Goal: Transaction & Acquisition: Book appointment/travel/reservation

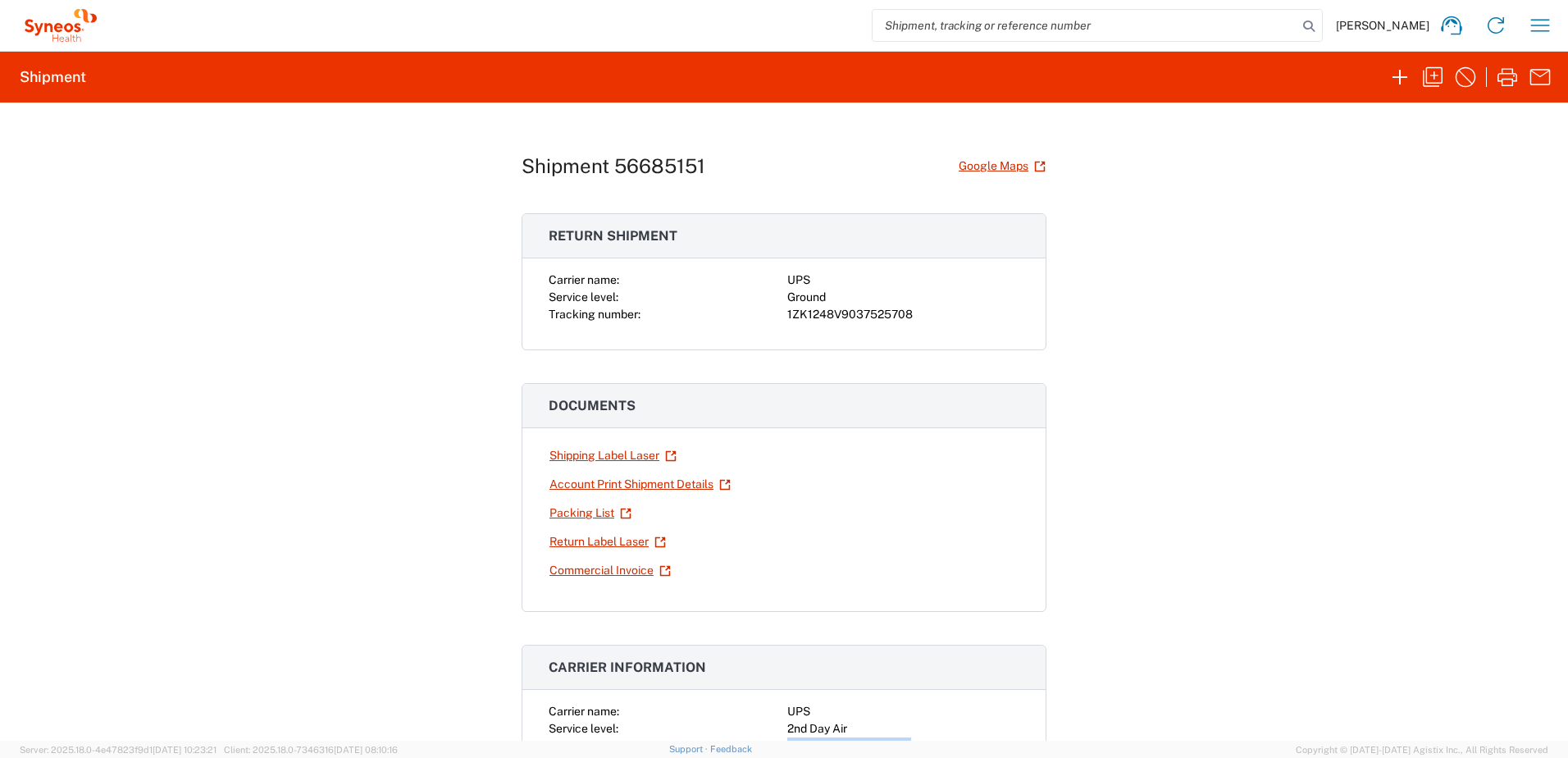
scroll to position [246, 0]
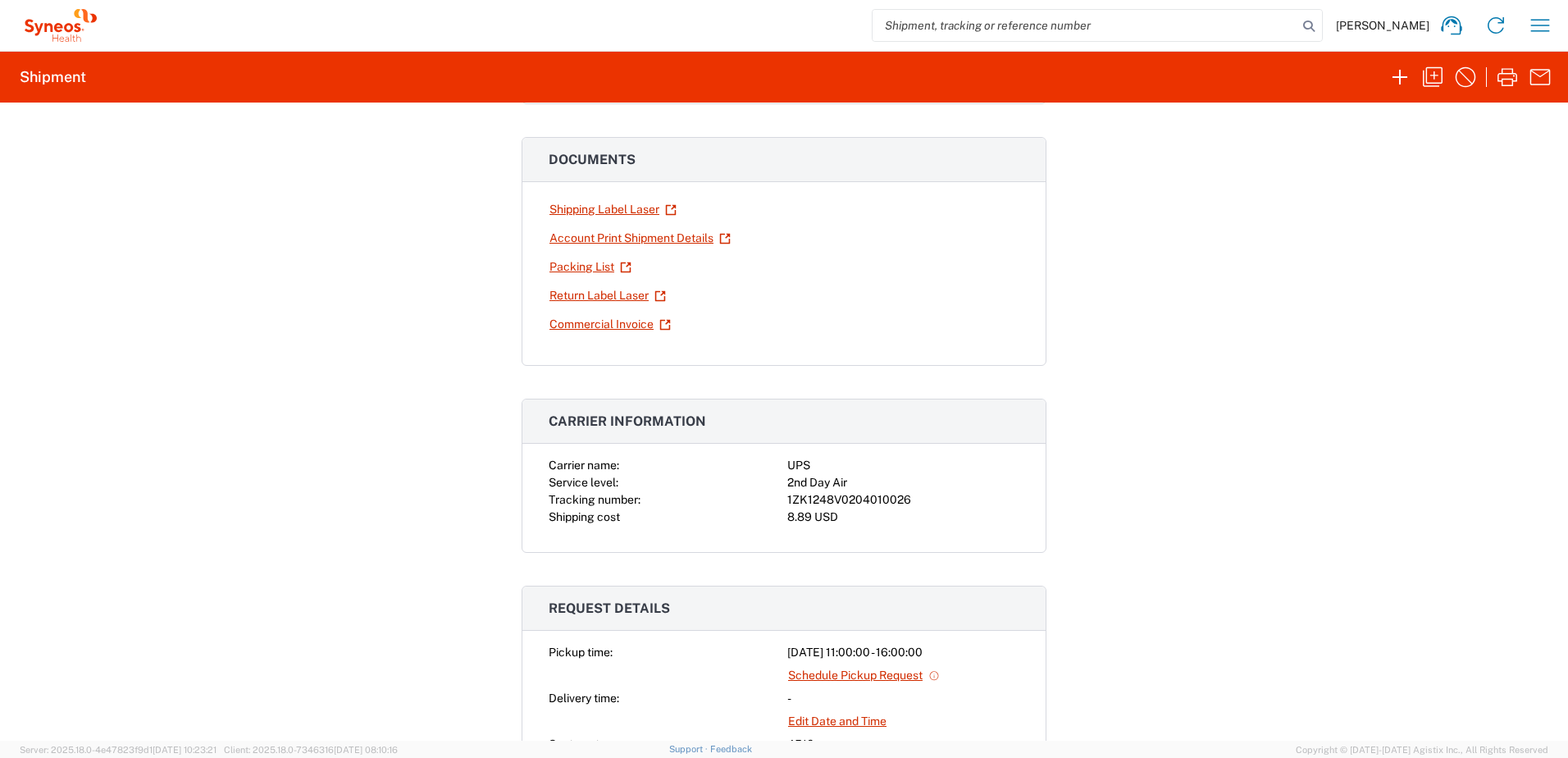
click at [1432, 262] on div "Shipment 56685151 Google Maps Return shipment Carrier name: UPS Service level: …" at bounding box center [784, 421] width 1568 height 638
click at [1547, 20] on icon "button" at bounding box center [1541, 24] width 19 height 13
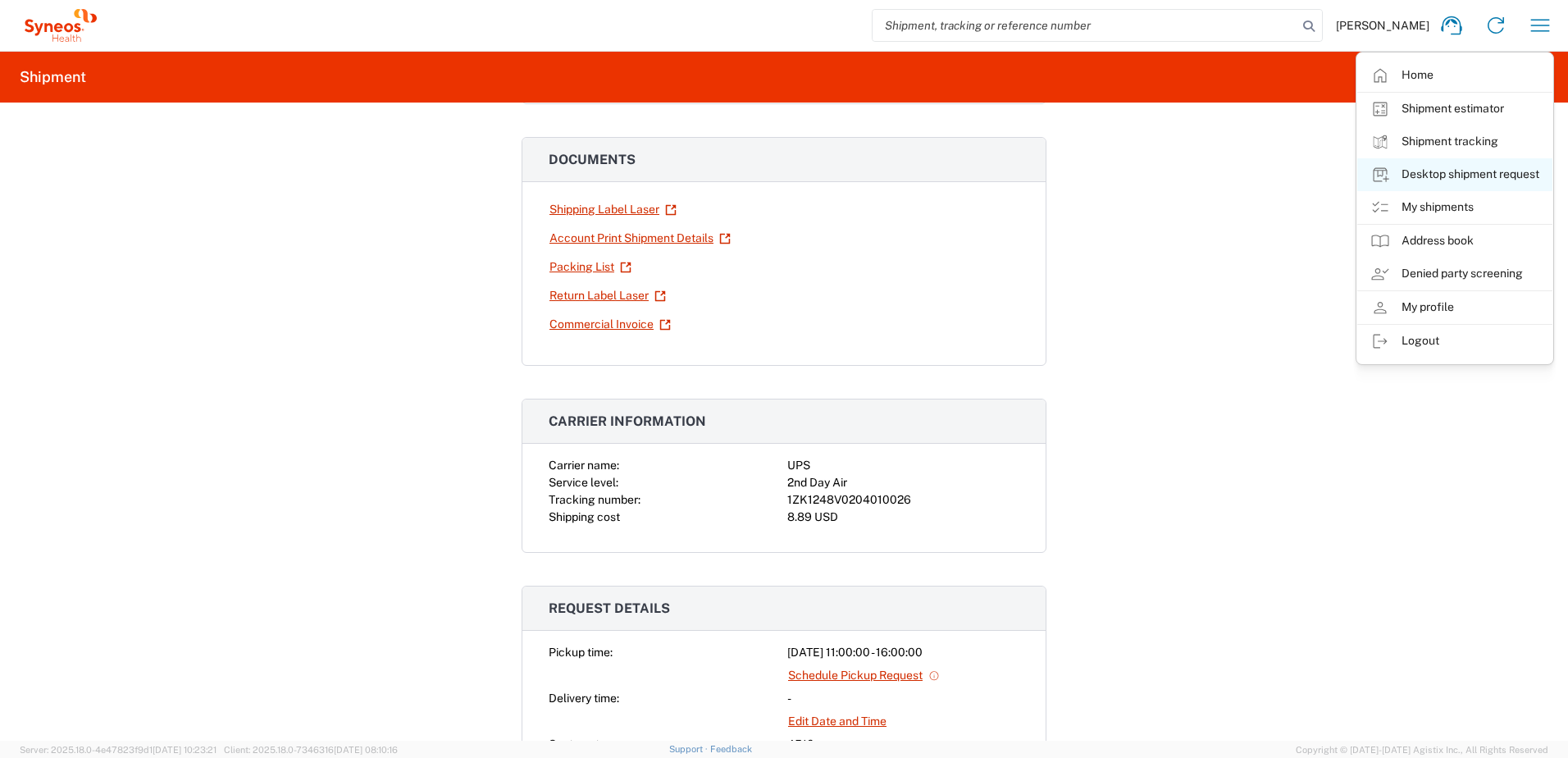
click at [1469, 172] on link "Desktop shipment request" at bounding box center [1455, 174] width 195 height 33
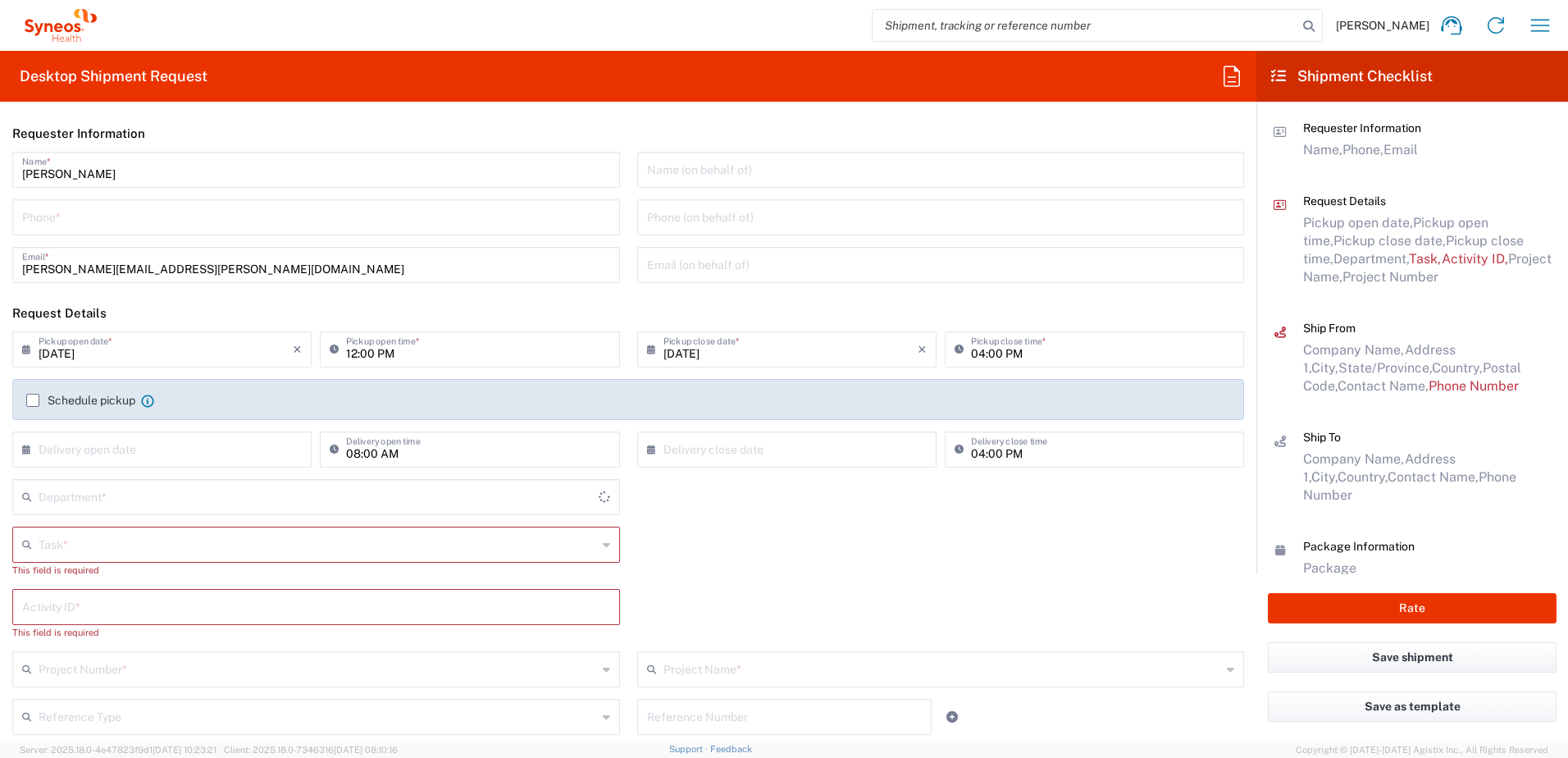
type input "4510"
type input "[US_STATE]"
type input "[GEOGRAPHIC_DATA]"
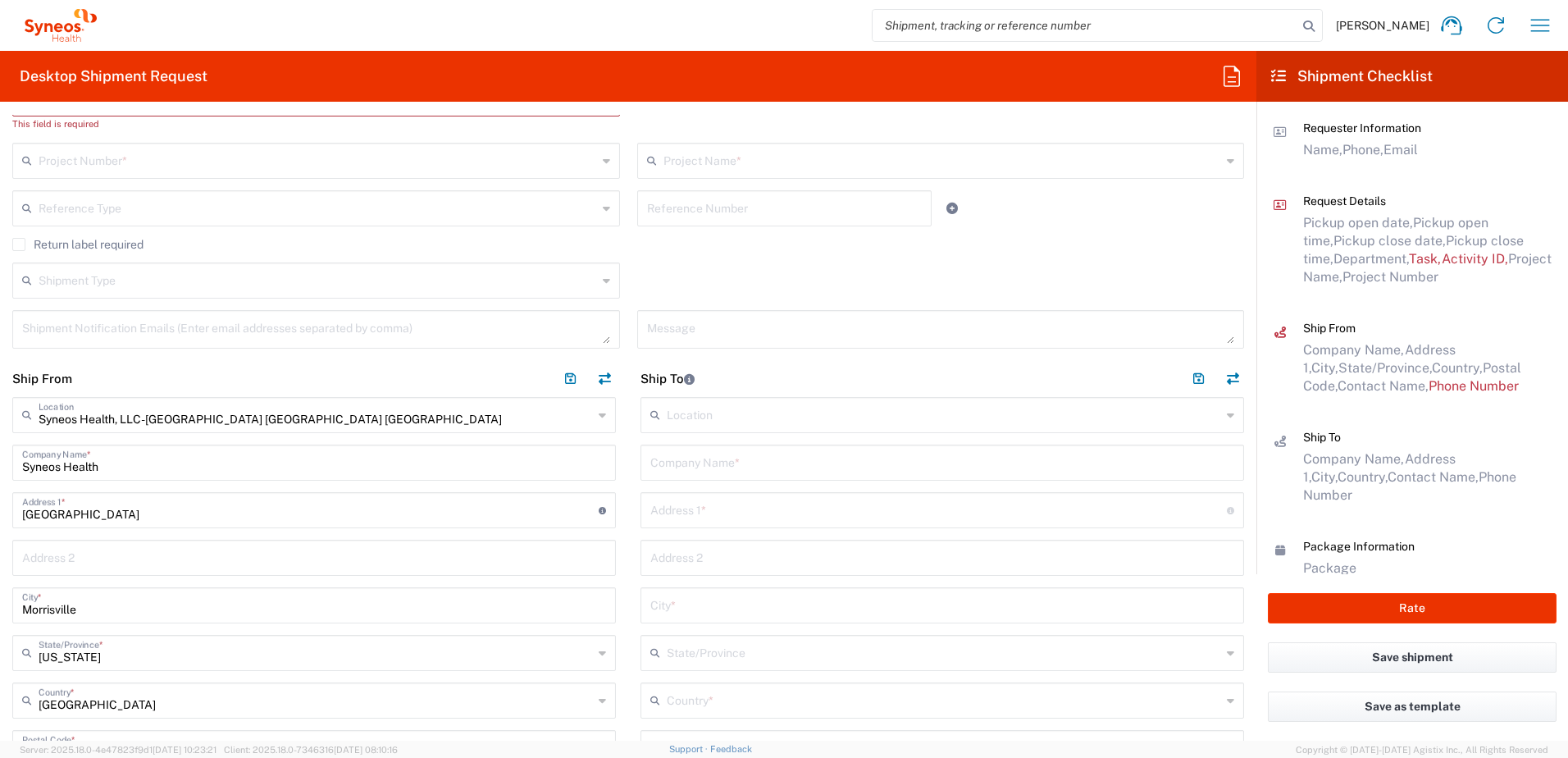
scroll to position [656, 0]
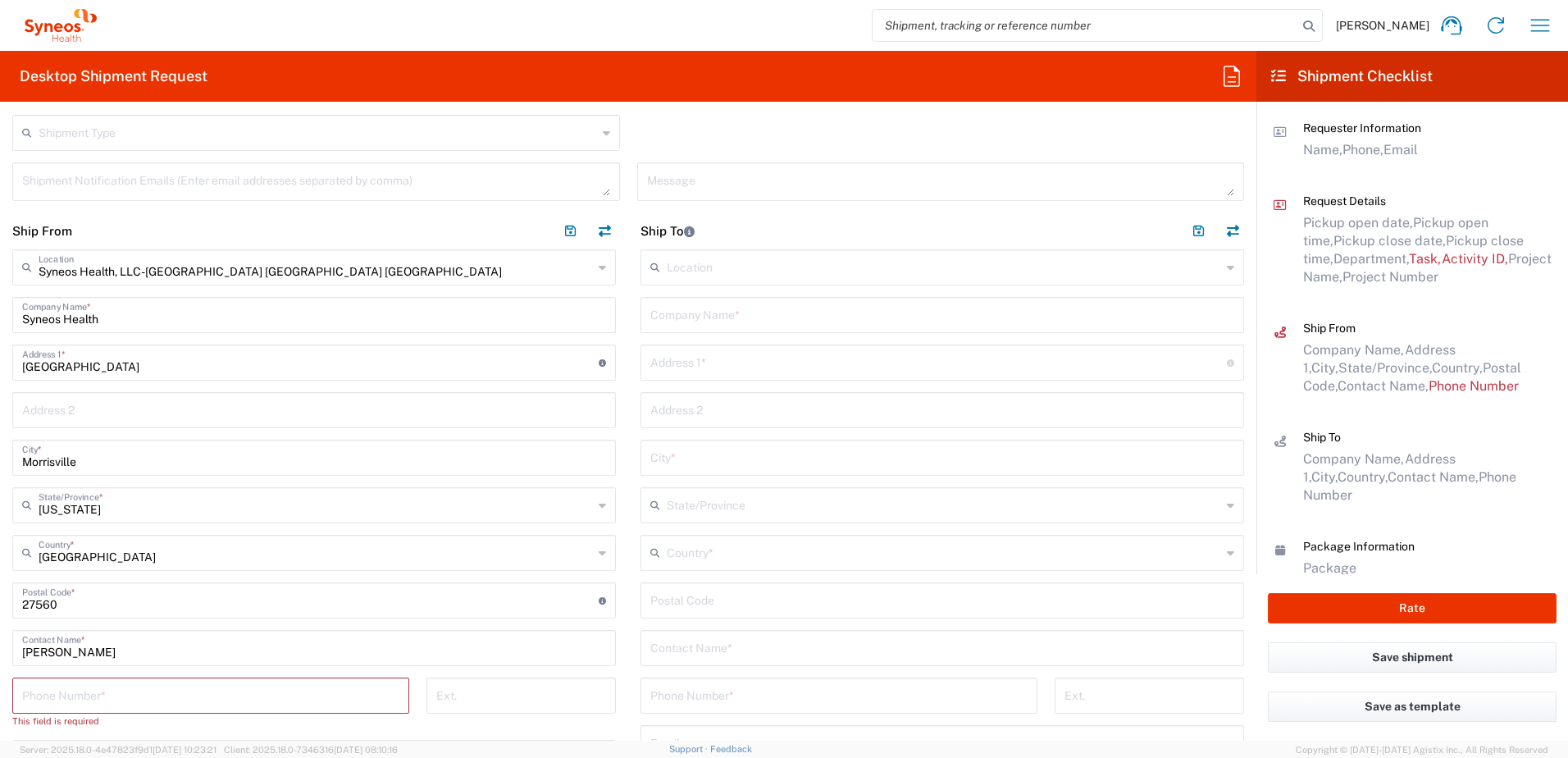
click at [715, 323] on input "text" at bounding box center [942, 313] width 584 height 29
paste input "[PERSON_NAME]"
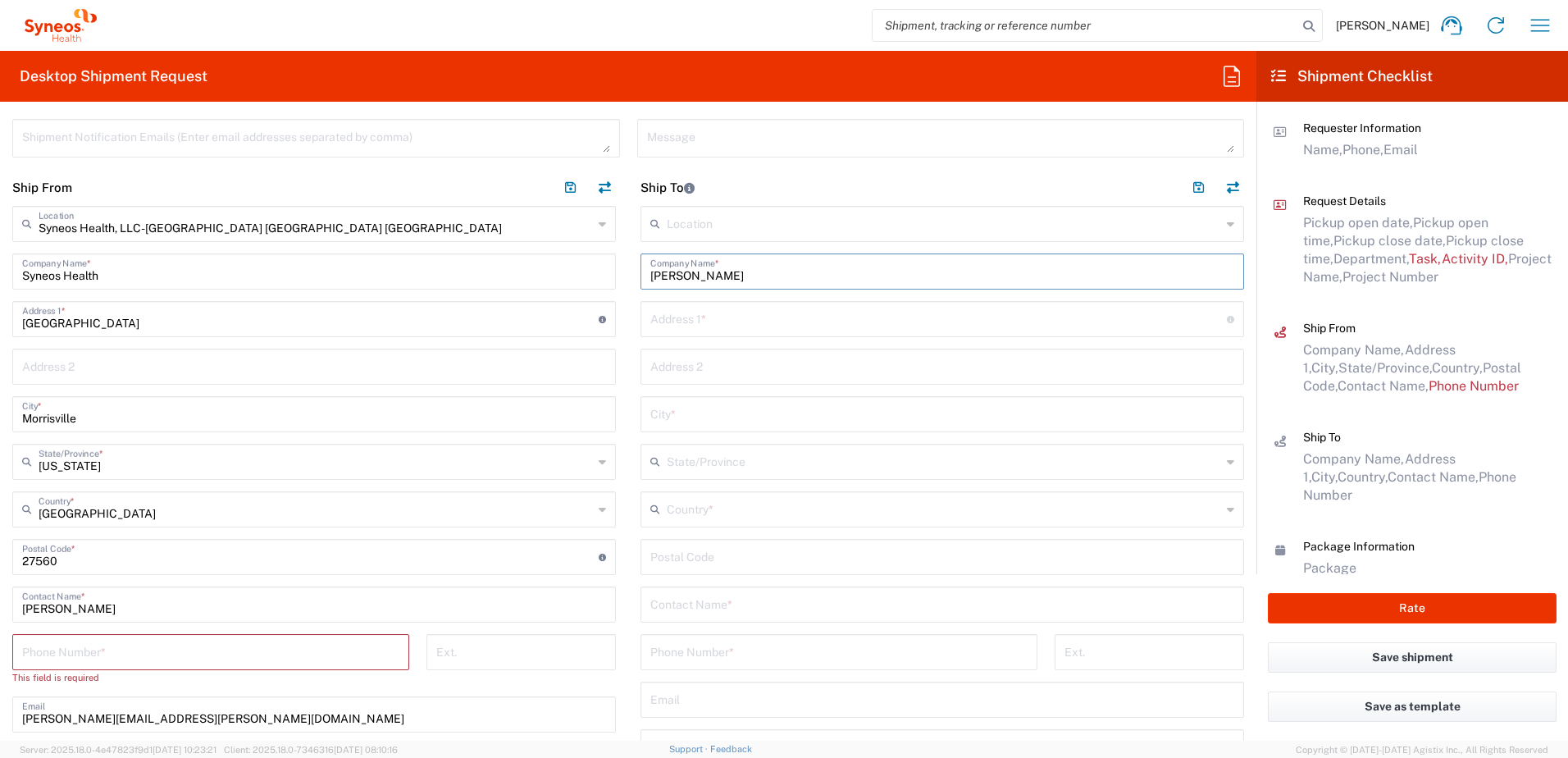
scroll to position [738, 0]
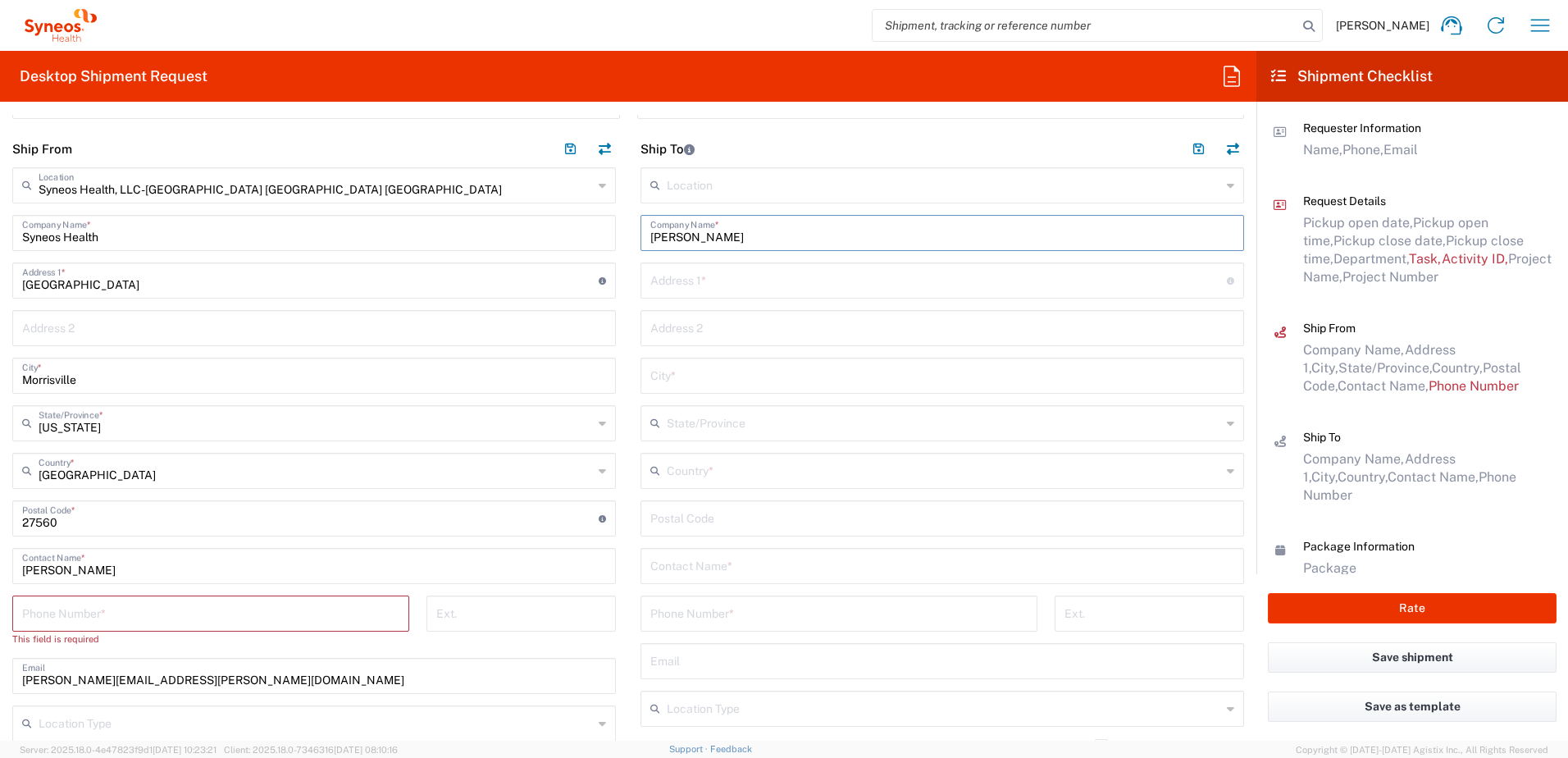
type input "[PERSON_NAME]"
click at [707, 563] on input "text" at bounding box center [942, 564] width 584 height 29
paste input "[PERSON_NAME]"
type input "[PERSON_NAME]"
click at [730, 278] on input "text" at bounding box center [939, 279] width 576 height 29
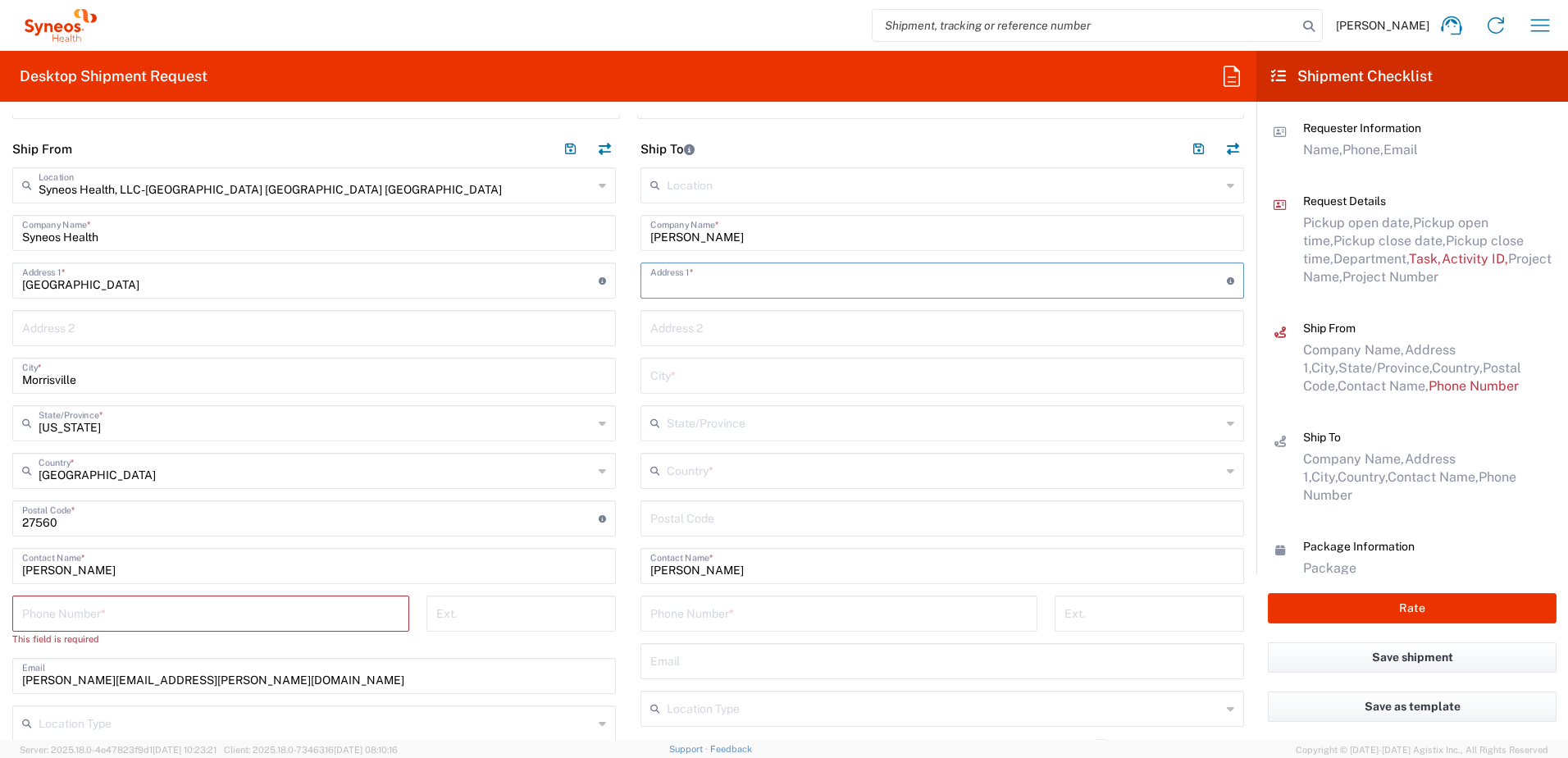
paste input "[STREET_ADDRESS]"
type input "[STREET_ADDRESS]"
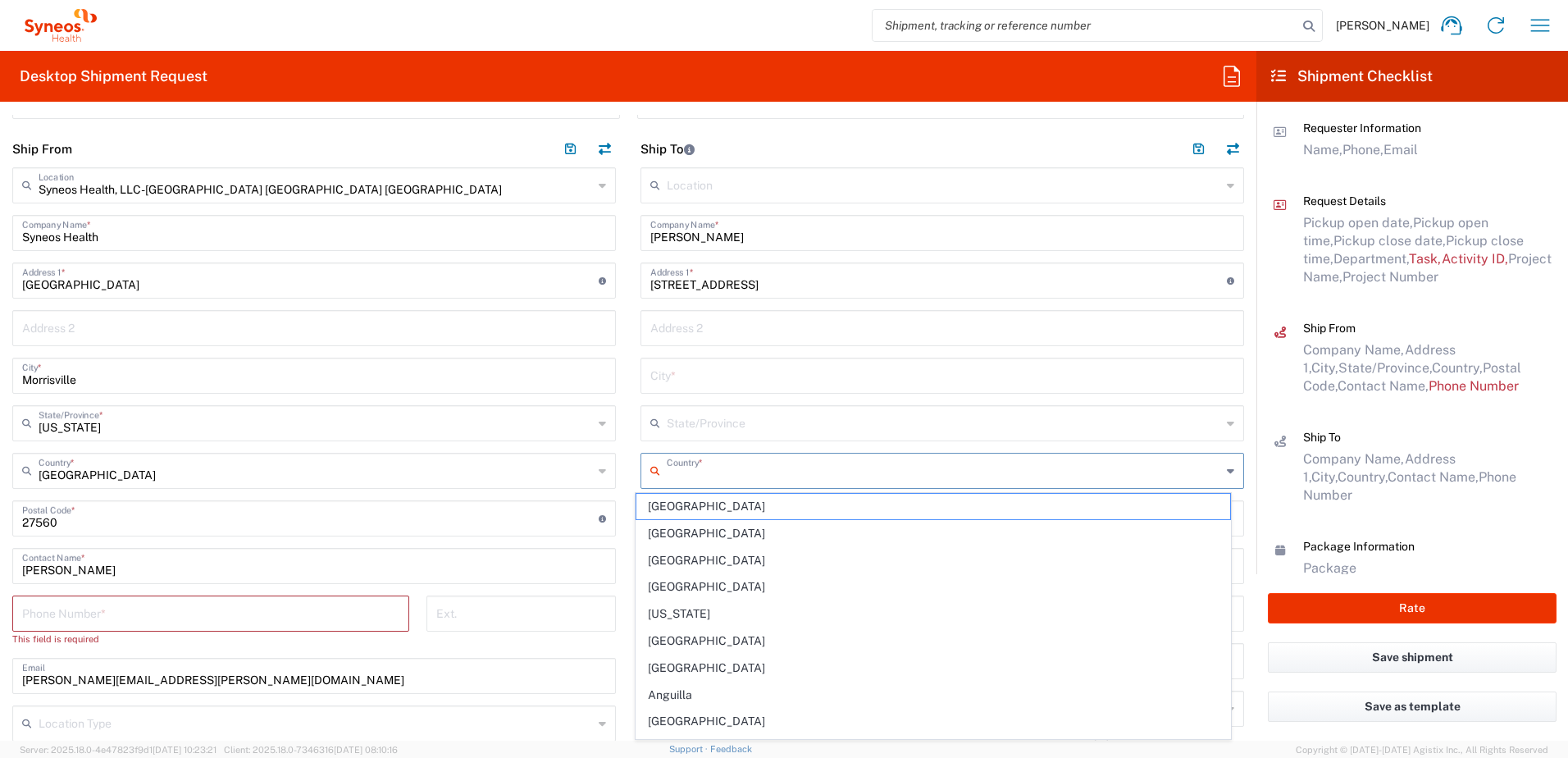
click at [729, 471] on input "text" at bounding box center [944, 469] width 554 height 29
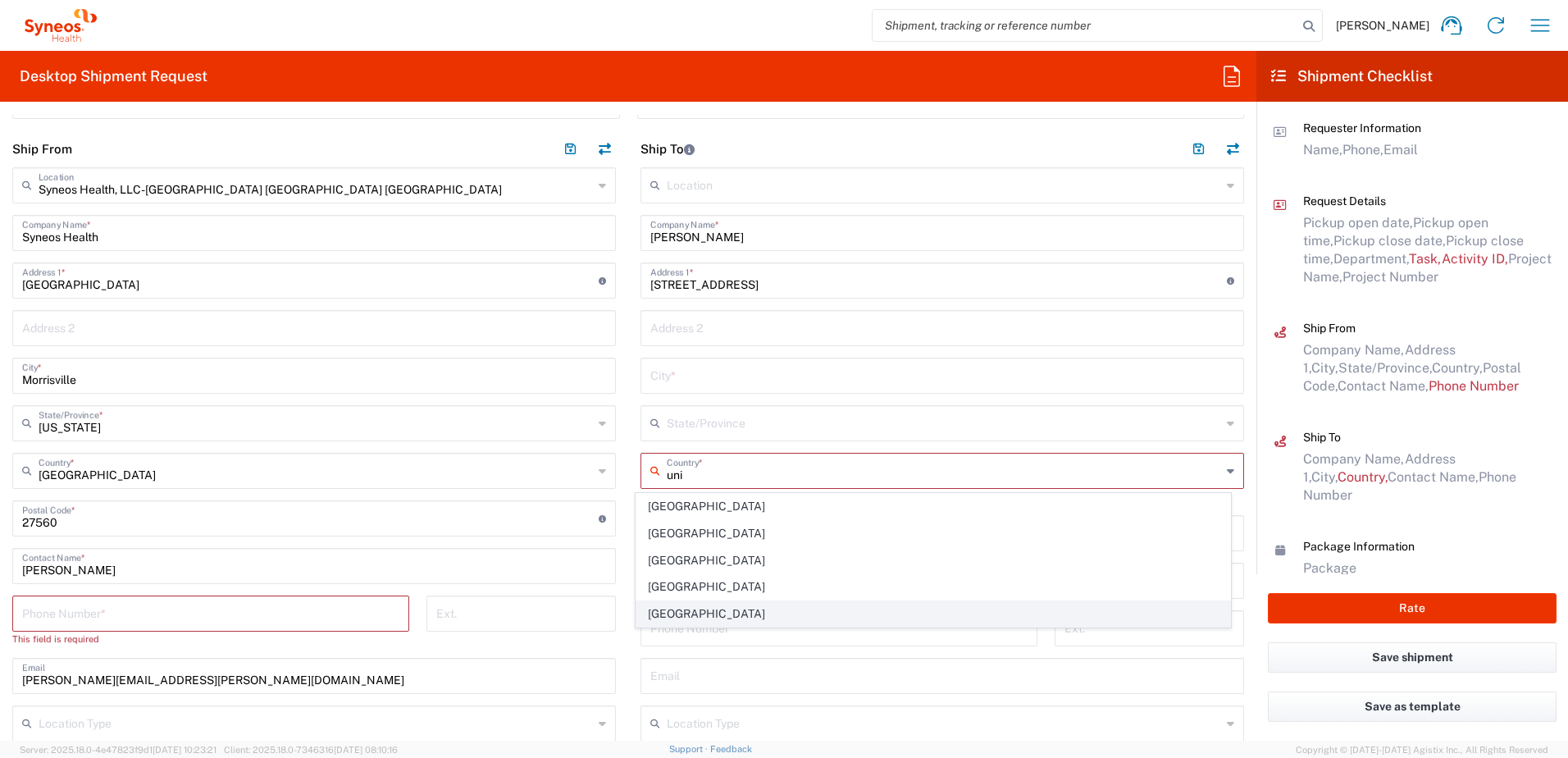
click at [671, 606] on span "[GEOGRAPHIC_DATA]" at bounding box center [934, 614] width 595 height 25
type input "[GEOGRAPHIC_DATA]"
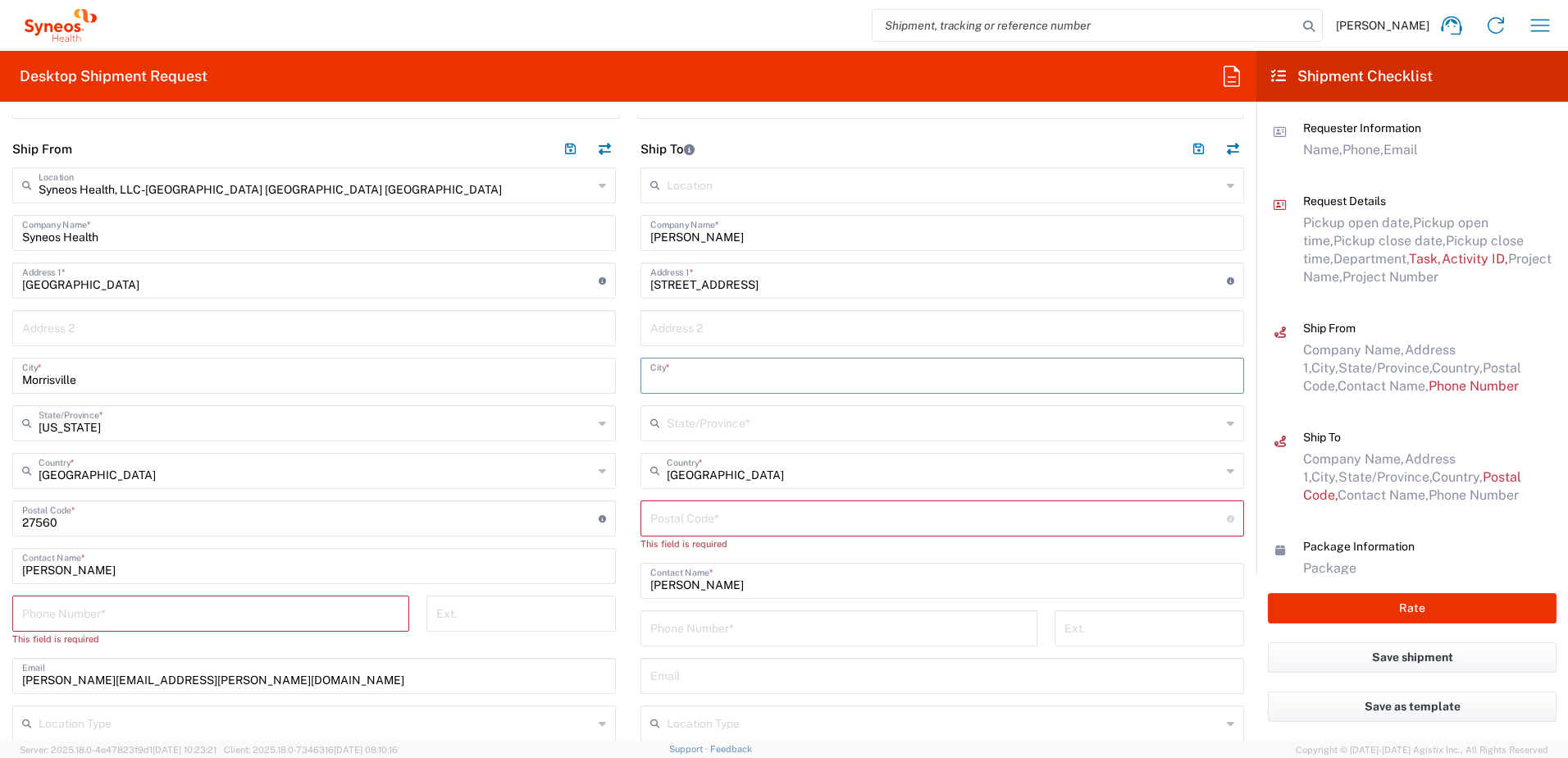
click at [698, 382] on input "text" at bounding box center [942, 374] width 584 height 29
paste input "Greenbelt"
type input "Greenbelt"
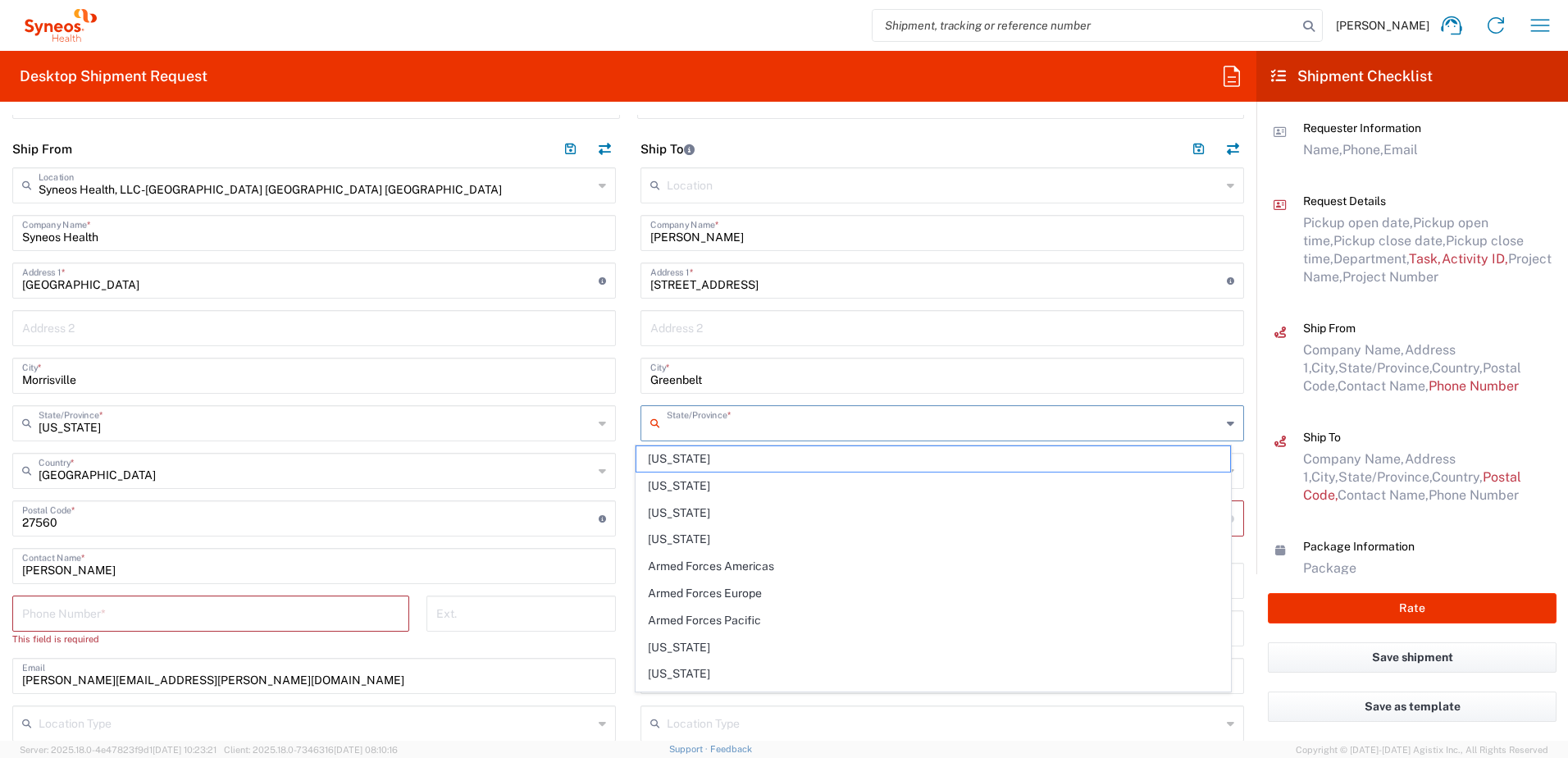
click at [731, 422] on input "text" at bounding box center [944, 422] width 554 height 29
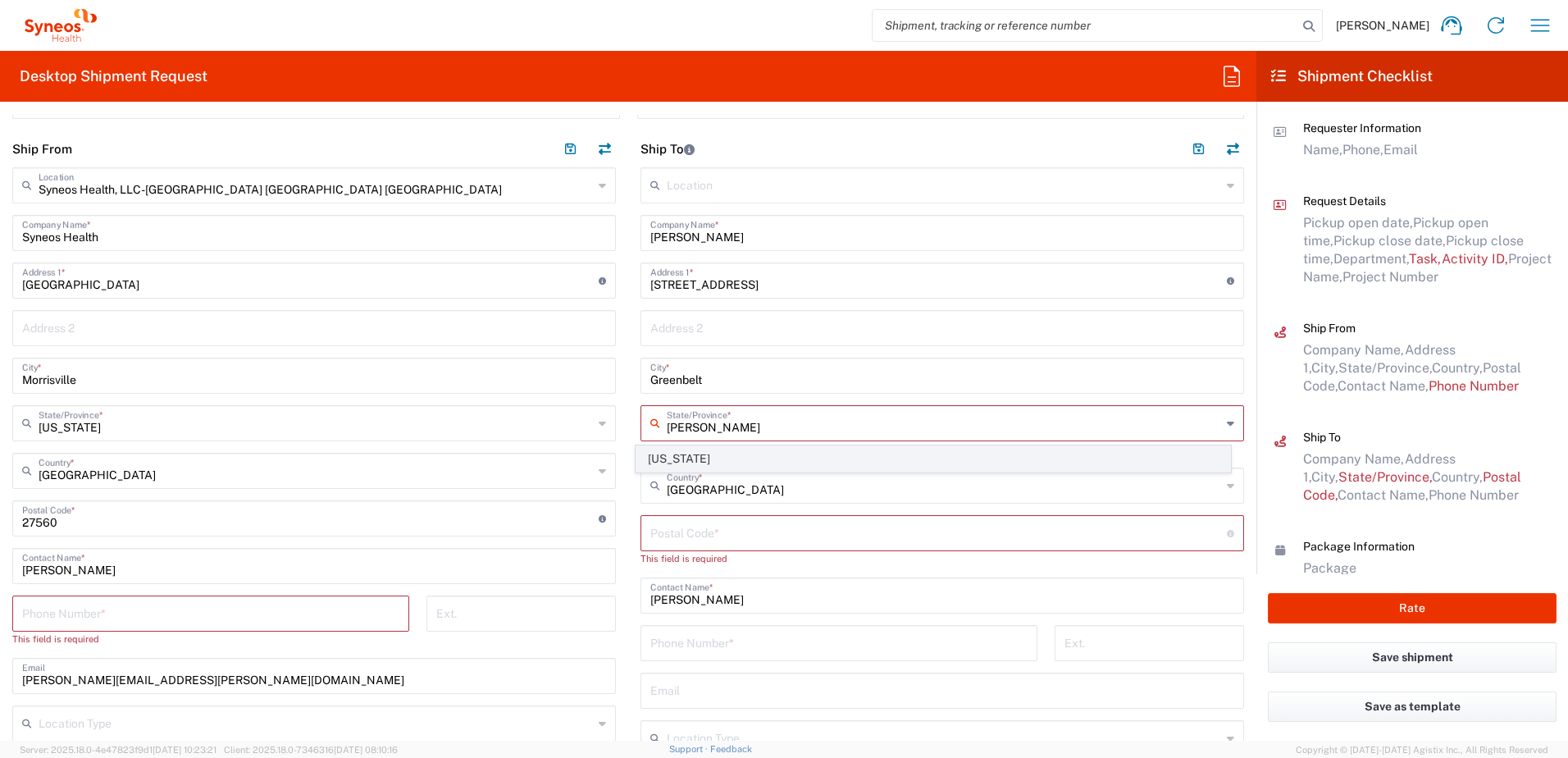
click at [715, 460] on span "[US_STATE]" at bounding box center [934, 459] width 595 height 25
type input "[US_STATE]"
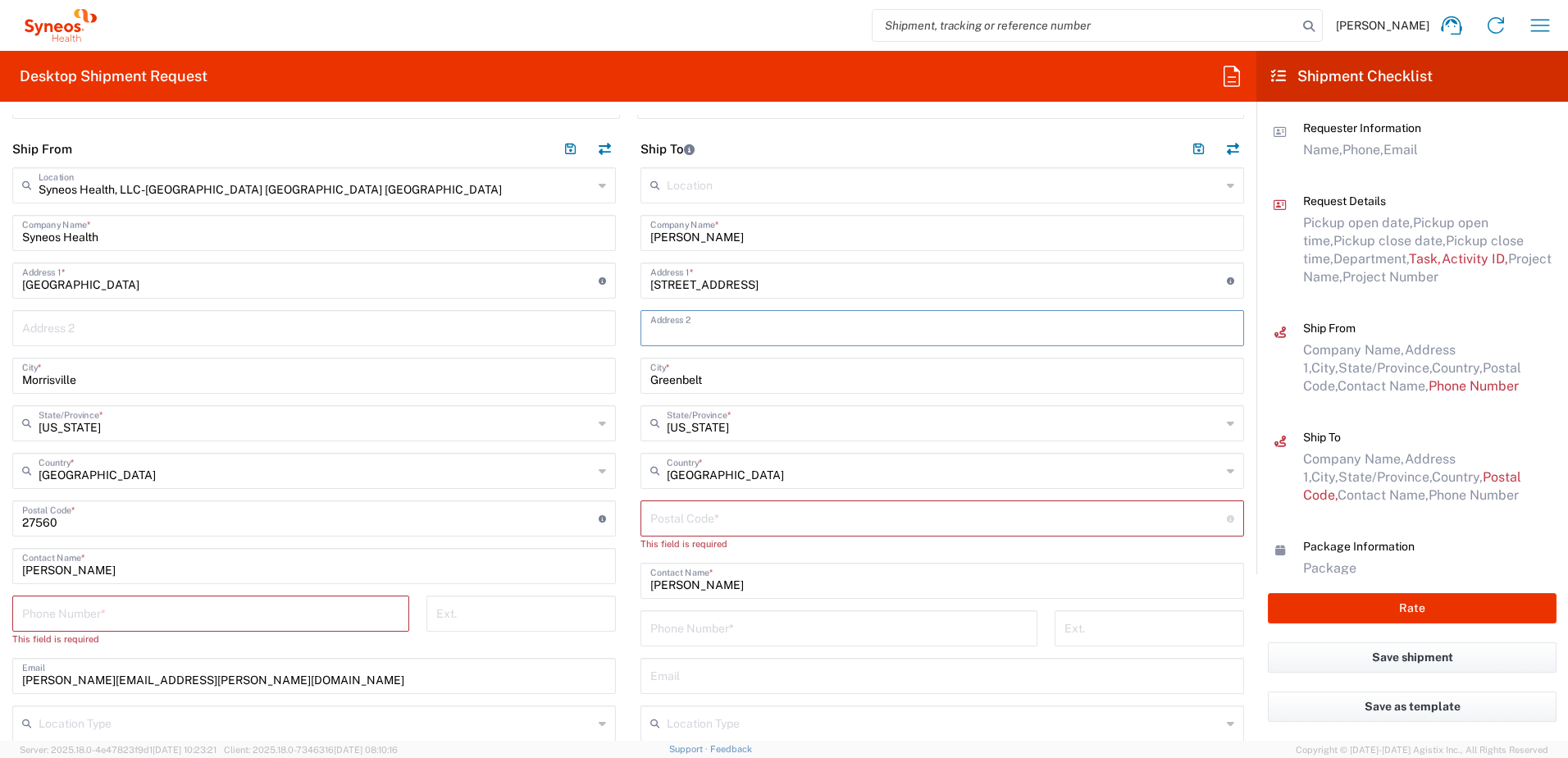
click at [682, 331] on input "text" at bounding box center [942, 327] width 584 height 29
paste input "Apt 2210"
type input "Apt 2210"
click at [726, 512] on input "undefined" at bounding box center [939, 517] width 576 height 29
paste input "20770"
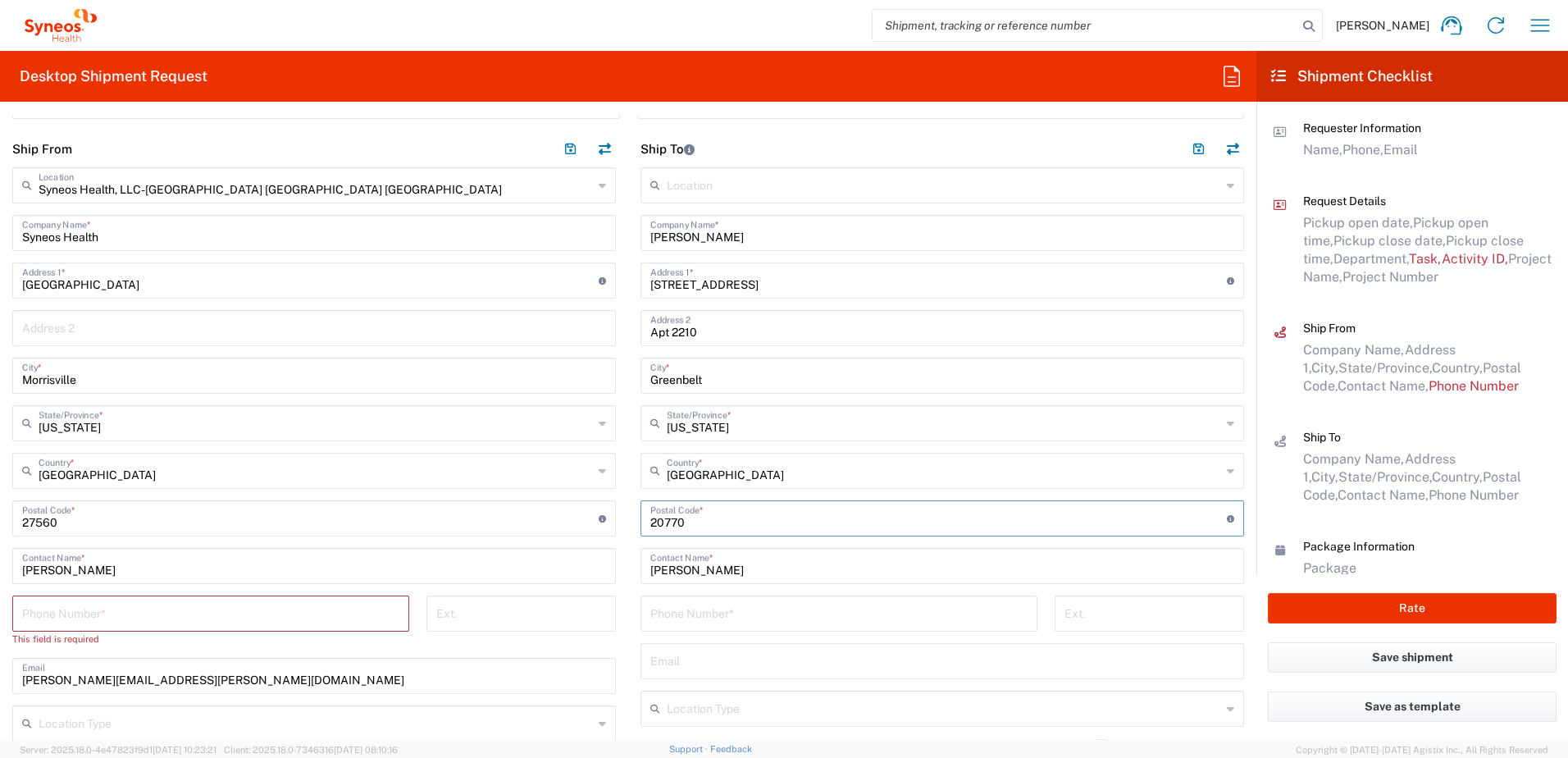
type input "20770"
click at [730, 612] on input "tel" at bounding box center [839, 612] width 377 height 29
paste input "[PHONE_NUMBER]"
type input "[PHONE_NUMBER]"
click at [708, 658] on input "text" at bounding box center [942, 659] width 584 height 29
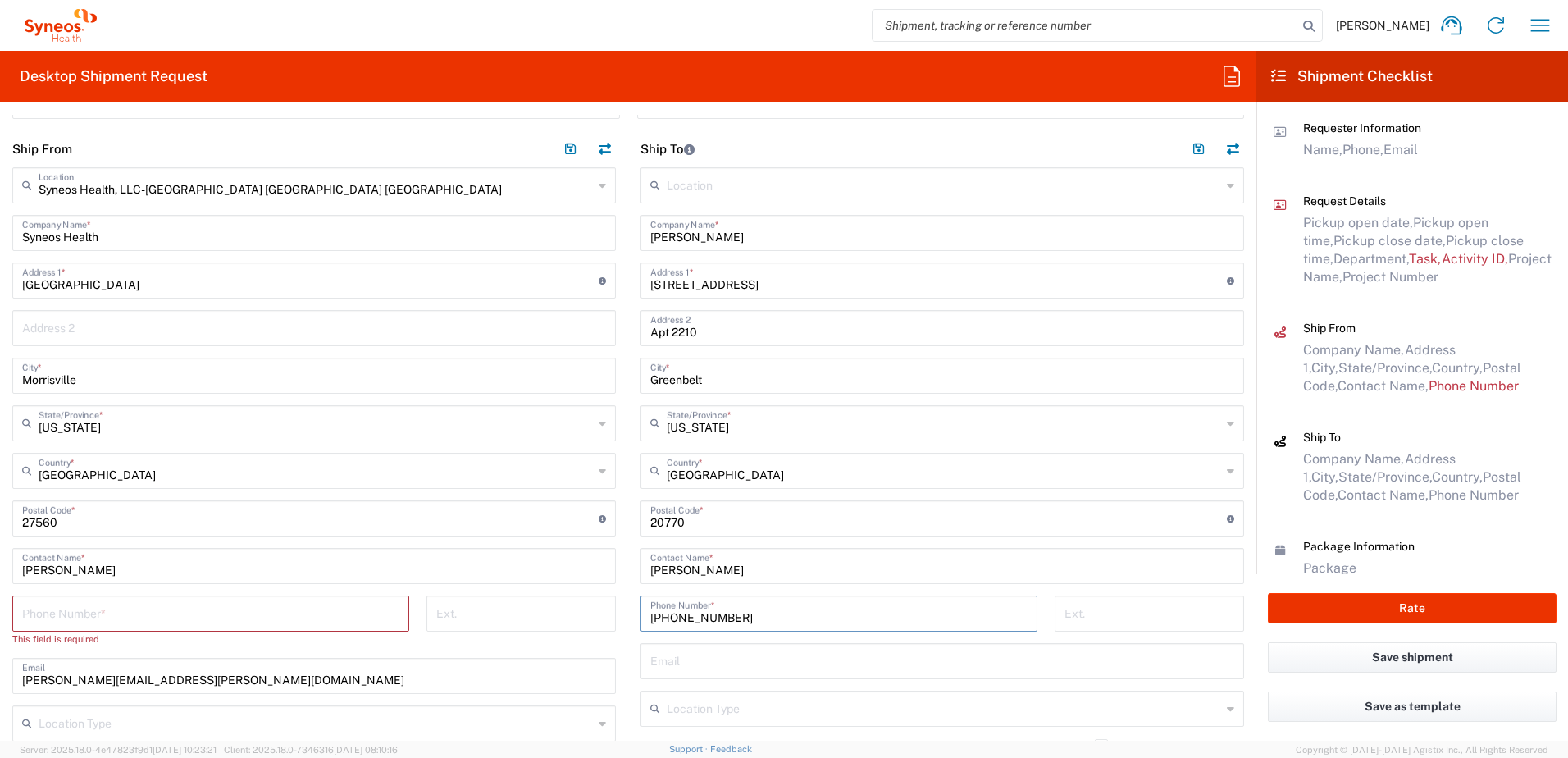
paste input "[EMAIL_ADDRESS][DOMAIN_NAME]"
type input "[EMAIL_ADDRESS][DOMAIN_NAME]"
click at [807, 707] on input "text" at bounding box center [944, 707] width 554 height 29
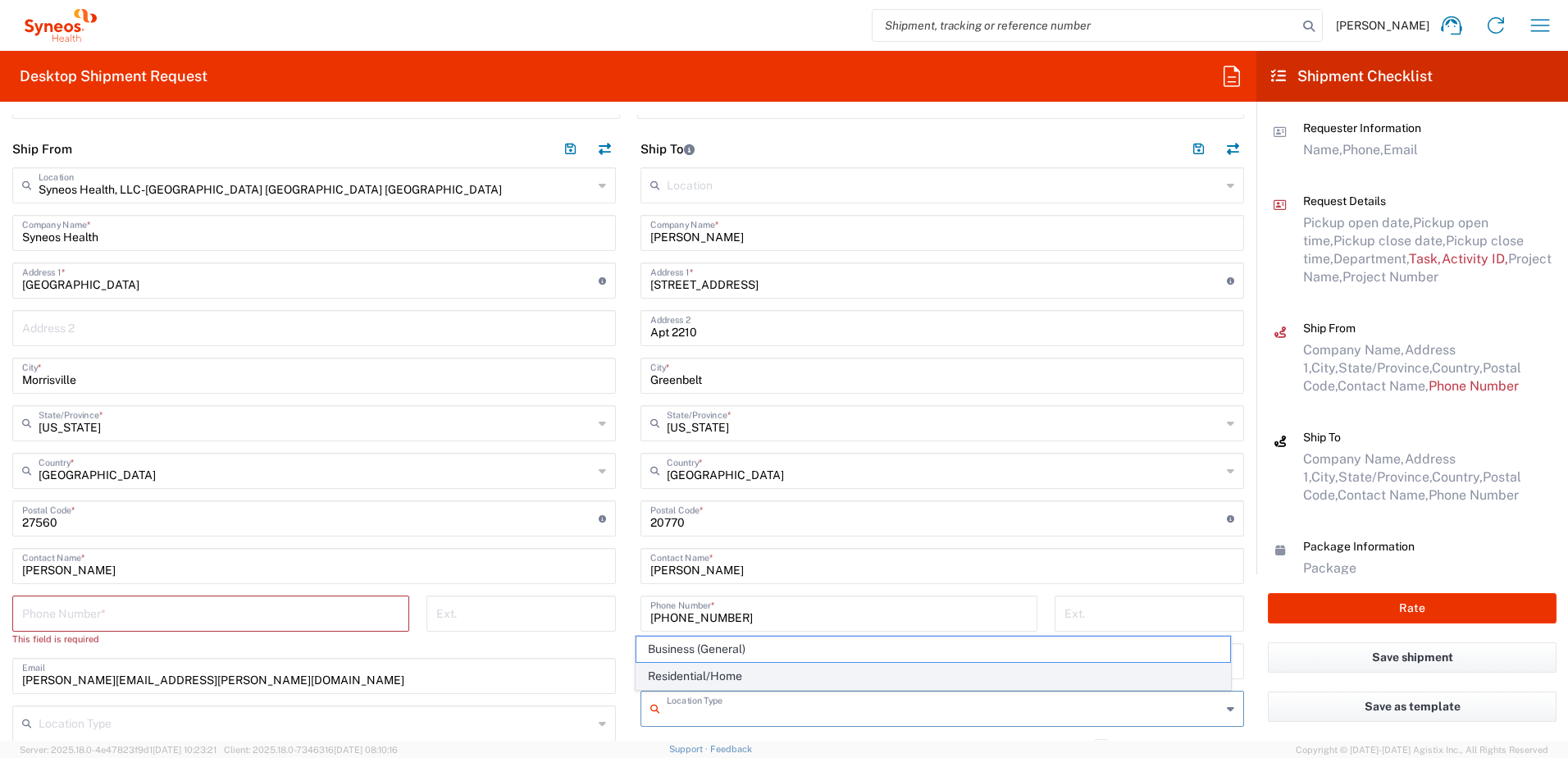
click at [775, 675] on span "Residential/Home" at bounding box center [934, 676] width 595 height 25
type input "Residential/Home"
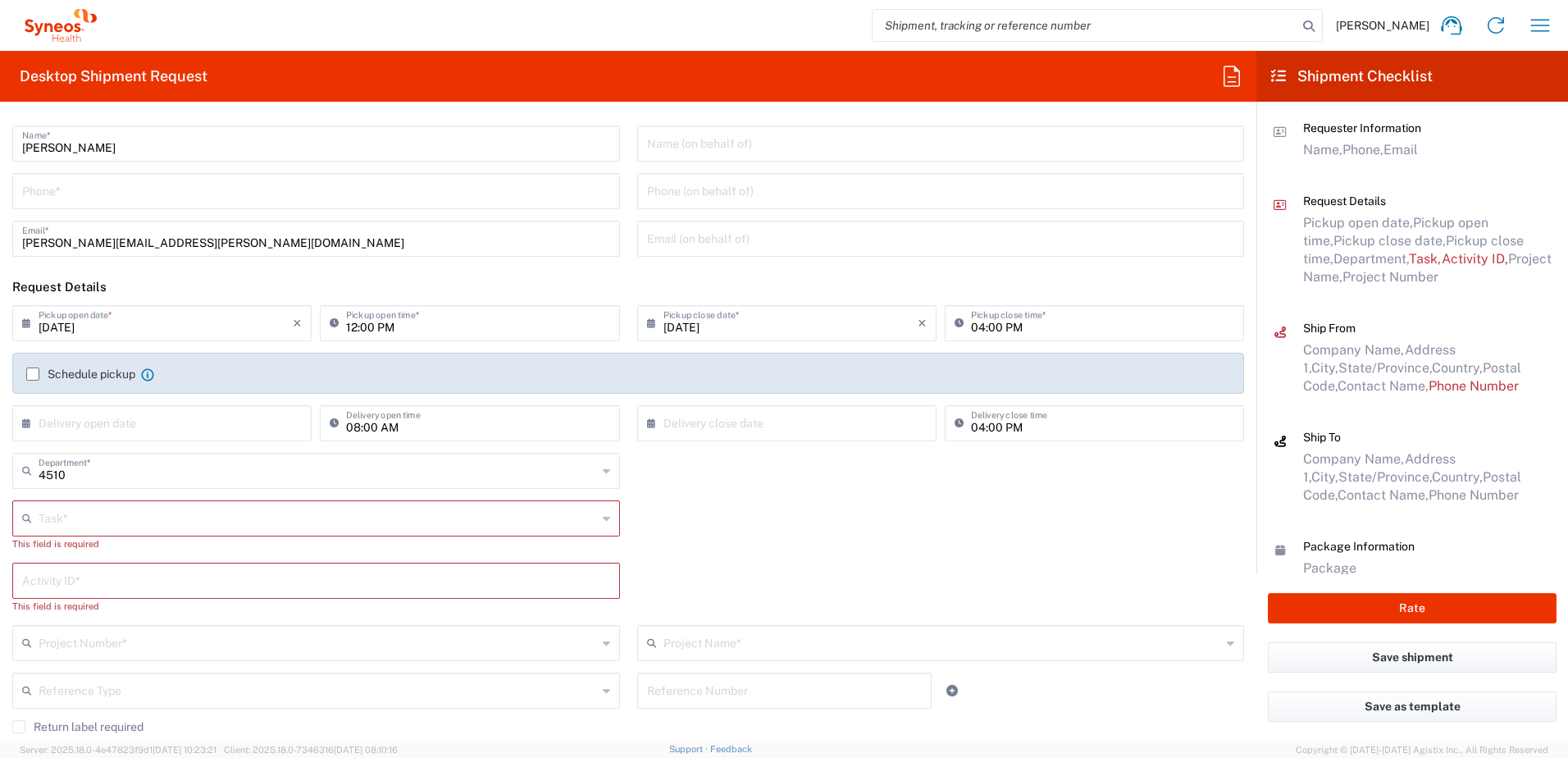
scroll to position [0, 0]
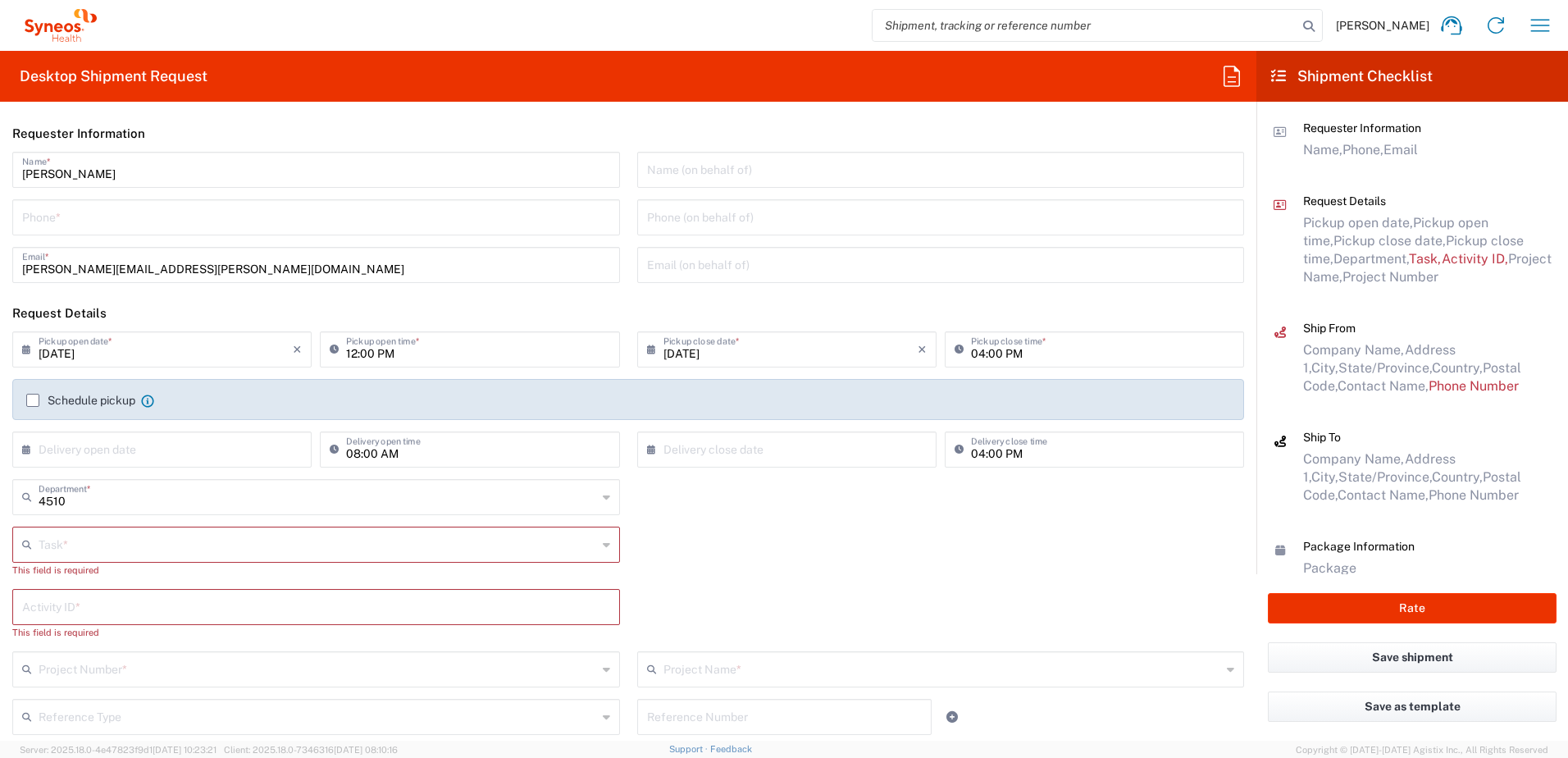
click at [65, 201] on div "Phone *" at bounding box center [316, 217] width 607 height 36
click at [66, 221] on input "tel" at bounding box center [316, 216] width 588 height 29
click at [135, 221] on input "tel" at bounding box center [316, 216] width 588 height 29
type input "9199867424"
click at [610, 297] on header "Request Details" at bounding box center [628, 312] width 1256 height 37
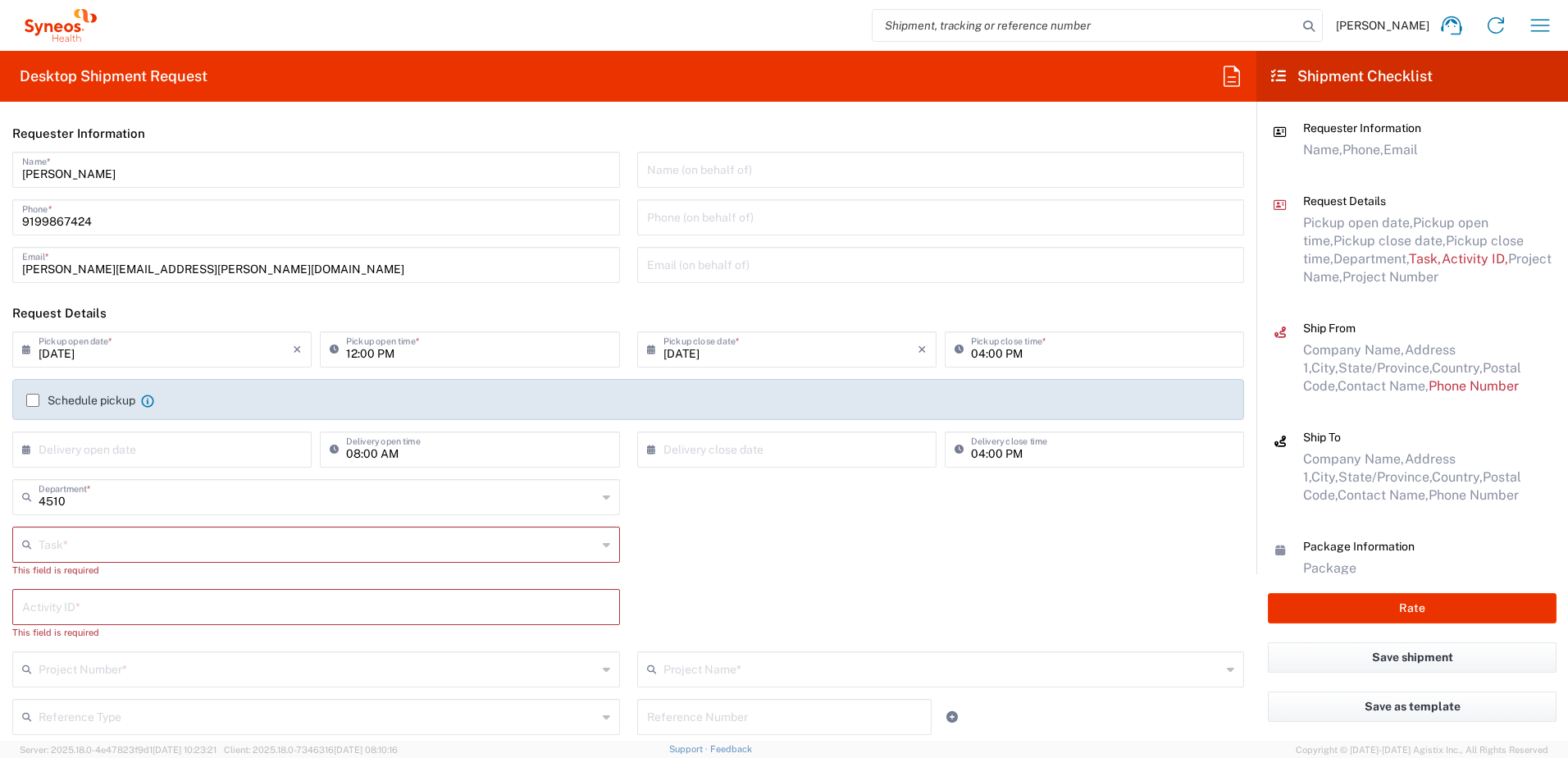
click at [65, 221] on input "9199867424" at bounding box center [316, 216] width 588 height 29
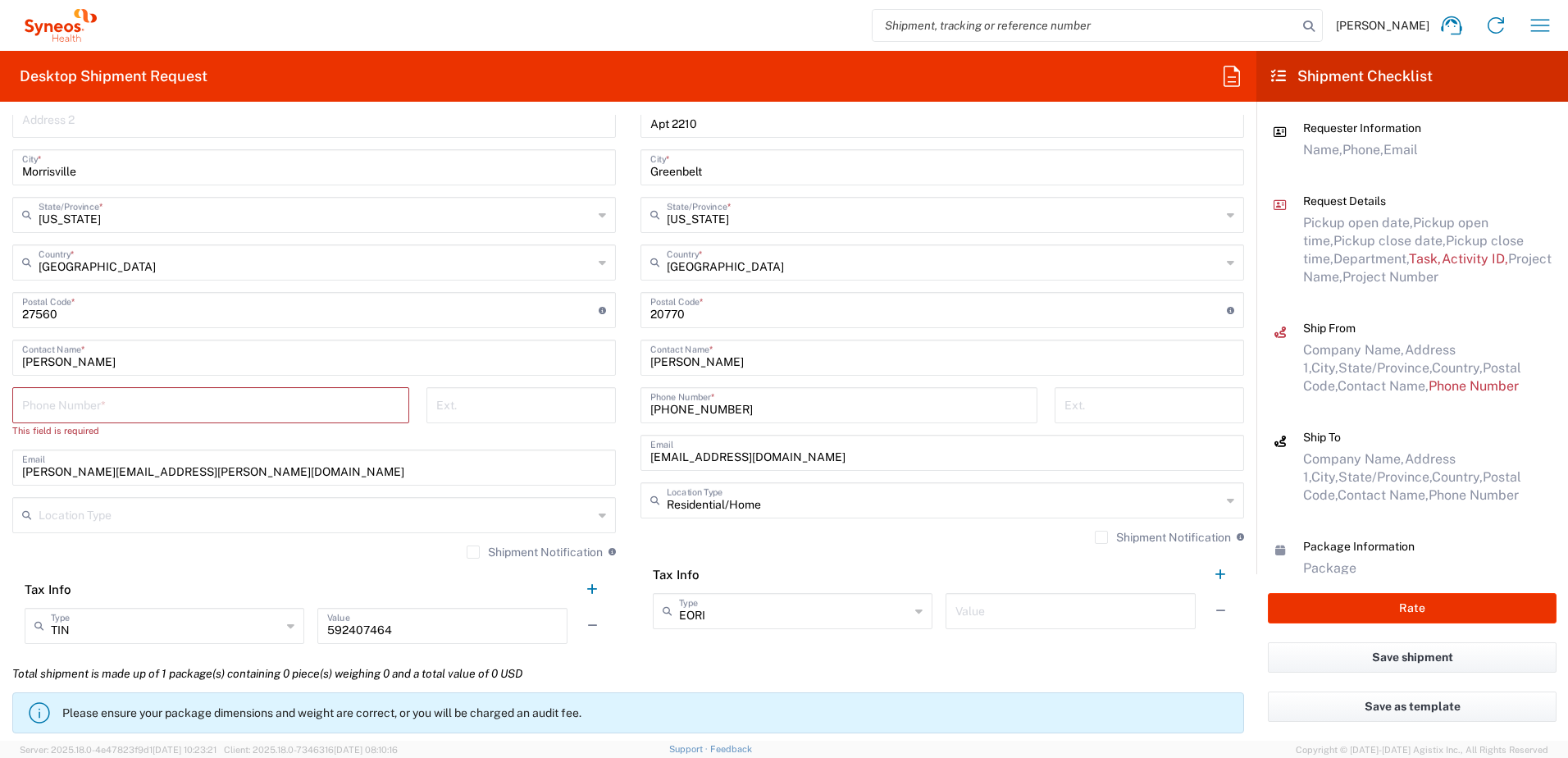
scroll to position [984, 0]
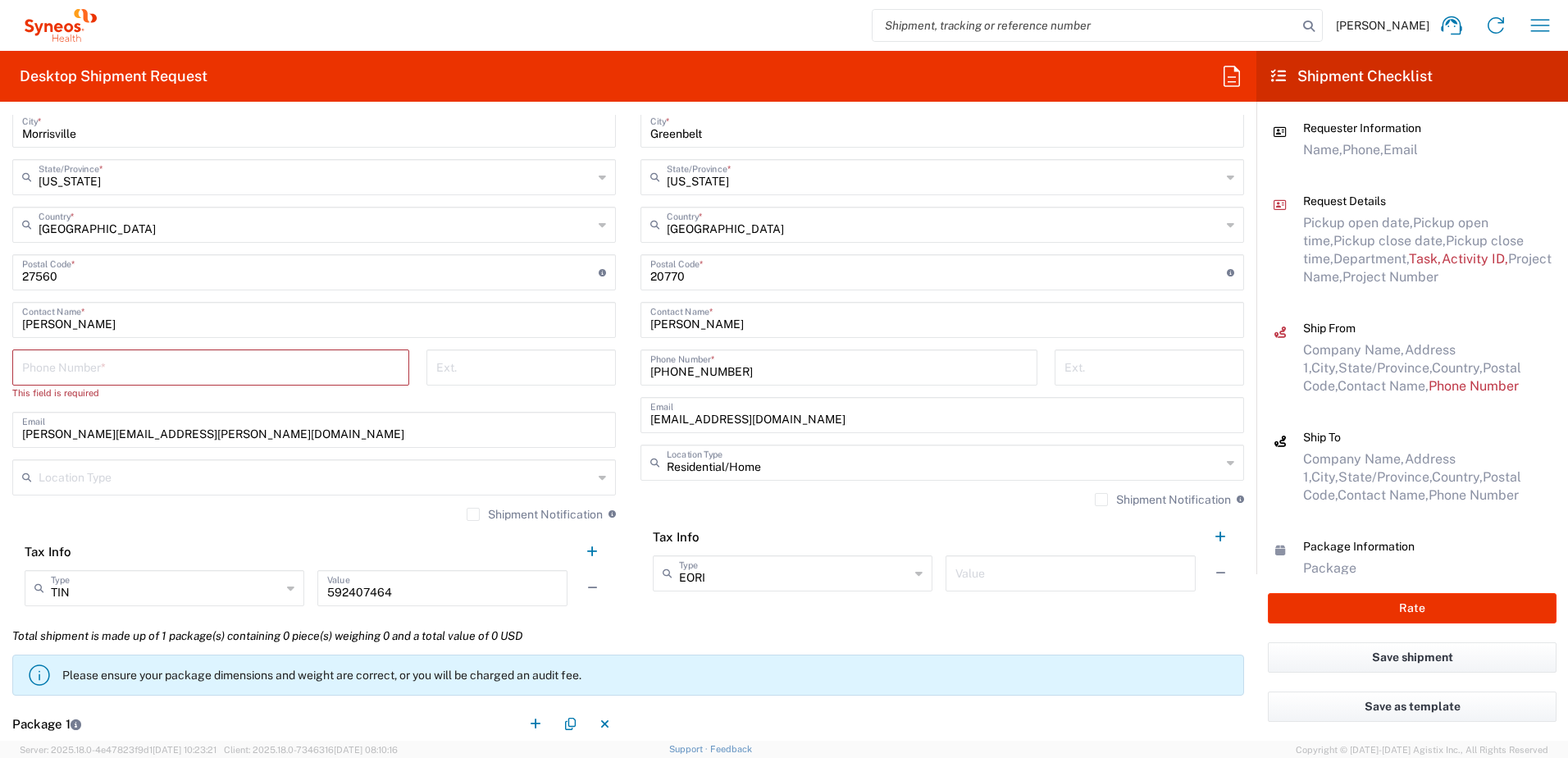
click at [115, 374] on input "tel" at bounding box center [211, 366] width 377 height 29
paste input "9199867424"
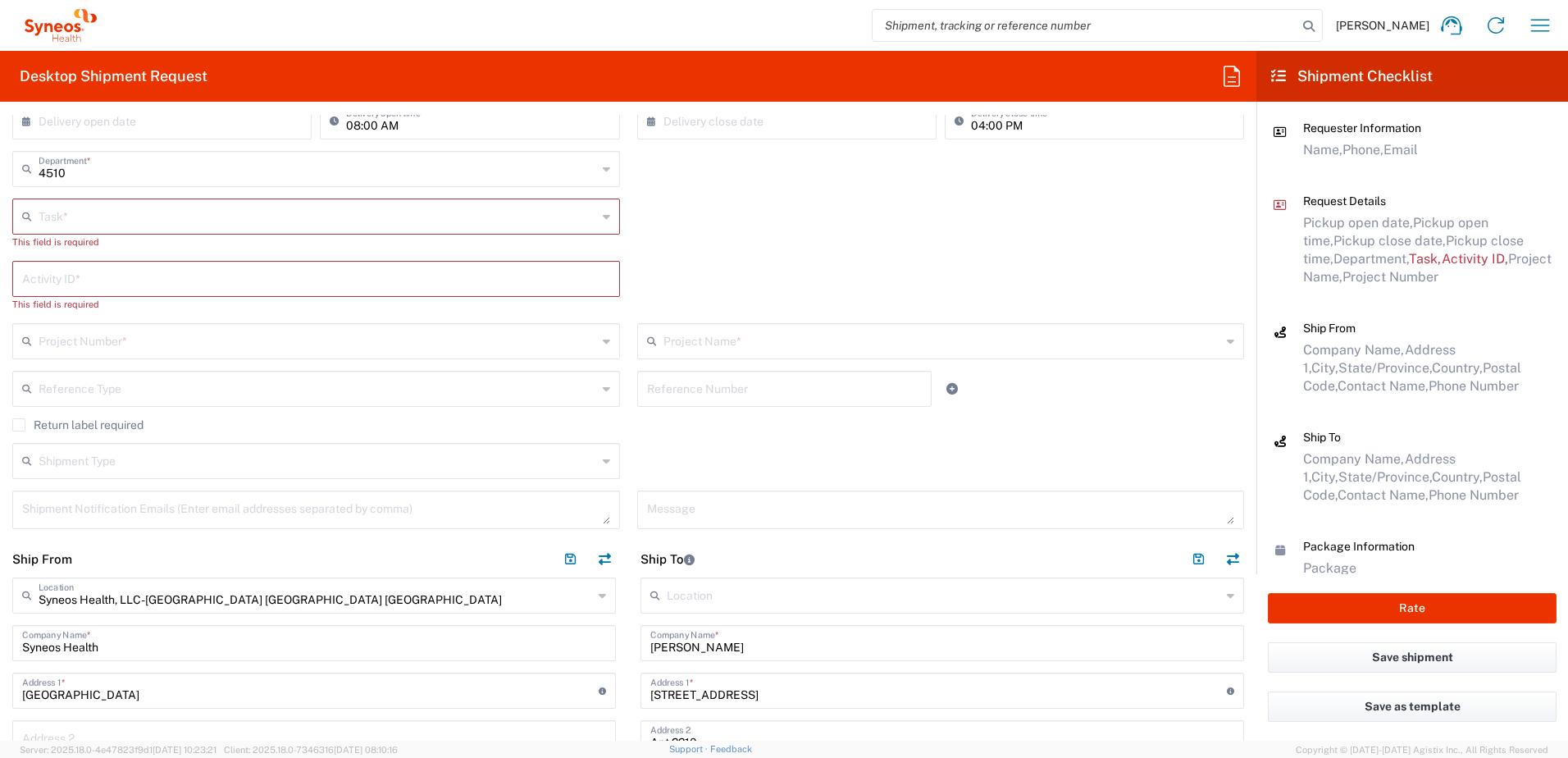
scroll to position [0, 0]
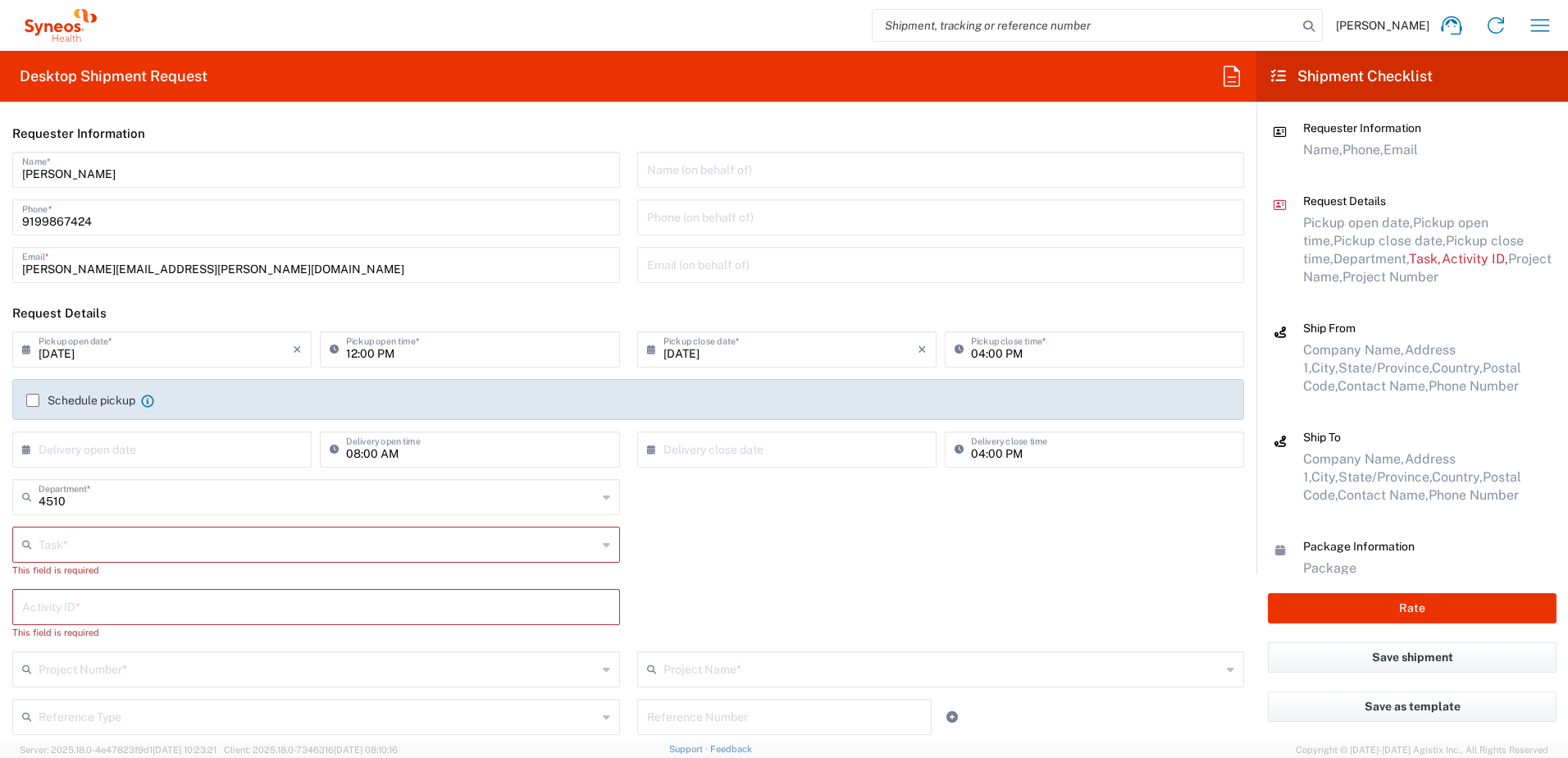
type input "9199867424"
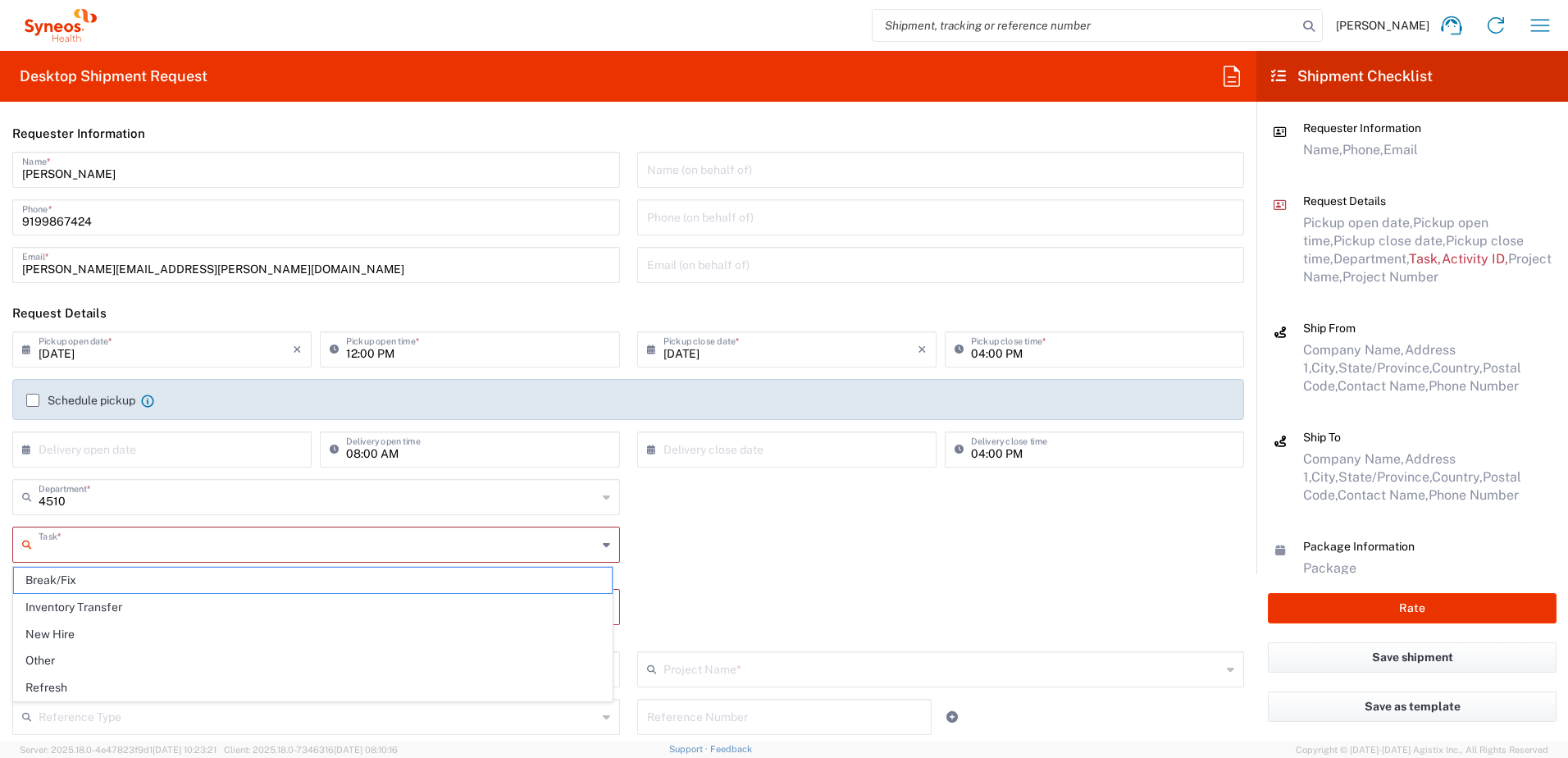
click at [158, 529] on input "text" at bounding box center [318, 543] width 559 height 29
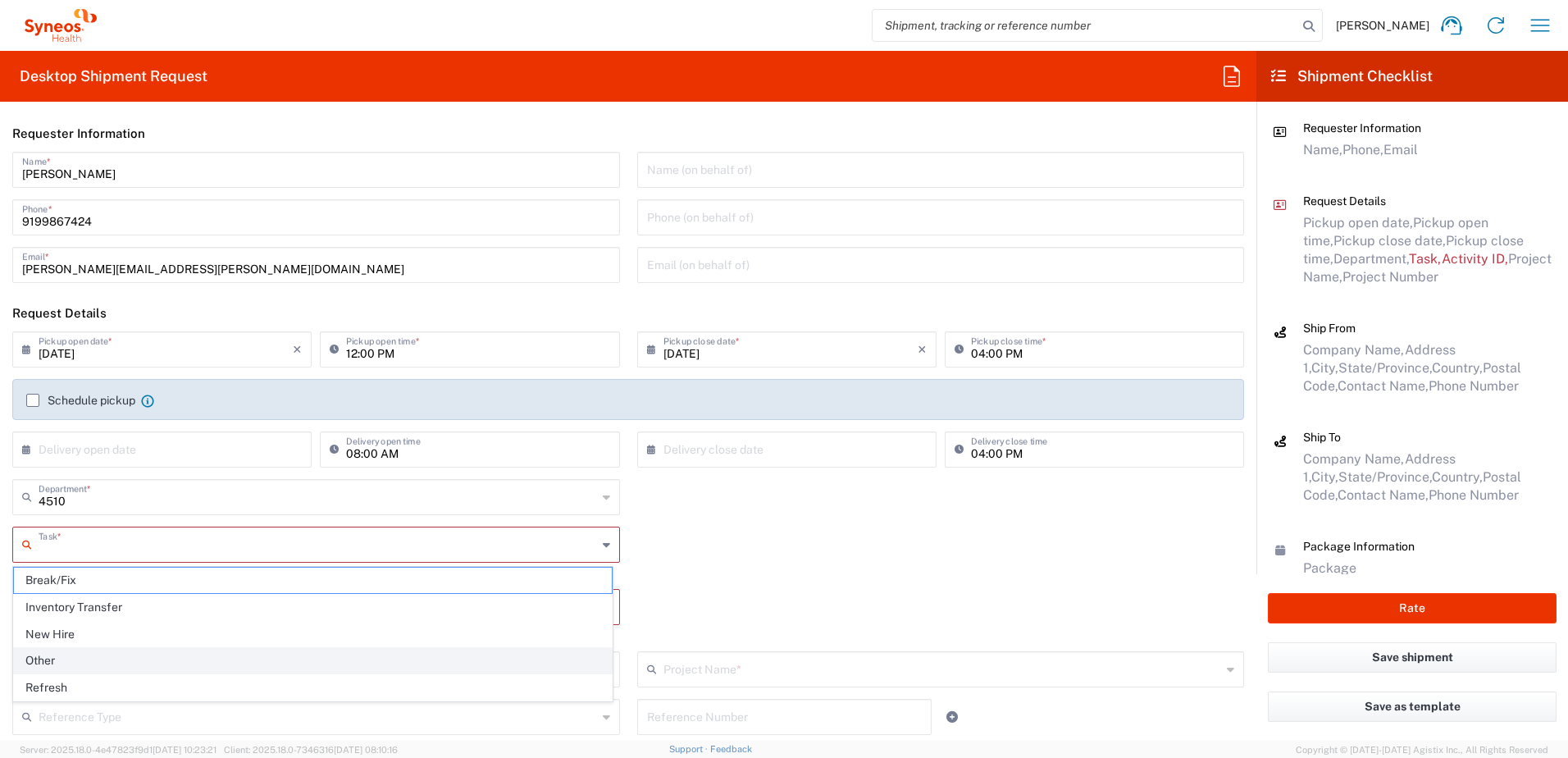
click at [46, 660] on span "Other" at bounding box center [313, 660] width 598 height 25
type input "Other"
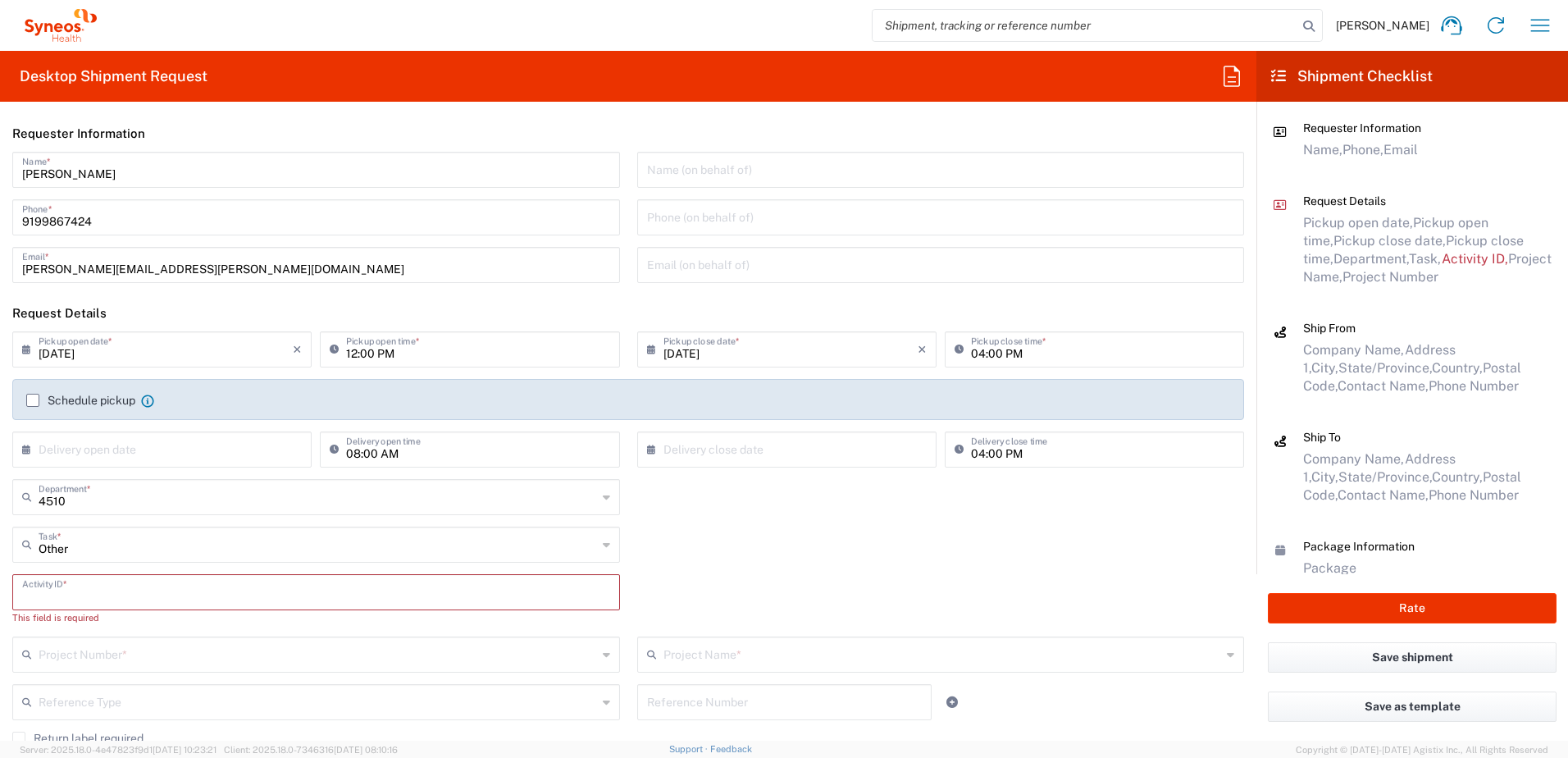
click at [77, 594] on input "text" at bounding box center [316, 590] width 588 height 29
paste input "SCTASK2700317"
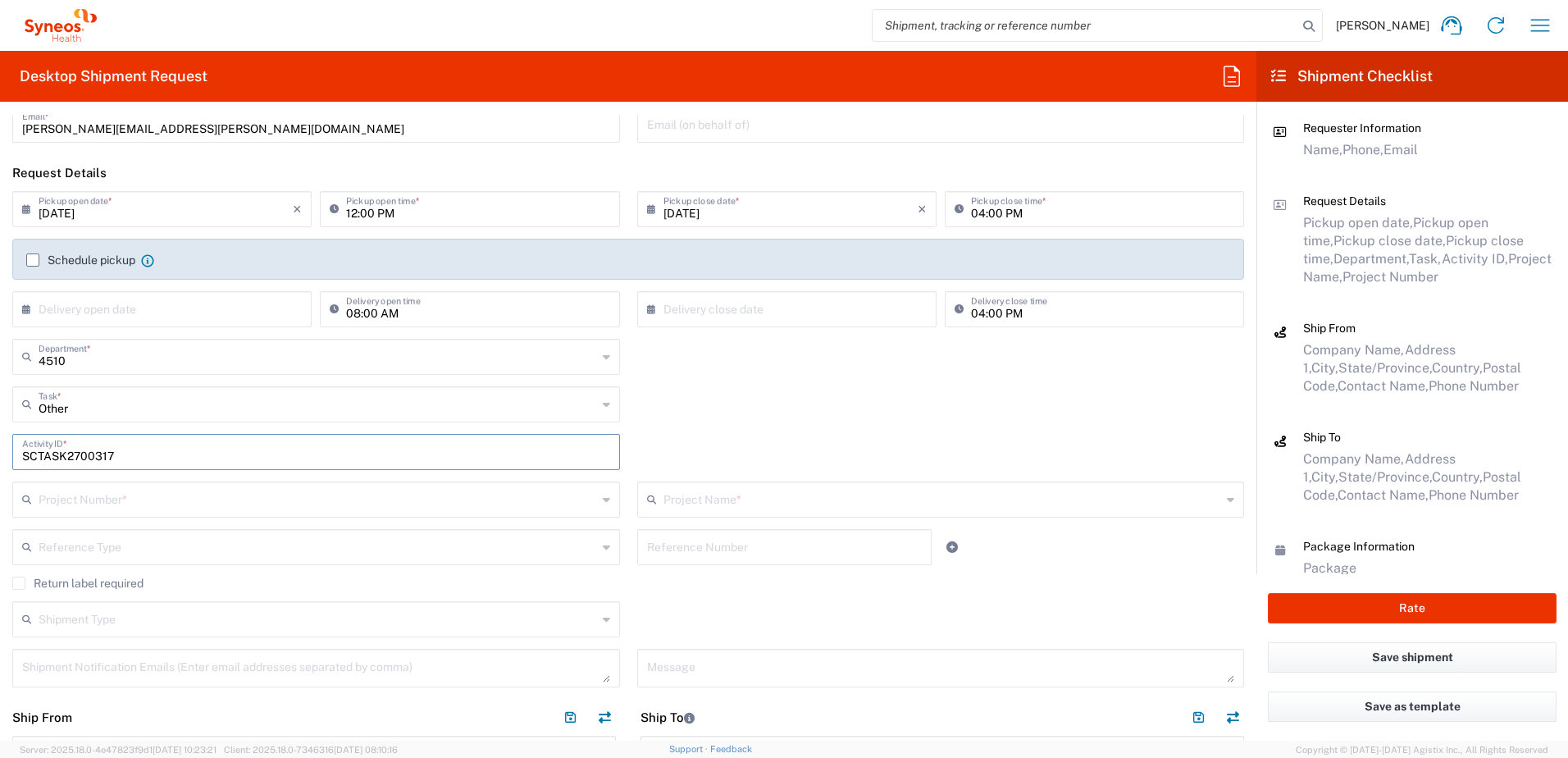
scroll to position [164, 0]
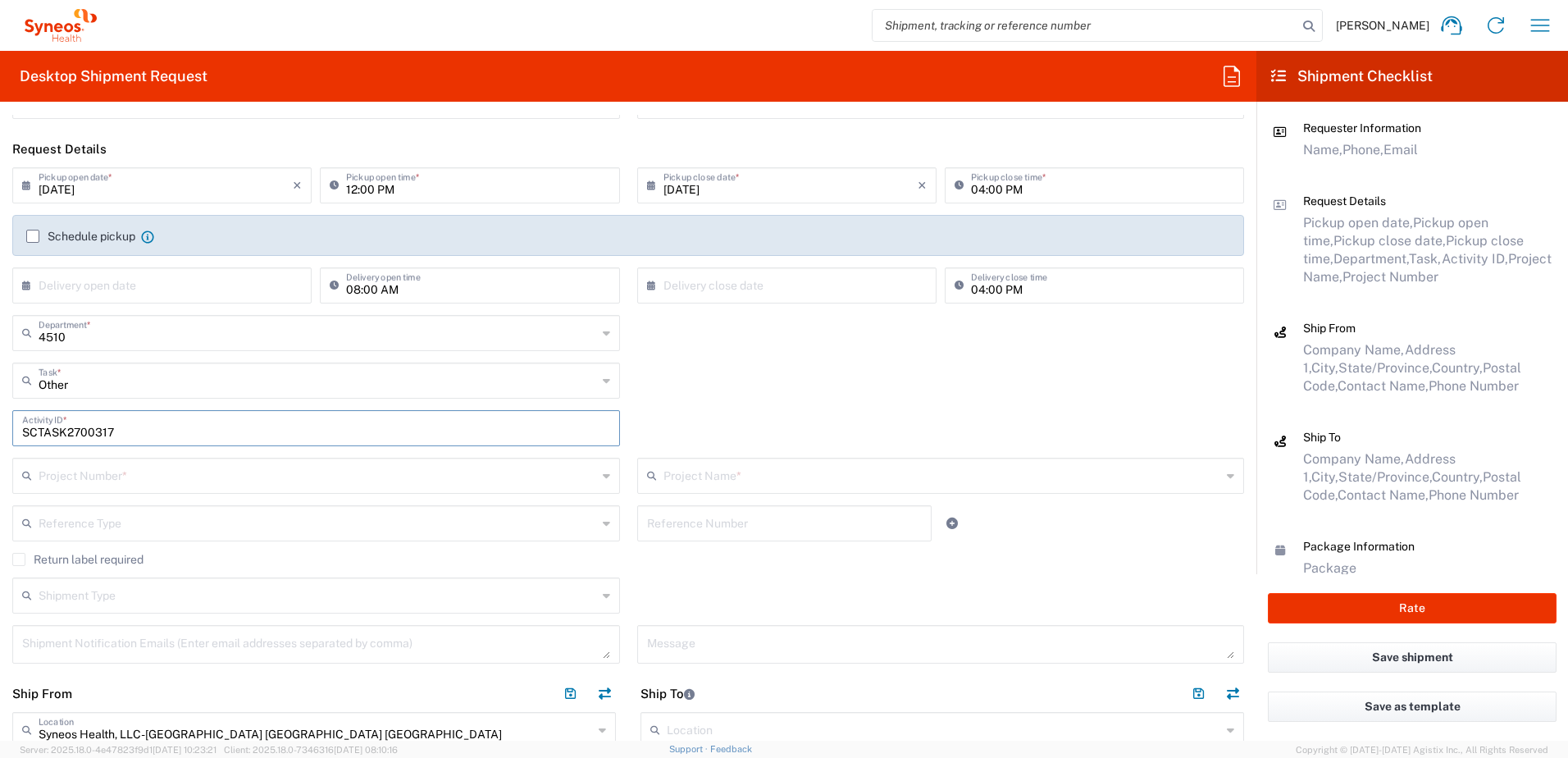
type input "SCTASK2700317"
click at [126, 480] on input "text" at bounding box center [318, 474] width 559 height 29
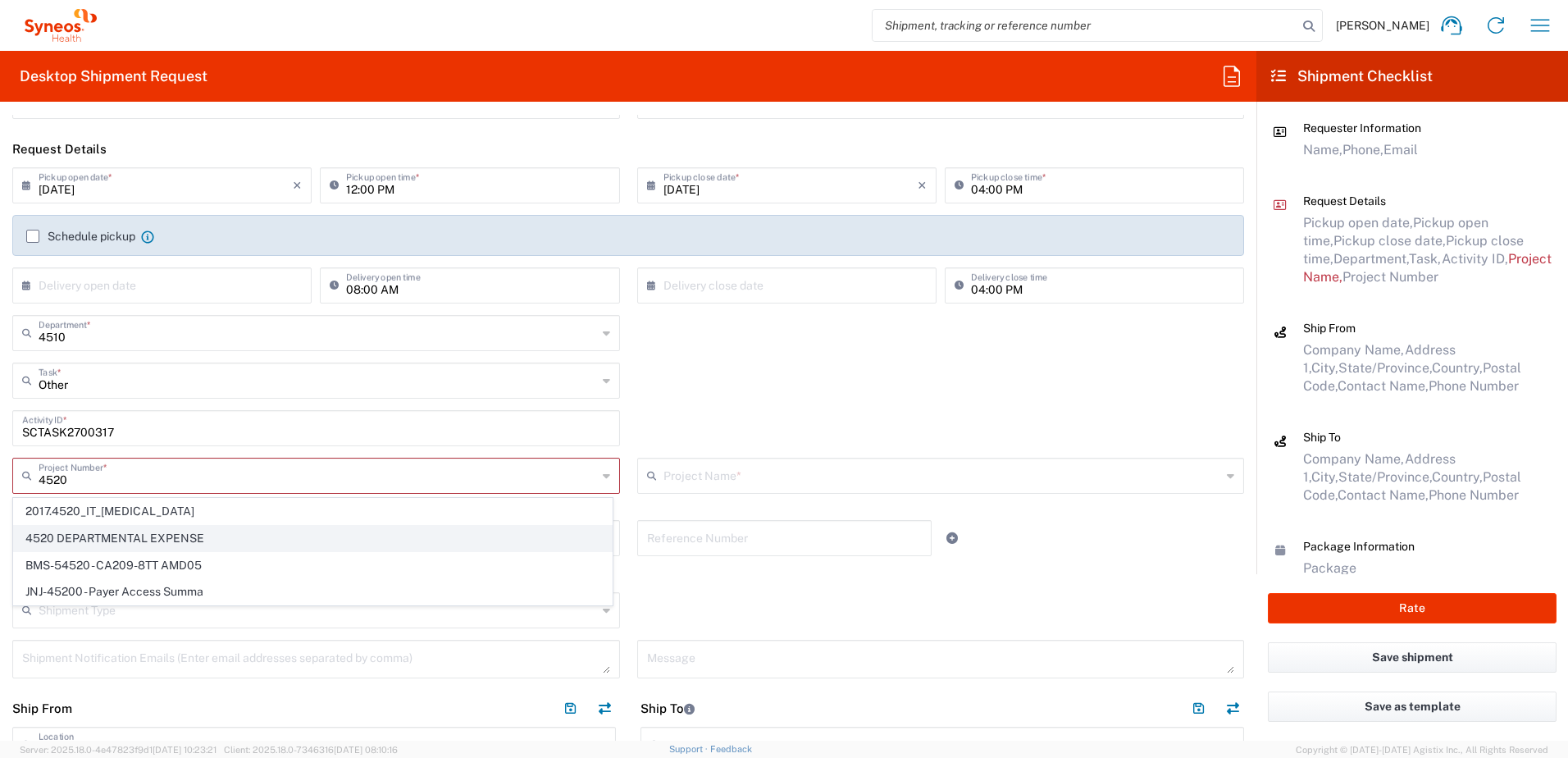
click at [111, 542] on span "4520 DEPARTMENTAL EXPENSE" at bounding box center [313, 538] width 598 height 25
type input "4520 DEPARTMENTAL EXPENSE"
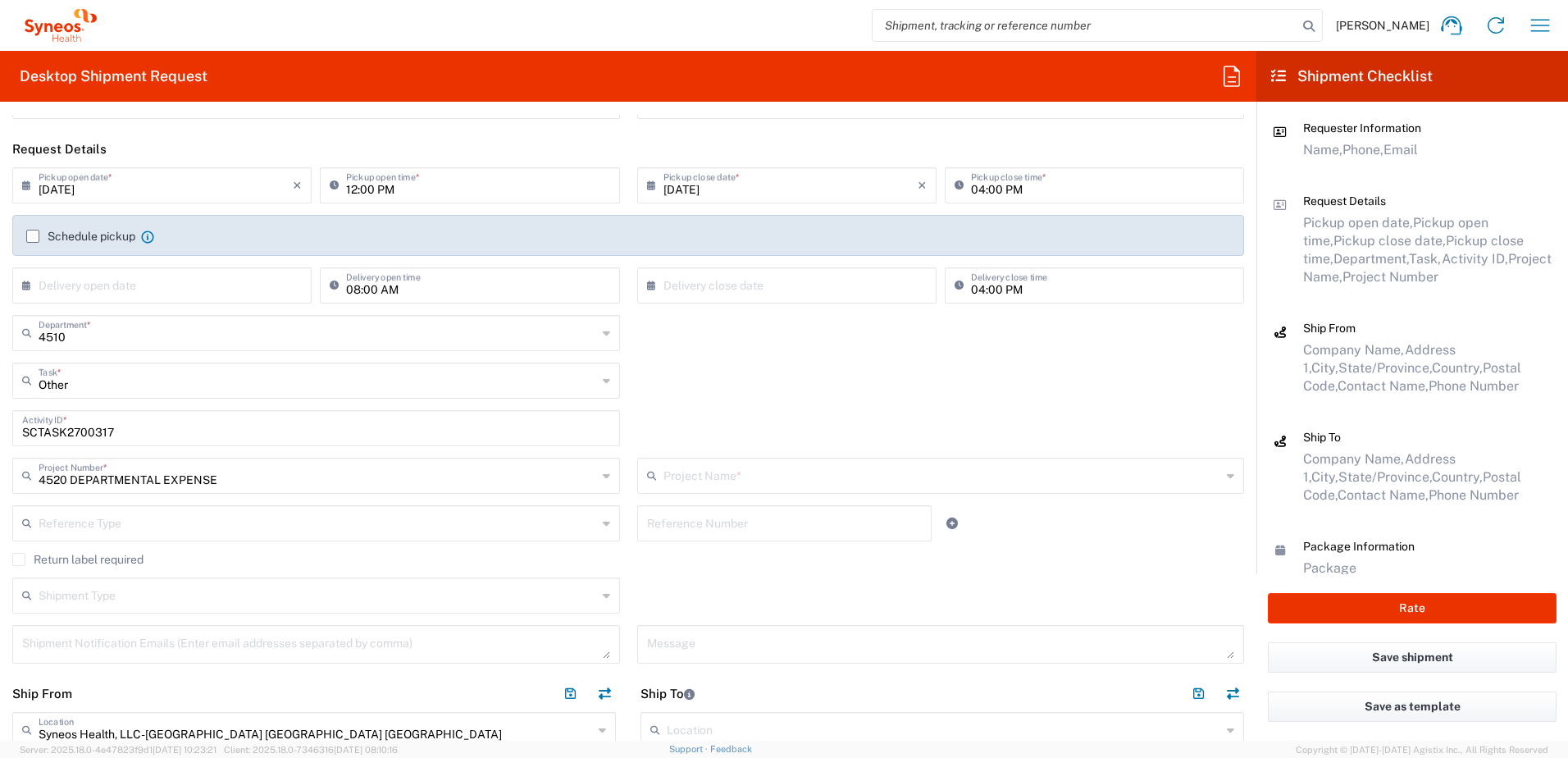
type input "4520 DEPARTMENTAL EXPENSE"
click at [64, 554] on label "Return label required" at bounding box center [78, 559] width 131 height 13
click at [19, 559] on input "Return label required" at bounding box center [19, 559] width 0 height 0
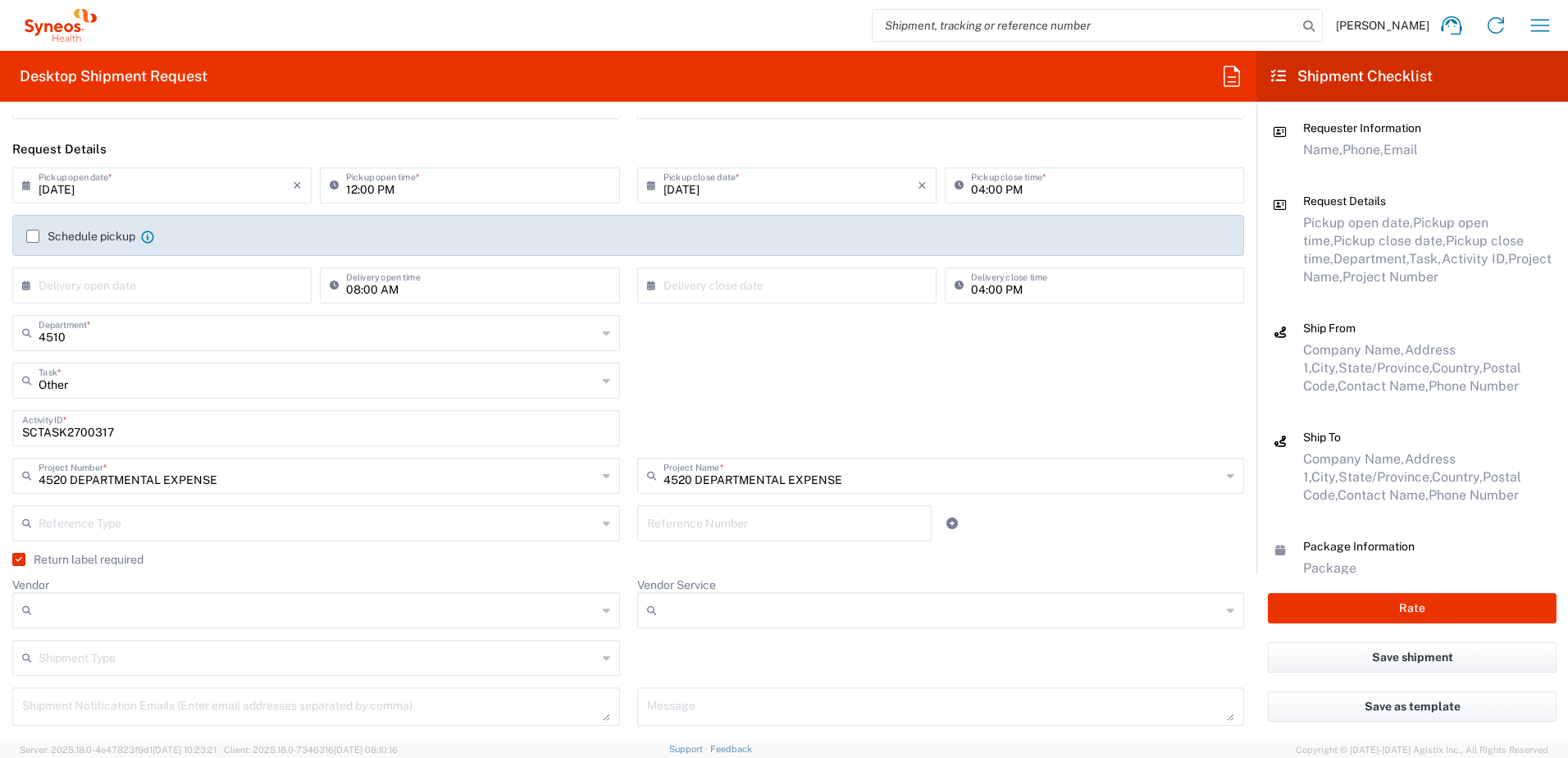
click at [127, 607] on input "Vendor" at bounding box center [318, 610] width 559 height 26
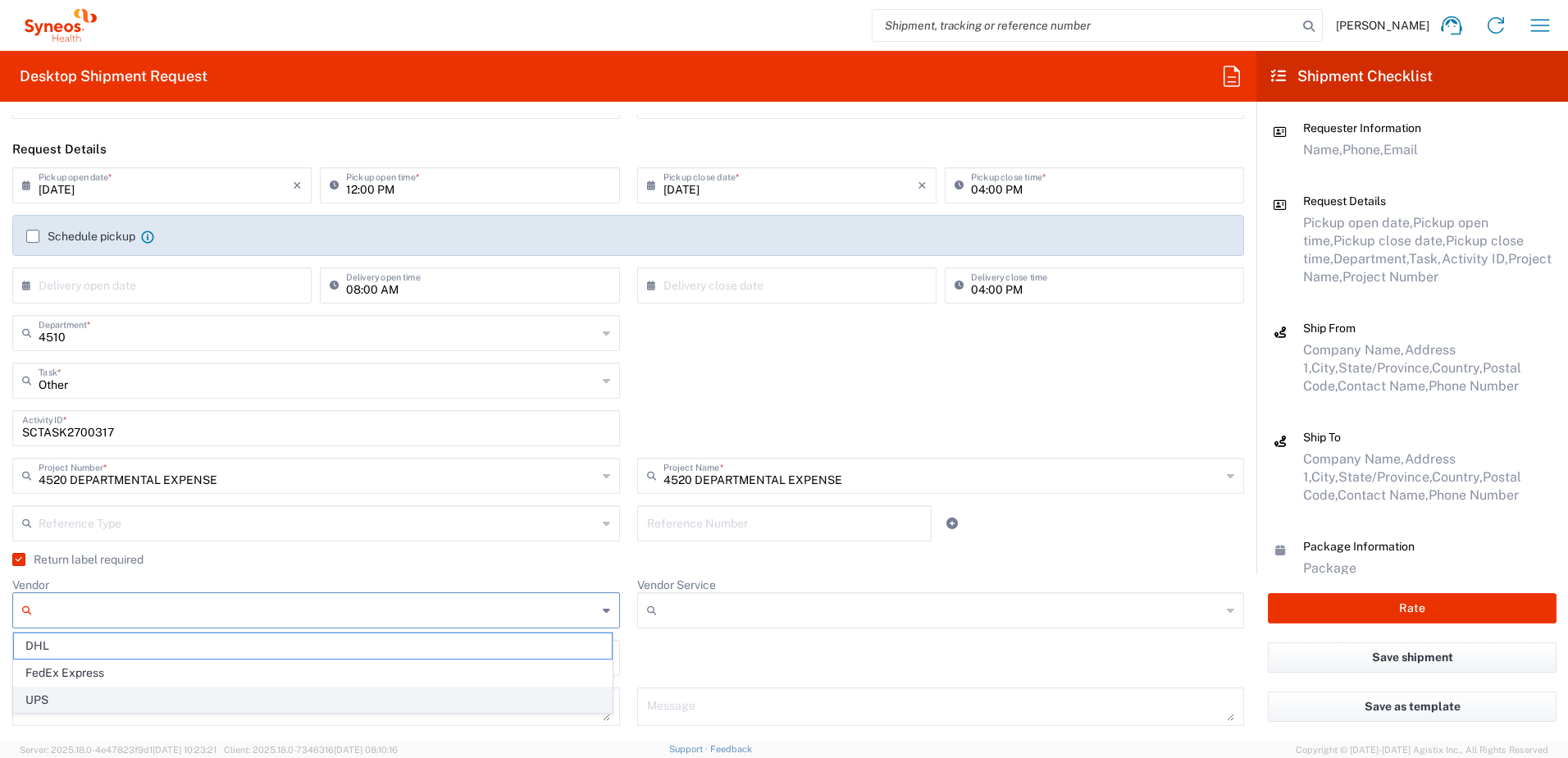
click at [87, 696] on span "UPS" at bounding box center [313, 700] width 598 height 25
type input "UPS"
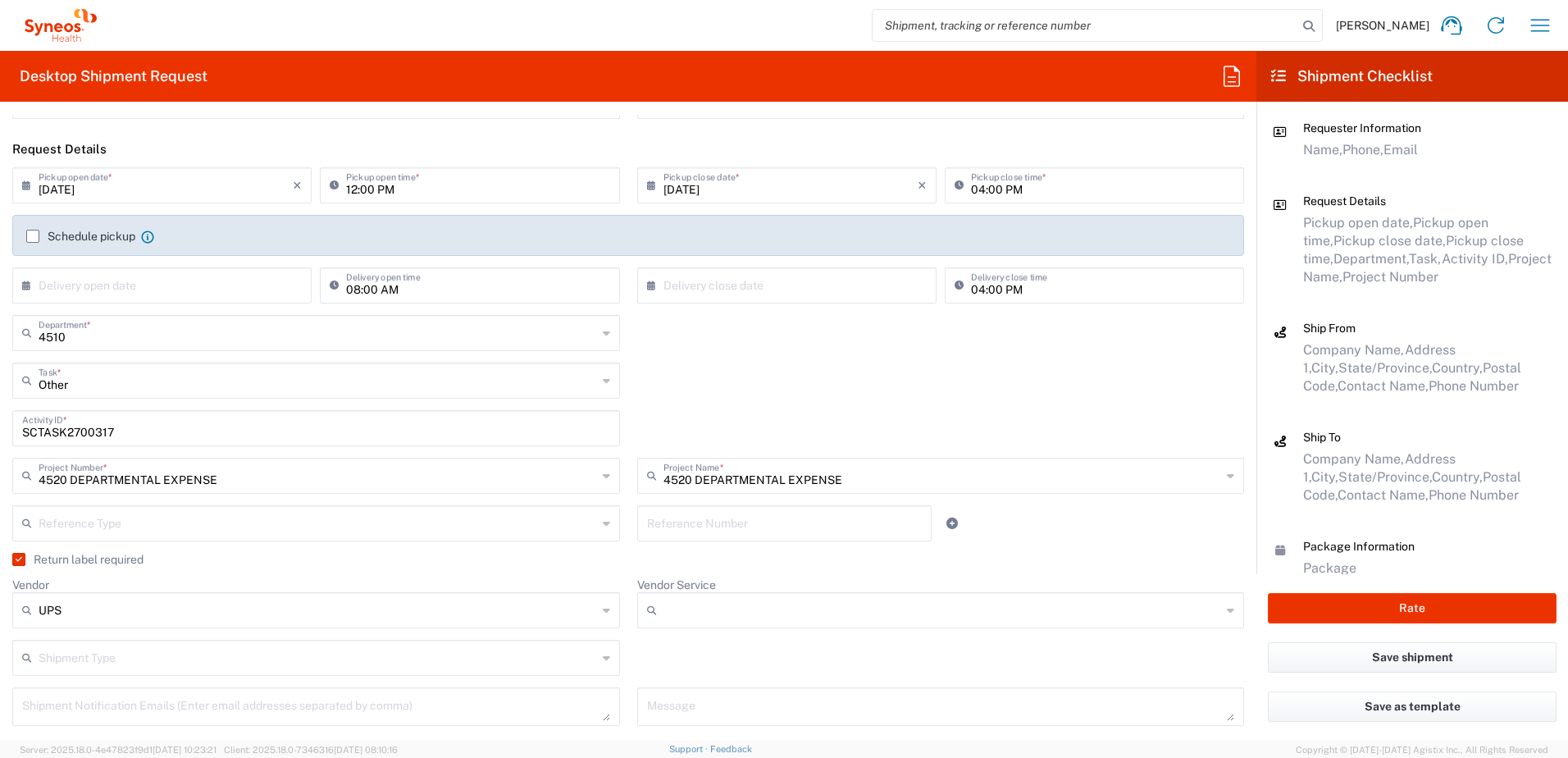
click at [670, 616] on input "Vendor Service" at bounding box center [943, 610] width 559 height 26
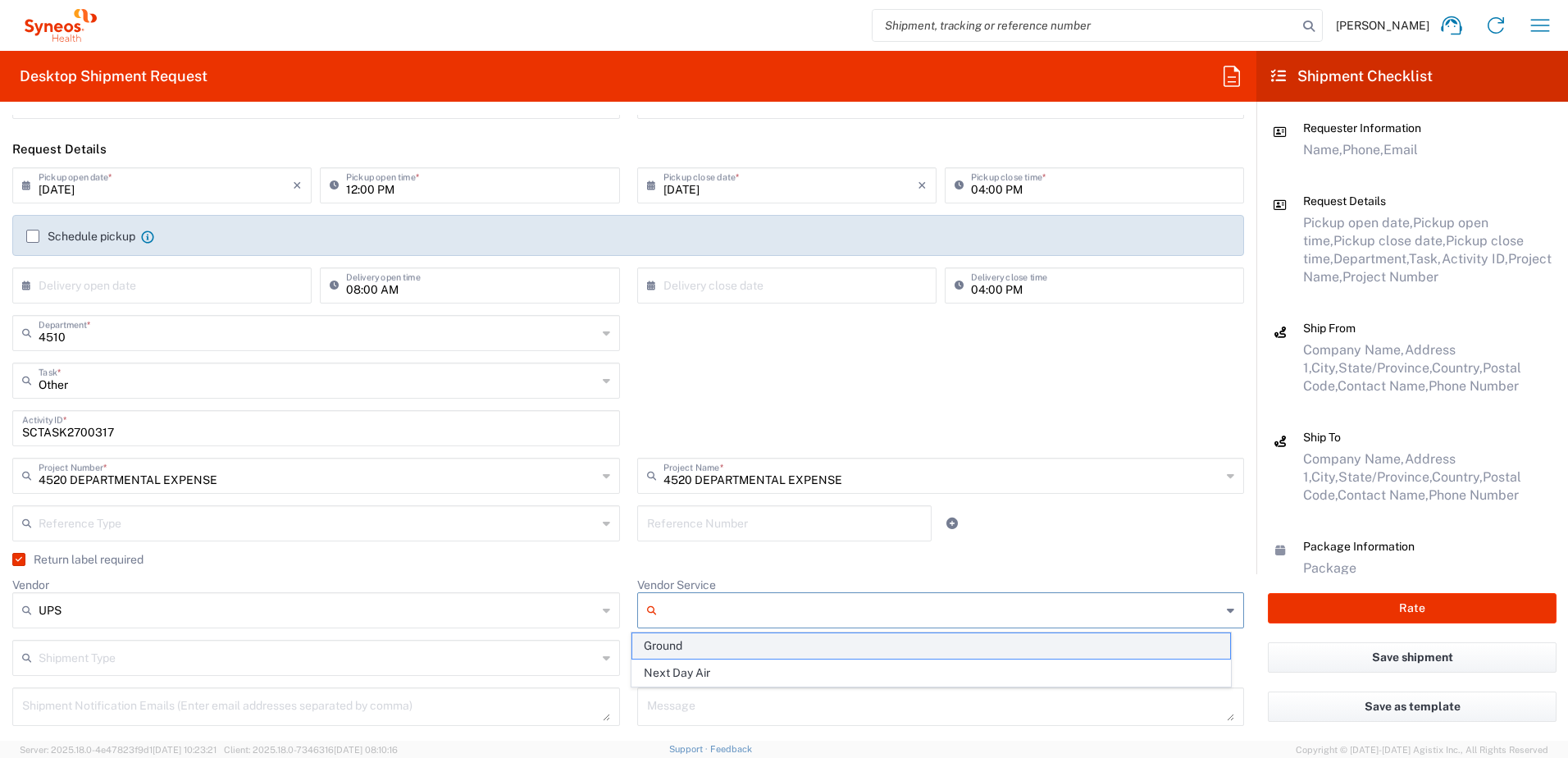
click at [685, 648] on span "Ground" at bounding box center [932, 646] width 598 height 25
type input "Ground"
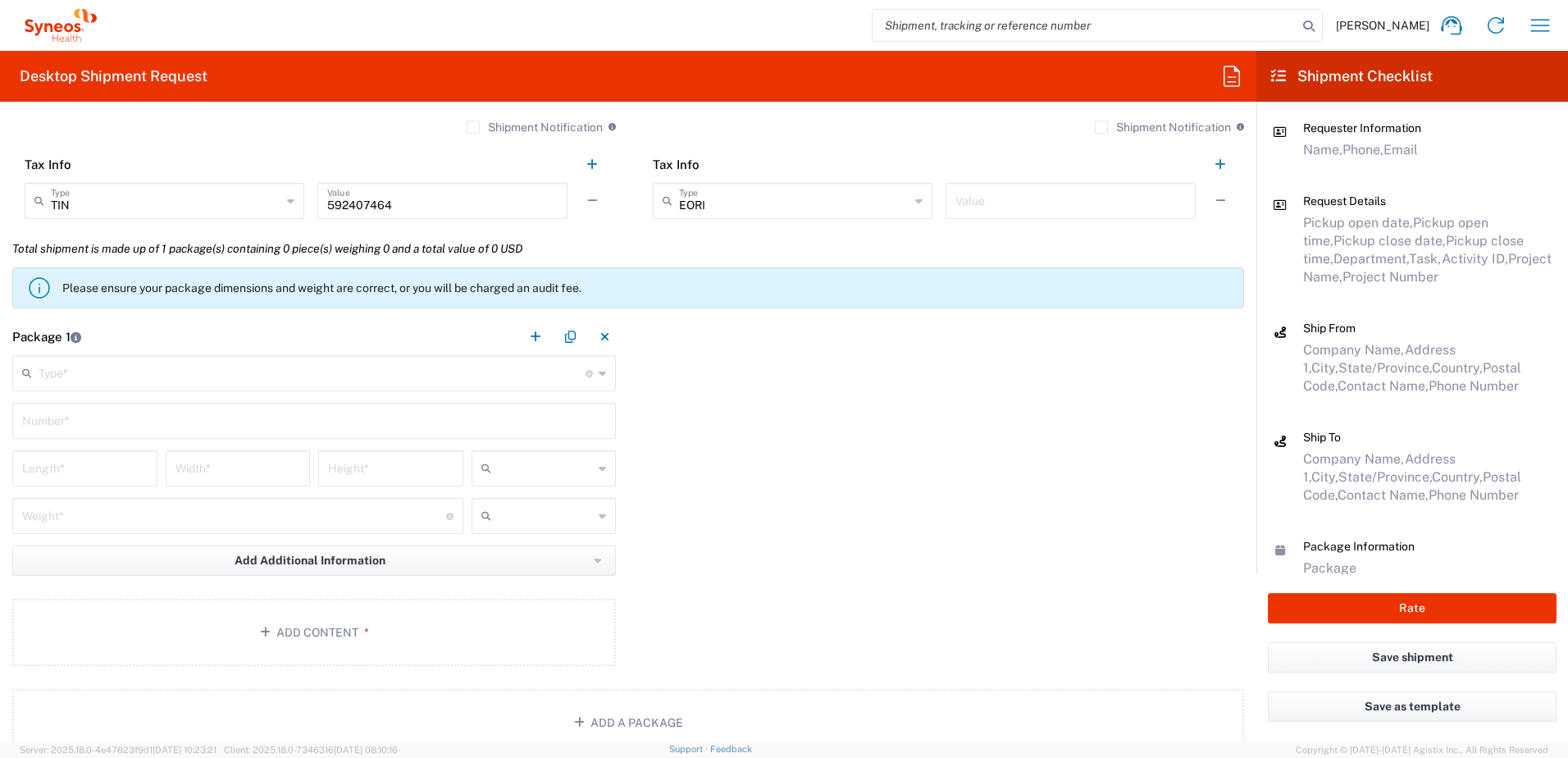
scroll to position [1394, 0]
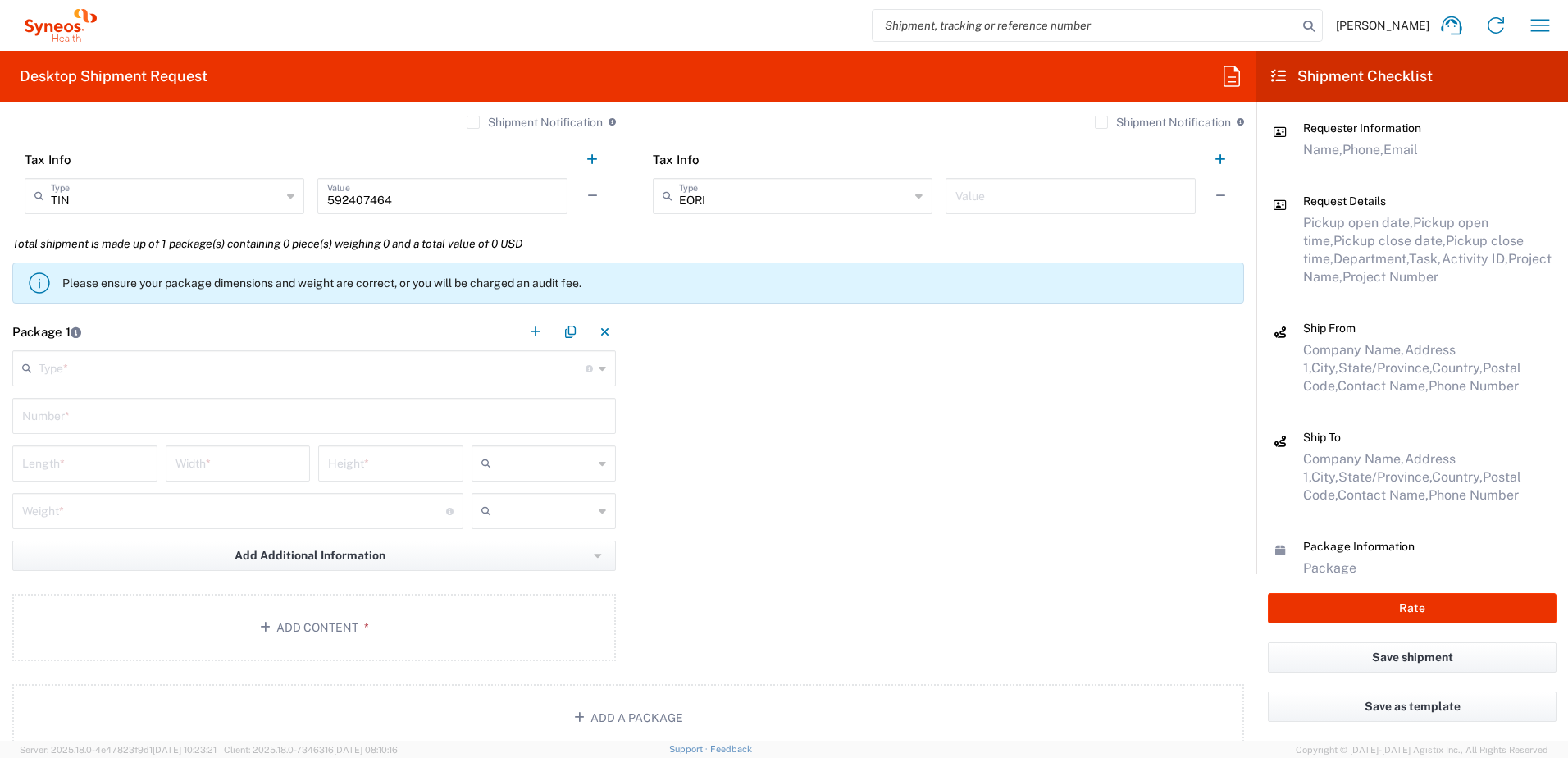
click at [61, 371] on input "text" at bounding box center [312, 367] width 547 height 29
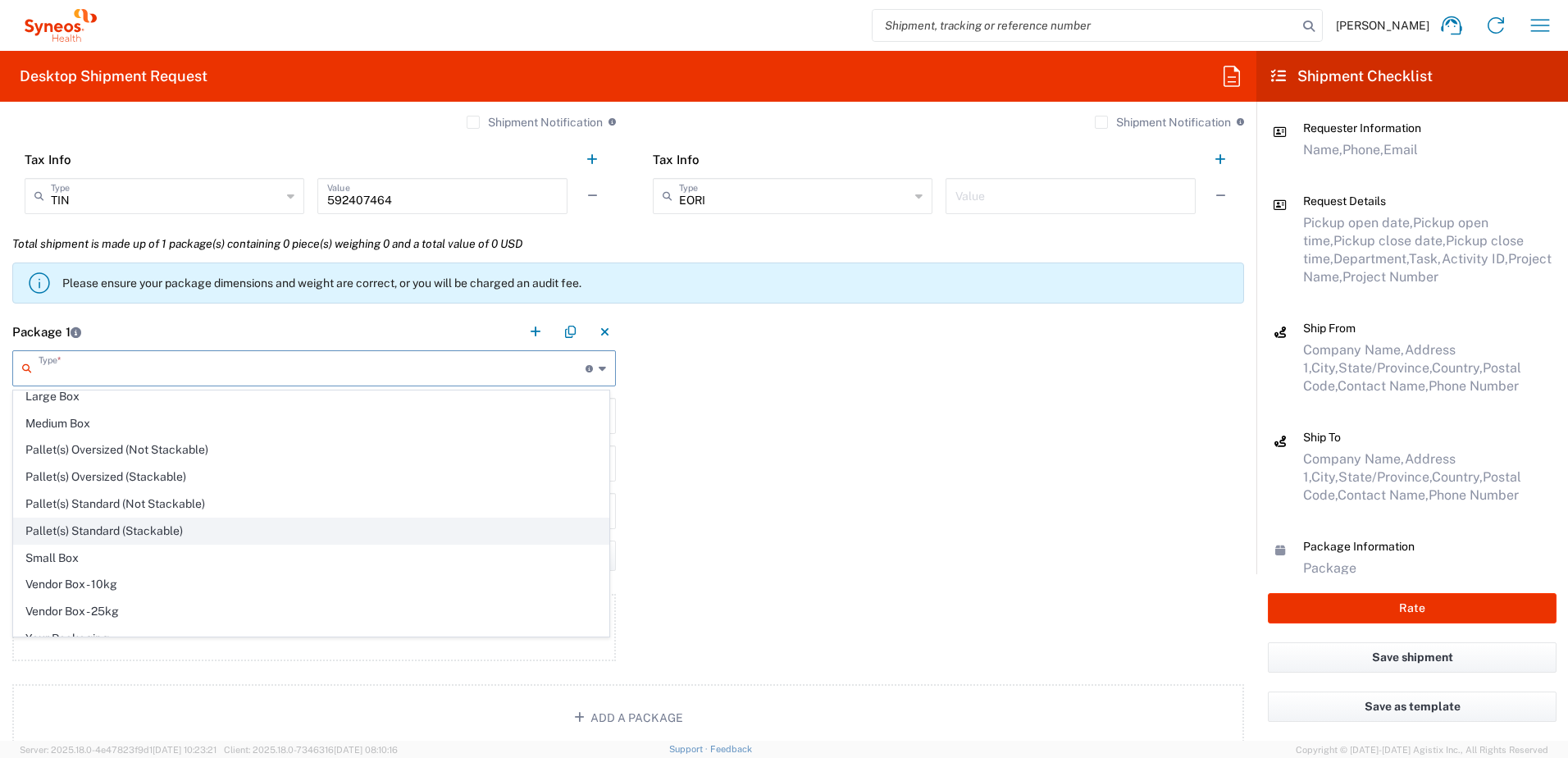
scroll to position [50, 0]
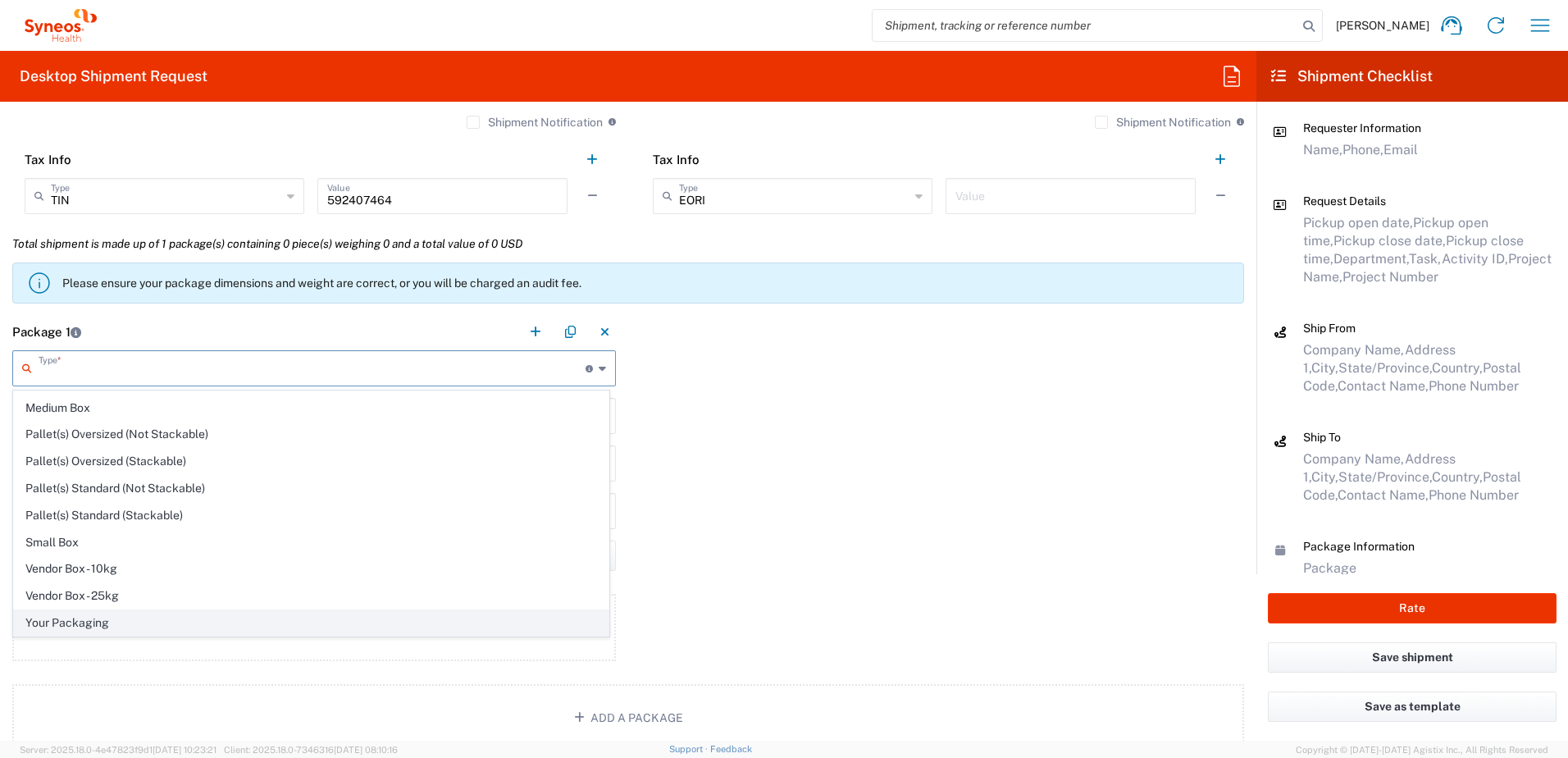
click at [91, 616] on span "Your Packaging" at bounding box center [312, 622] width 595 height 25
type input "Your Packaging"
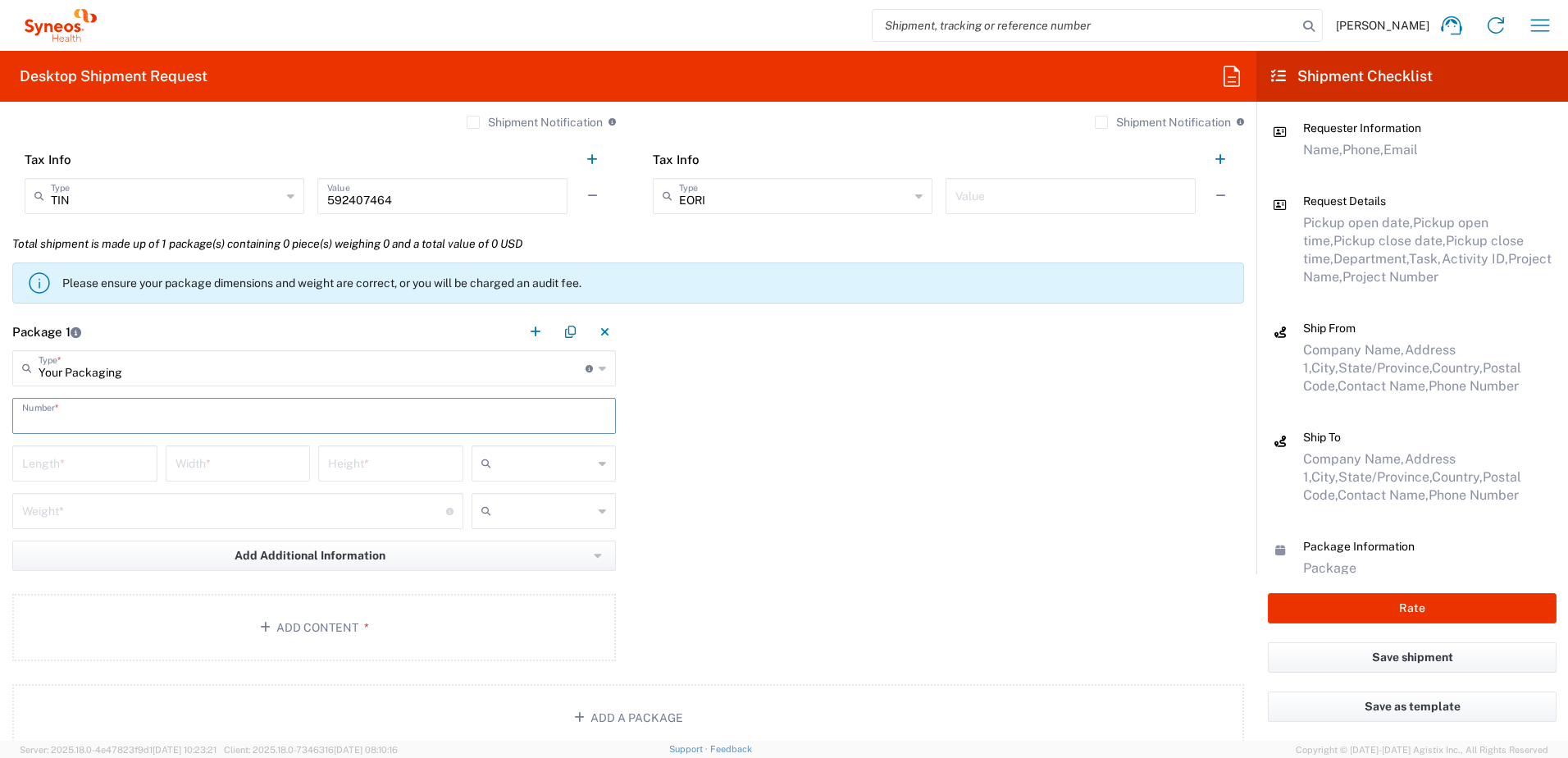
click at [79, 426] on input "text" at bounding box center [313, 414] width 584 height 29
type input "1"
click at [87, 515] on input "number" at bounding box center [233, 510] width 424 height 29
type input "7"
click at [72, 441] on main "Your Packaging Type * Material used to package goods Envelope Large Box Medium …" at bounding box center [314, 509] width 629 height 317
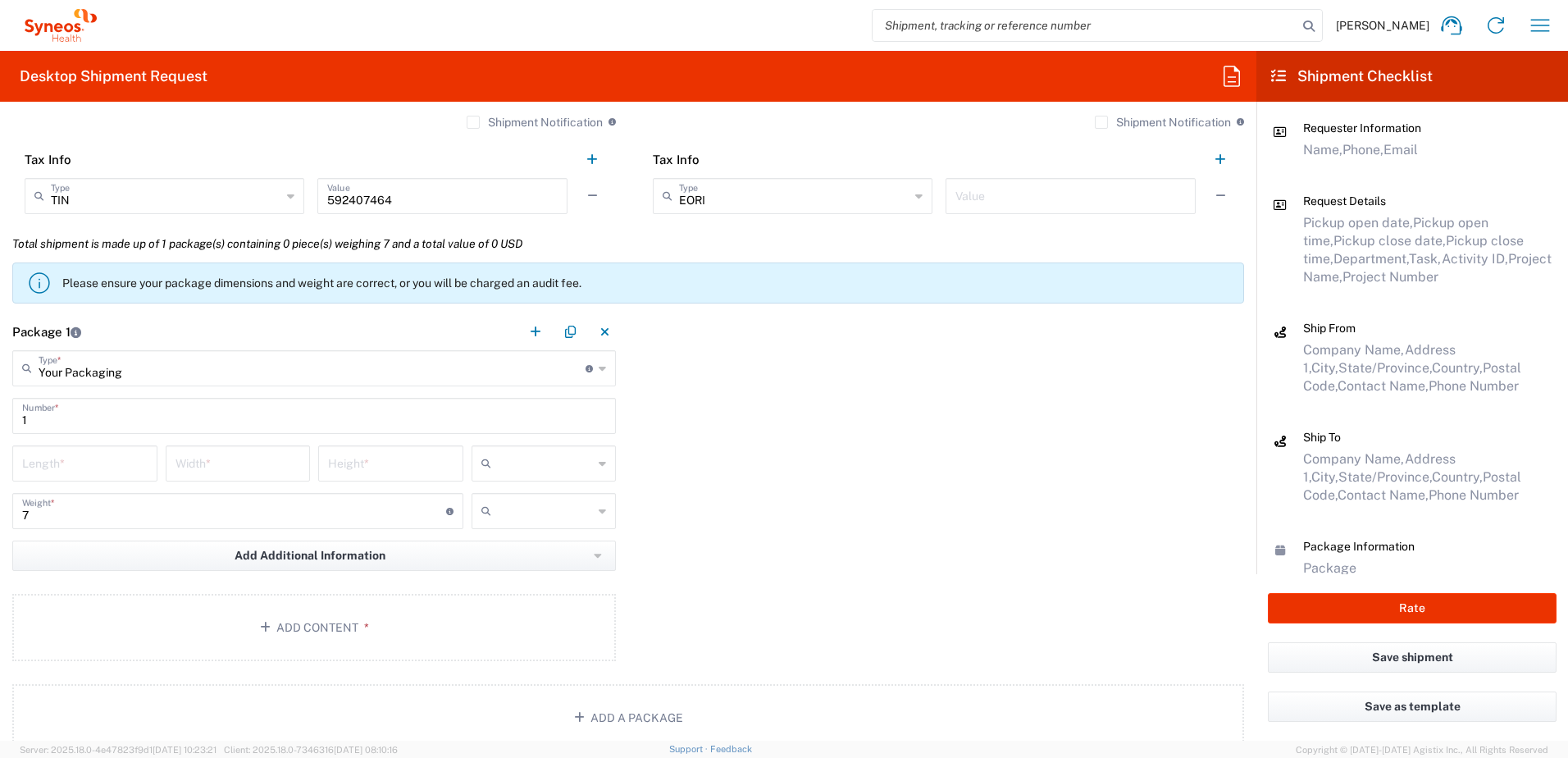
click at [70, 477] on div "Length *" at bounding box center [85, 463] width 145 height 36
click at [99, 458] on input "number" at bounding box center [84, 462] width 126 height 29
type input "20"
type input "16"
type input "4"
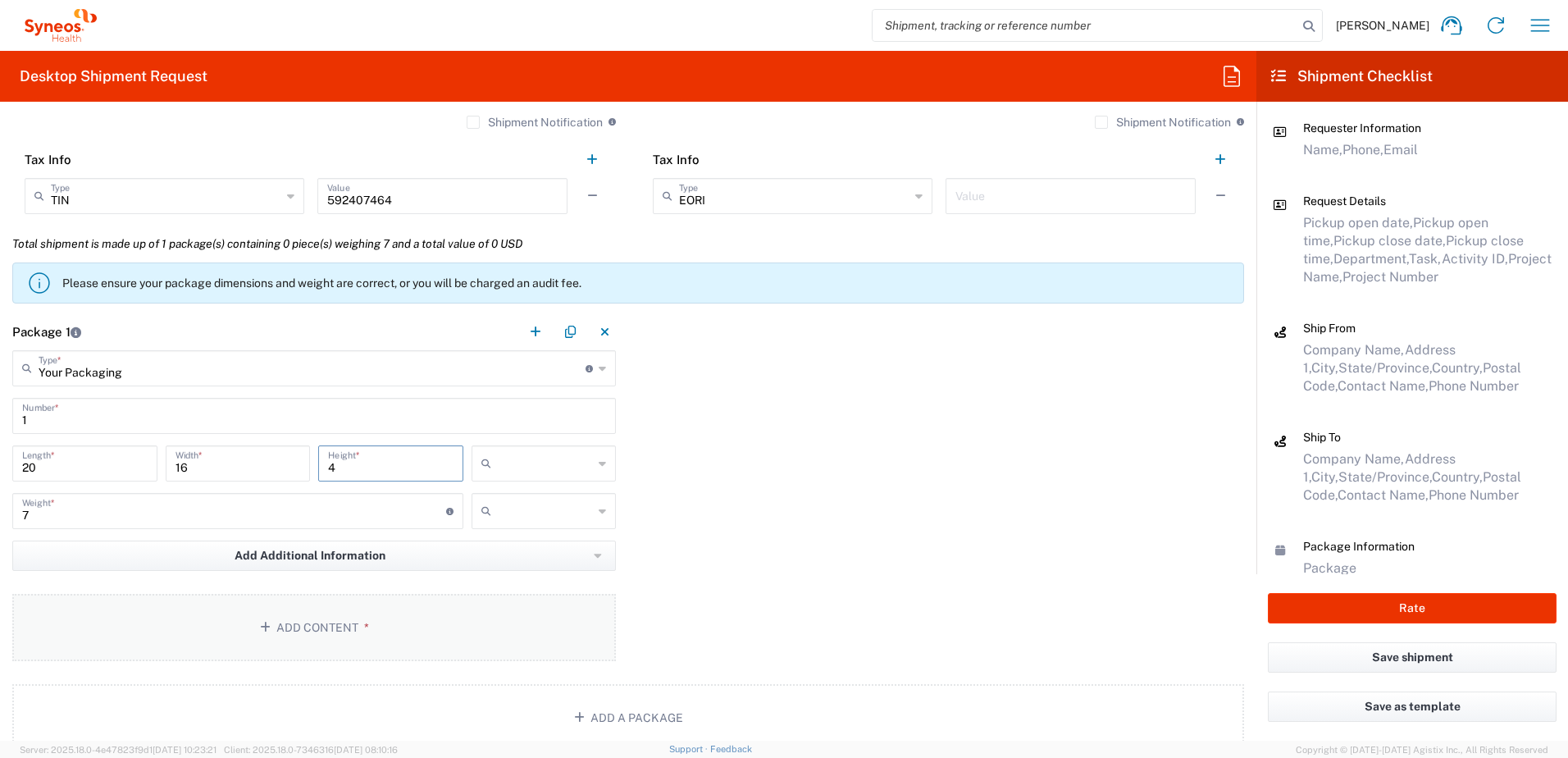
click at [342, 631] on button "Add Content *" at bounding box center [314, 627] width 604 height 67
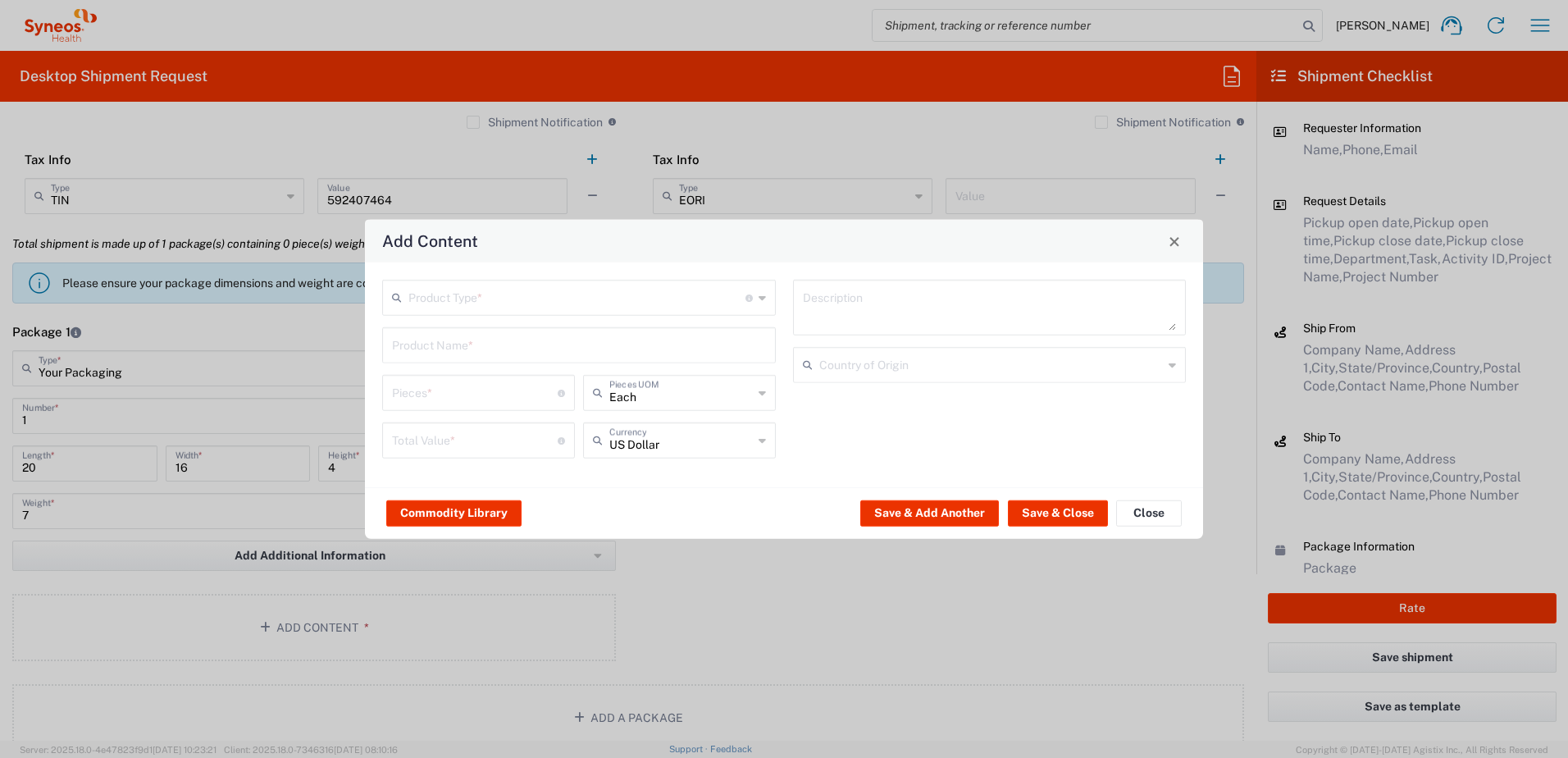
click at [508, 307] on input "text" at bounding box center [577, 296] width 337 height 29
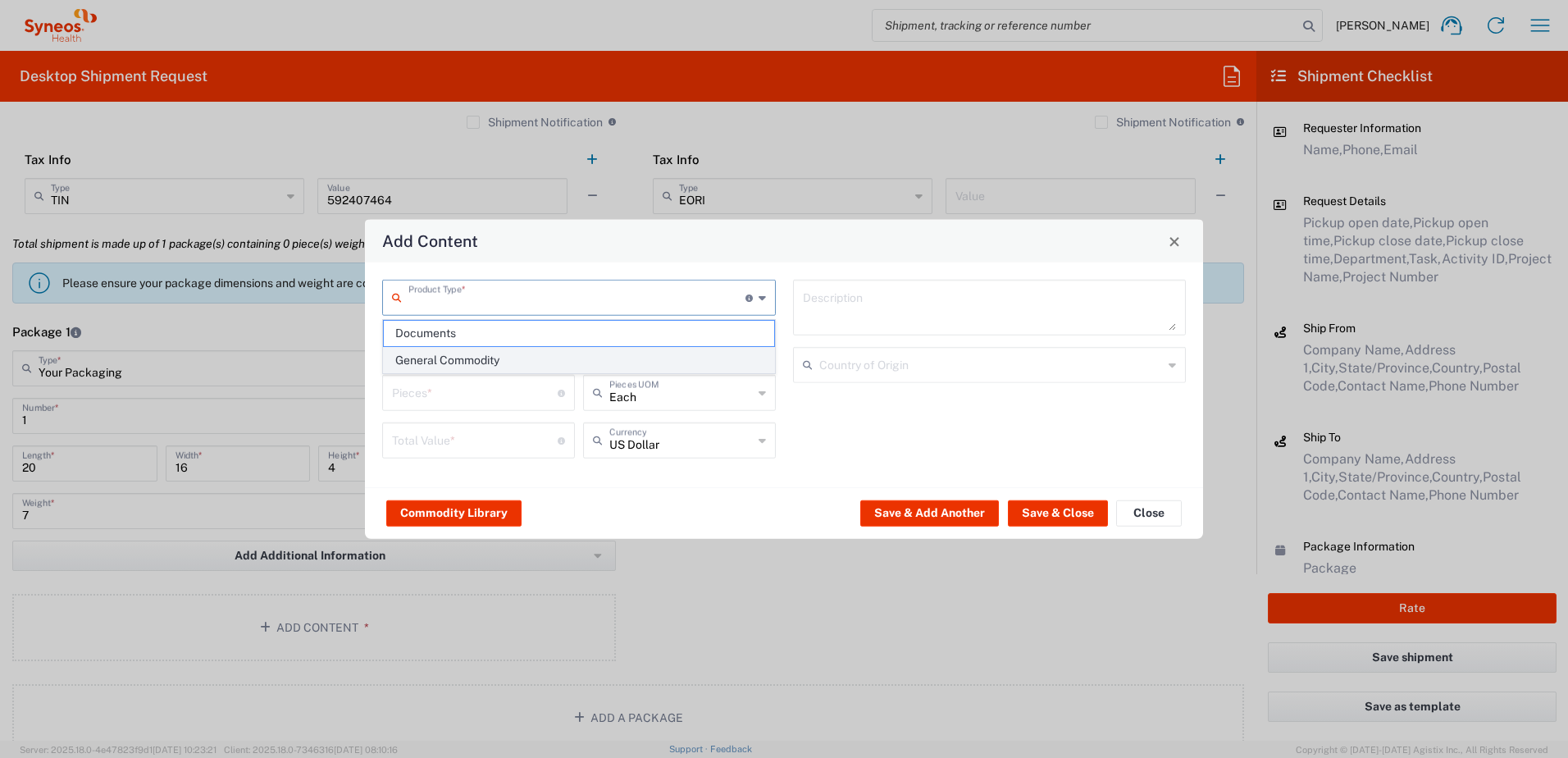
click at [503, 354] on span "General Commodity" at bounding box center [579, 360] width 390 height 25
type input "General Commodity"
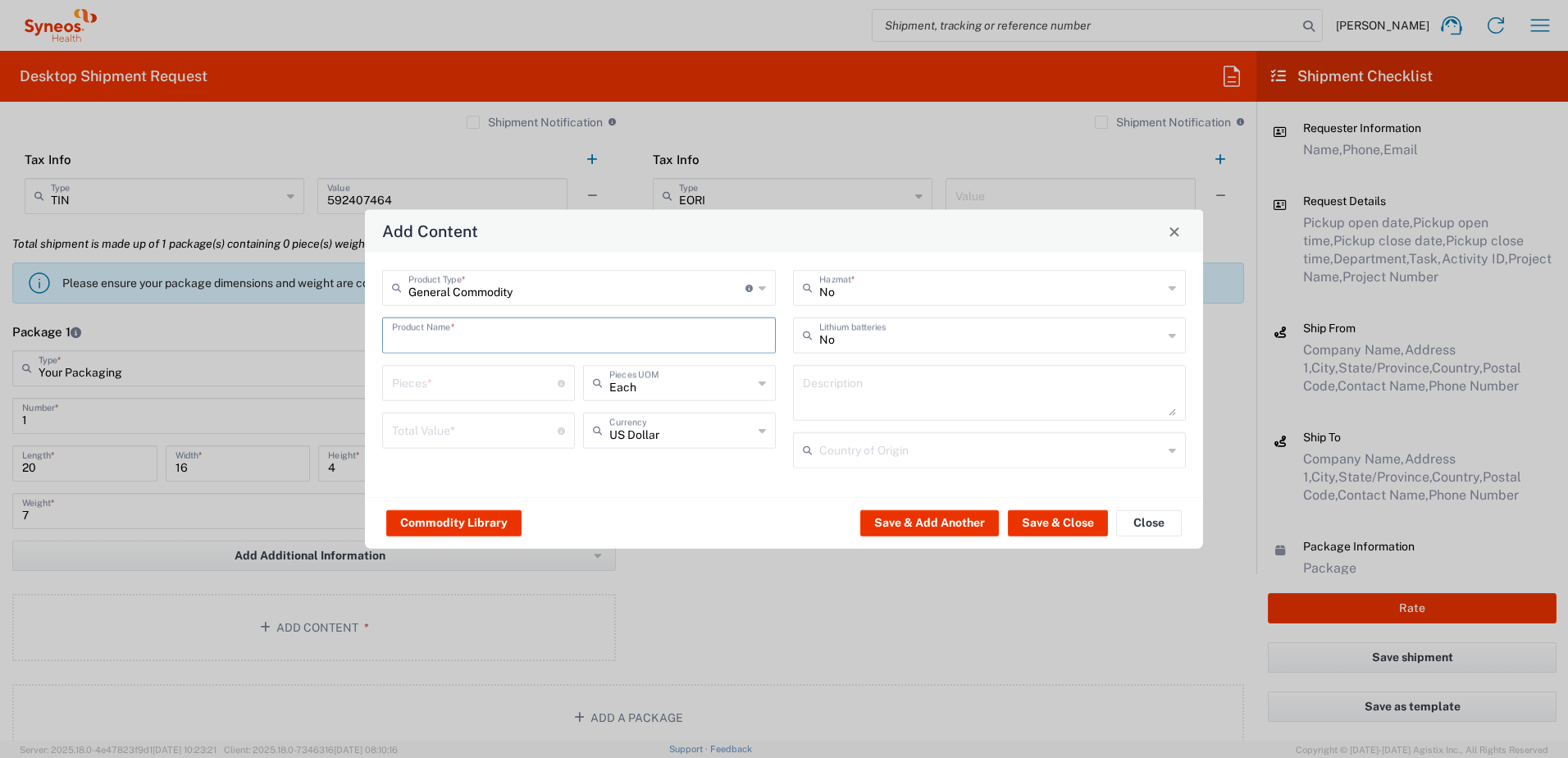
click at [481, 334] on input "text" at bounding box center [579, 334] width 374 height 29
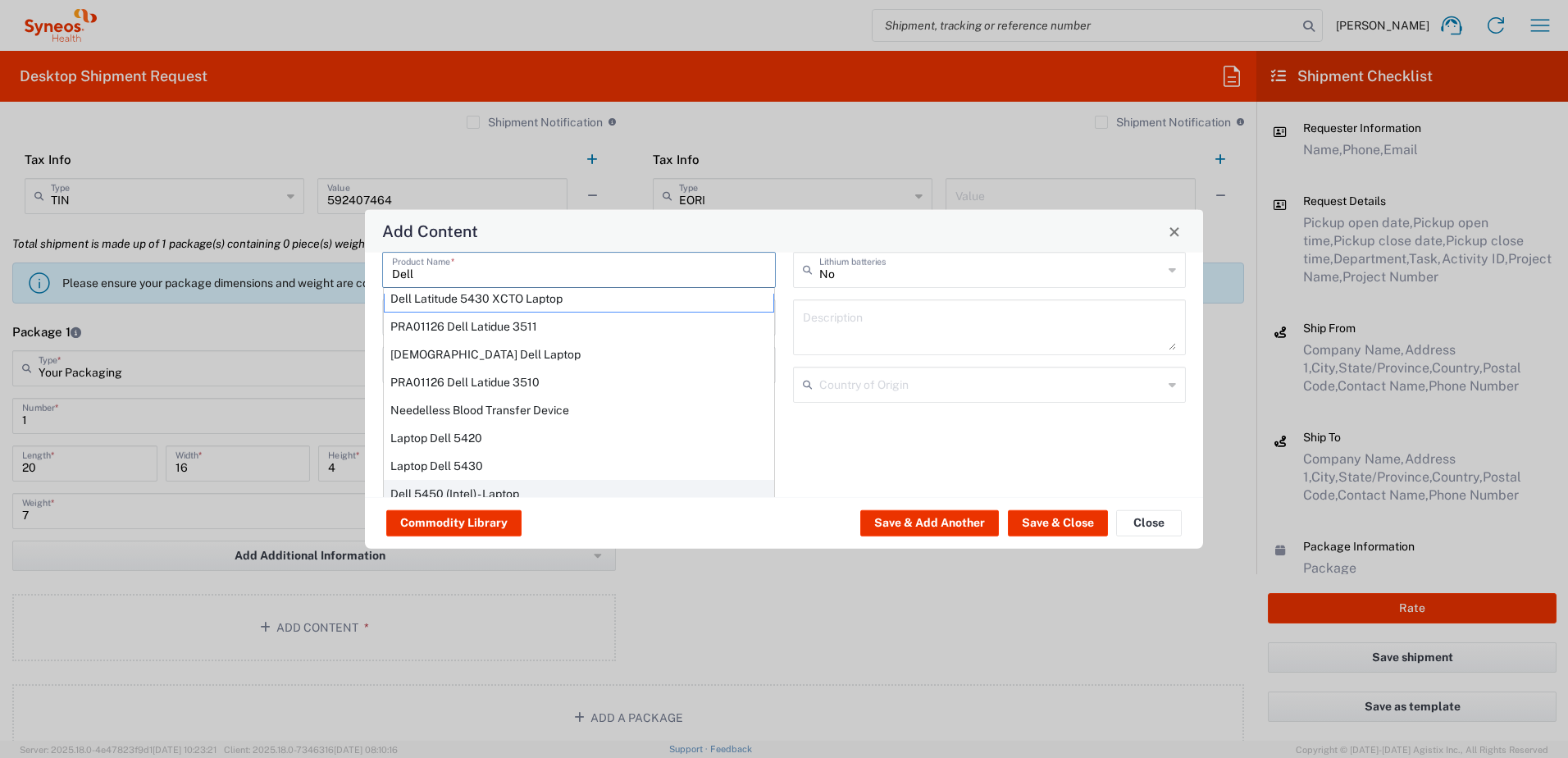
scroll to position [139, 0]
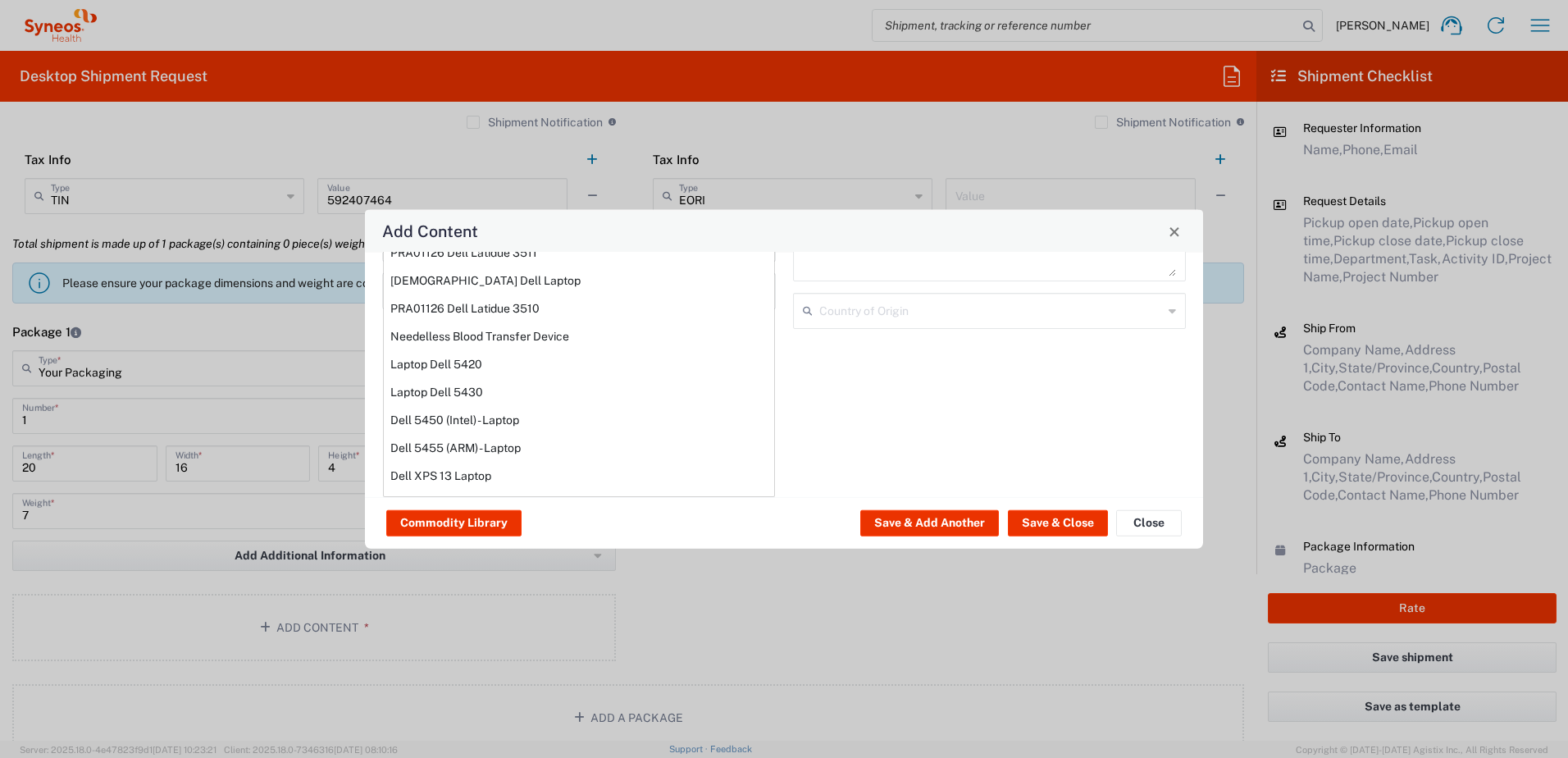
click at [511, 356] on div "Laptop Dell 5420" at bounding box center [579, 364] width 390 height 28
type input "Laptop Dell 5420"
type textarea "Laptop Latitude Dell 5420"
type input "[GEOGRAPHIC_DATA]"
type input "Yes"
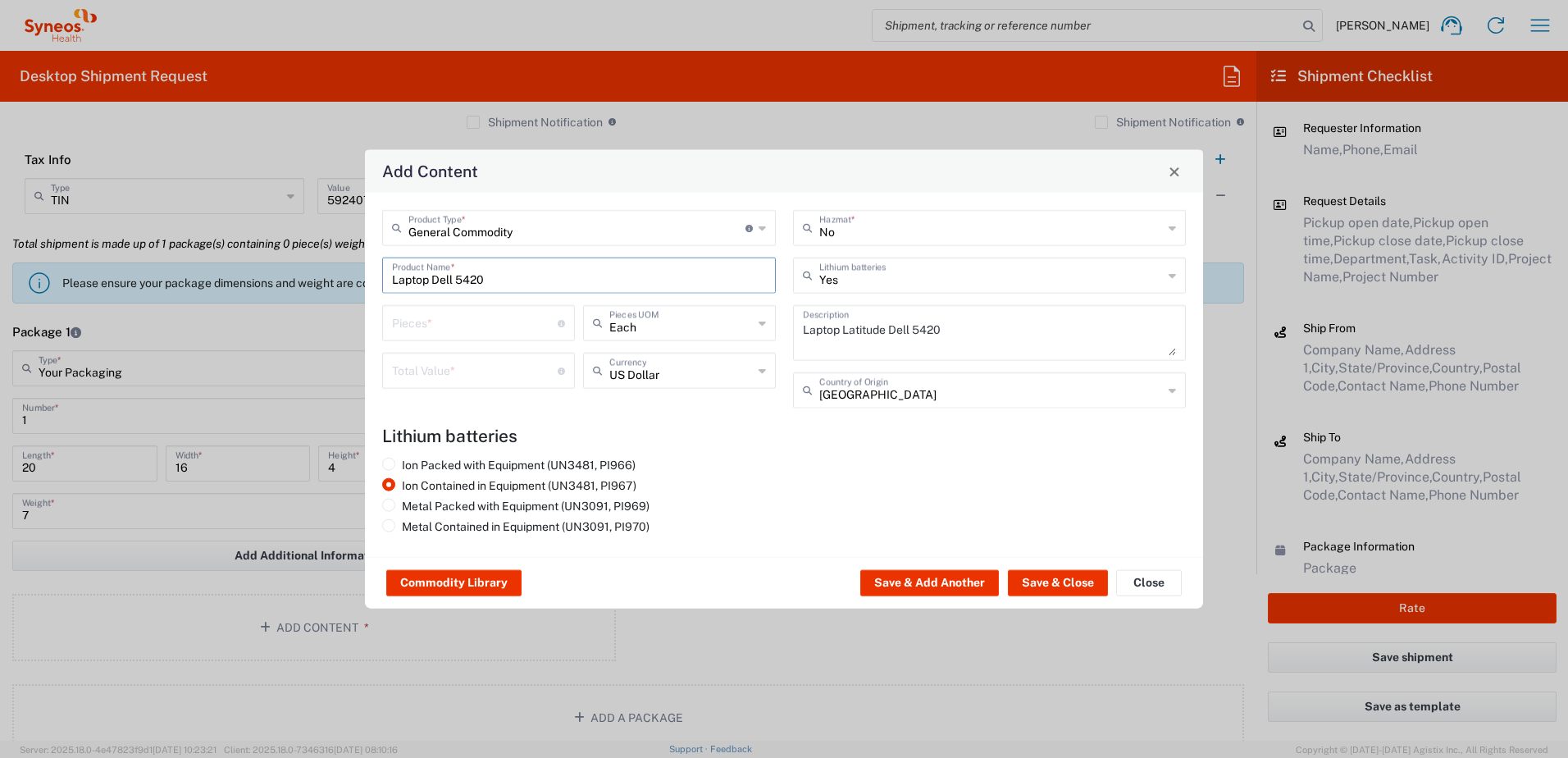
scroll to position [0, 0]
click at [480, 305] on div "Pieces * Number of pieces inside all the packages" at bounding box center [479, 323] width 193 height 36
type input "1"
click at [460, 361] on input "number" at bounding box center [474, 370] width 166 height 29
type input "1000"
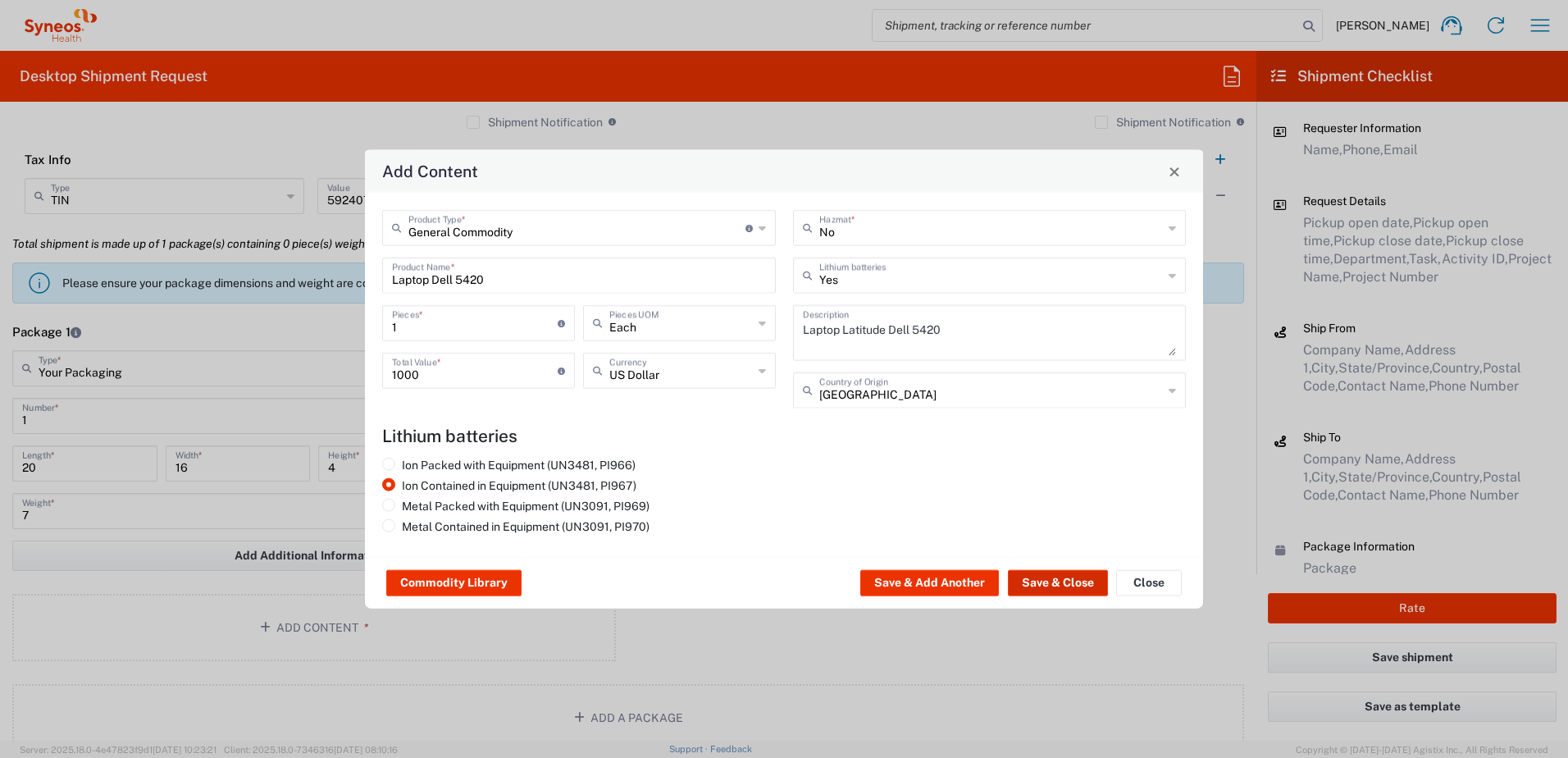
click at [1035, 571] on button "Save & Close" at bounding box center [1057, 583] width 100 height 26
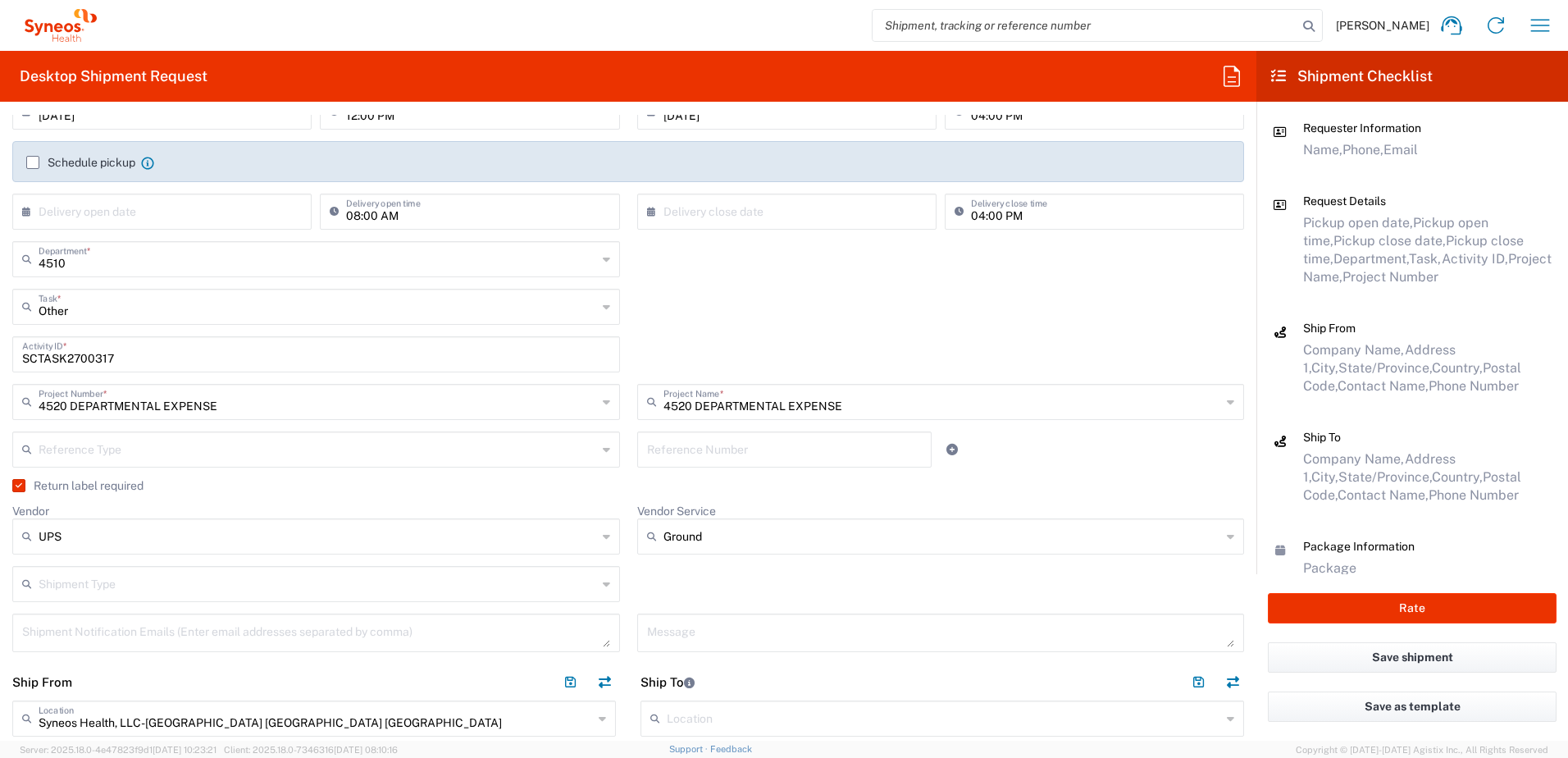
scroll to position [246, 0]
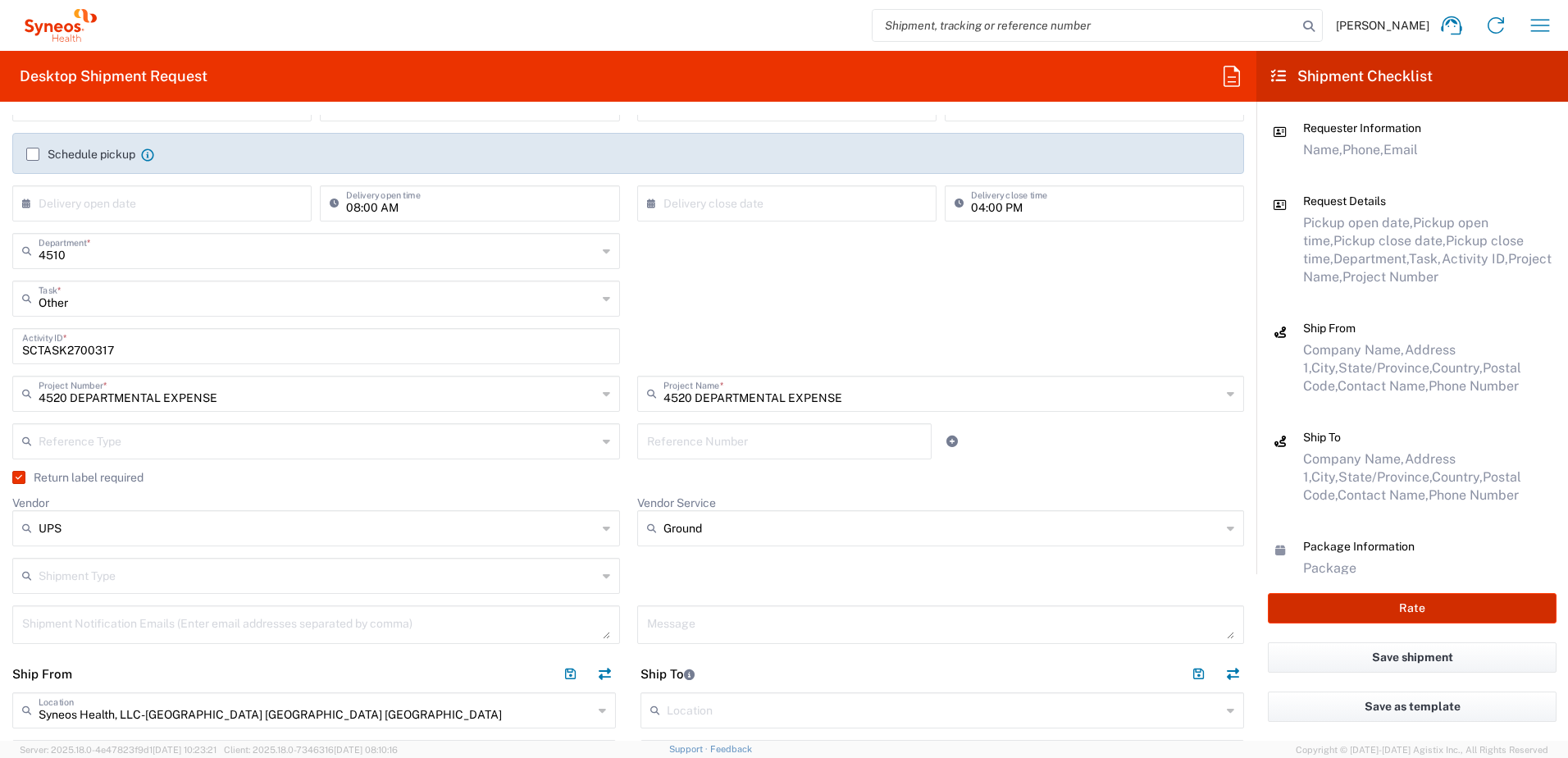
click at [1442, 607] on button "Rate" at bounding box center [1412, 608] width 289 height 30
type input "4520 DEPARTMENTAL EXPENSE"
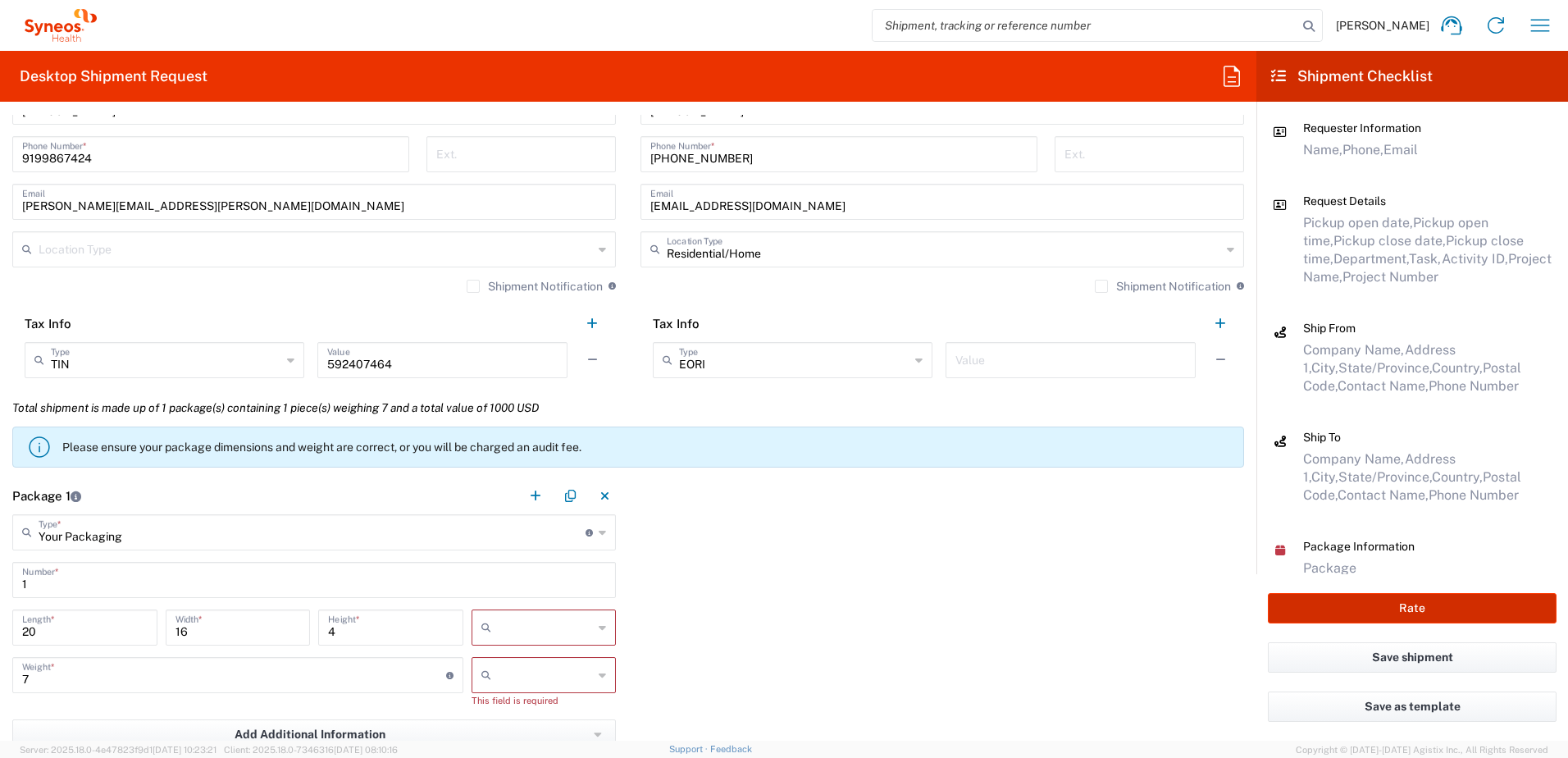
scroll to position [1312, 0]
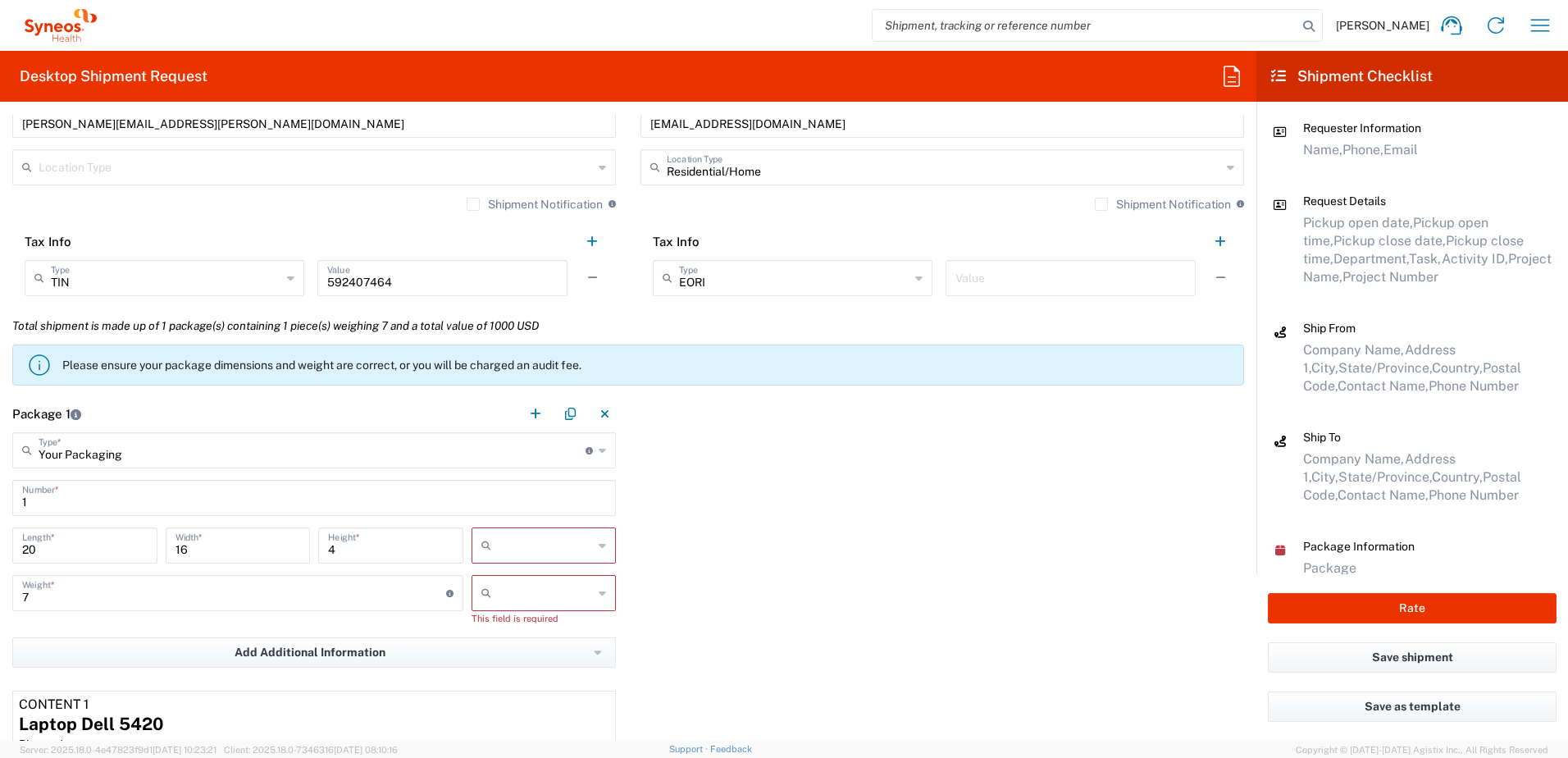
click at [484, 545] on icon at bounding box center [489, 545] width 16 height 26
click at [505, 628] on span "in" at bounding box center [538, 635] width 140 height 25
type input "in"
click at [526, 592] on input "text" at bounding box center [546, 592] width 96 height 26
click at [522, 649] on span "lbs" at bounding box center [538, 655] width 140 height 25
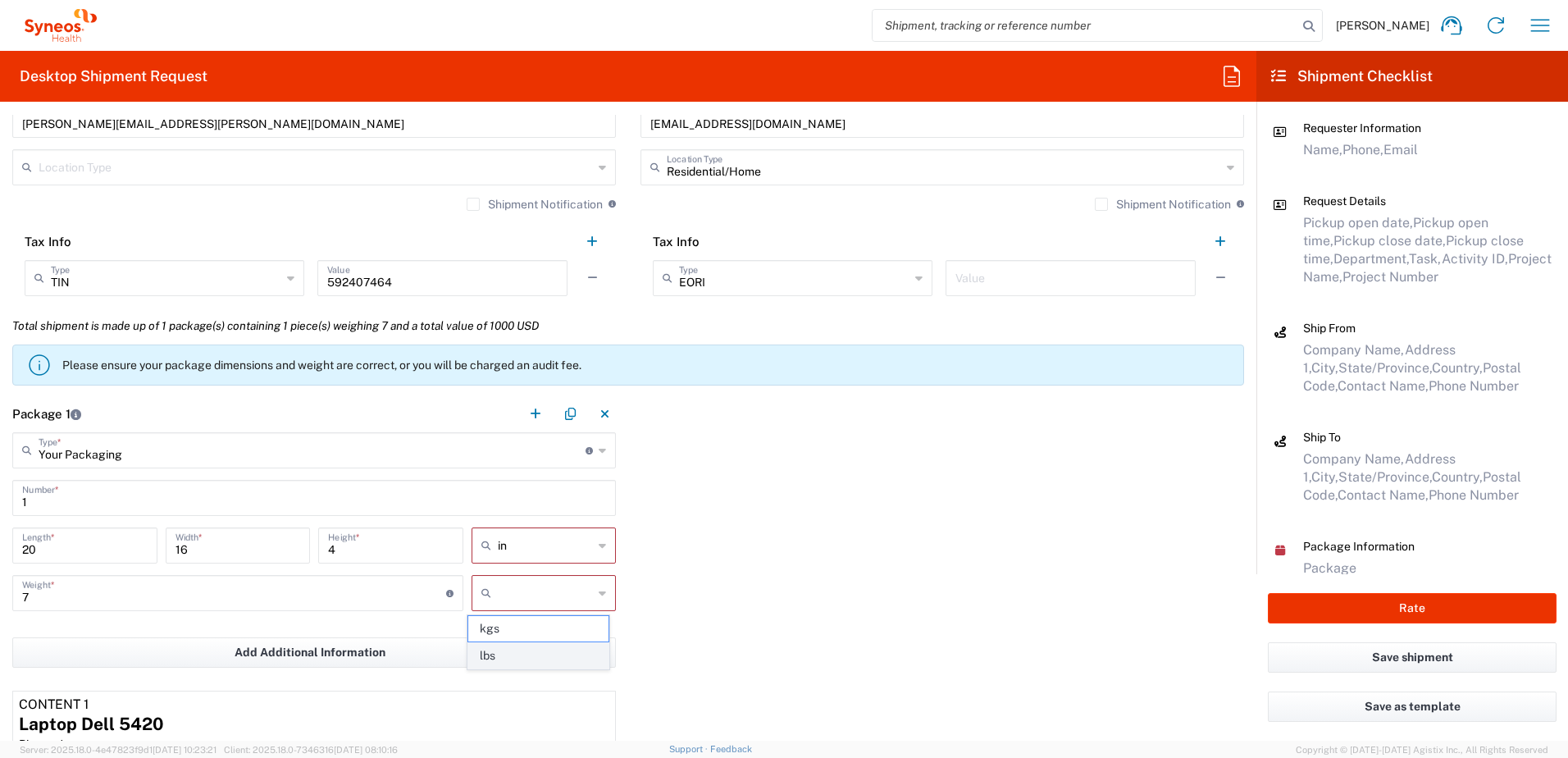
type input "lbs"
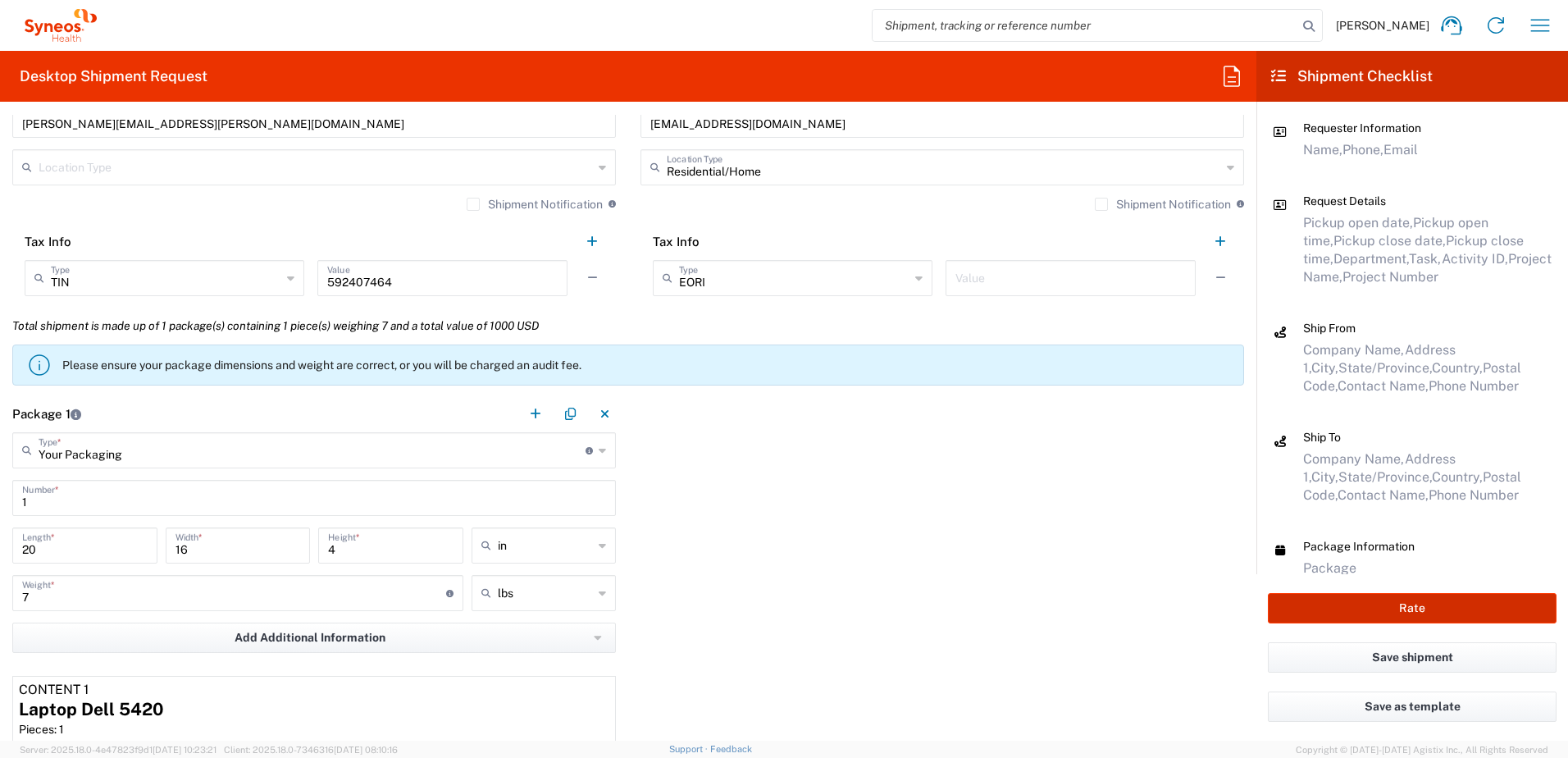
click at [1394, 597] on button "Rate" at bounding box center [1412, 608] width 289 height 30
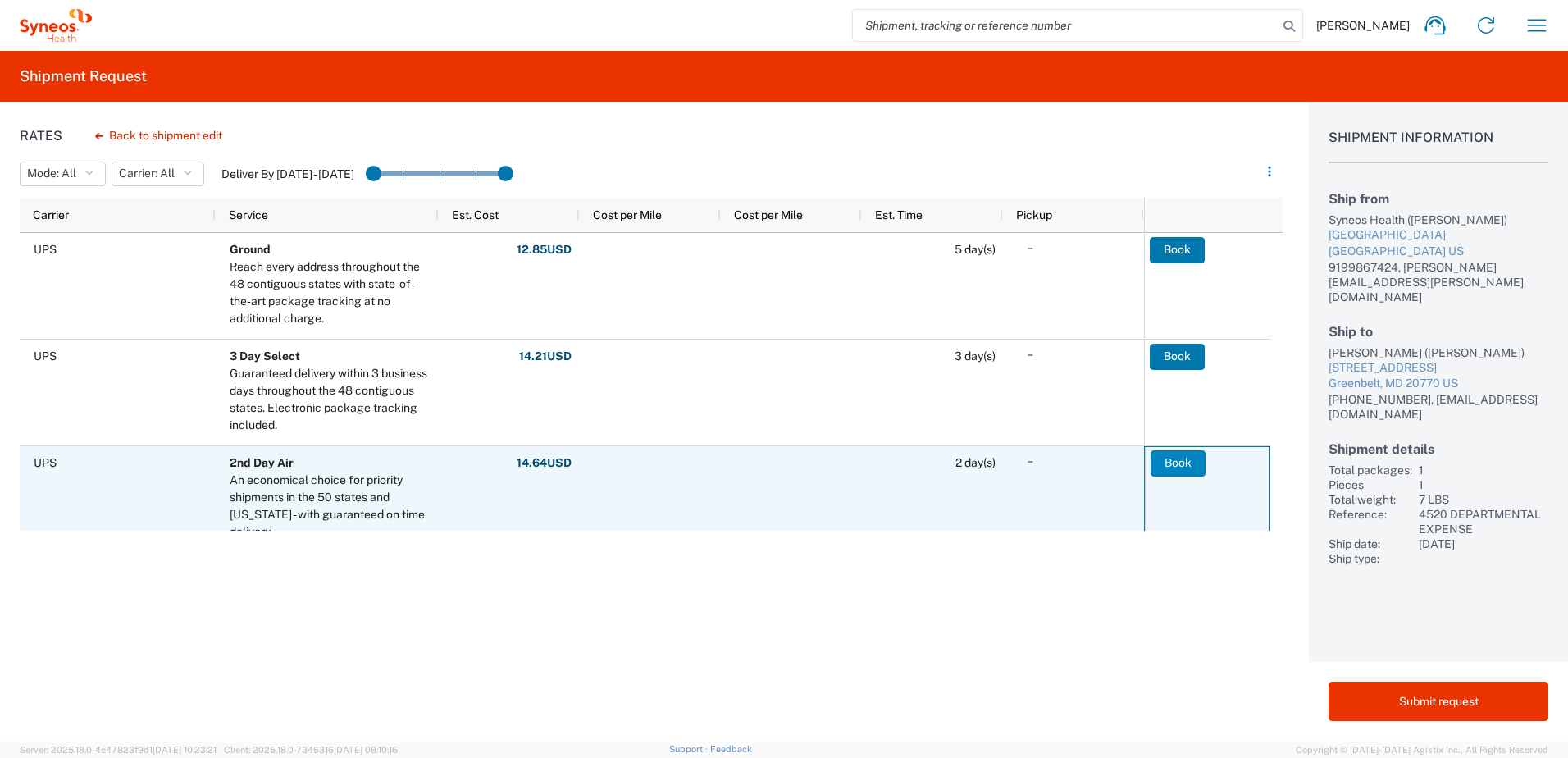
click at [1175, 463] on button "Book" at bounding box center [1178, 462] width 55 height 26
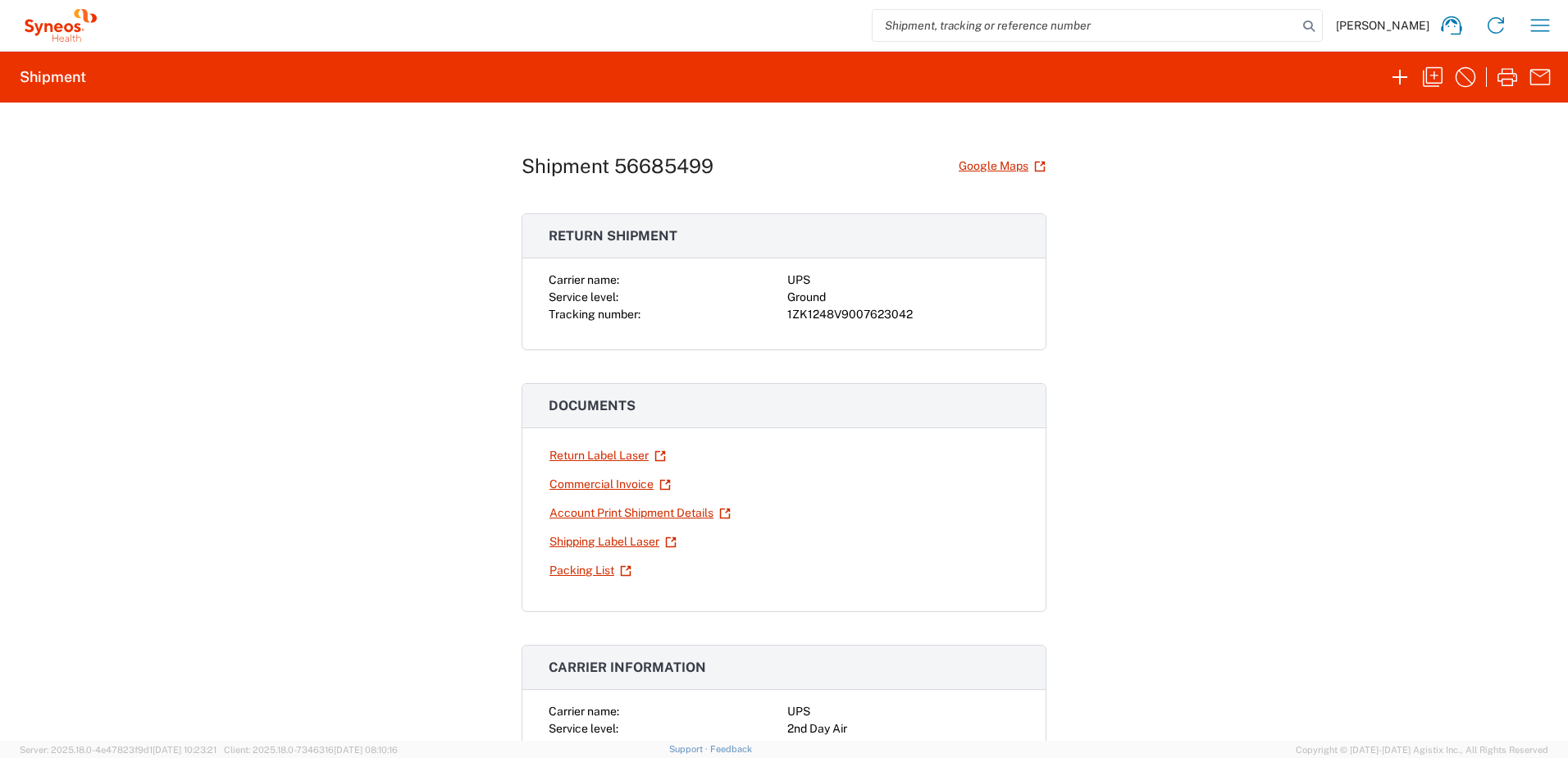
click at [885, 318] on div "1ZK1248V9007623042" at bounding box center [904, 314] width 233 height 17
copy div "1ZK1248V9007623042"
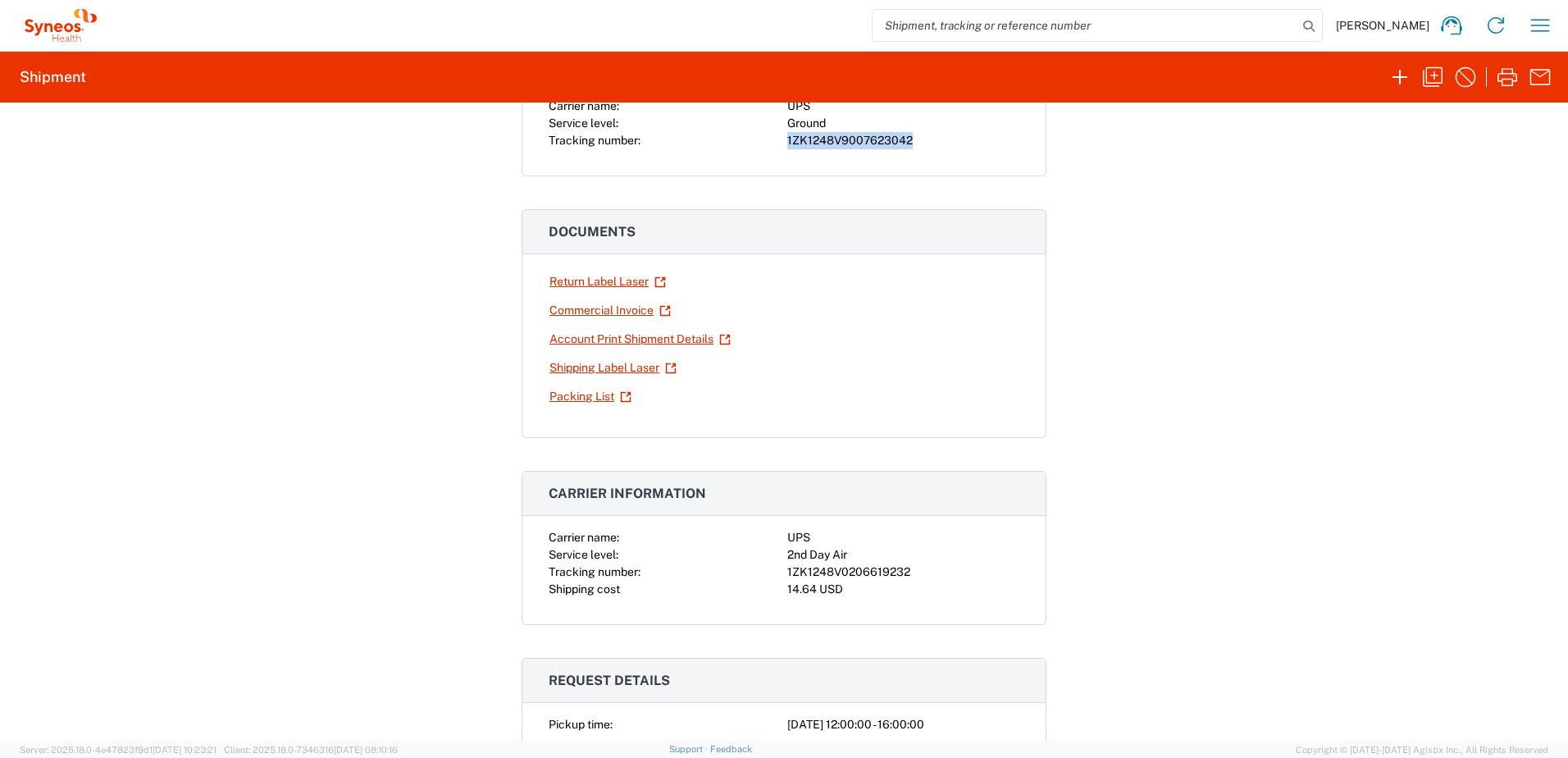
scroll to position [328, 0]
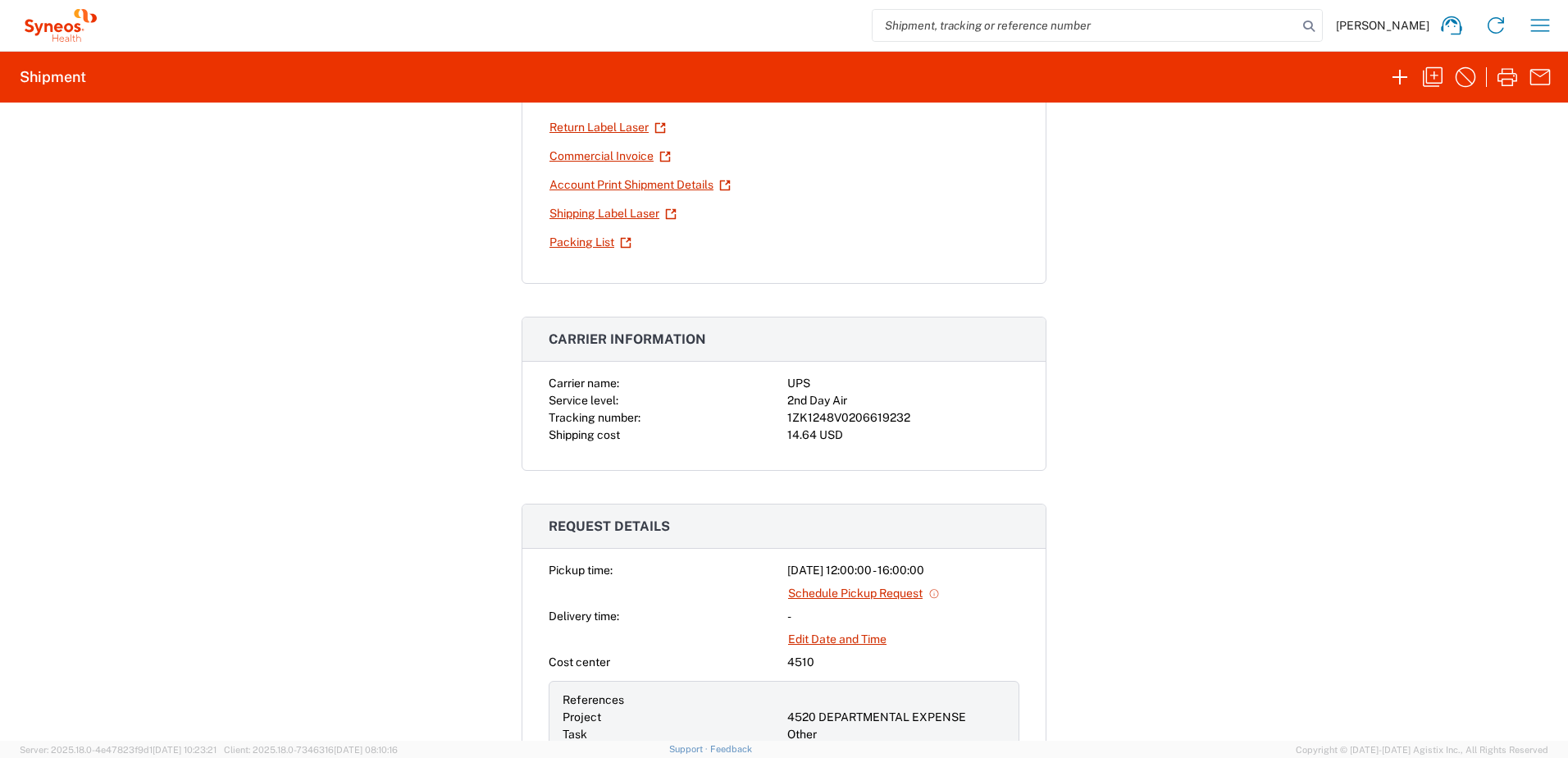
click at [833, 429] on div "14.64 USD" at bounding box center [904, 435] width 233 height 17
click at [833, 424] on div "1ZK1248V0206619232" at bounding box center [904, 418] width 233 height 17
click at [840, 417] on div "1ZK1248V0206619232" at bounding box center [904, 418] width 233 height 17
copy div "1ZK1248V0206619232"
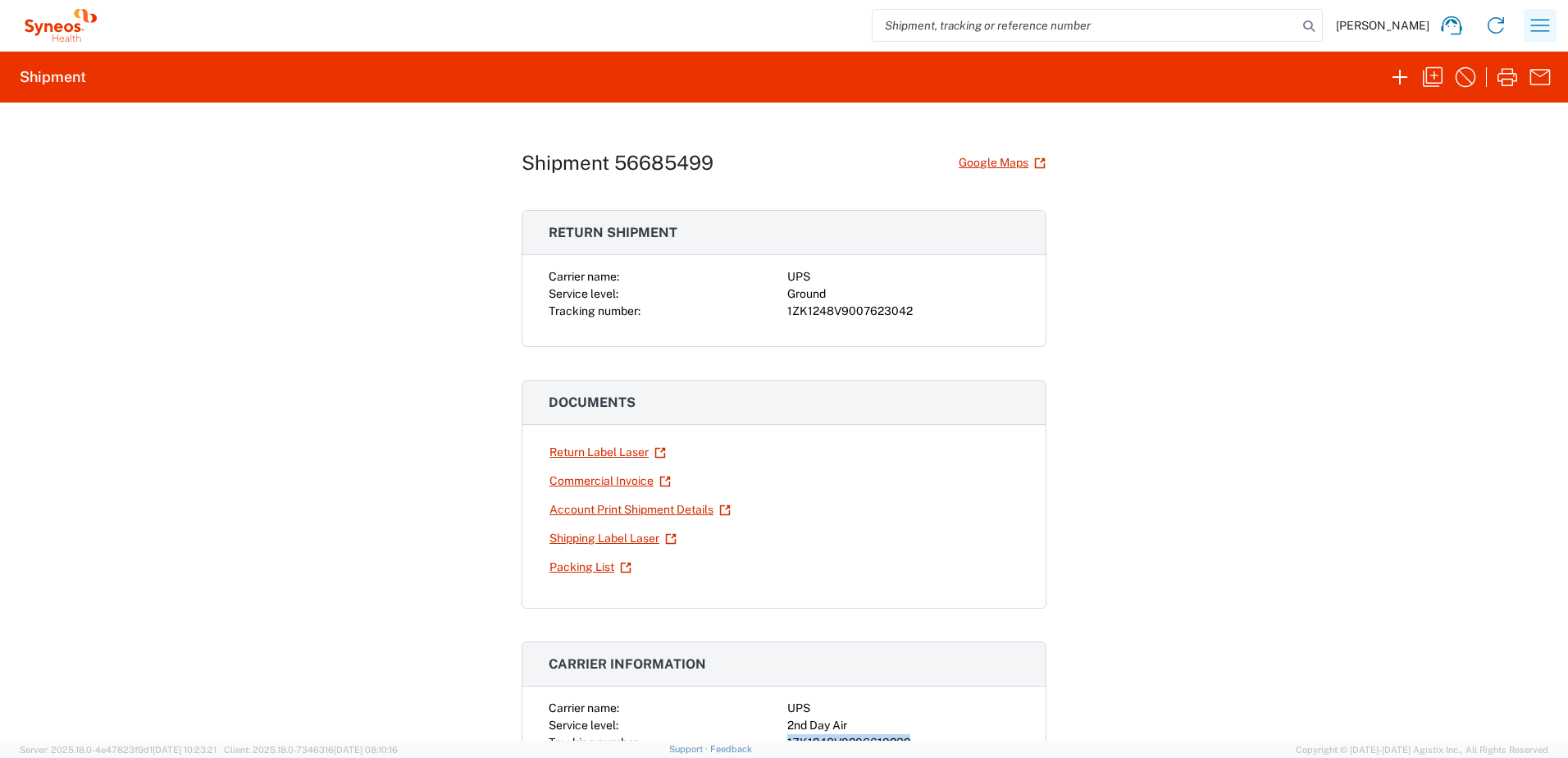
scroll to position [0, 0]
click at [1533, 24] on icon "button" at bounding box center [1540, 25] width 26 height 26
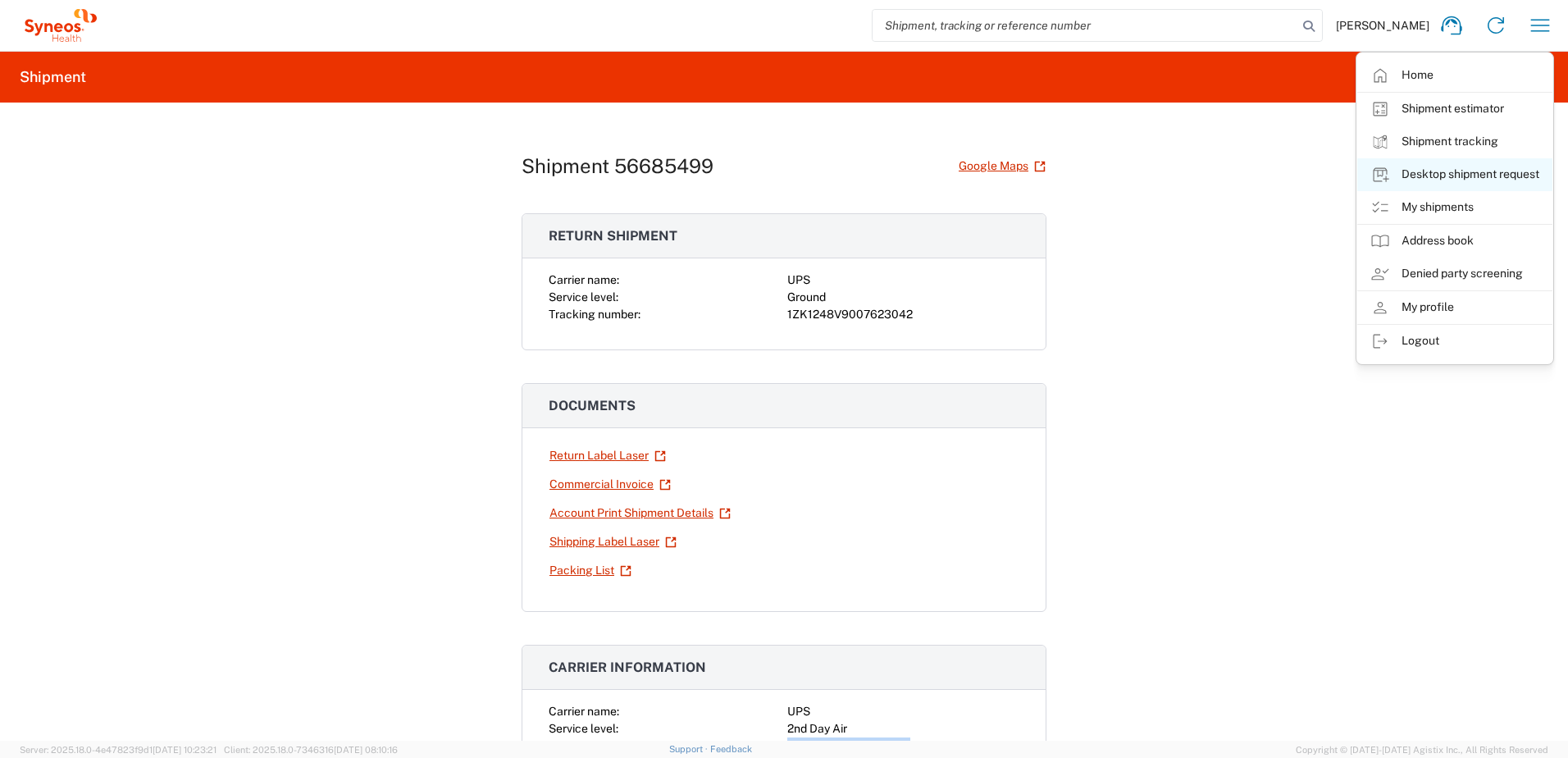
click at [1463, 173] on link "Desktop shipment request" at bounding box center [1455, 174] width 195 height 33
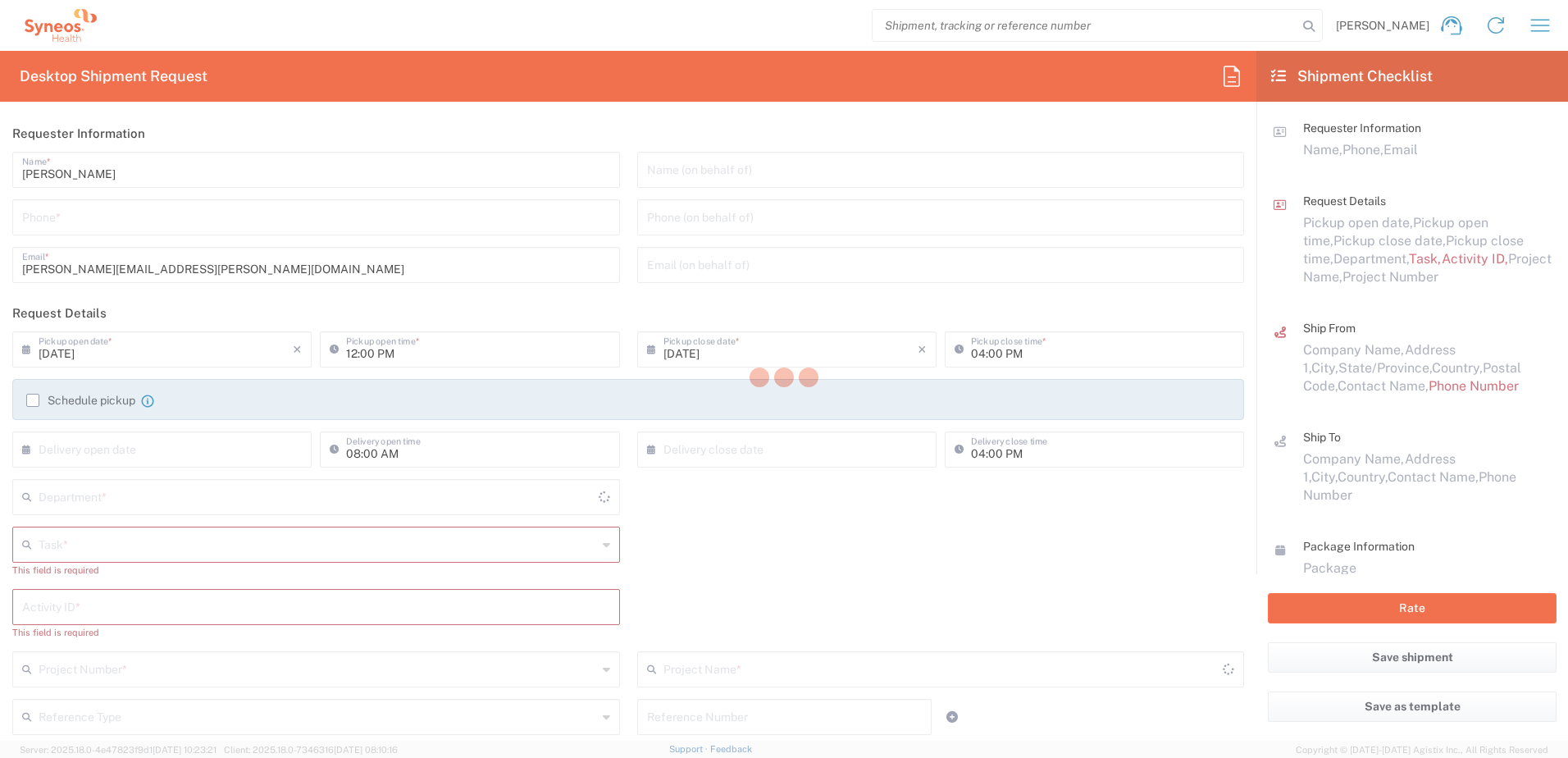
type input "4510"
type input "[US_STATE]"
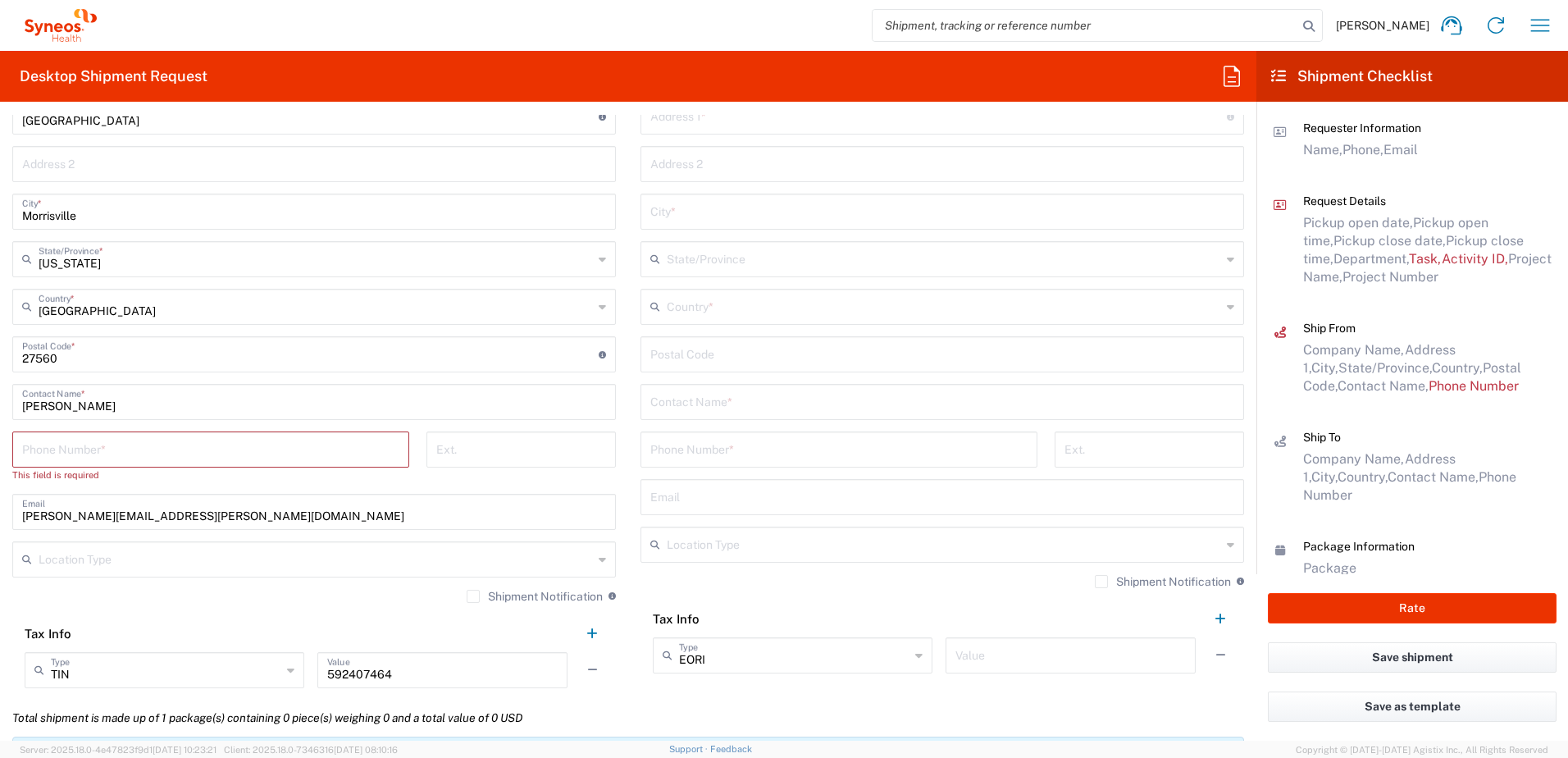
scroll to position [656, 0]
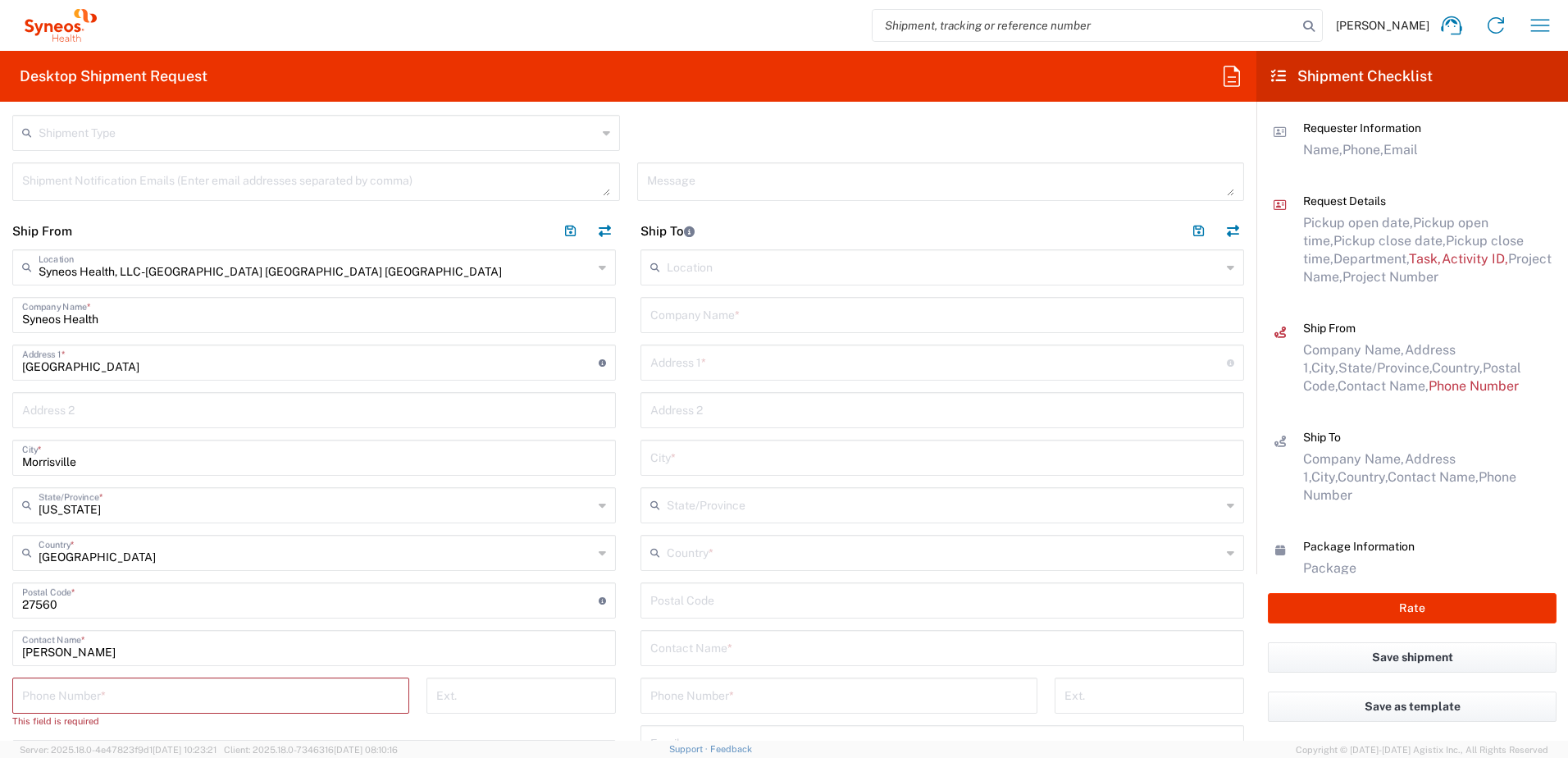
click at [701, 306] on input "text" at bounding box center [942, 313] width 584 height 29
paste input "[PERSON_NAME]"
type input "[PERSON_NAME]"
click at [722, 647] on input "text" at bounding box center [942, 647] width 584 height 29
paste input "[PERSON_NAME]"
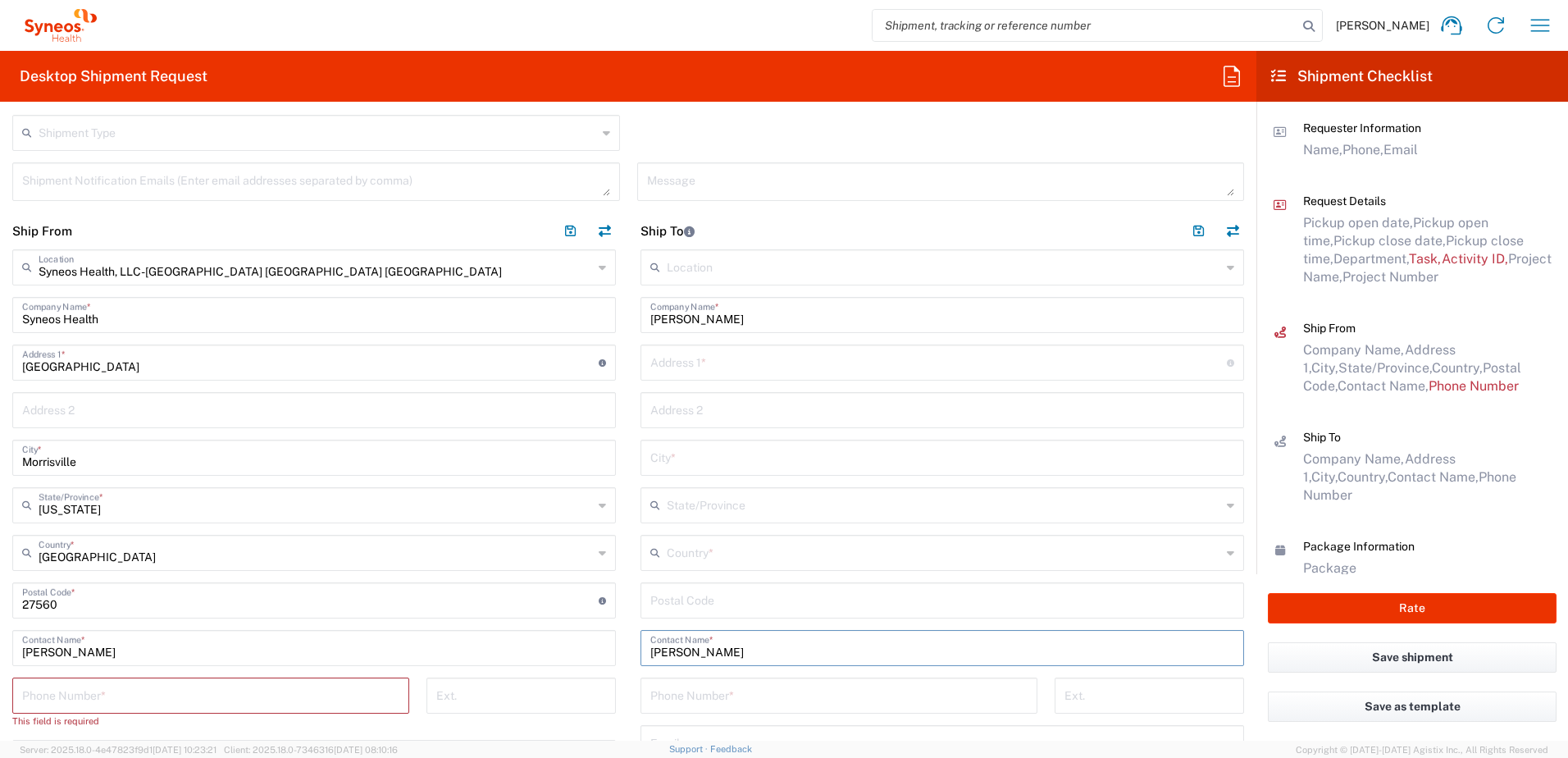
type input "[PERSON_NAME]"
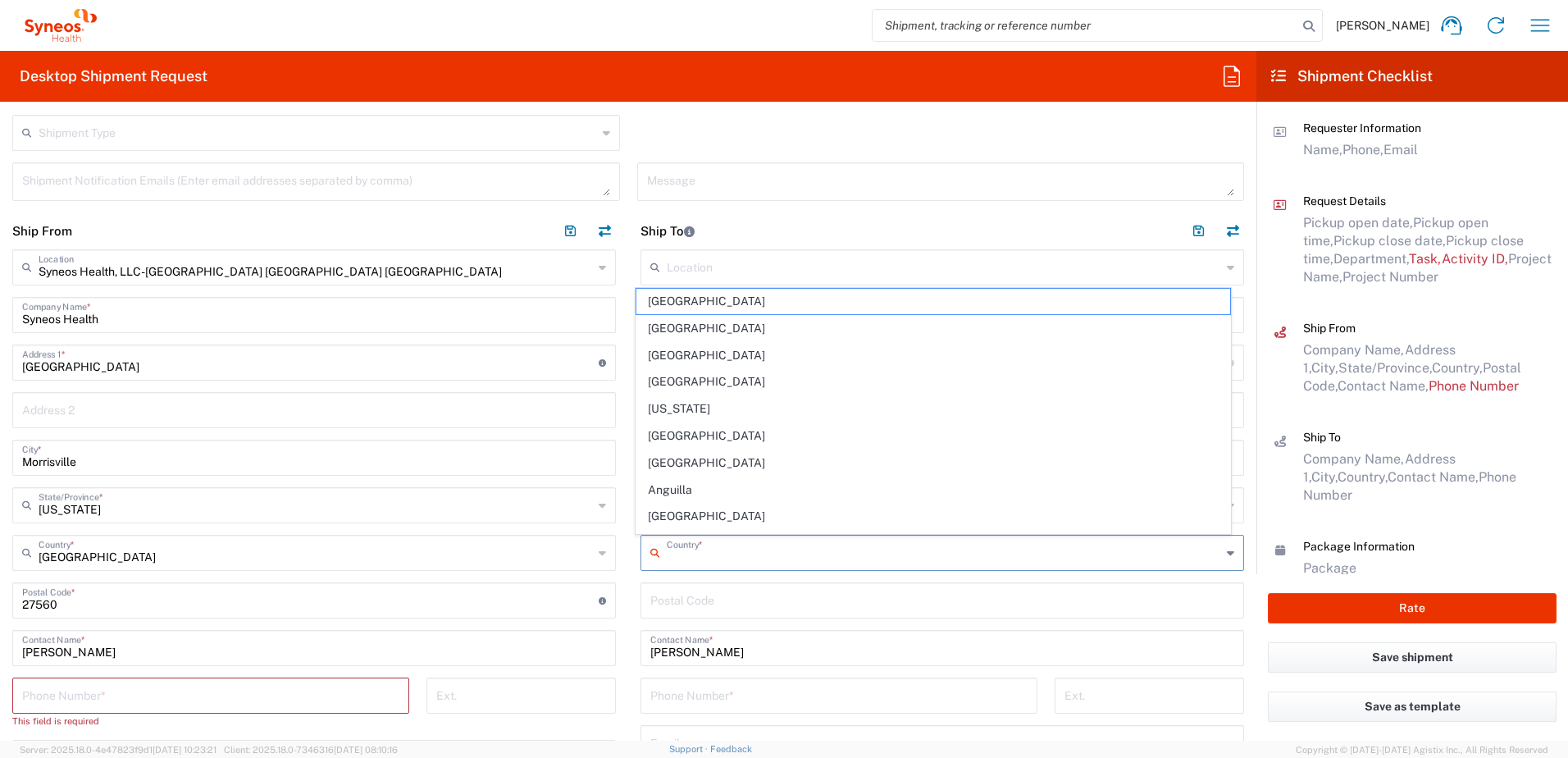
click at [709, 560] on input "text" at bounding box center [944, 552] width 554 height 29
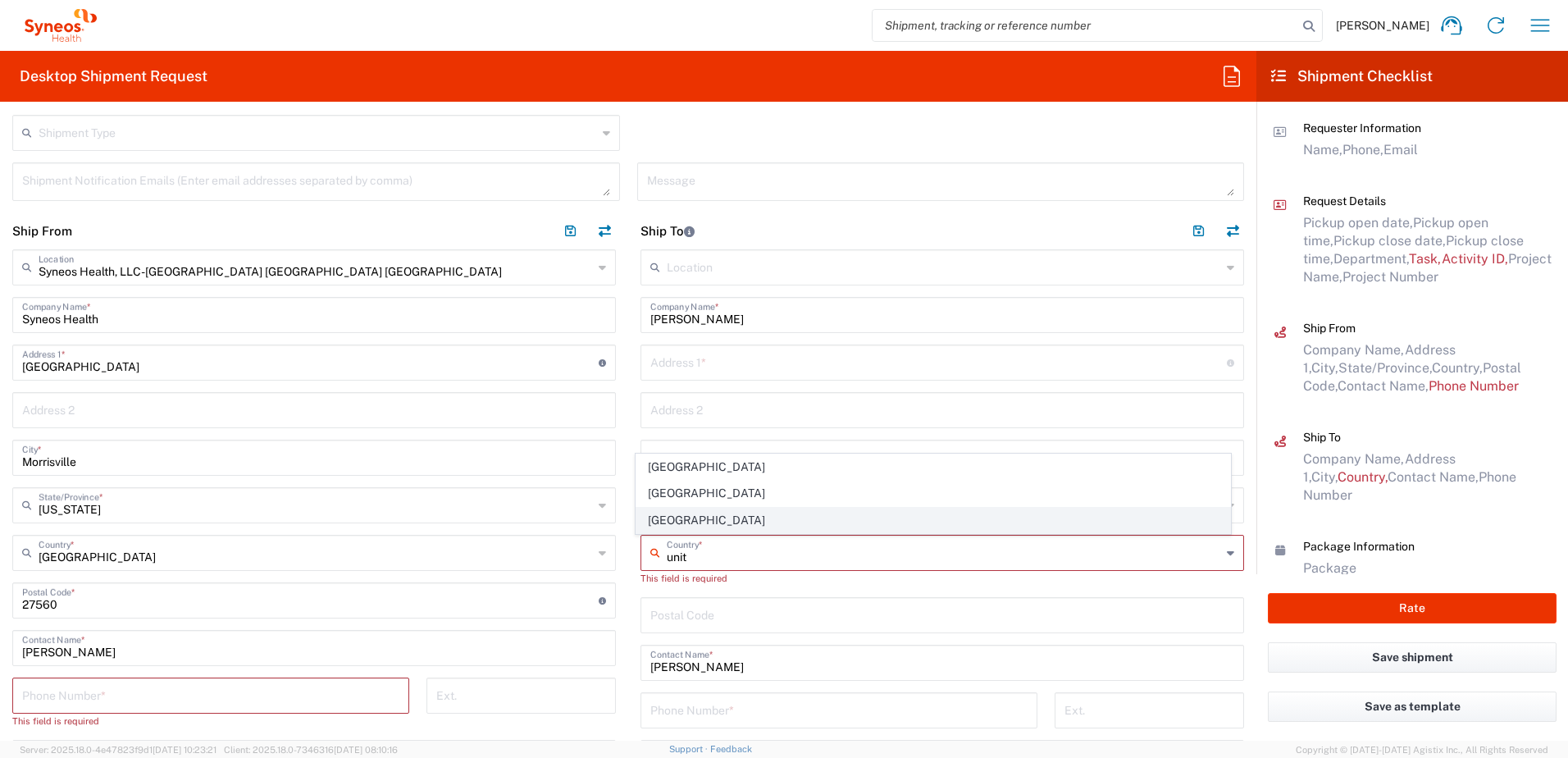
click at [678, 527] on span "[GEOGRAPHIC_DATA]" at bounding box center [934, 520] width 595 height 25
type input "[GEOGRAPHIC_DATA]"
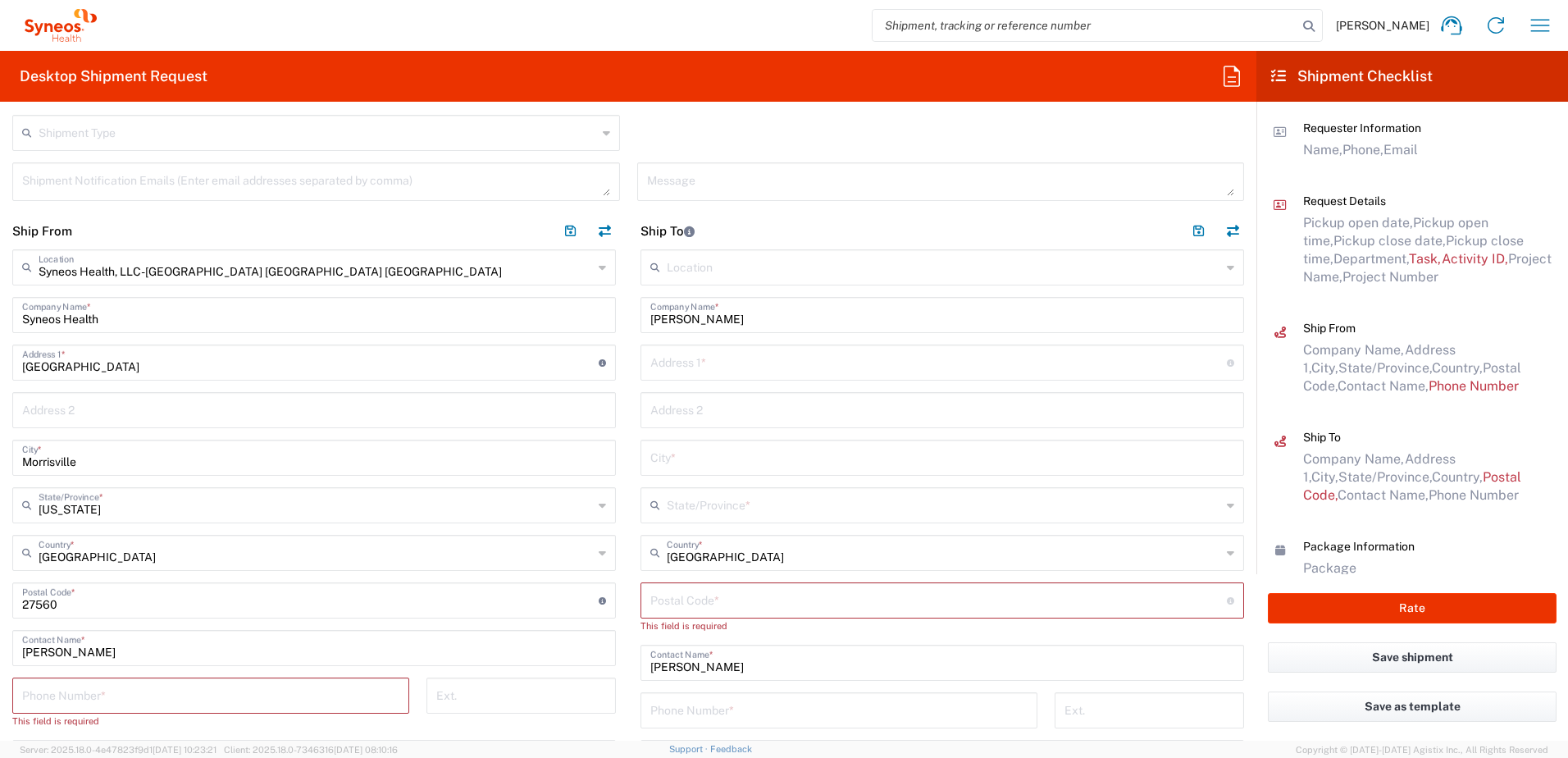
click at [714, 500] on input "text" at bounding box center [944, 504] width 554 height 29
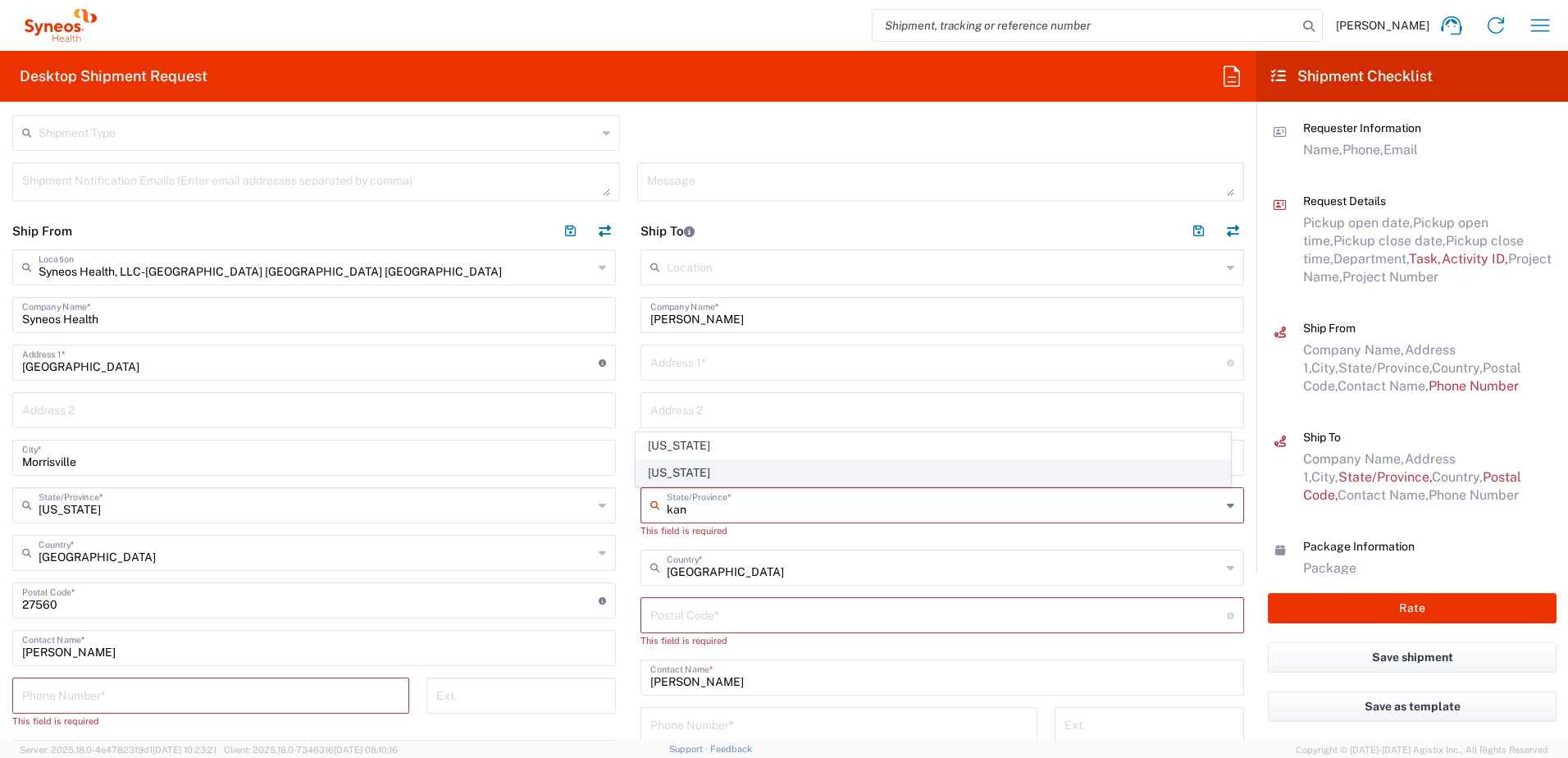
click at [696, 474] on span "[US_STATE]" at bounding box center [934, 472] width 595 height 25
type input "[US_STATE]"
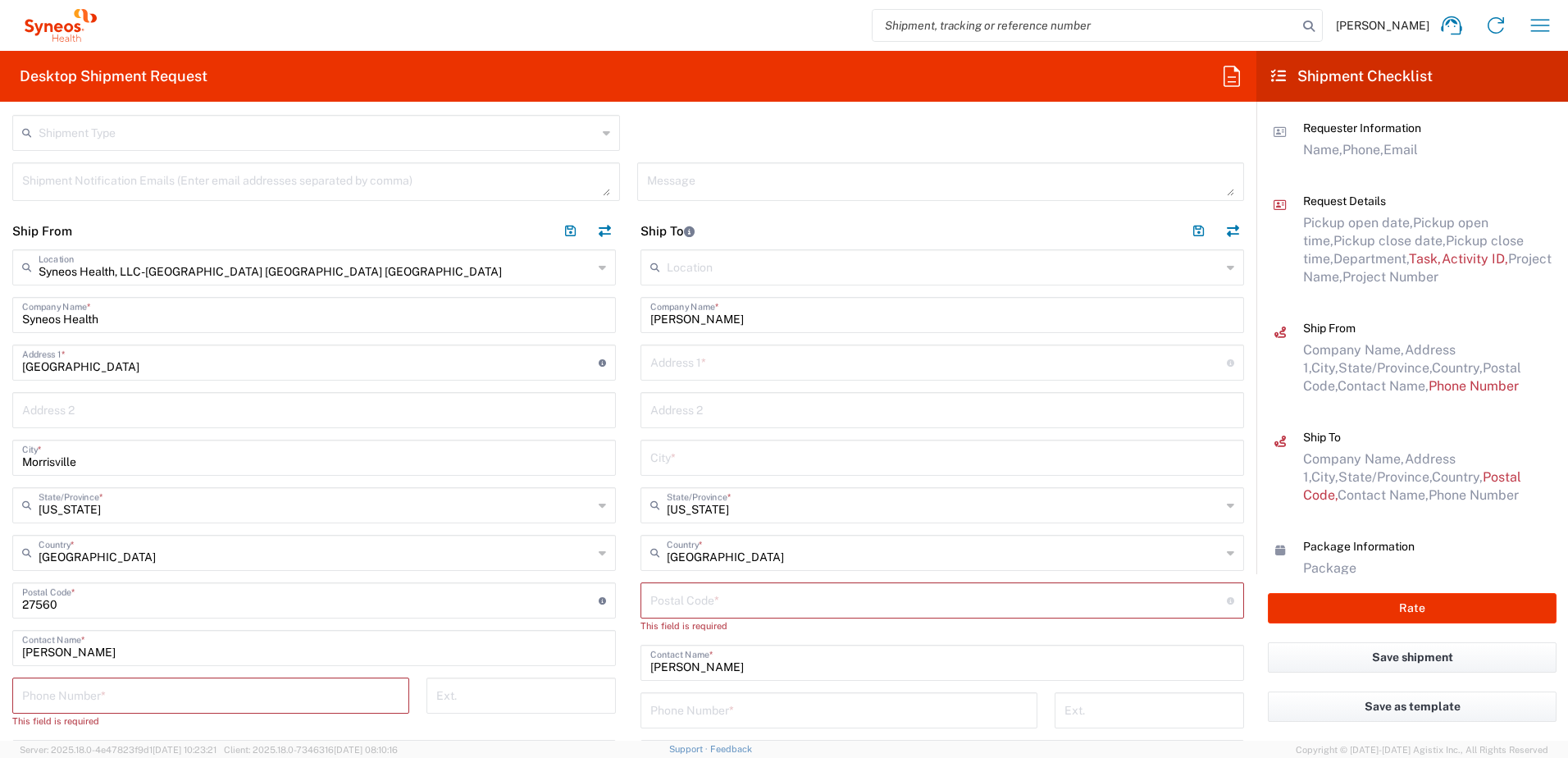
click at [703, 451] on input "text" at bounding box center [942, 456] width 584 height 29
paste input "Olathe"
type input "Olathe"
click at [694, 605] on input "undefined" at bounding box center [939, 599] width 576 height 29
paste input "66061"
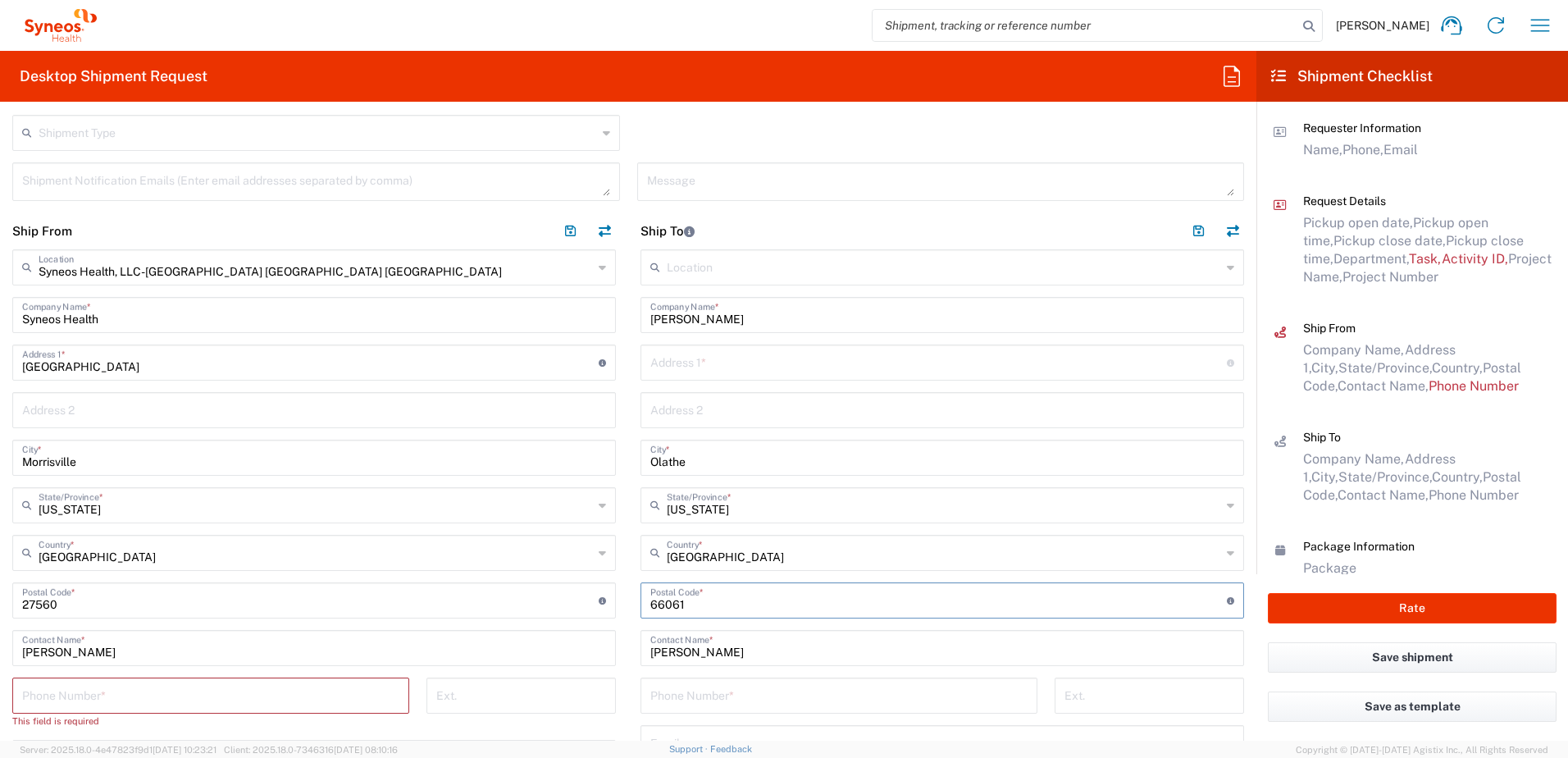
type input "66061"
click at [679, 365] on input "text" at bounding box center [939, 361] width 576 height 29
paste input "[STREET_ADDRESS]"
type input "[STREET_ADDRESS]"
click at [708, 688] on input "tel" at bounding box center [839, 694] width 377 height 29
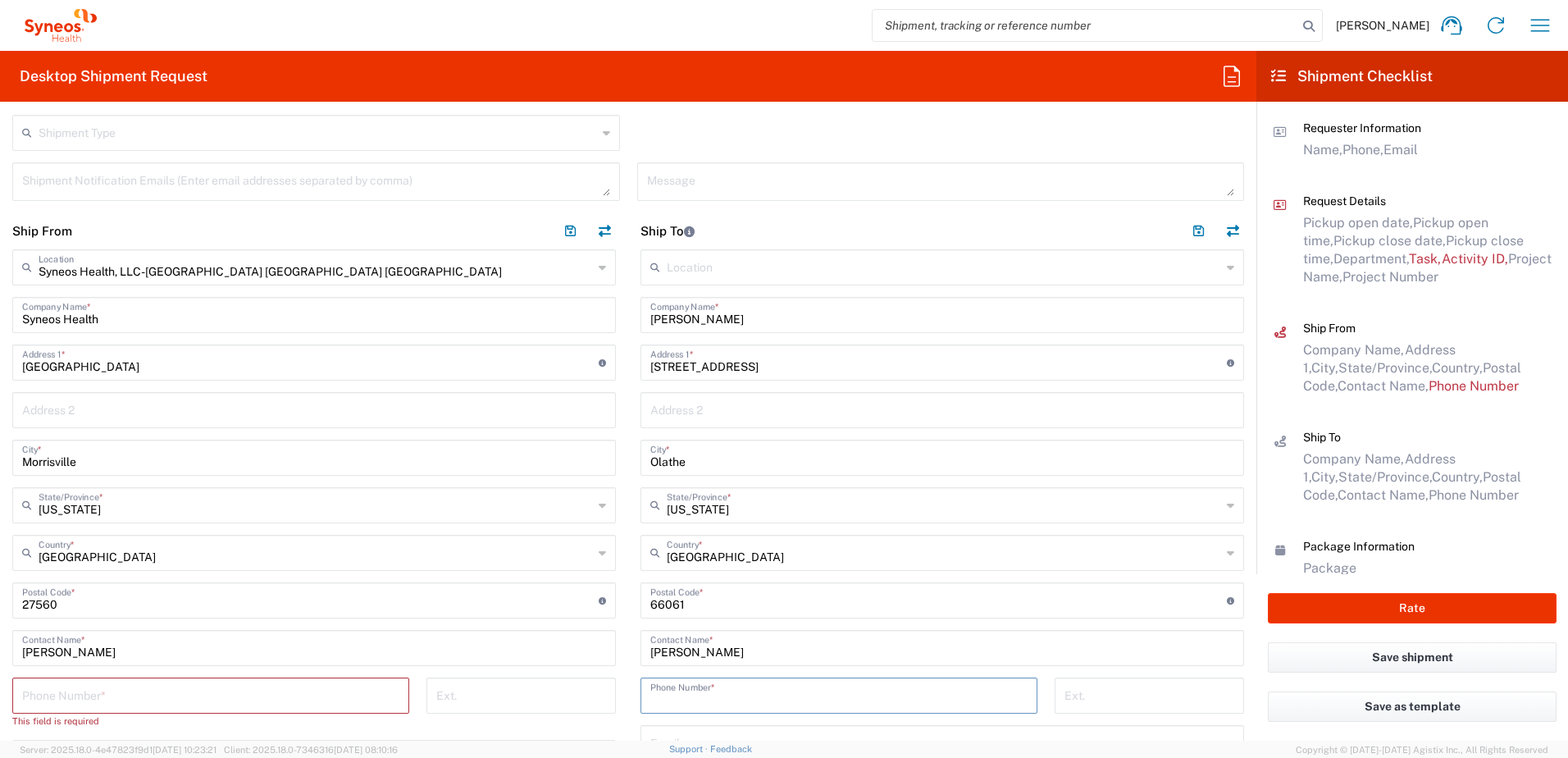
paste input "913.481.2164"
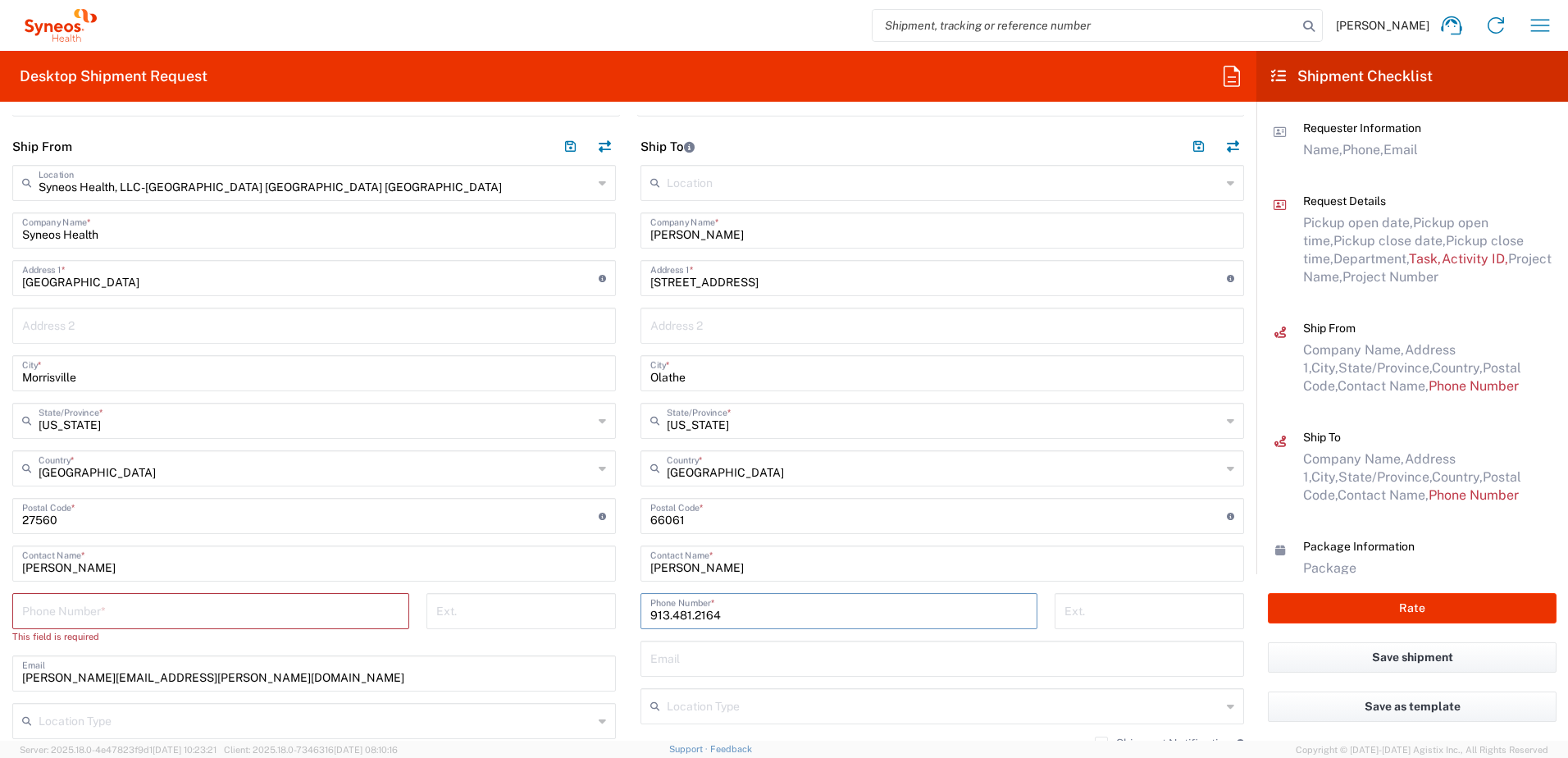
scroll to position [820, 0]
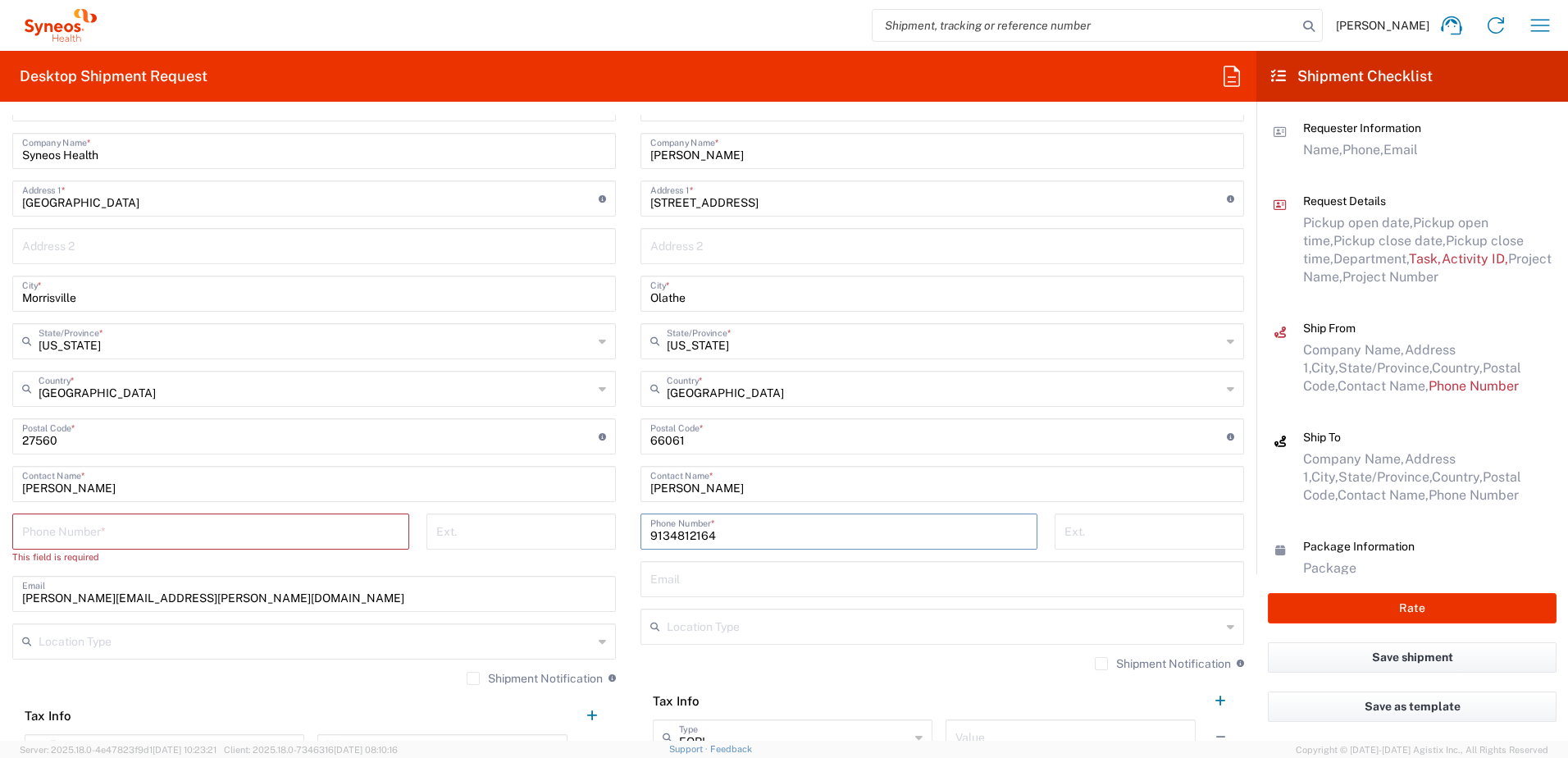
type input "9134812164"
click at [712, 574] on input "text" at bounding box center [942, 578] width 584 height 29
paste input "[PERSON_NAME] <[EMAIL_ADDRESS][DOMAIN_NAME]>"
type input "[EMAIL_ADDRESS][DOMAIN_NAME]"
click at [757, 610] on div "Location Type" at bounding box center [942, 626] width 604 height 36
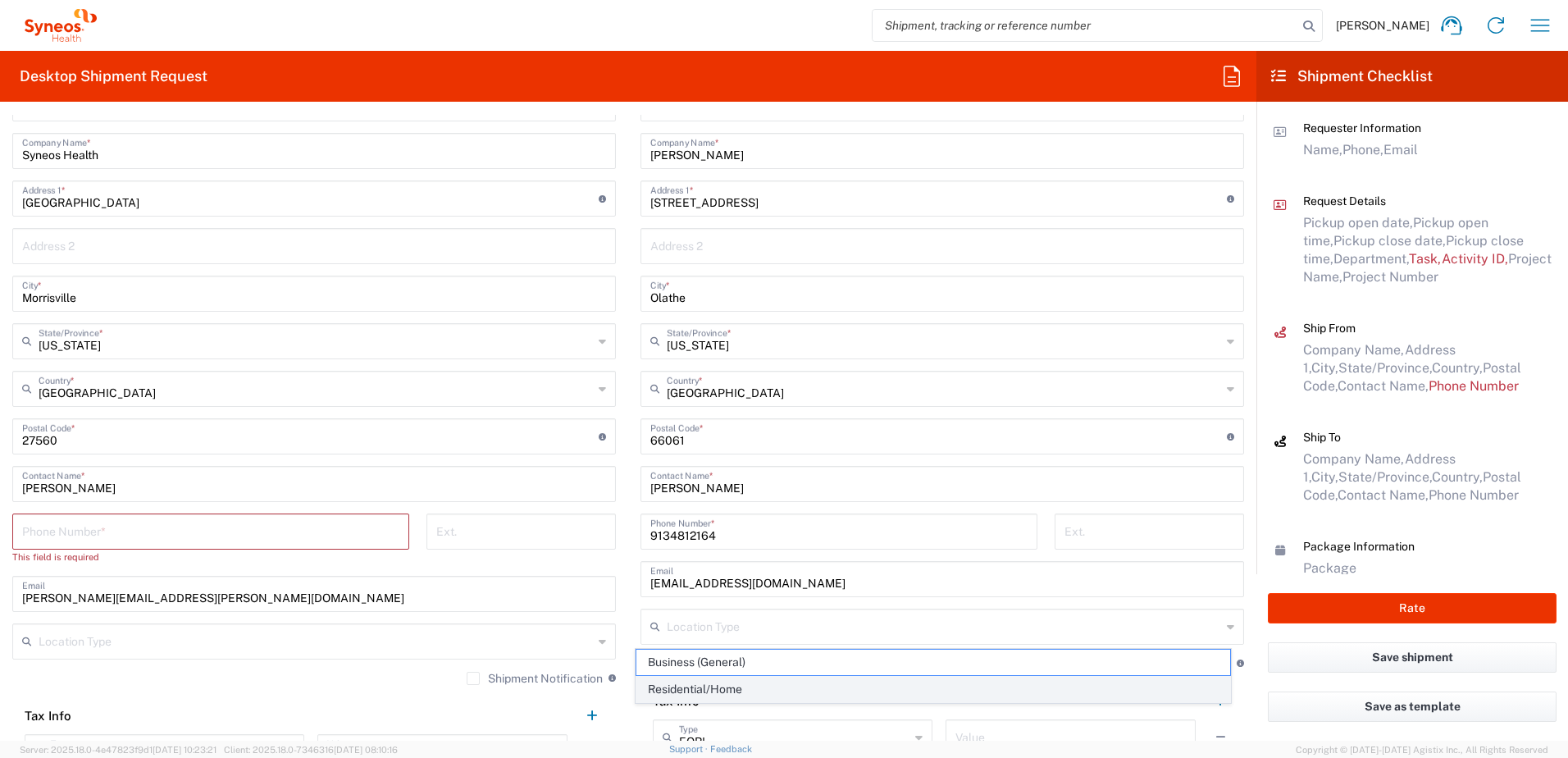
click at [742, 685] on span "Residential/Home" at bounding box center [934, 689] width 595 height 25
type input "Residential/Home"
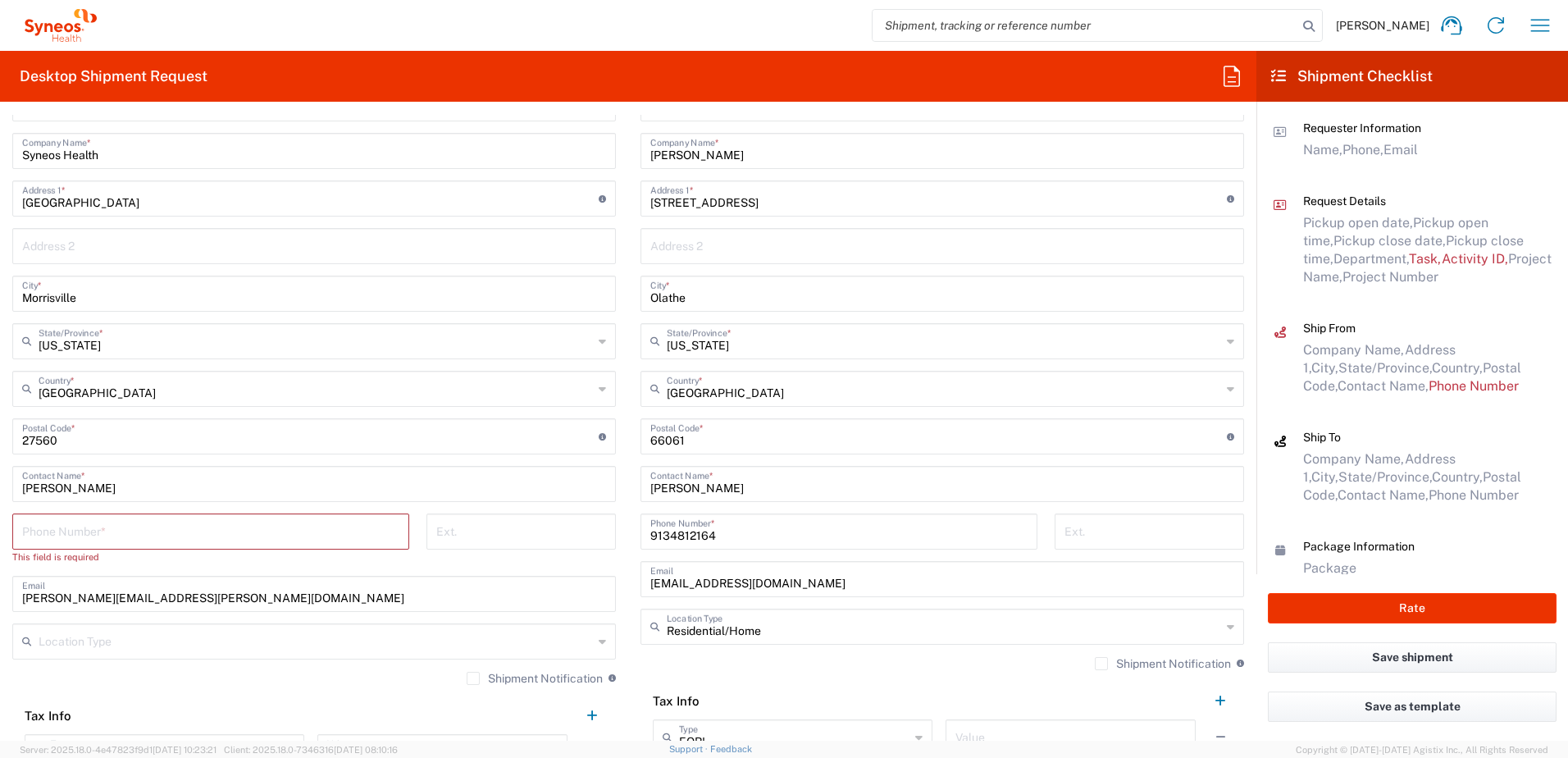
click at [155, 525] on input "tel" at bounding box center [211, 530] width 377 height 29
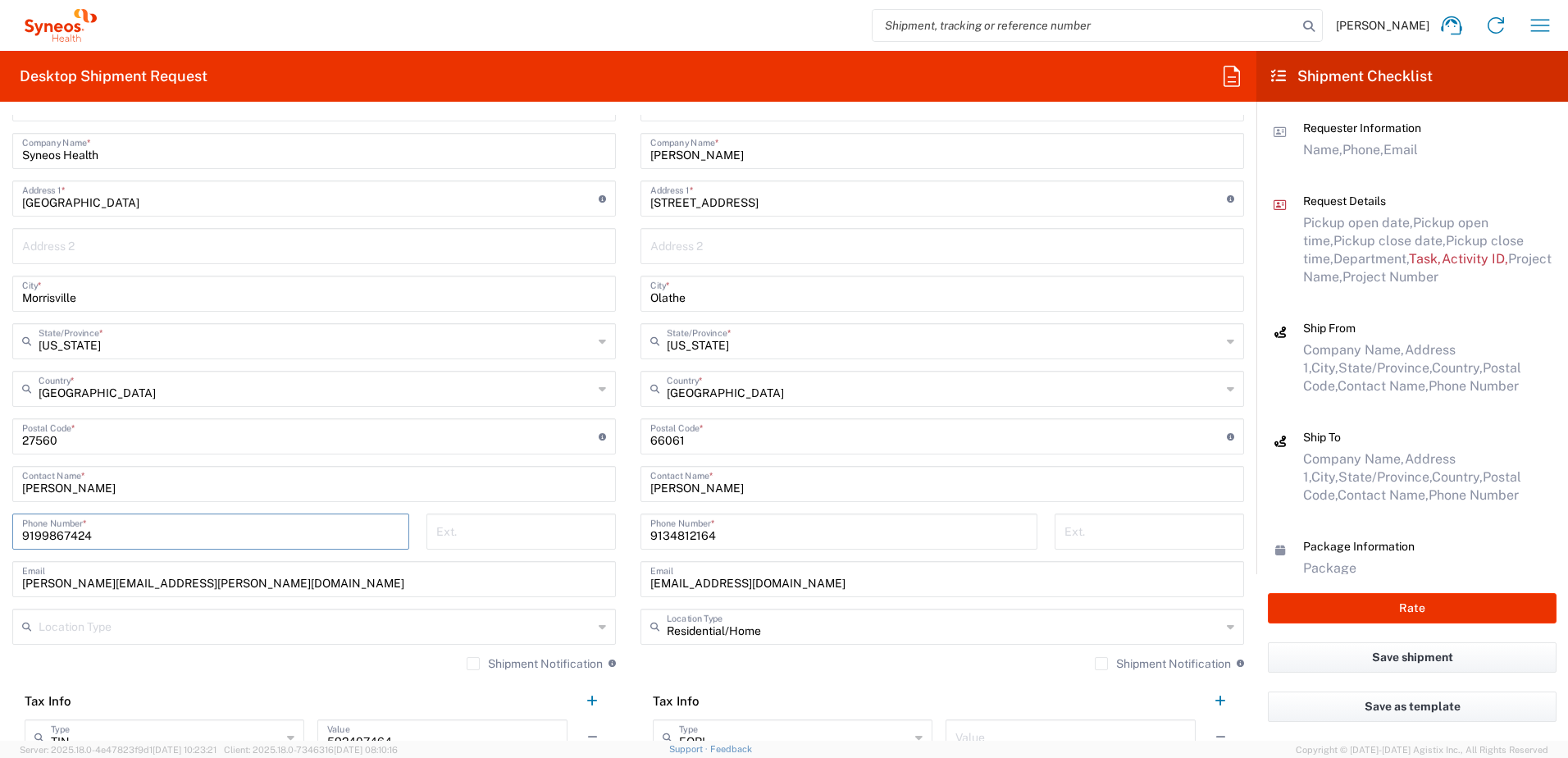
click at [53, 533] on input "9199867424" at bounding box center [211, 530] width 377 height 29
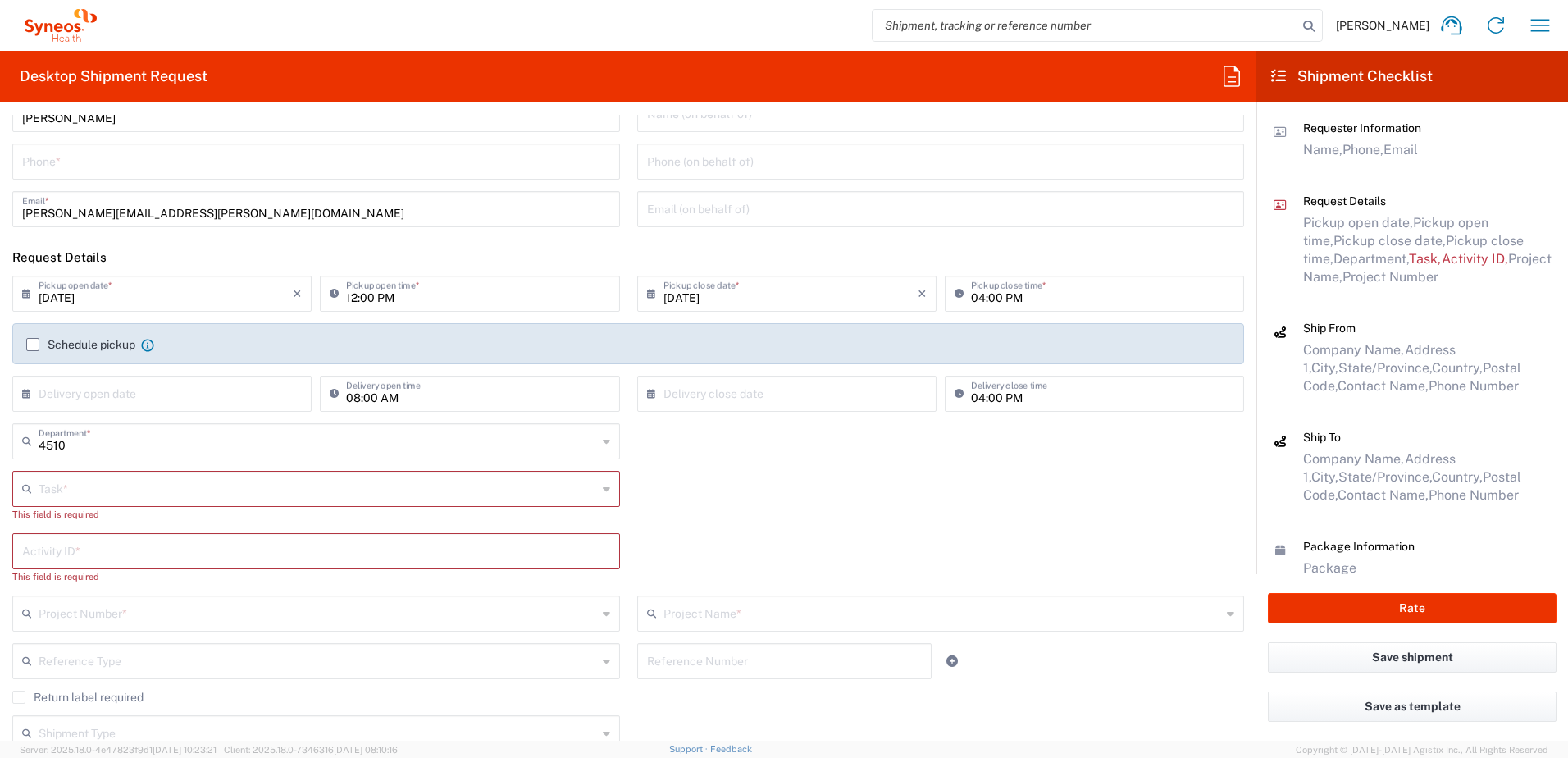
scroll to position [0, 0]
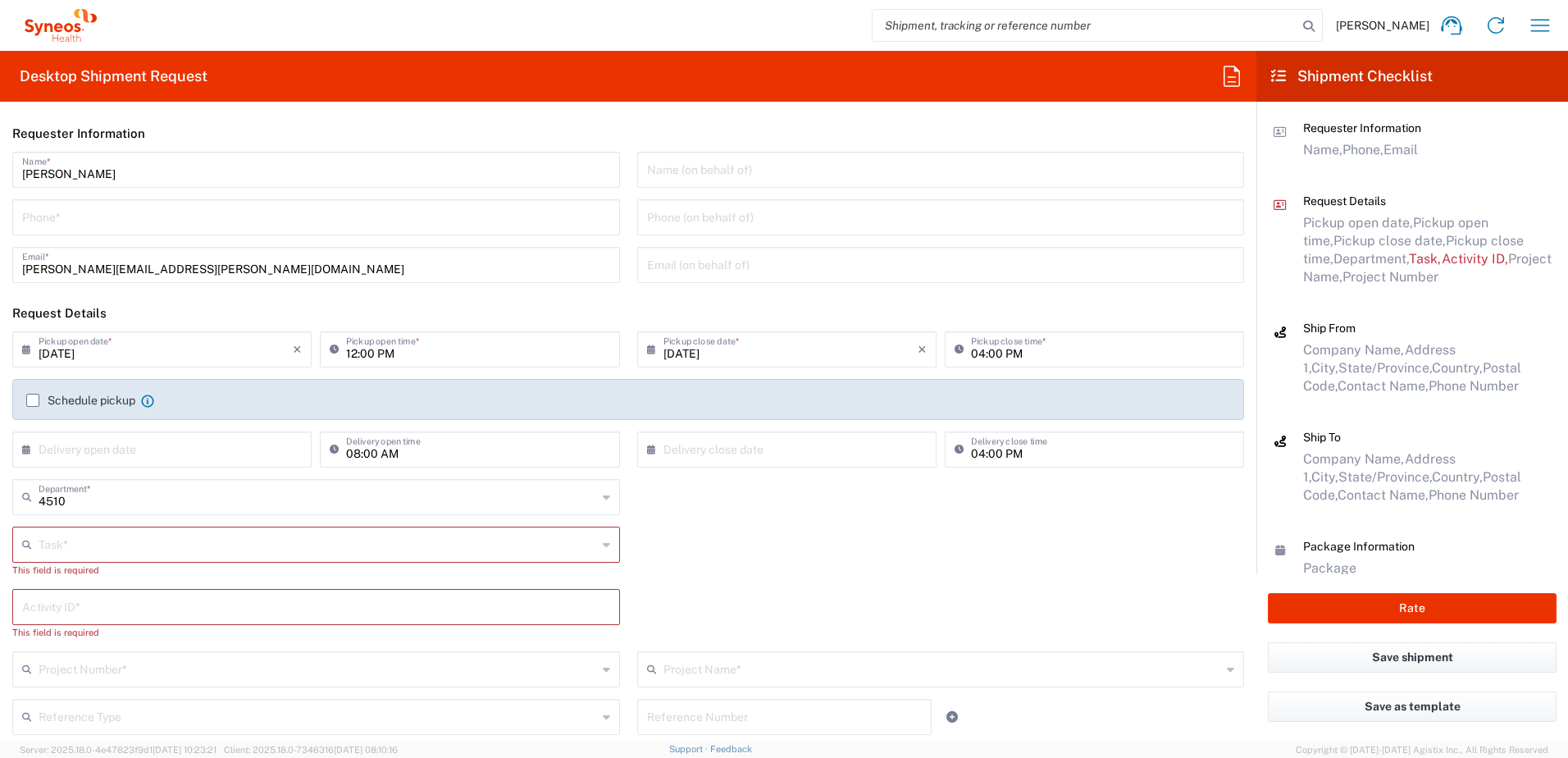
type input "9199867424"
click at [86, 216] on input "tel" at bounding box center [316, 216] width 588 height 29
paste input "9199867424"
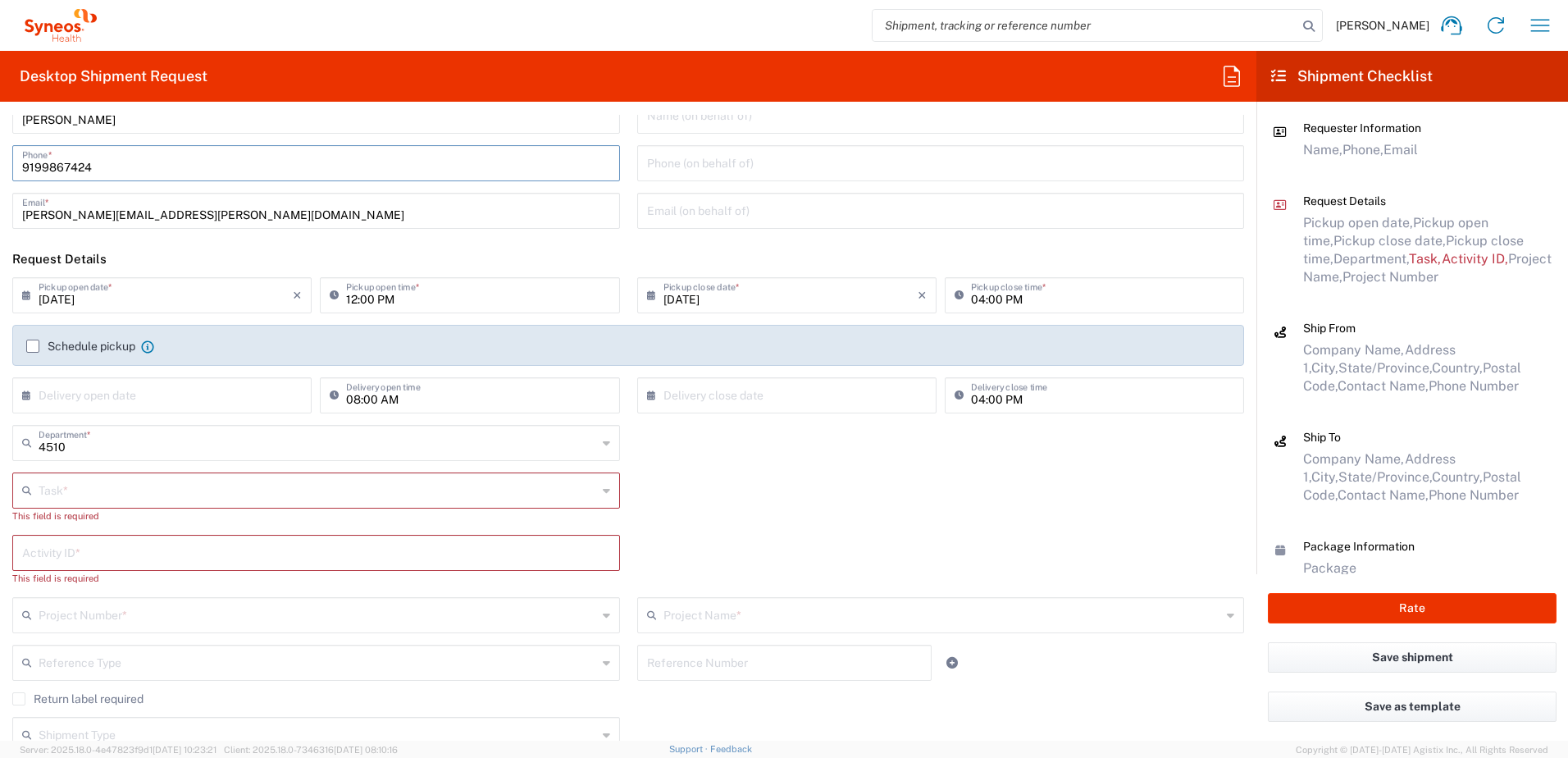
scroll to position [82, 0]
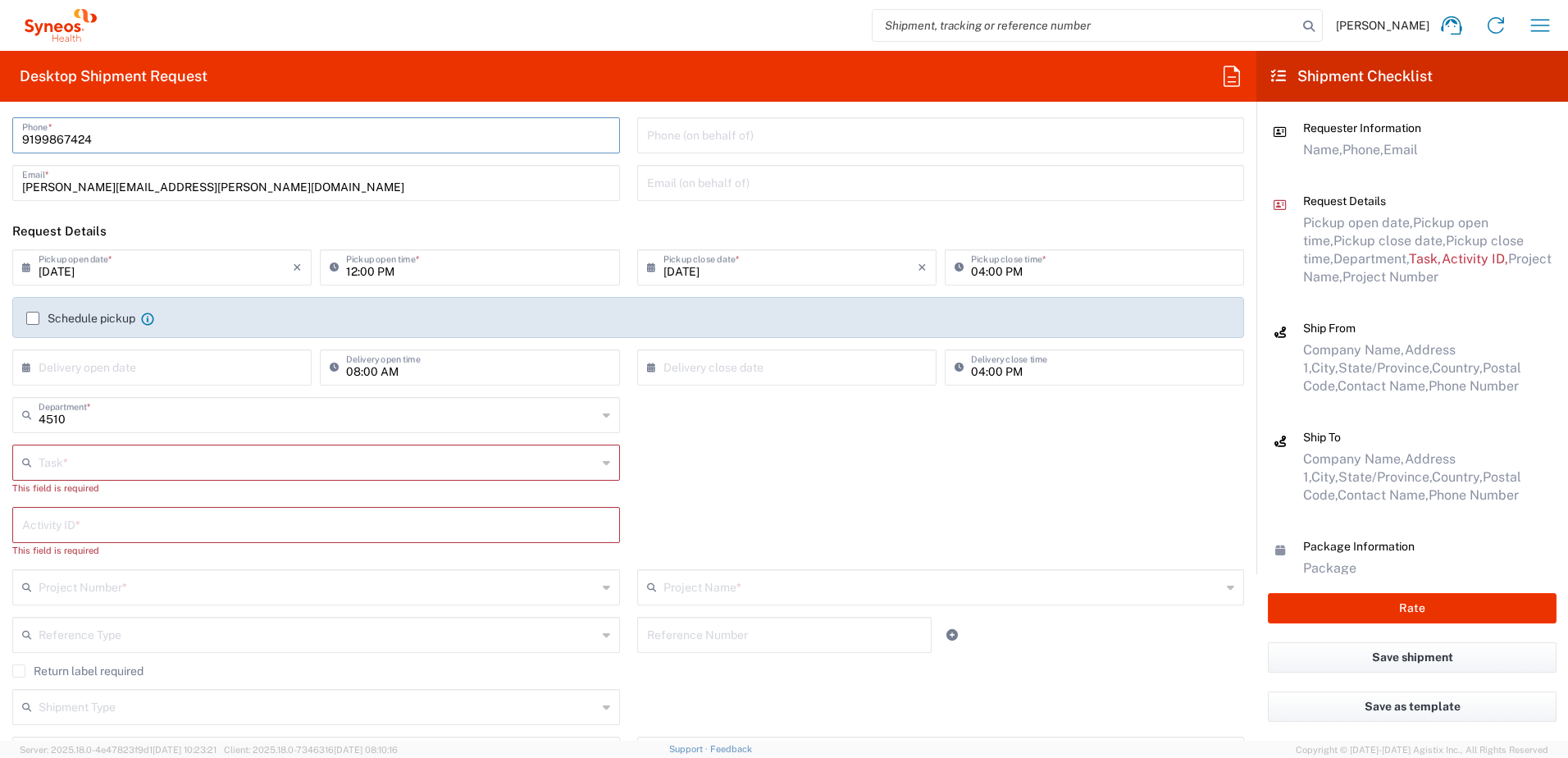
type input "9199867424"
click at [135, 461] on input "text" at bounding box center [318, 462] width 559 height 29
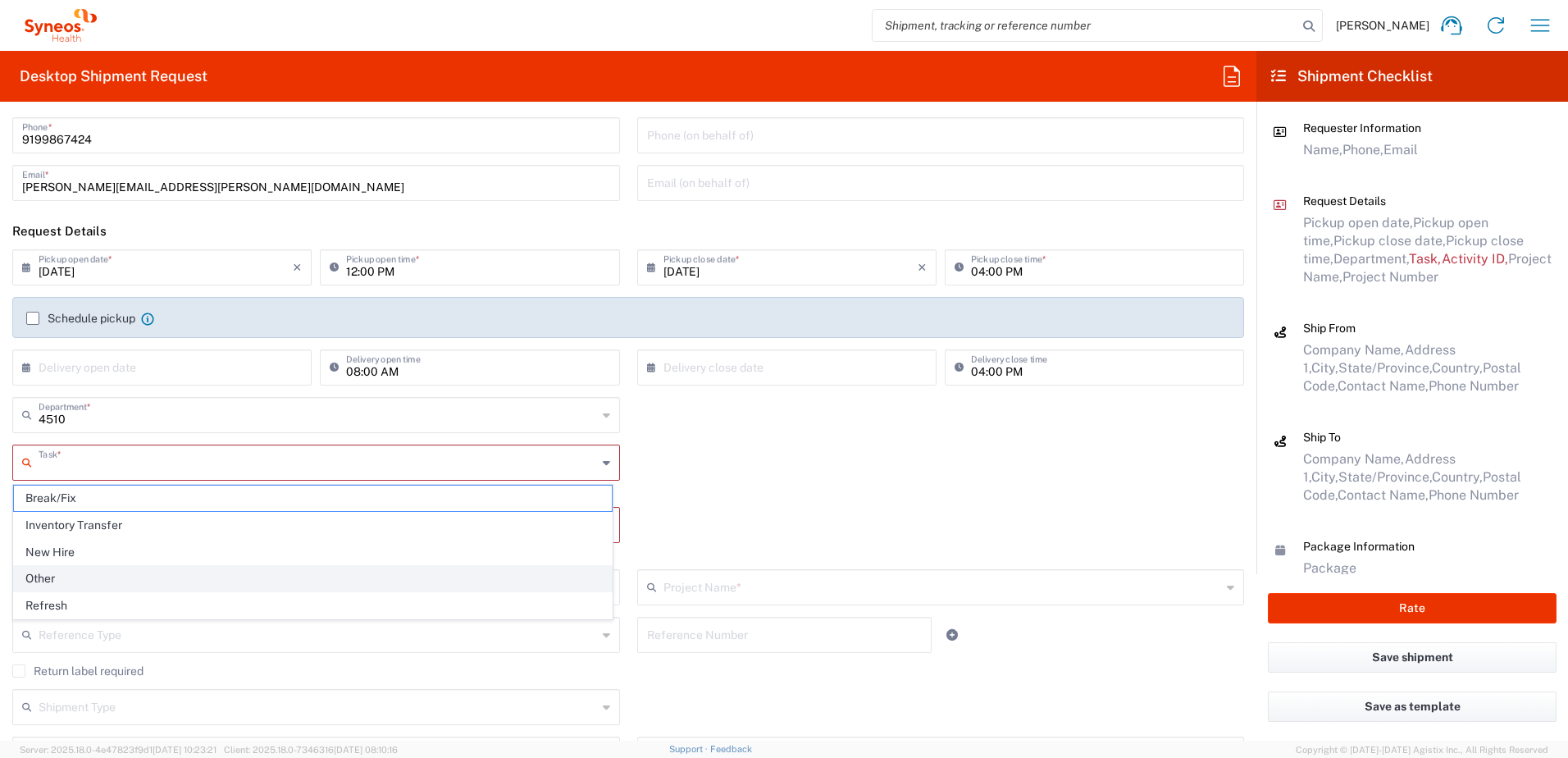
click at [91, 584] on span "Other" at bounding box center [313, 579] width 598 height 25
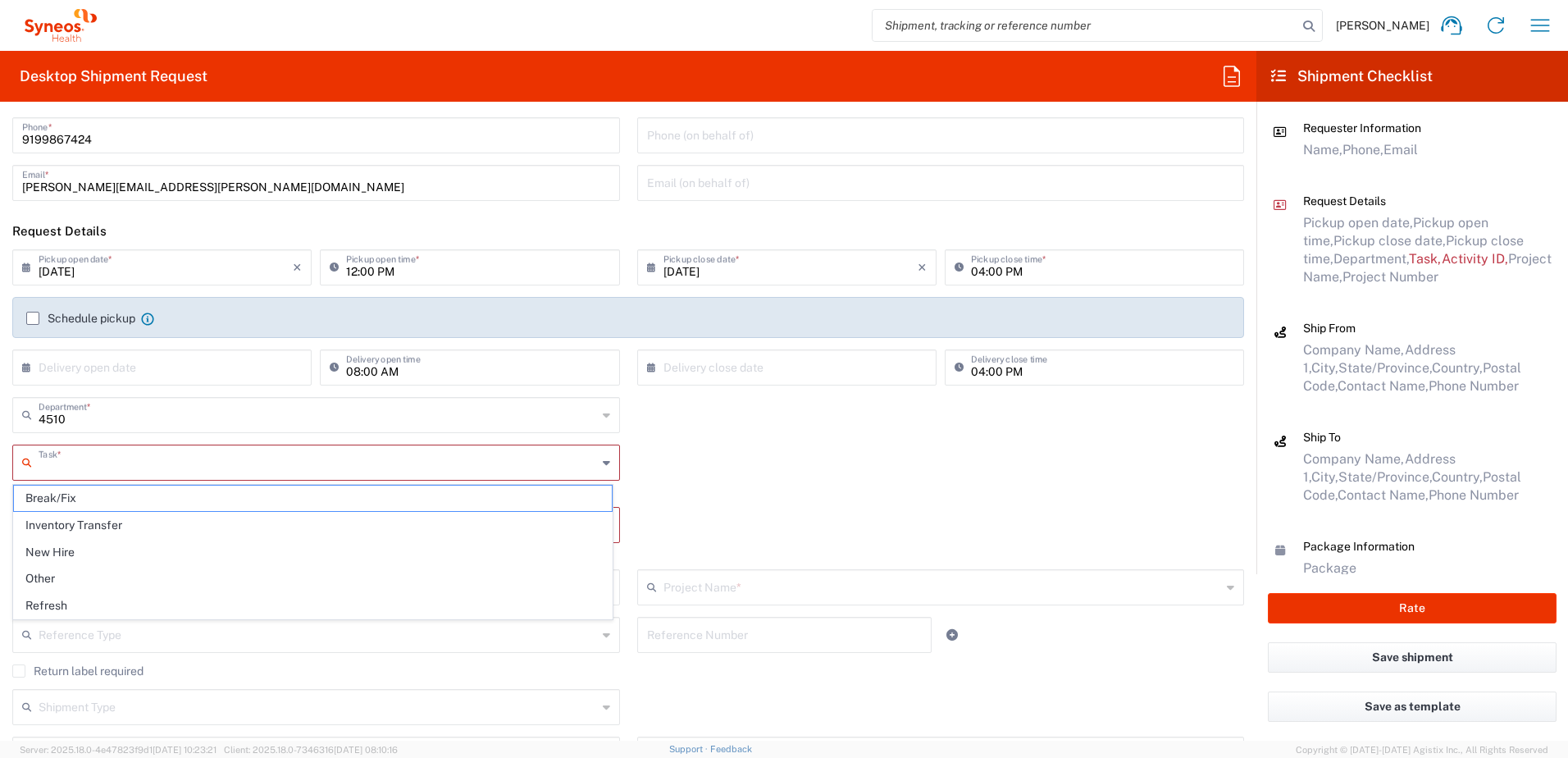
type input "Other"
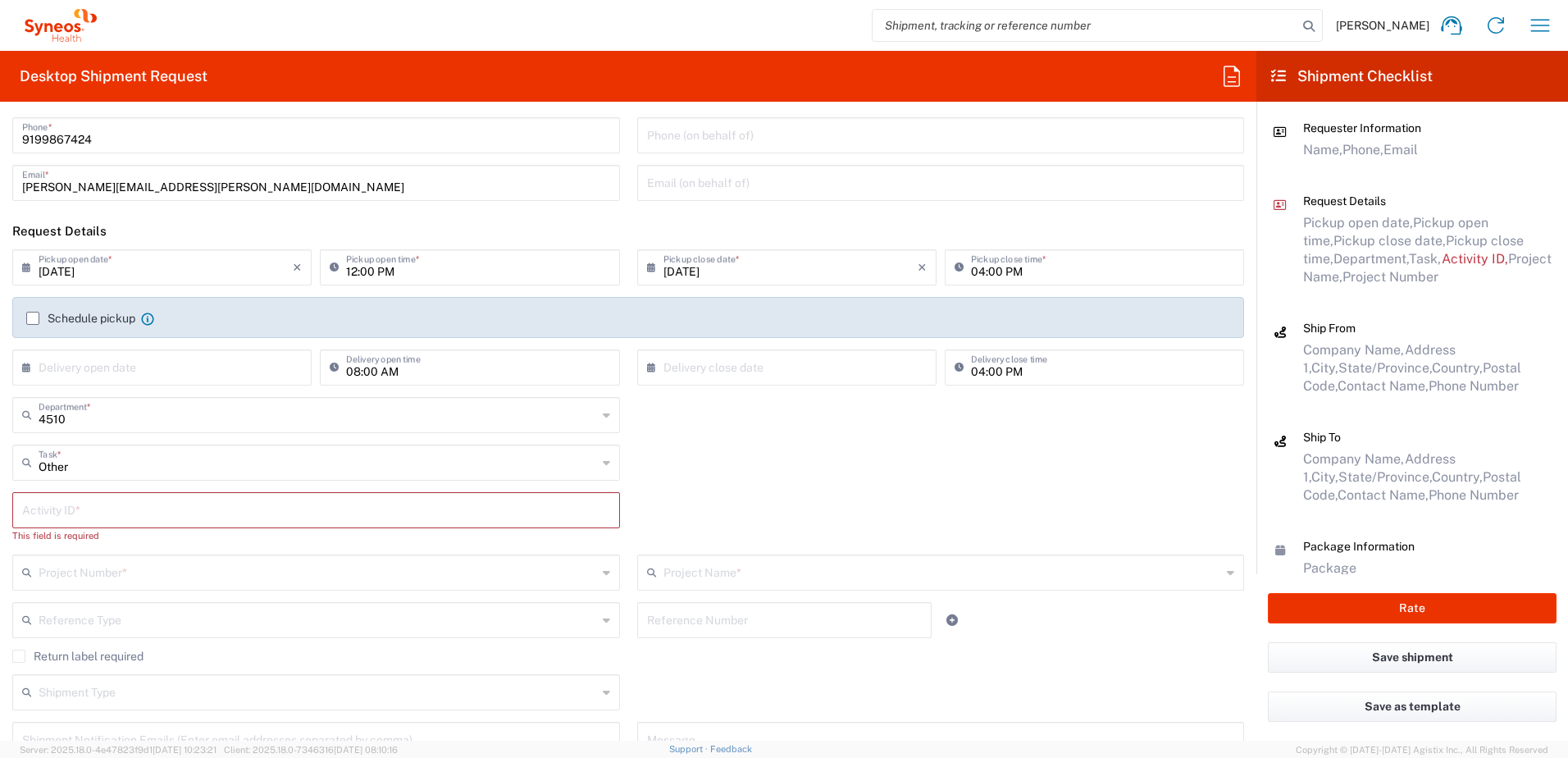
click at [137, 530] on div "This field is required" at bounding box center [316, 536] width 607 height 15
click at [144, 520] on input "text" at bounding box center [316, 509] width 588 height 29
paste input "SCTASK2698622"
type input "SCTASK2698622"
click at [165, 558] on input "text" at bounding box center [318, 556] width 559 height 29
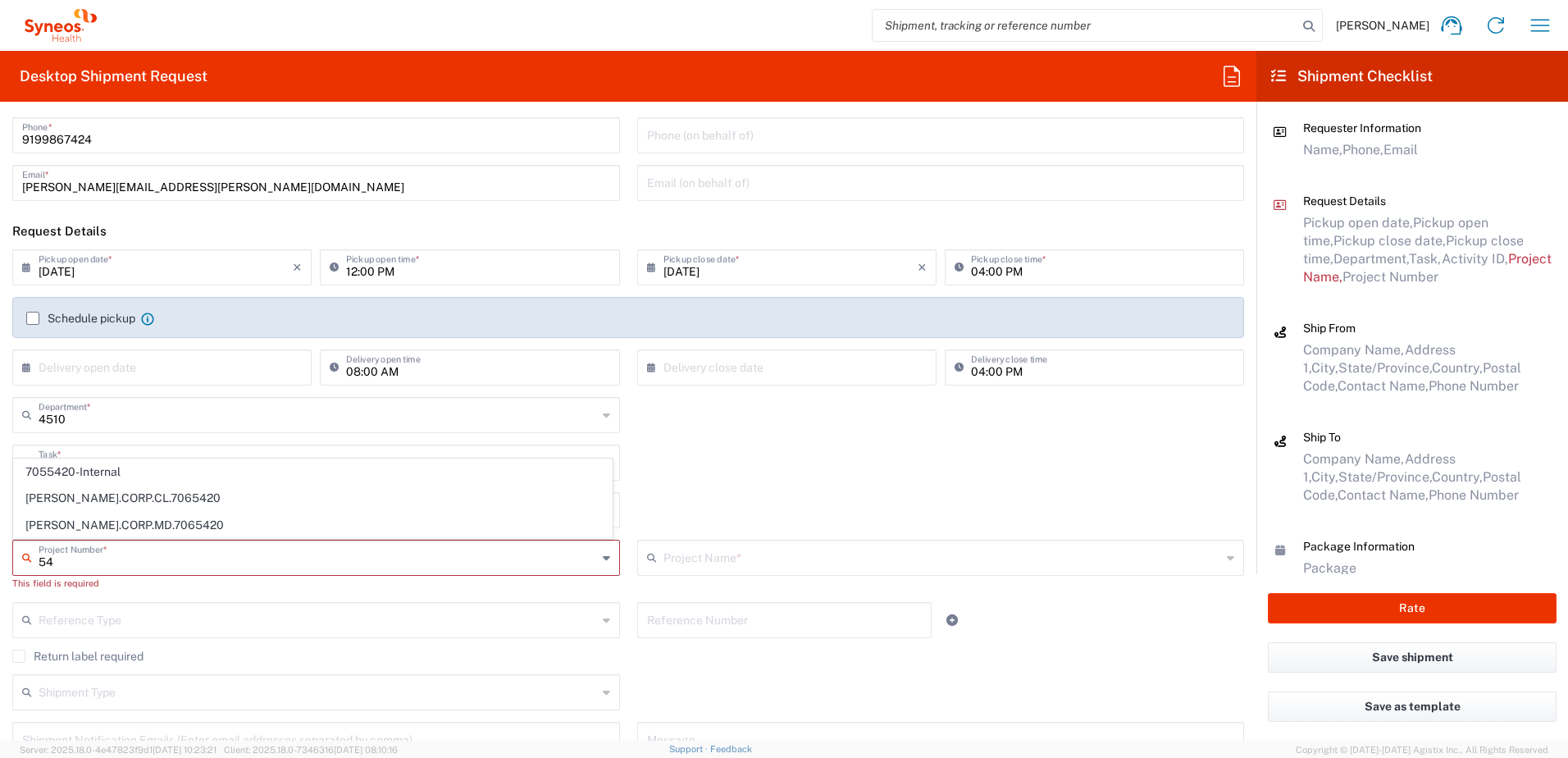
type input "5"
click at [118, 465] on span "4520 DEPARTMENTAL EXPENSE" at bounding box center [313, 472] width 598 height 25
type input "4520 DEPARTMENTAL EXPENSE"
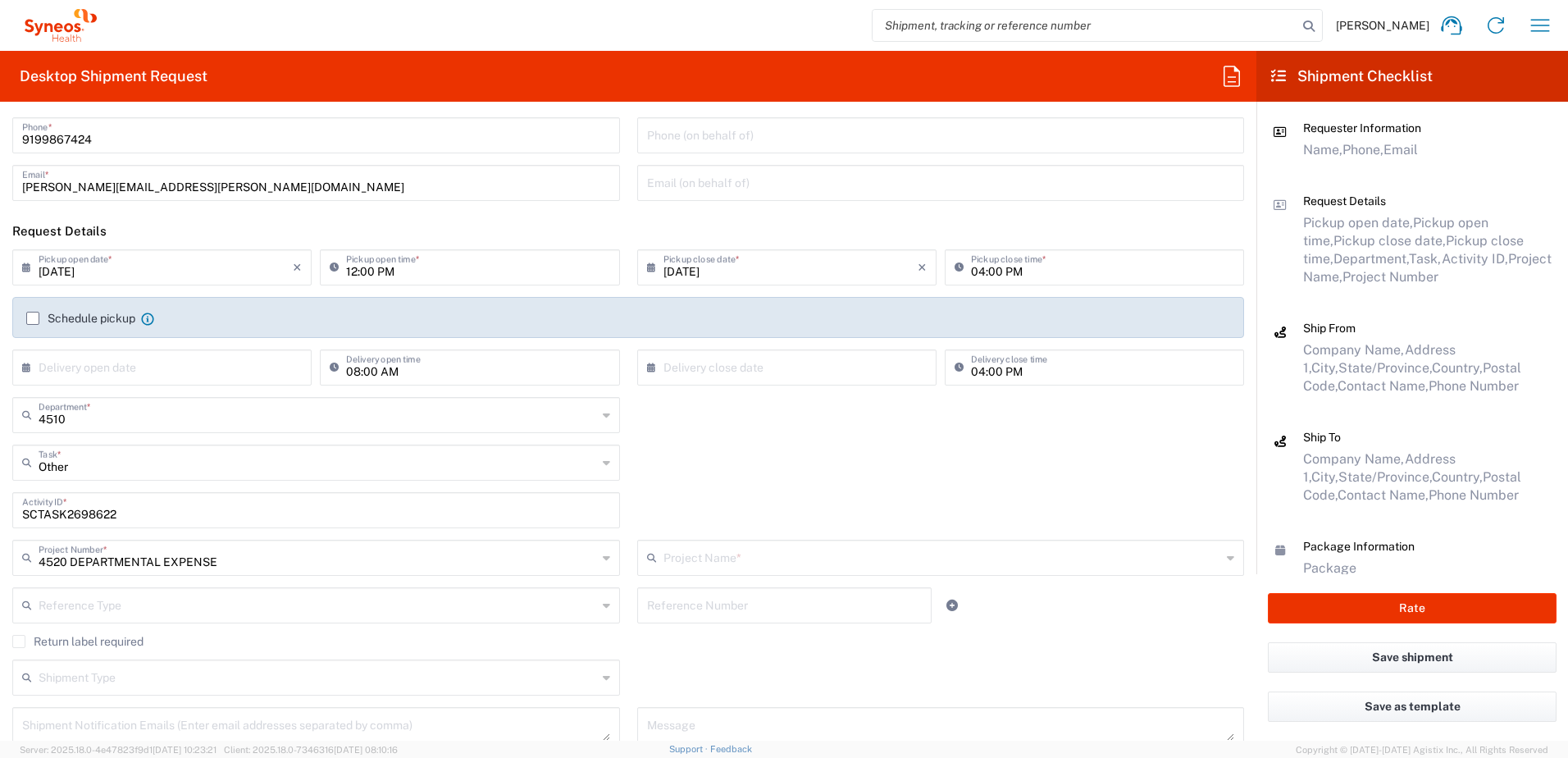
type input "4520 DEPARTMENTAL EXPENSE"
click at [72, 640] on label "Return label required" at bounding box center [78, 642] width 131 height 13
click at [19, 641] on input "Return label required" at bounding box center [19, 641] width 0 height 0
click at [132, 680] on input "Vendor" at bounding box center [318, 691] width 559 height 26
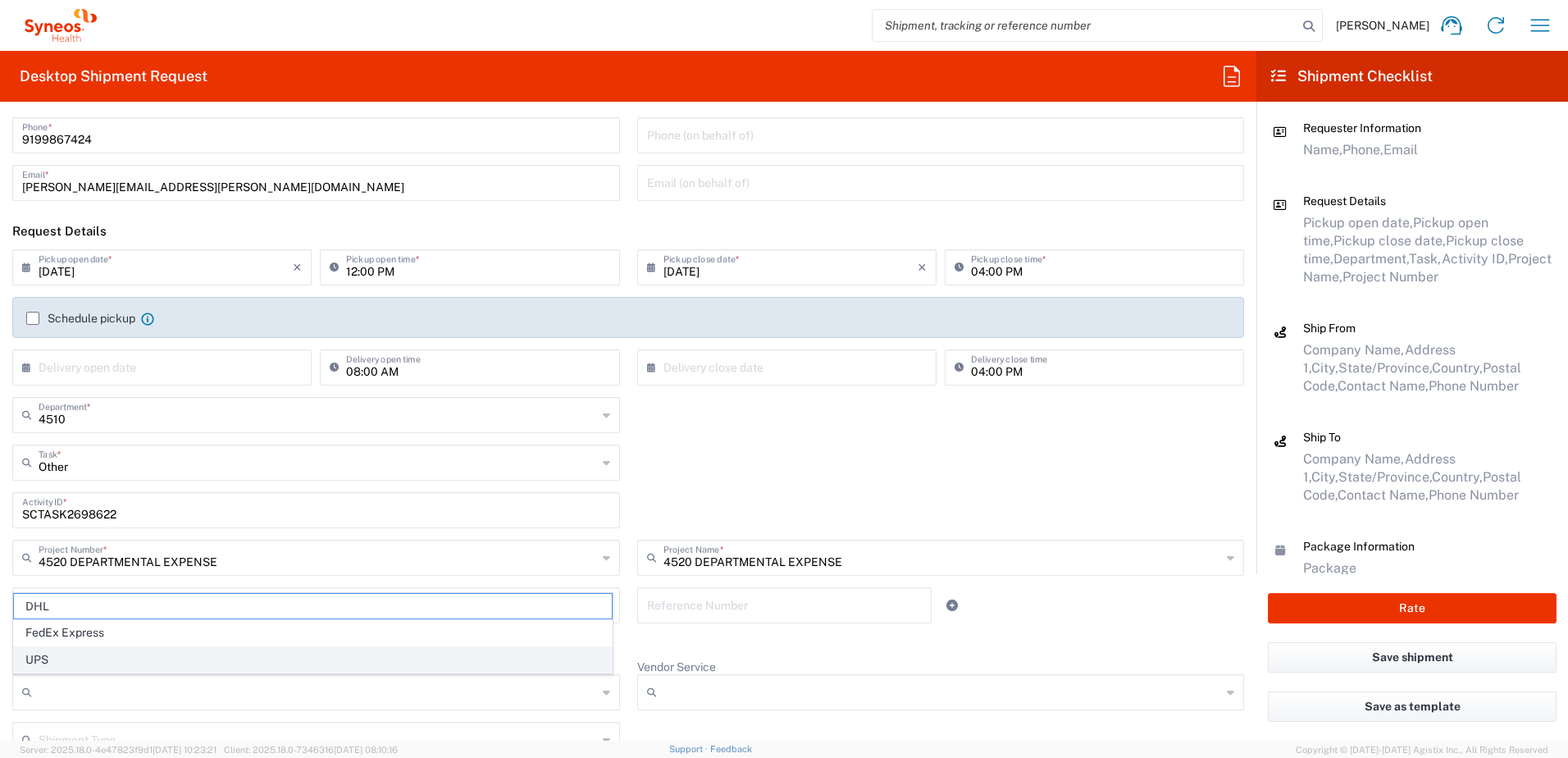
click at [83, 647] on span "UPS" at bounding box center [313, 659] width 598 height 25
type input "UPS"
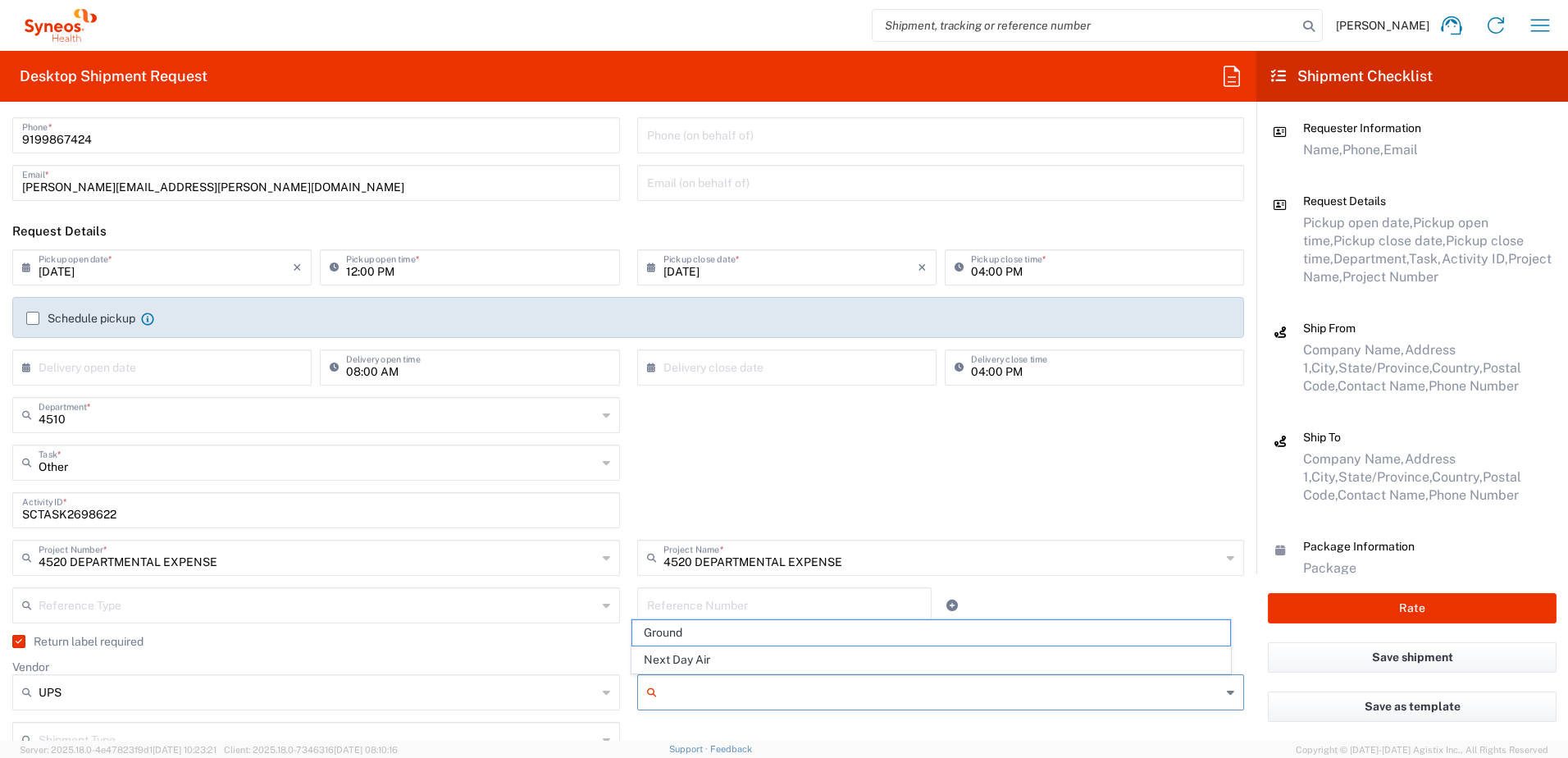
click at [710, 701] on input "Vendor Service" at bounding box center [943, 691] width 559 height 26
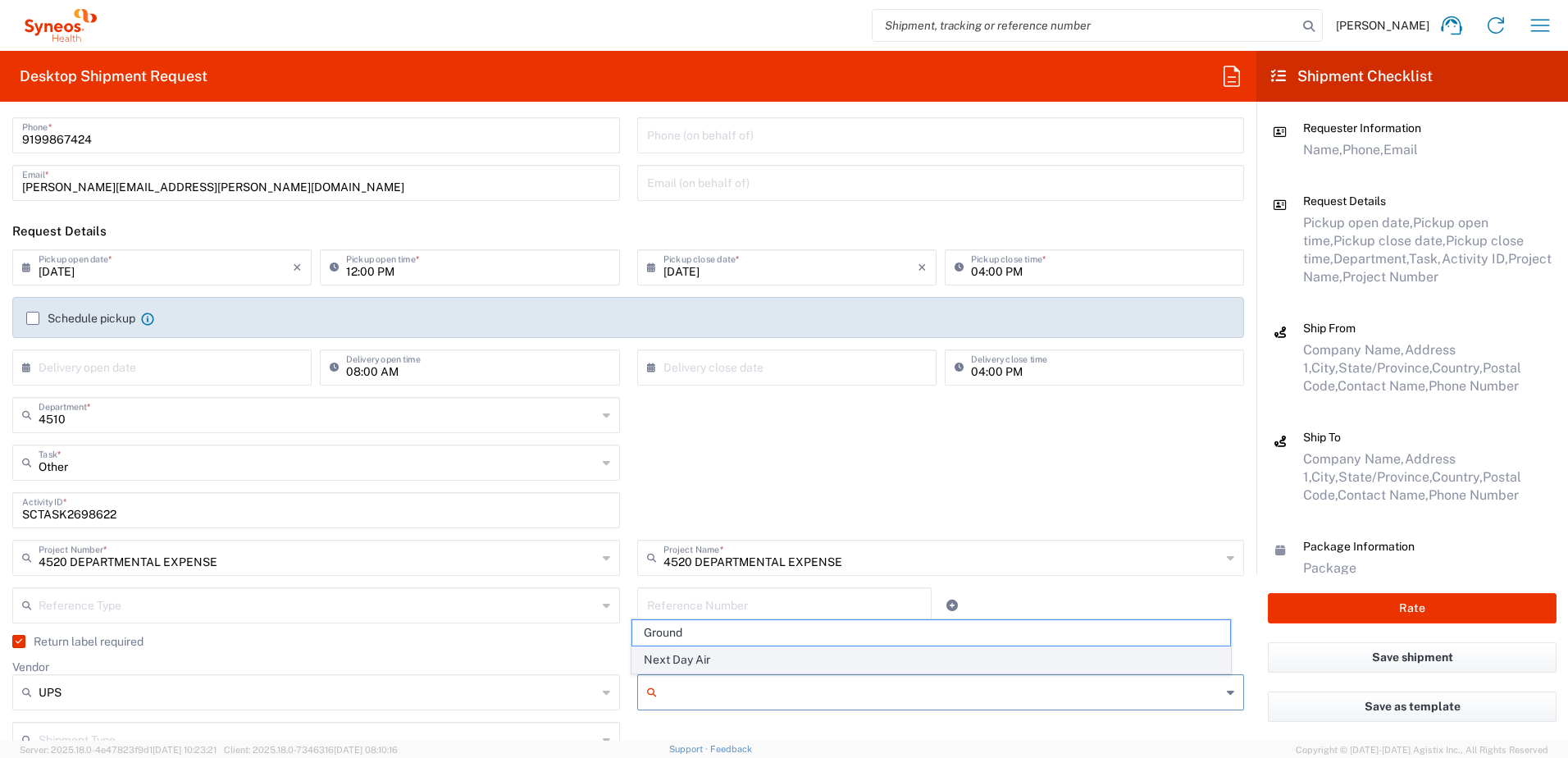
click at [704, 667] on span "Next Day Air" at bounding box center [932, 659] width 598 height 25
type input "Next Day Air"
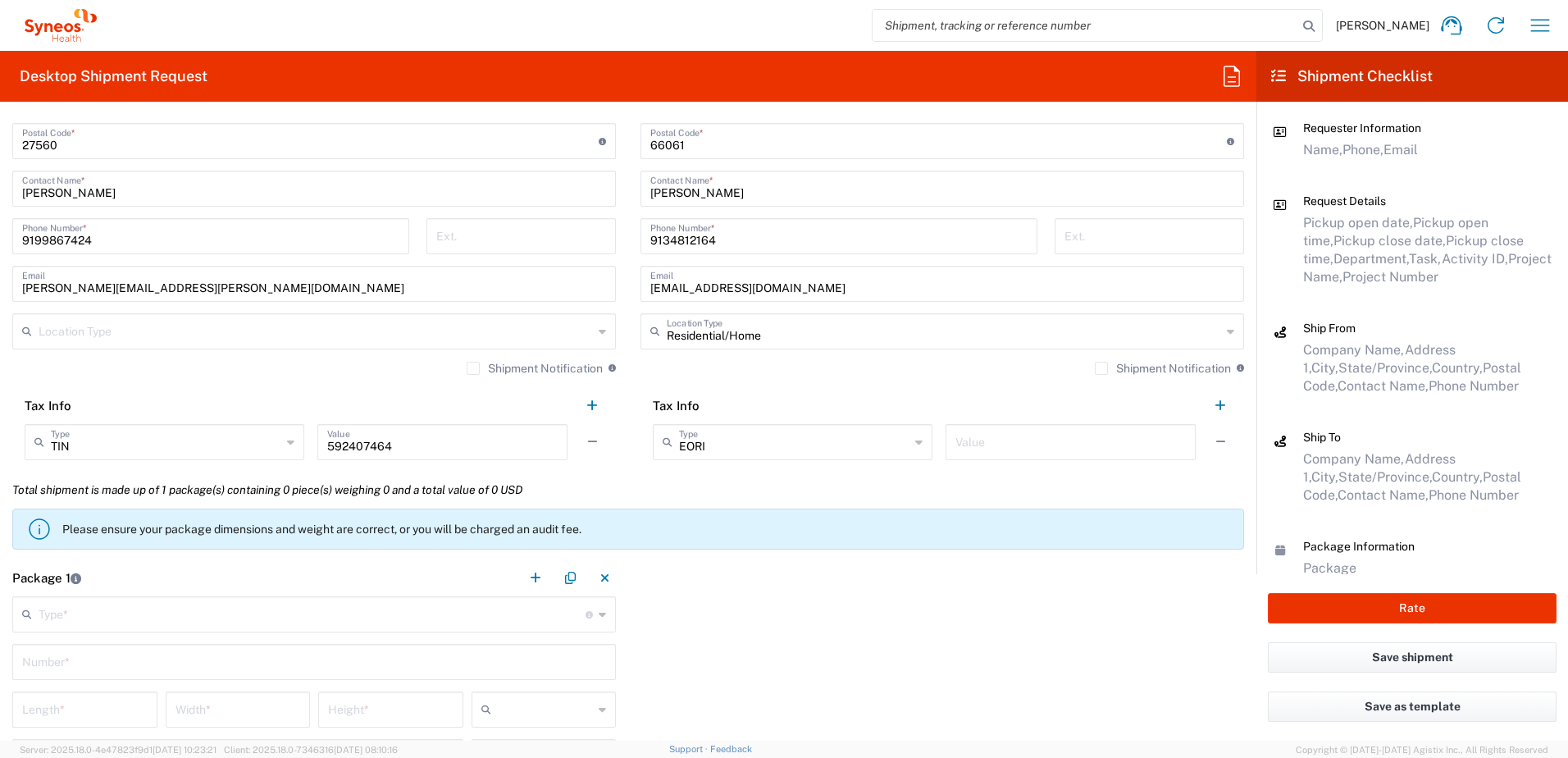
scroll to position [1312, 0]
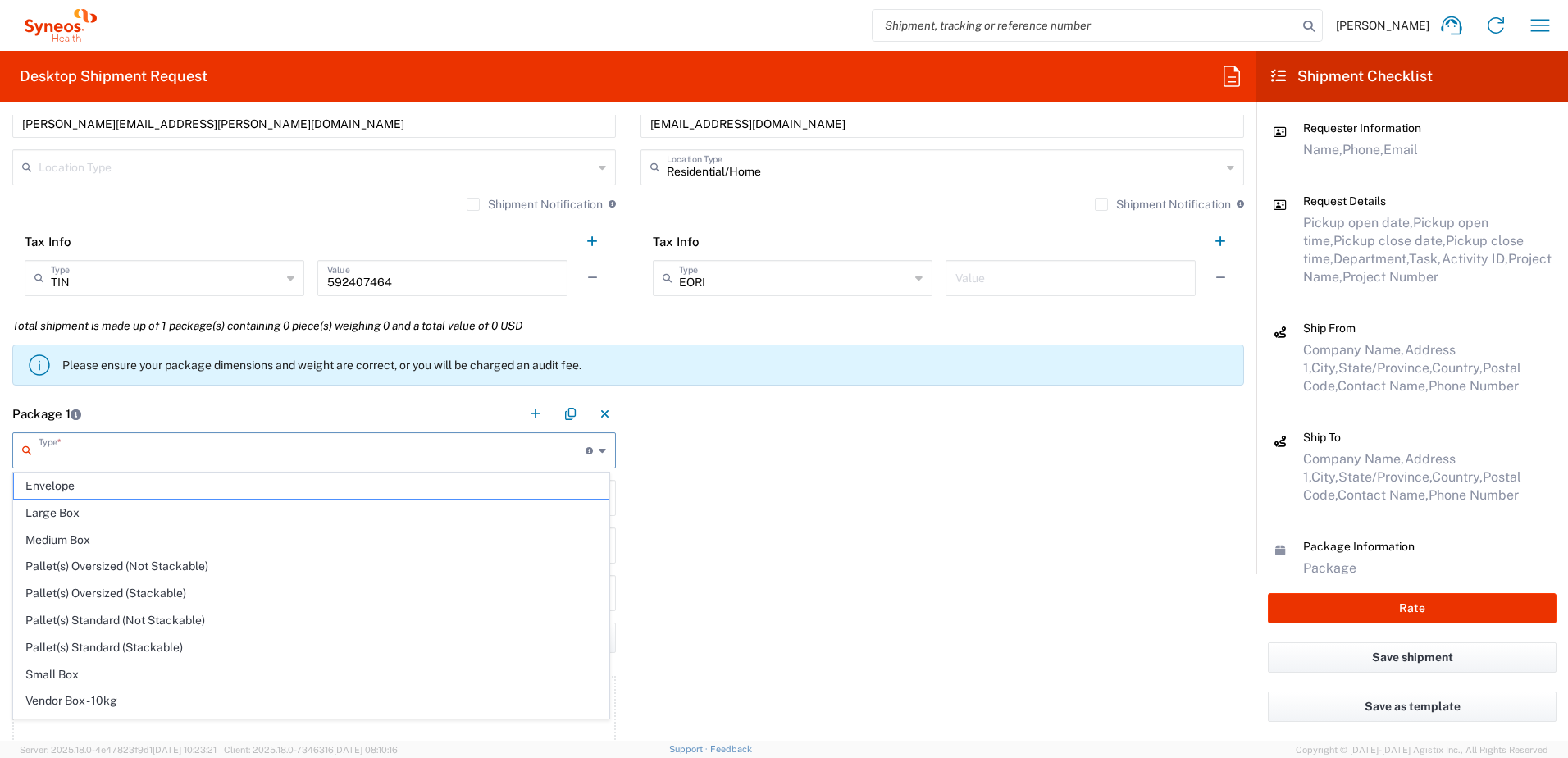
click at [99, 449] on input "text" at bounding box center [312, 449] width 547 height 29
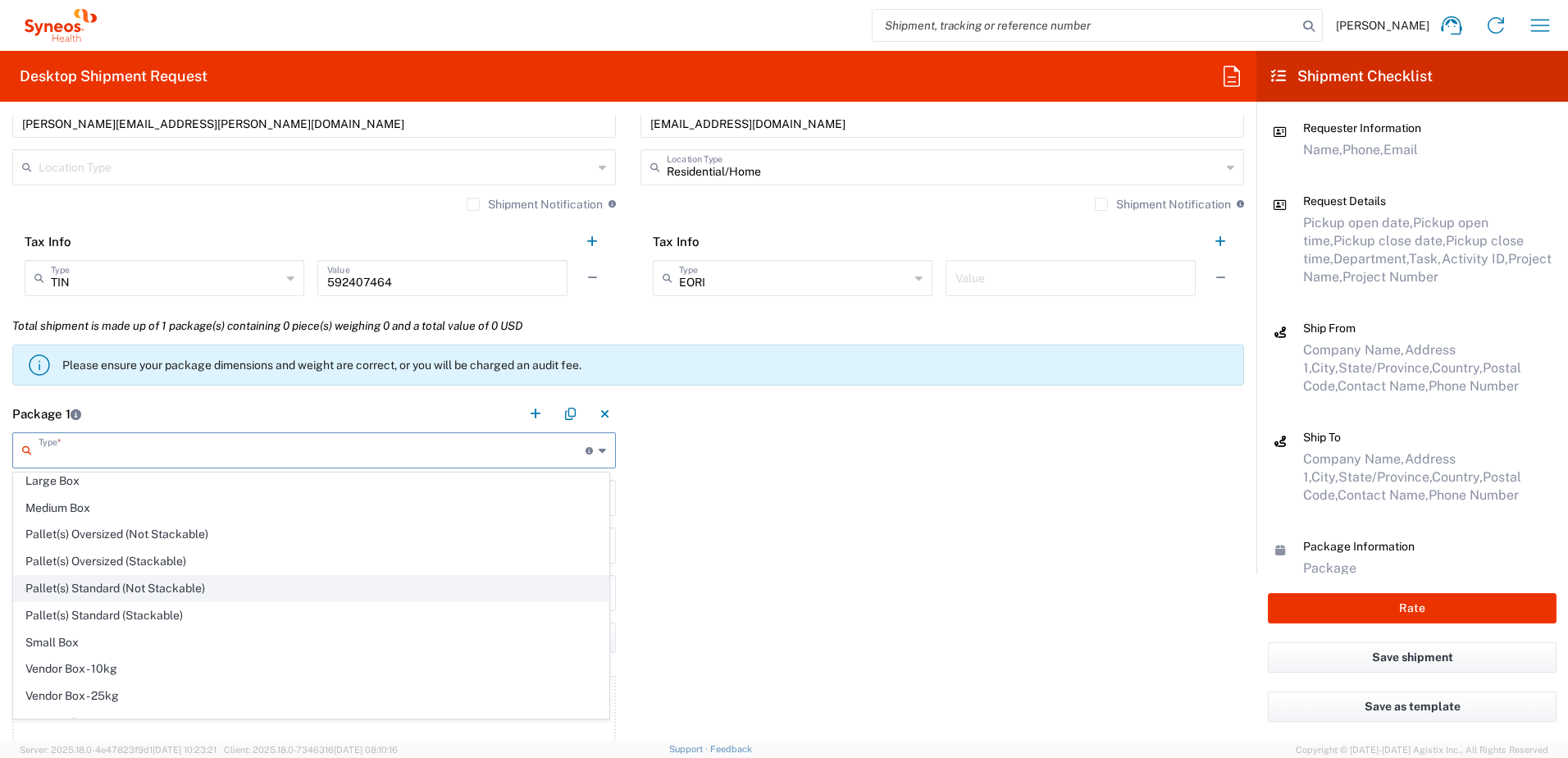
scroll to position [50, 0]
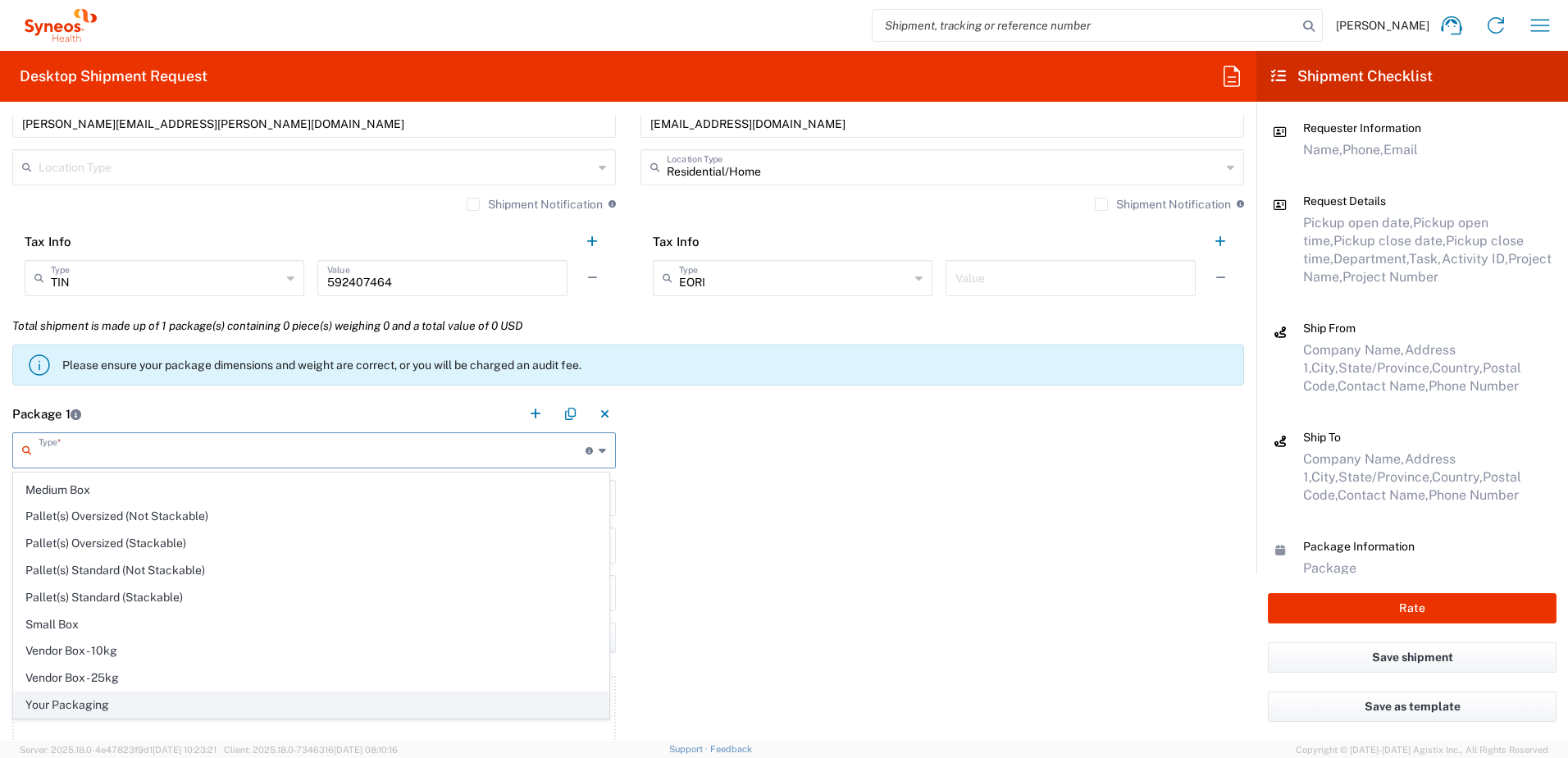
click at [99, 701] on span "Your Packaging" at bounding box center [312, 705] width 595 height 25
type input "Your Packaging"
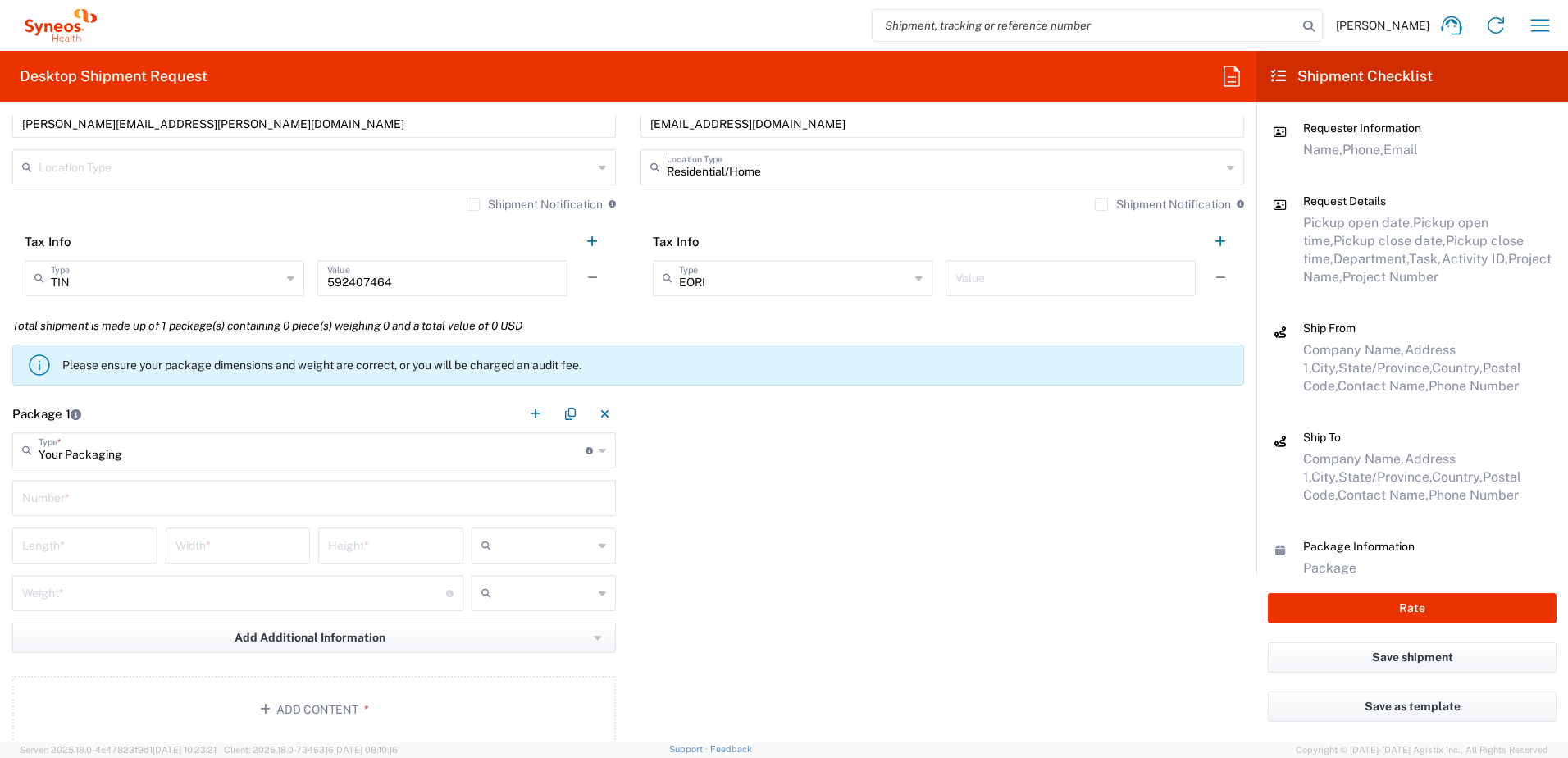
click at [87, 498] on input "text" at bounding box center [313, 496] width 584 height 29
type input "1"
click at [133, 542] on input "number" at bounding box center [84, 544] width 126 height 29
type input "14"
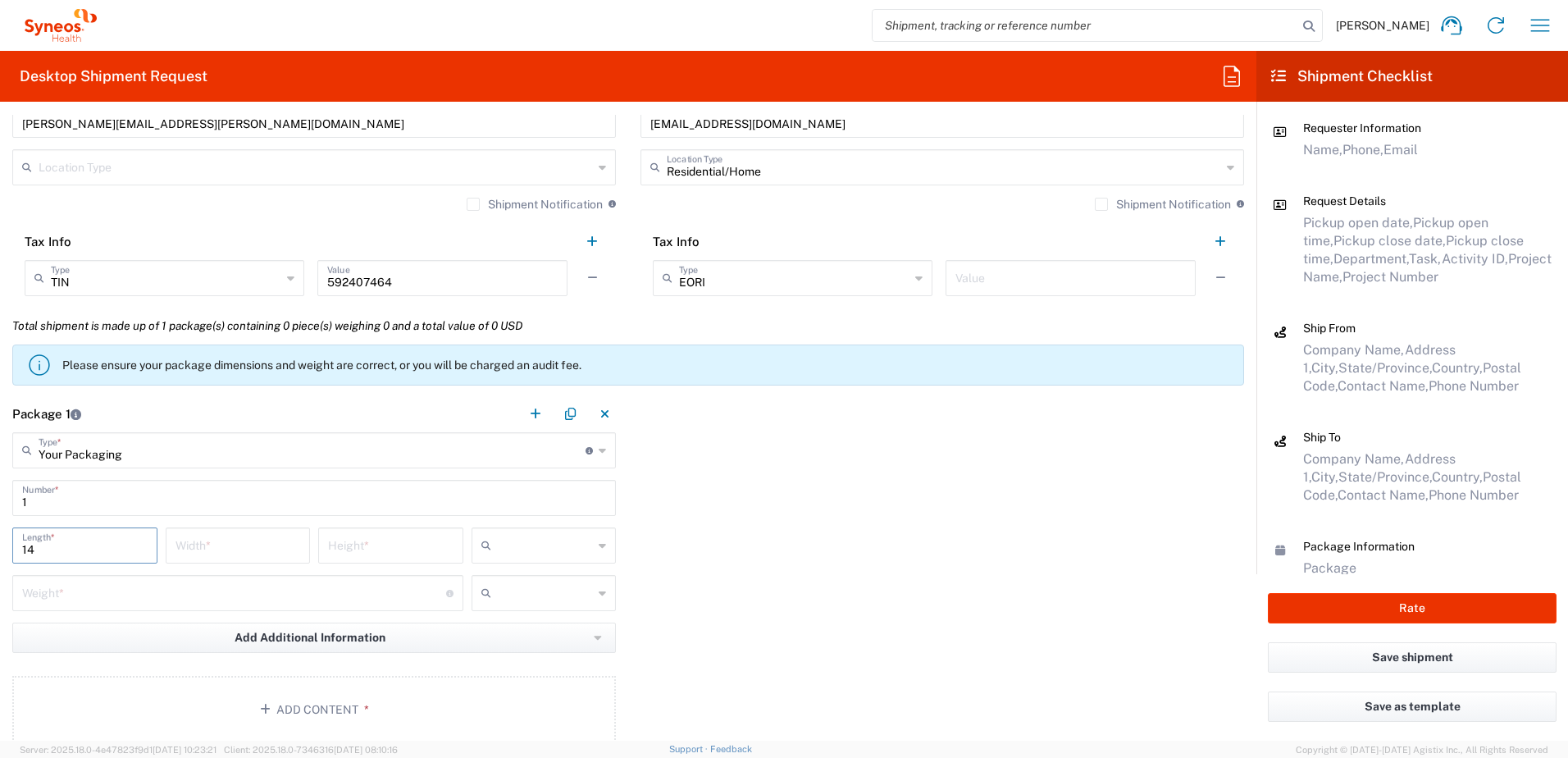
click at [251, 548] on input "number" at bounding box center [238, 544] width 126 height 29
type input "13"
click at [377, 549] on input "number" at bounding box center [390, 544] width 126 height 29
type input "4"
click at [552, 543] on input "text" at bounding box center [546, 545] width 96 height 26
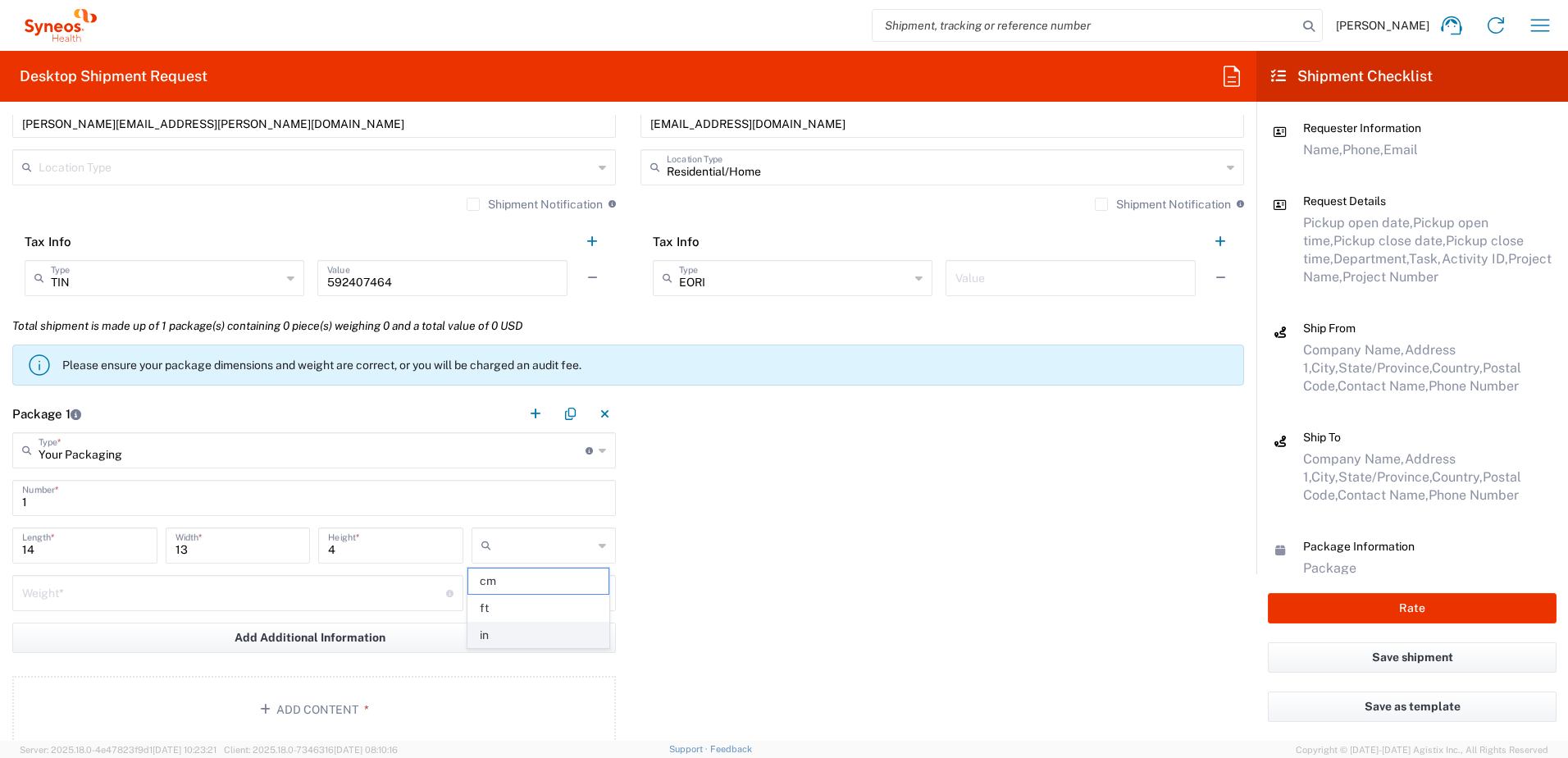
click at [511, 631] on span "in" at bounding box center [538, 635] width 140 height 25
type input "in"
click at [260, 589] on input "number" at bounding box center [233, 591] width 424 height 29
type input "5"
click at [512, 596] on input "text" at bounding box center [546, 592] width 96 height 26
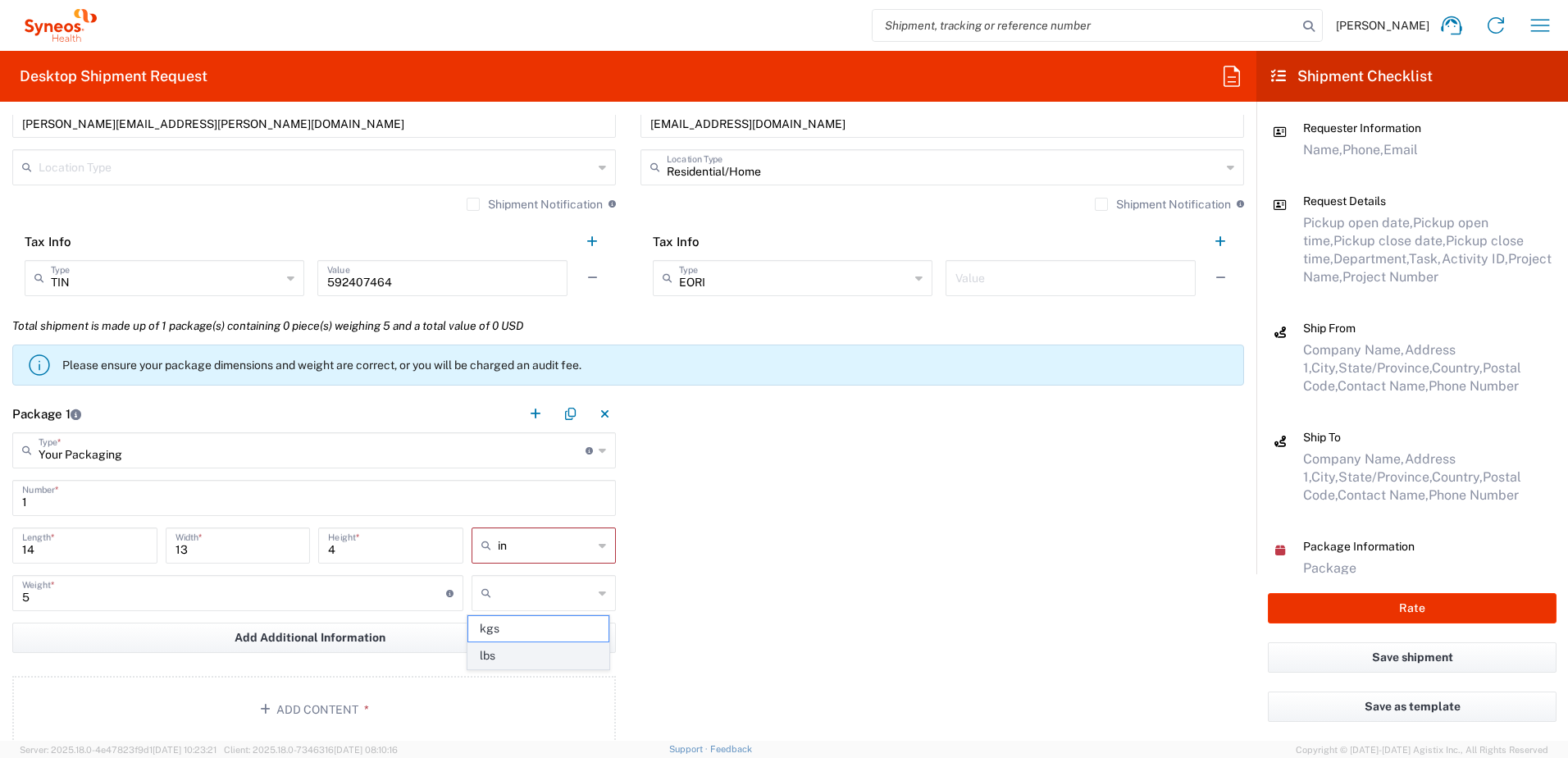
click at [503, 653] on span "lbs" at bounding box center [538, 655] width 140 height 25
type input "lbs"
click at [302, 697] on button "Add Content *" at bounding box center [314, 709] width 604 height 67
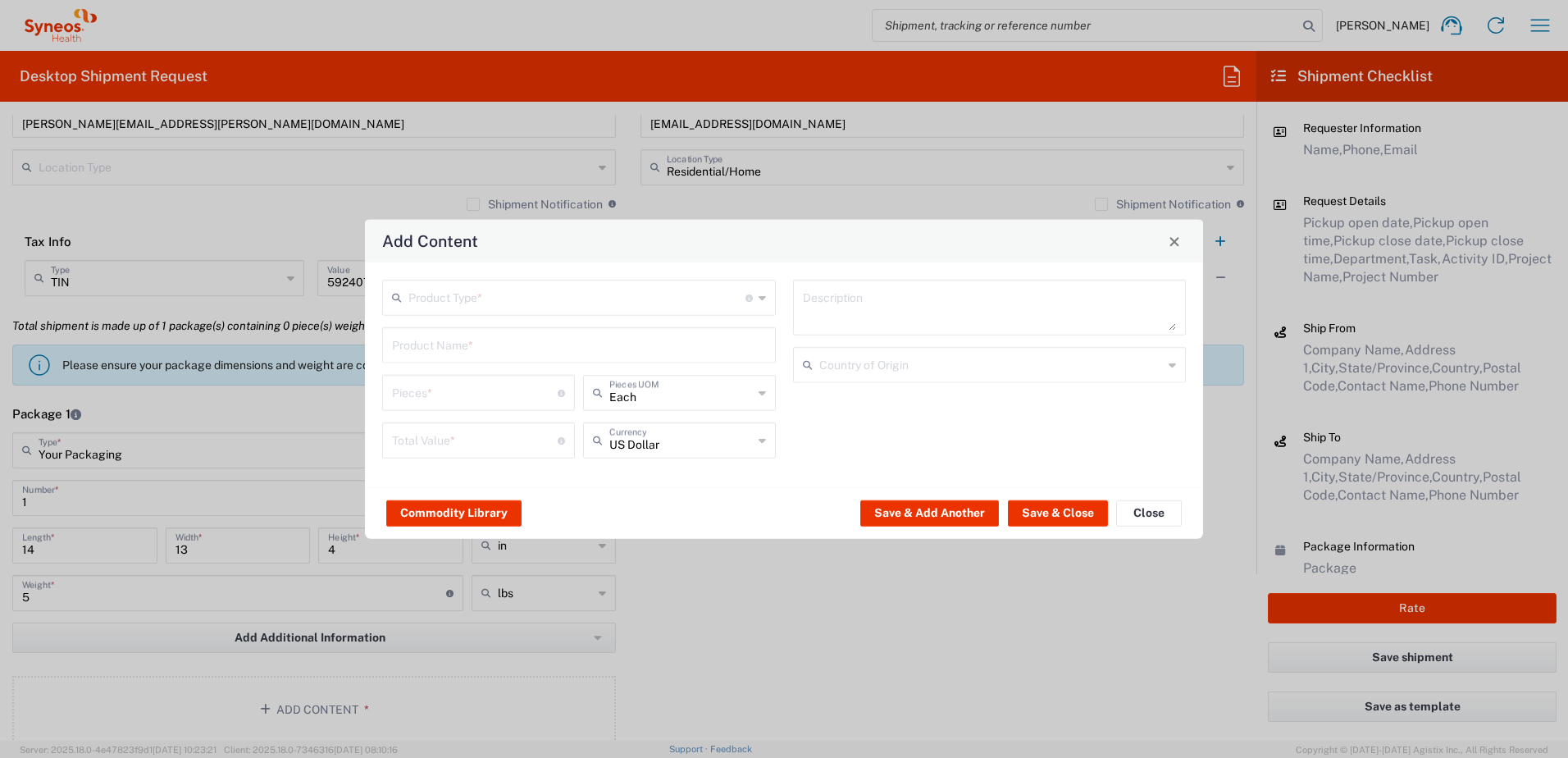
click at [474, 288] on input "text" at bounding box center [577, 296] width 337 height 29
click at [468, 360] on span "General Commodity" at bounding box center [579, 360] width 390 height 25
type input "General Commodity"
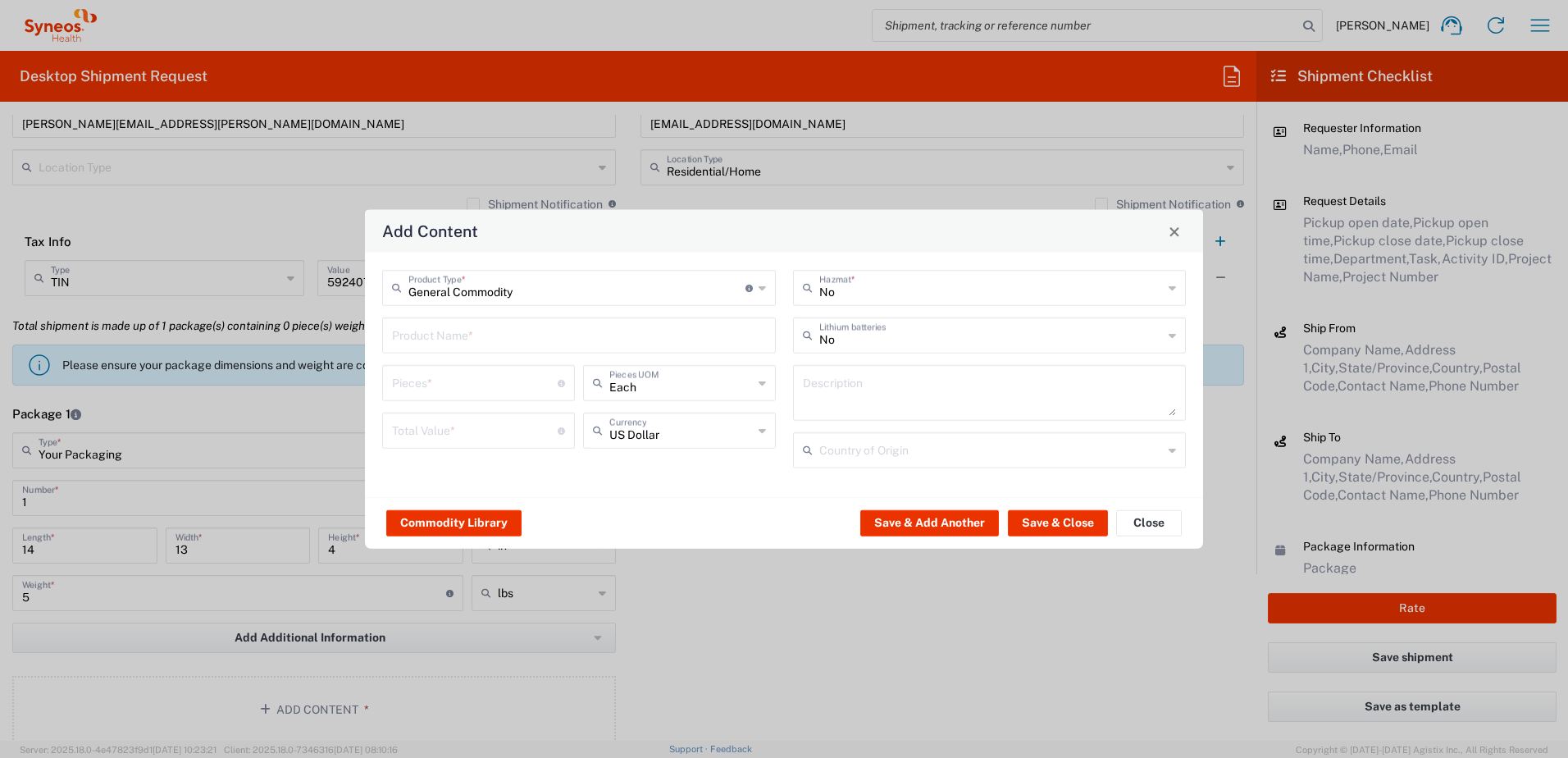
click at [463, 345] on input "text" at bounding box center [579, 334] width 374 height 29
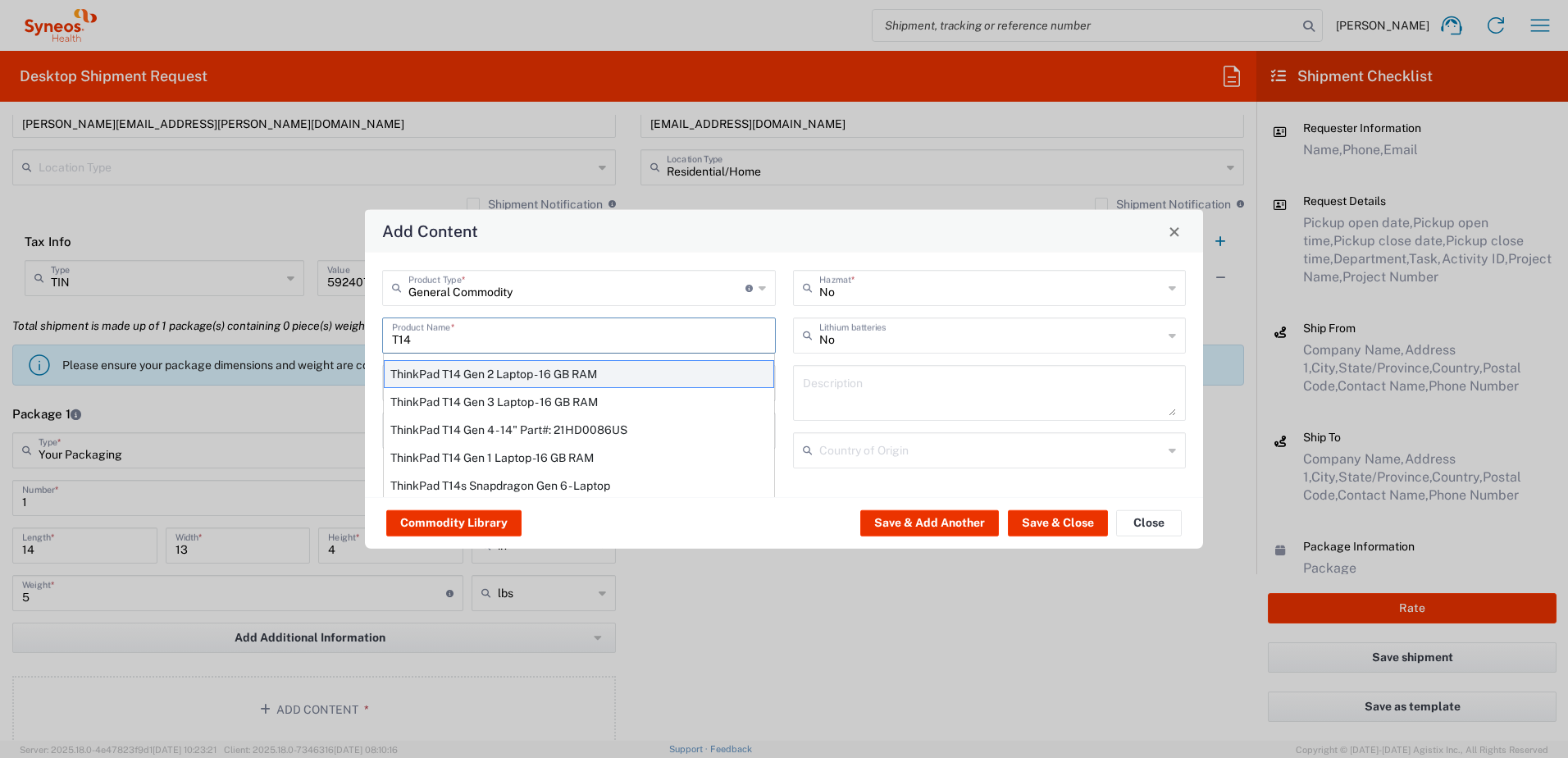
click at [507, 386] on div "ThinkPad T14 Gen 2 Laptop - 16 GB RAM" at bounding box center [579, 373] width 390 height 28
type input "ThinkPad T14 Gen 2 Laptop - 16 GB RAM"
type input "1"
type textarea "Intel Core i7-1156G7 vProÂ® Processor - 14"- 16 GB RAM - 512 GB SSD"
type input "[GEOGRAPHIC_DATA]"
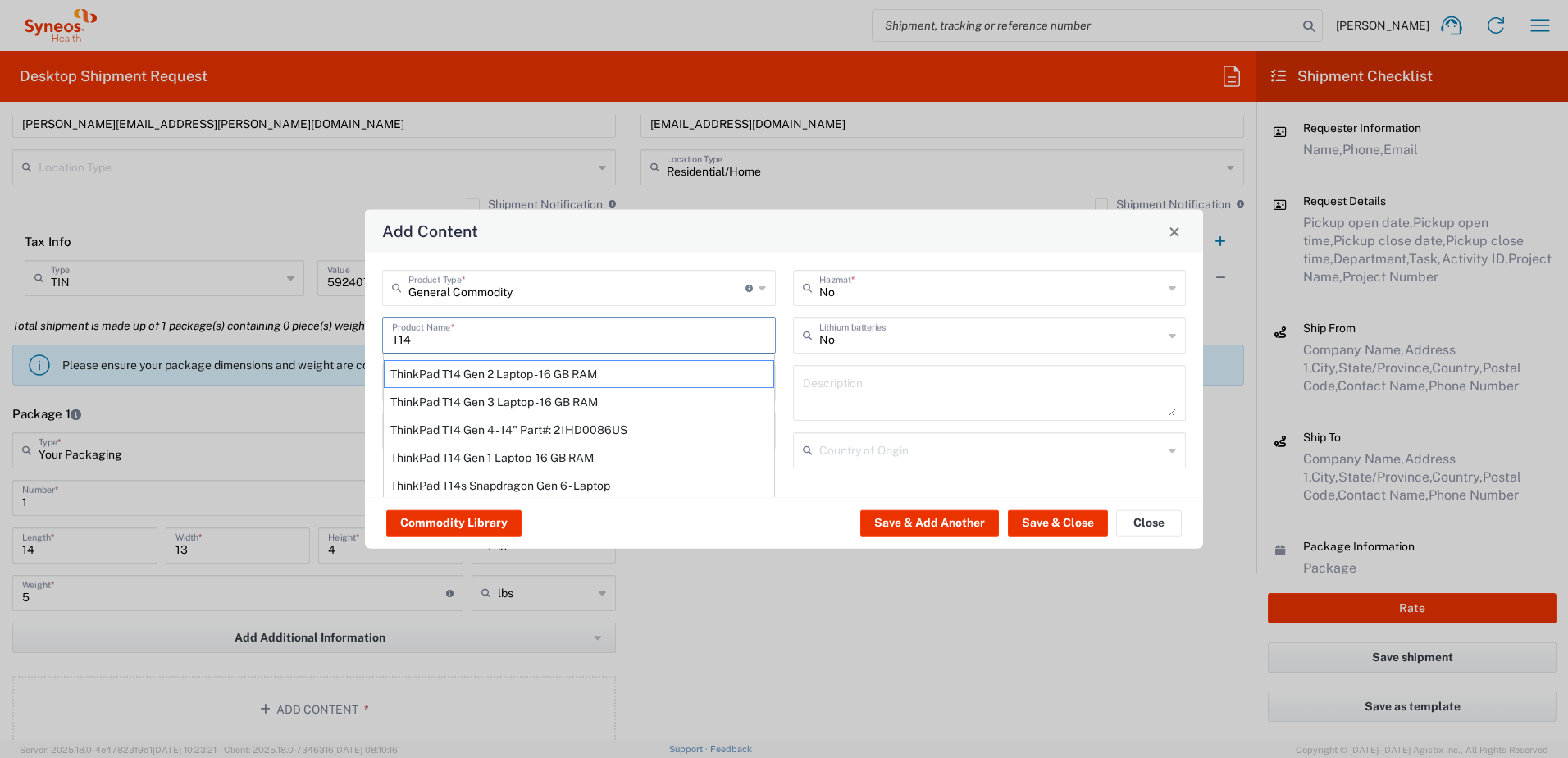
type input "Yes"
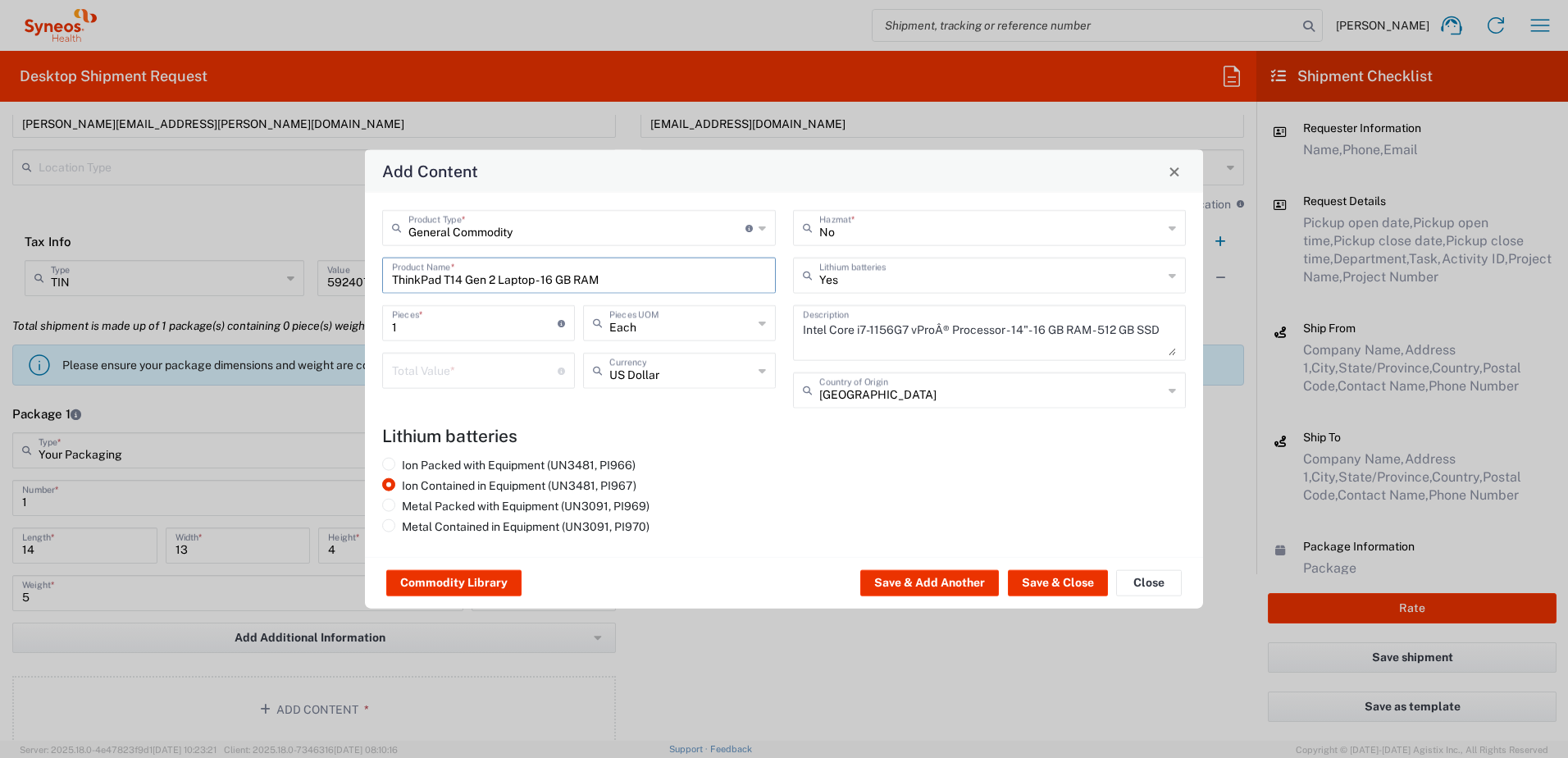
click at [440, 371] on input "number" at bounding box center [474, 370] width 166 height 29
type input "1000"
click at [1071, 582] on button "Save & Close" at bounding box center [1057, 583] width 100 height 26
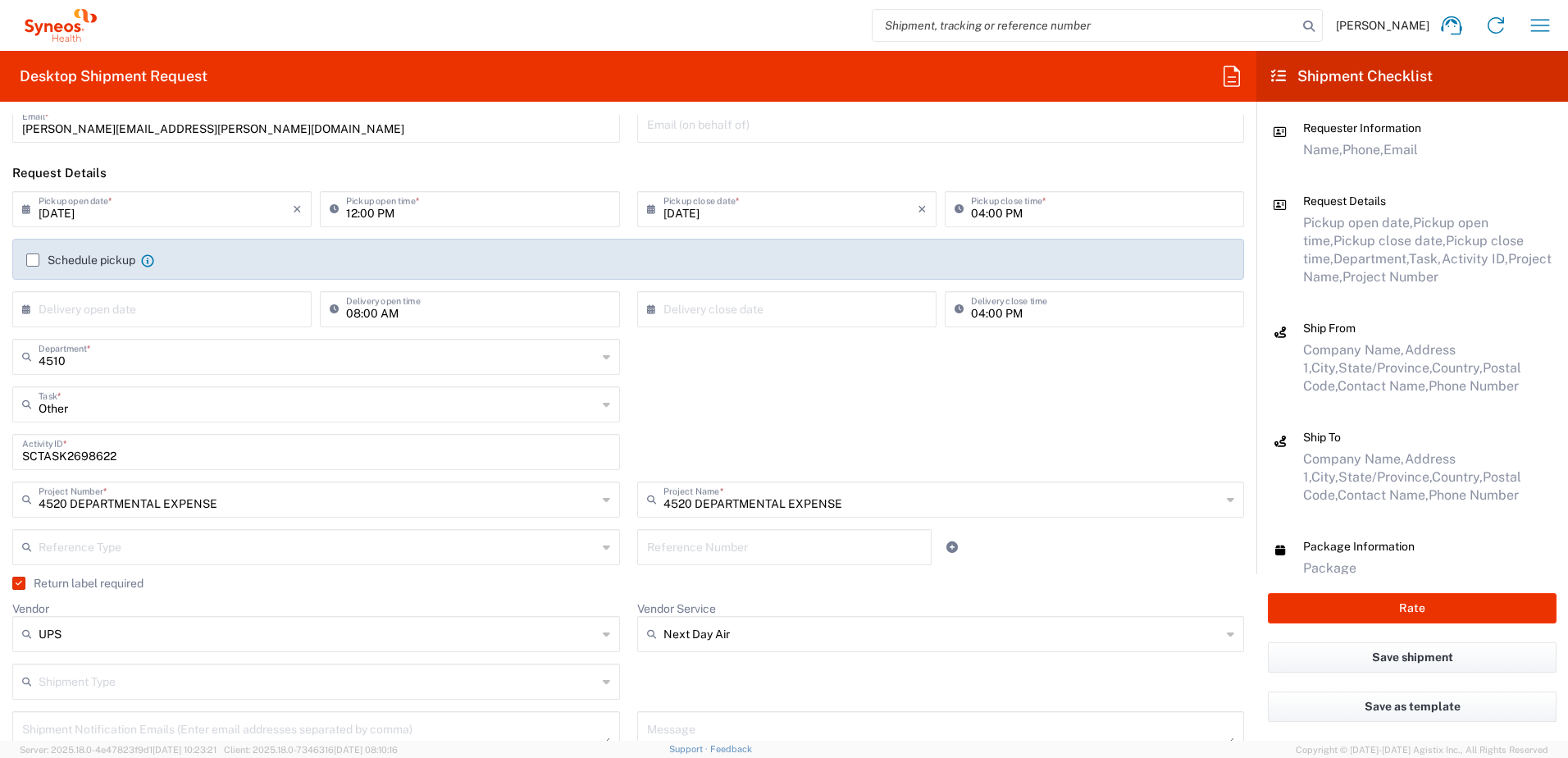
scroll to position [0, 0]
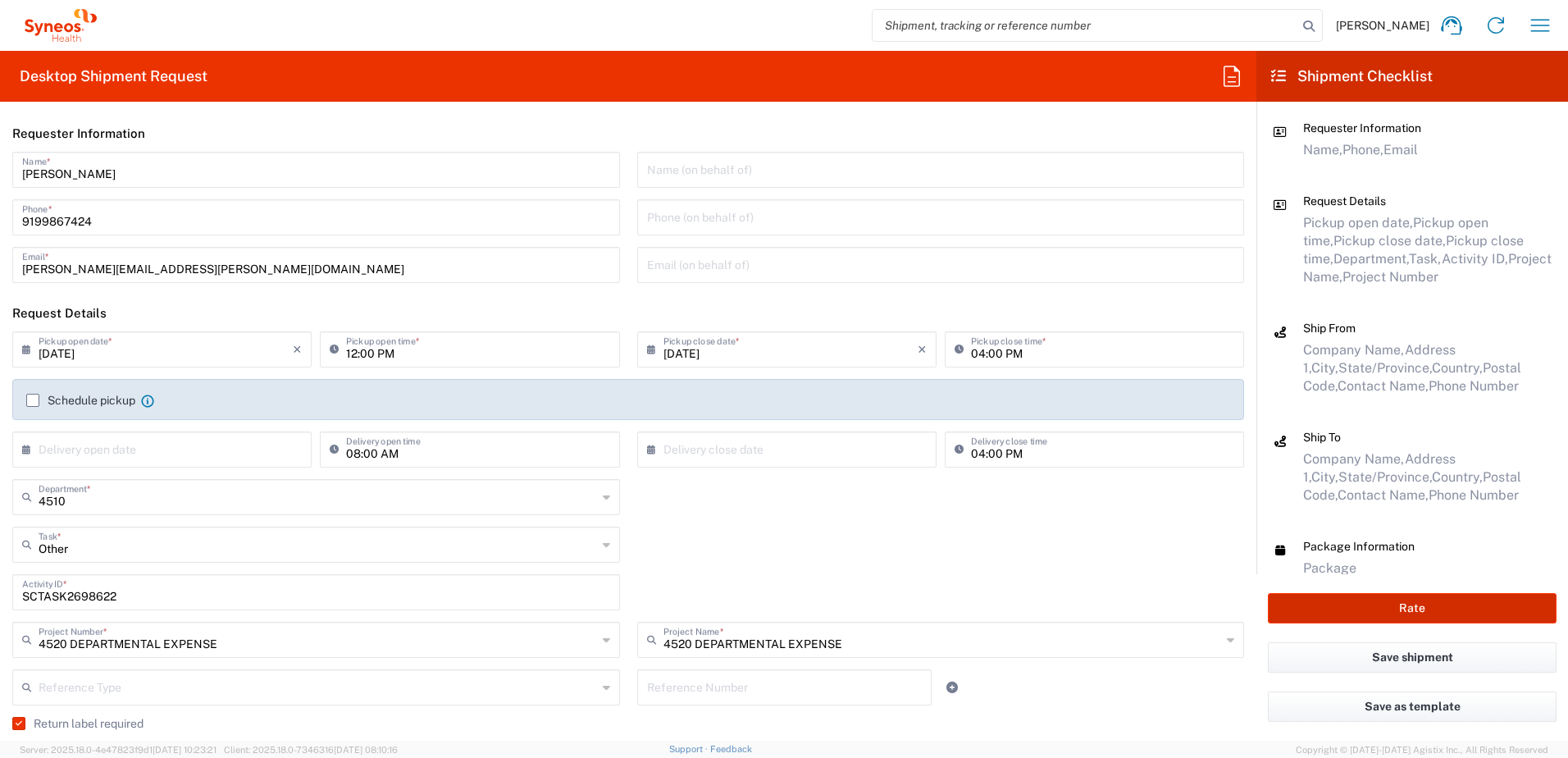
click at [1386, 611] on button "Rate" at bounding box center [1412, 608] width 289 height 30
type input "4520 DEPARTMENTAL EXPENSE"
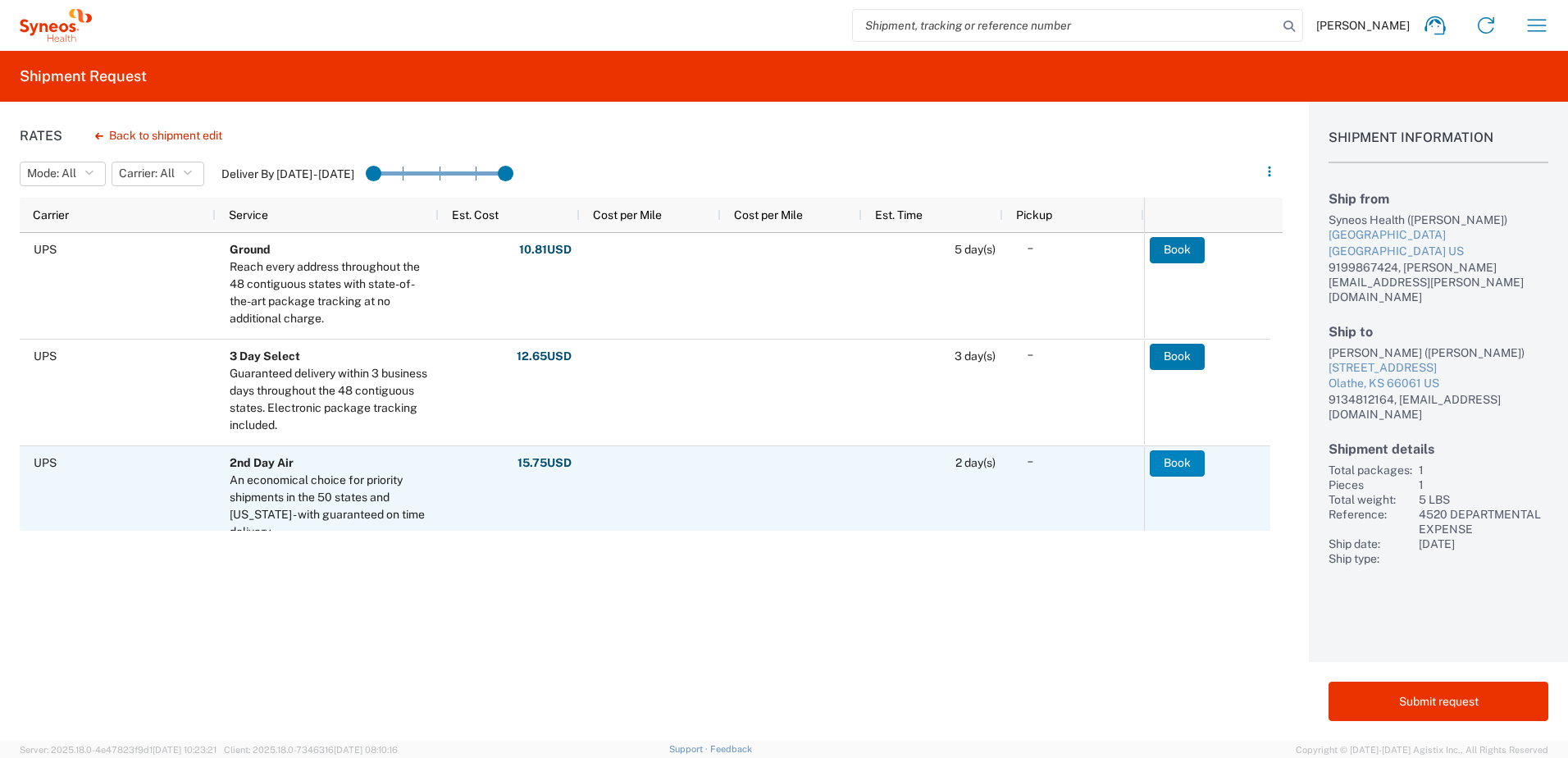
click at [1197, 461] on button "Book" at bounding box center [1177, 462] width 55 height 26
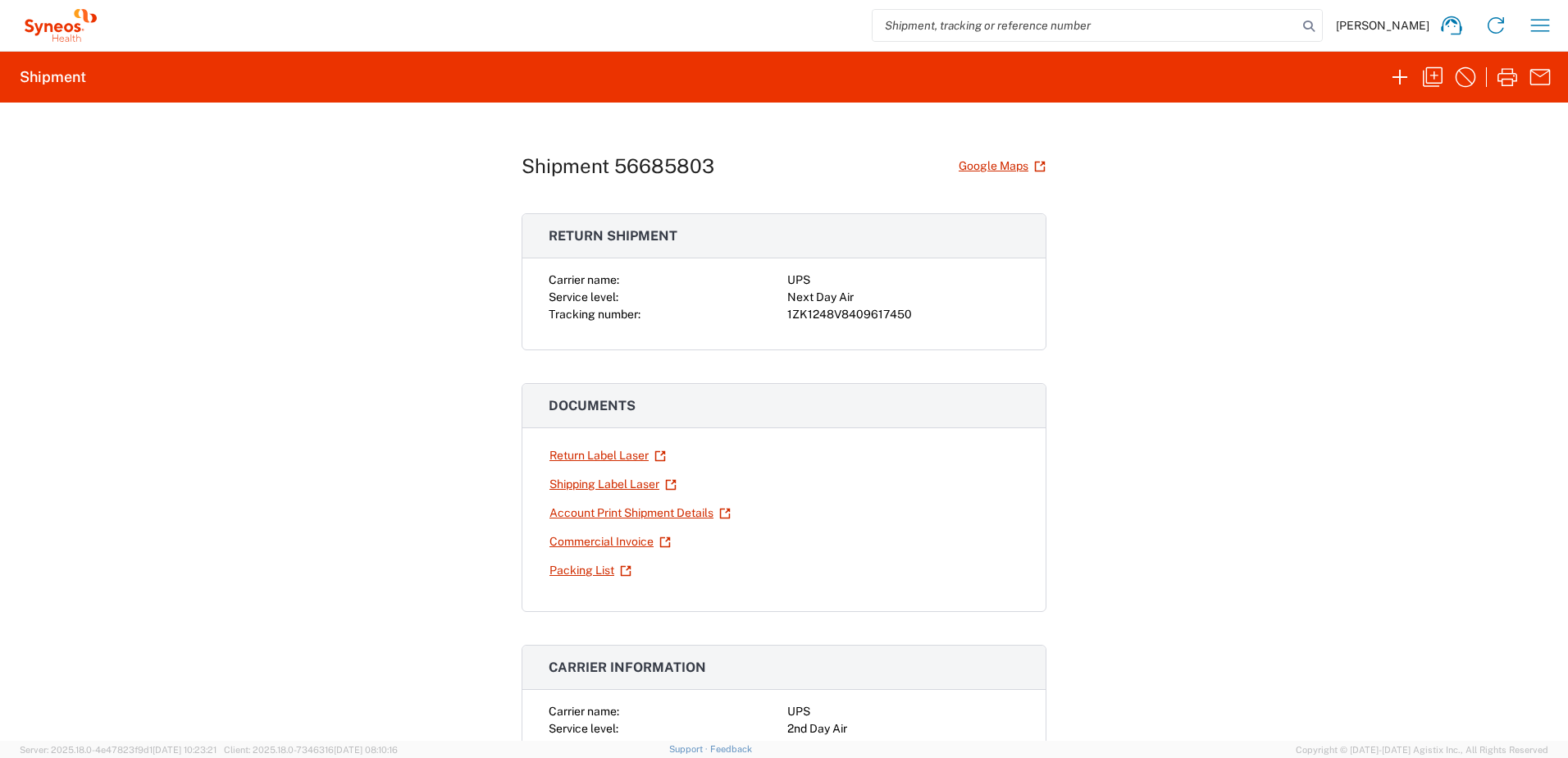
click at [845, 315] on div "1ZK1248V8409617450" at bounding box center [904, 314] width 233 height 17
copy div "1ZK1248V8409617450"
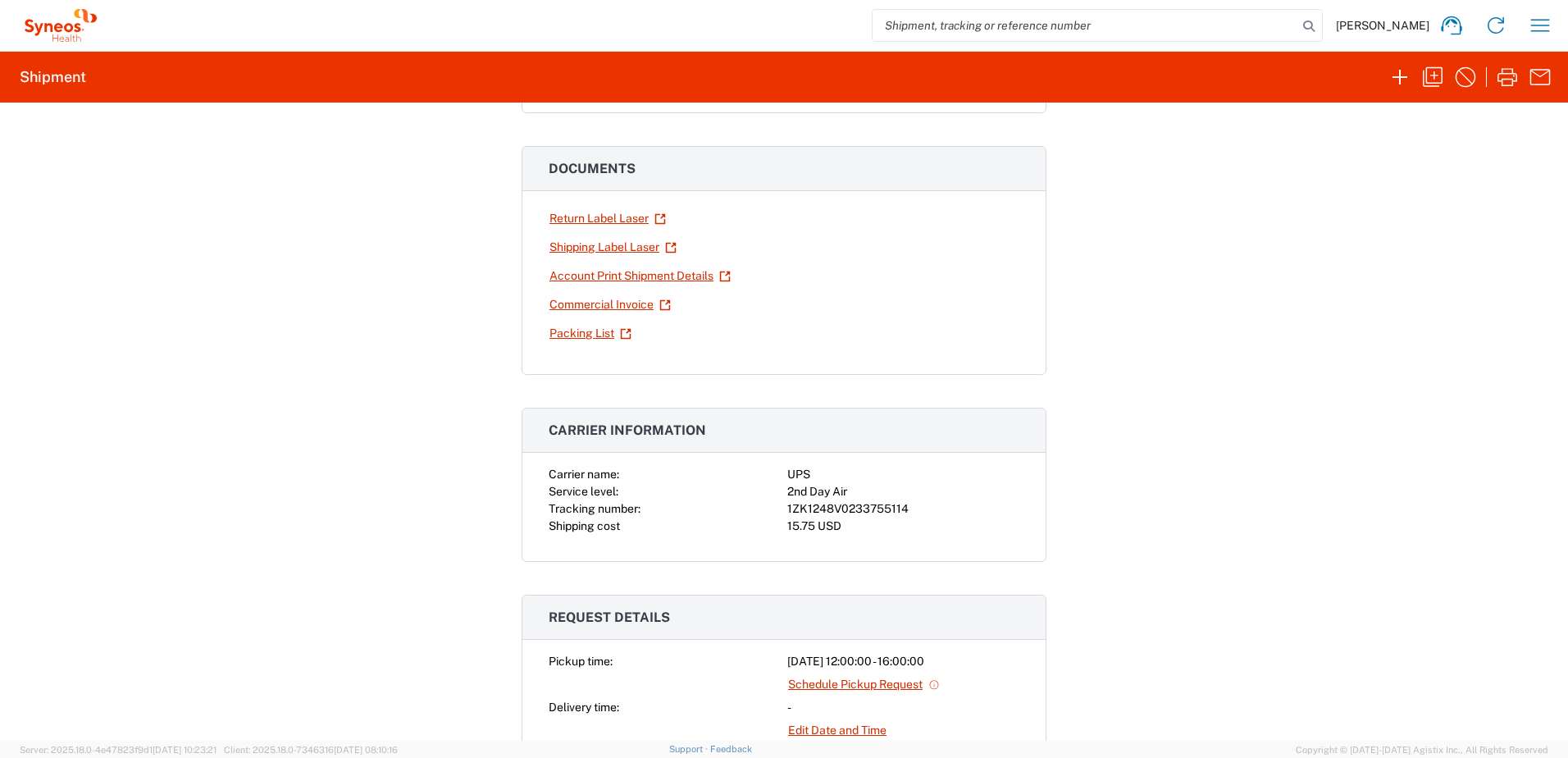
scroll to position [246, 0]
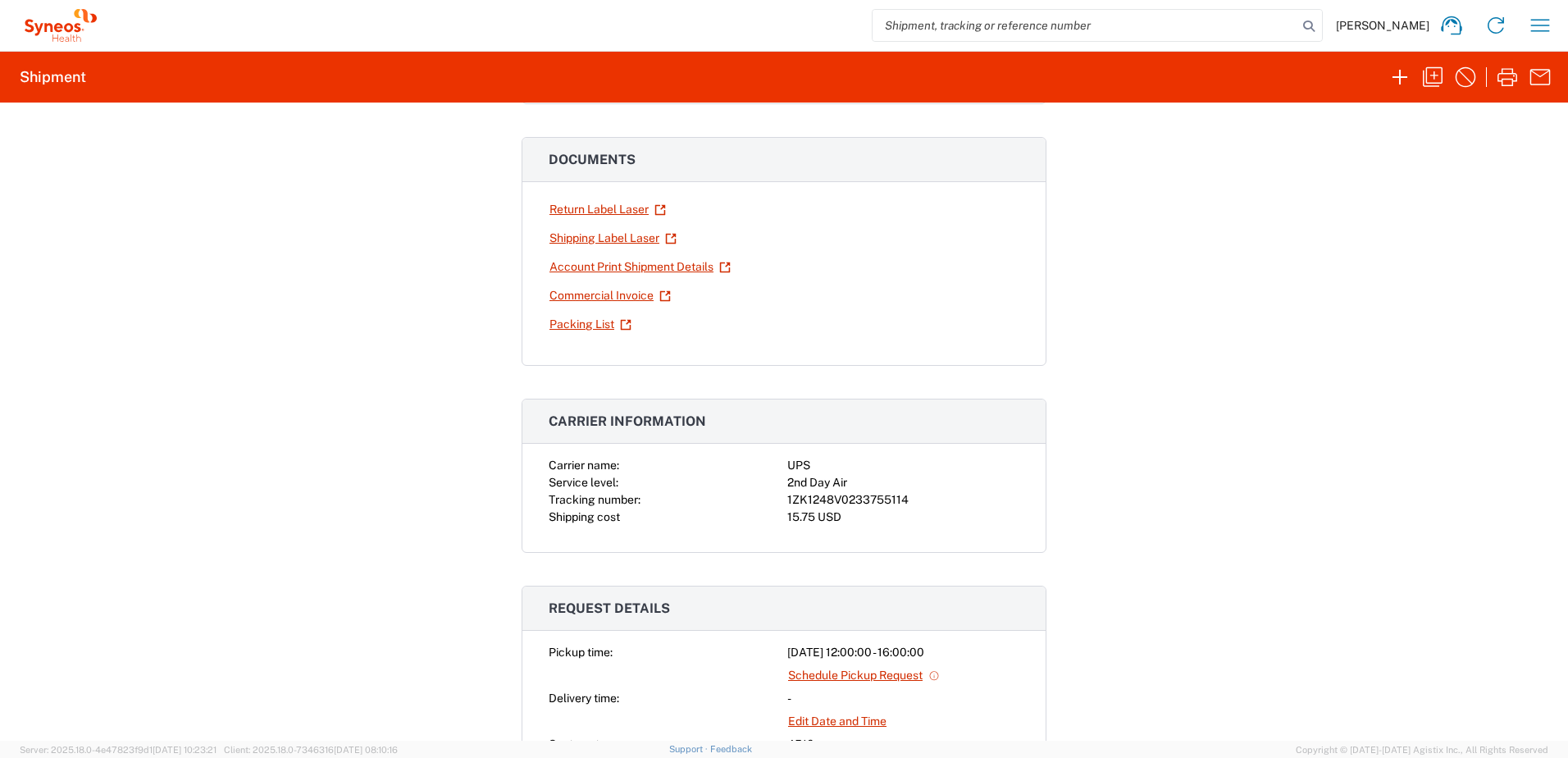
click at [855, 495] on div "1ZK1248V0233755114" at bounding box center [904, 499] width 233 height 17
copy div "1ZK1248V0233755114"
click at [1550, 20] on icon "button" at bounding box center [1540, 25] width 26 height 26
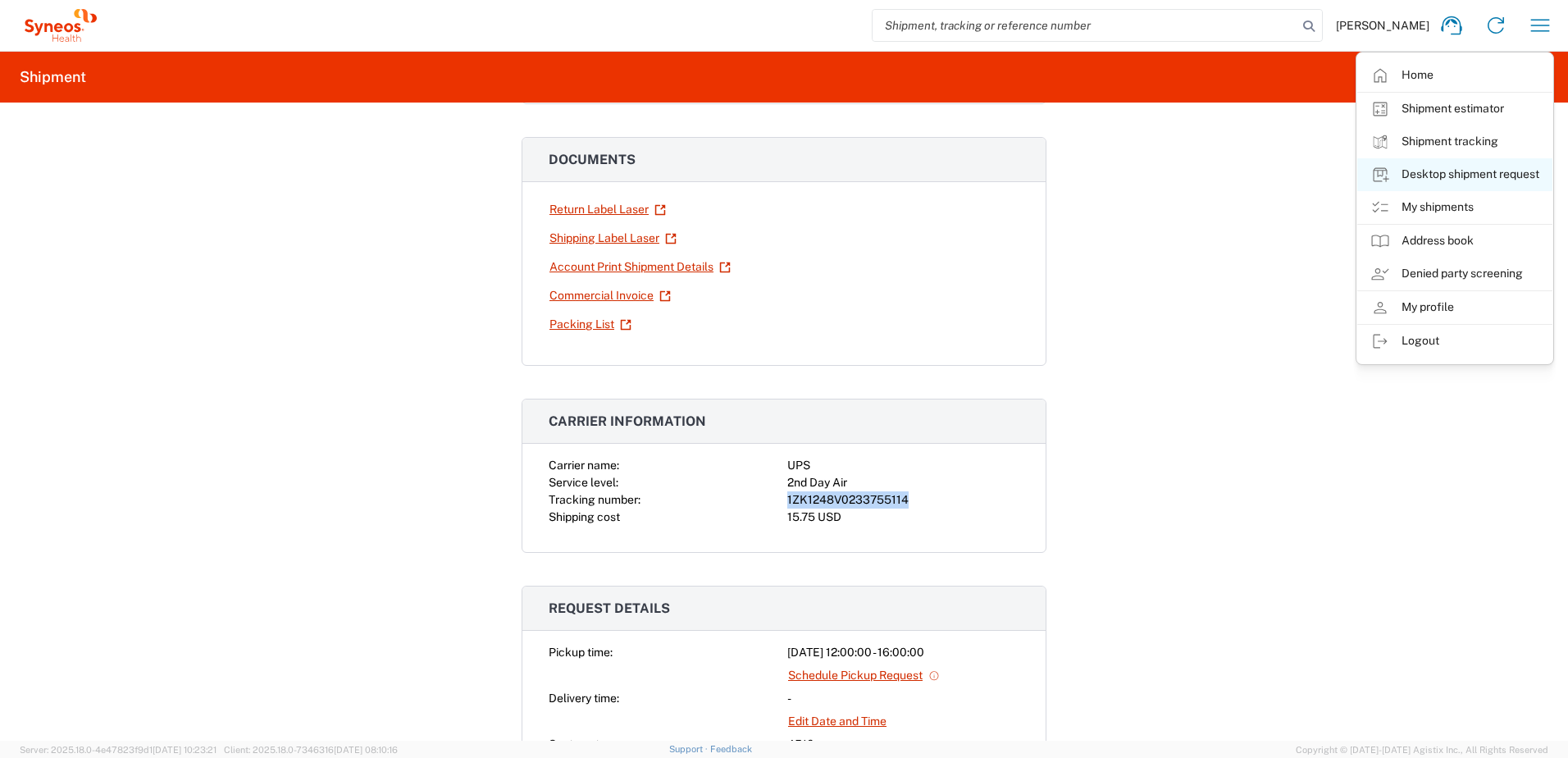
click at [1462, 172] on link "Desktop shipment request" at bounding box center [1455, 174] width 195 height 33
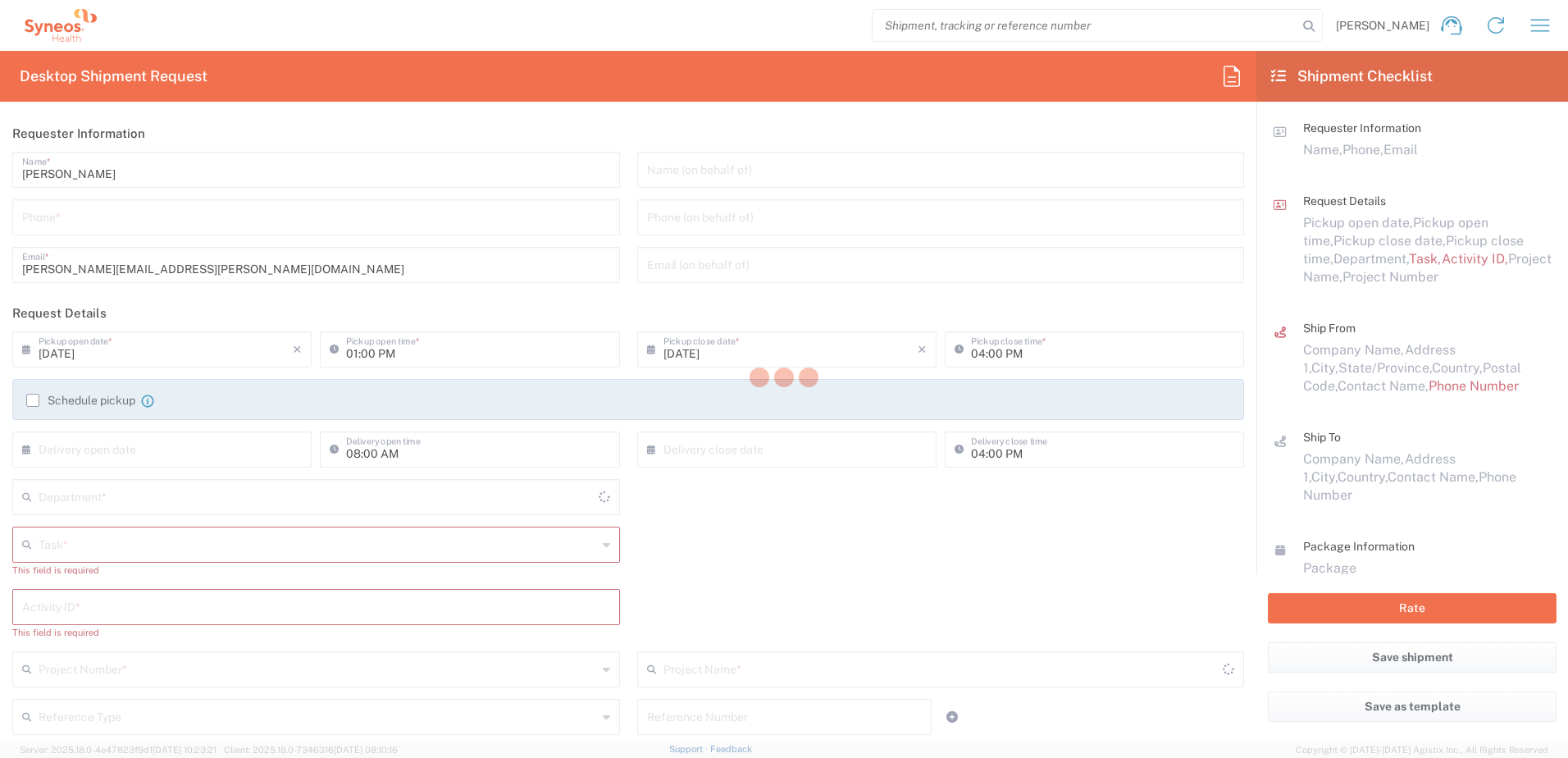
type input "4510"
type input "[US_STATE]"
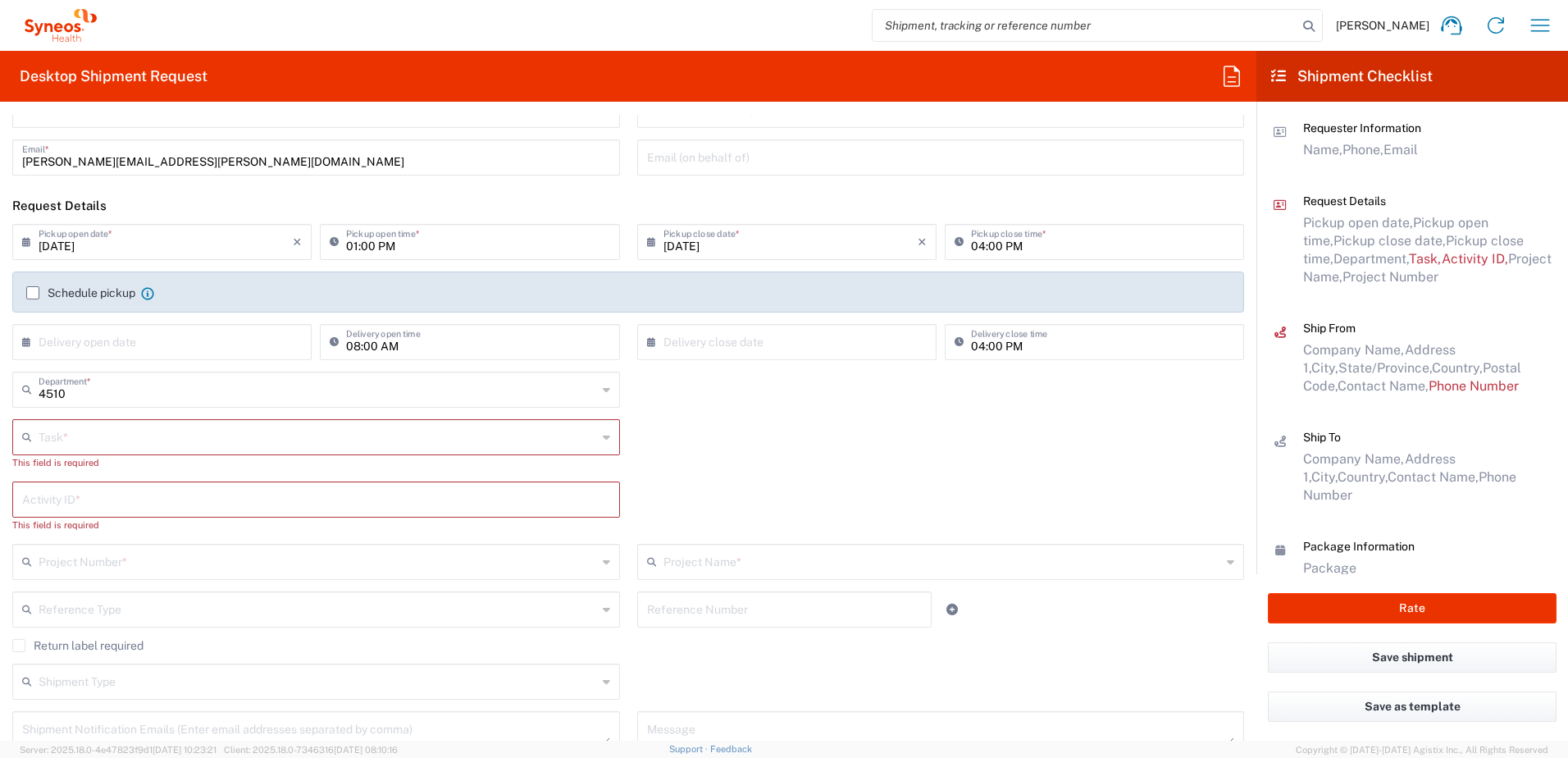
scroll to position [246, 0]
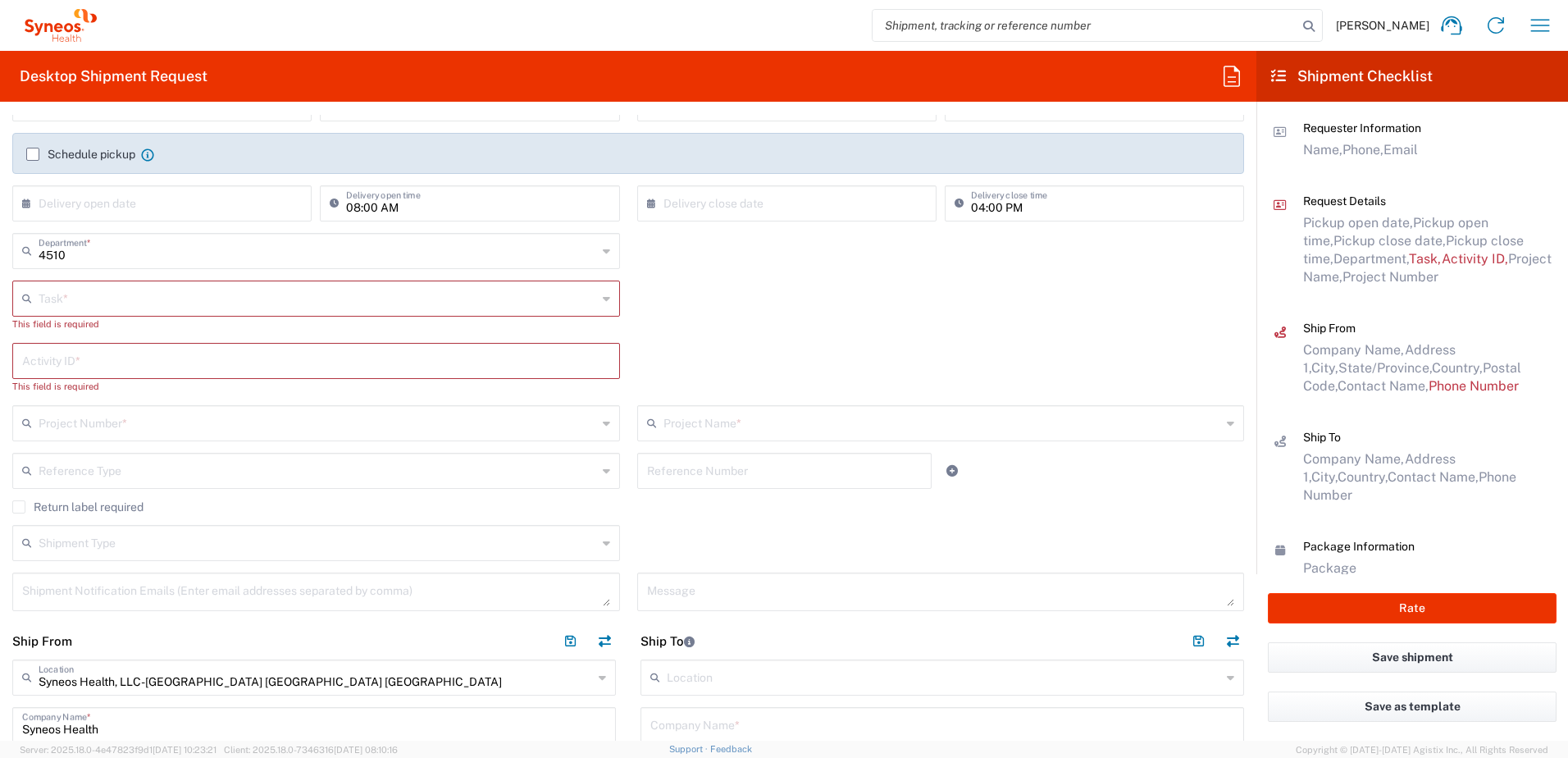
click at [101, 310] on input "text" at bounding box center [318, 297] width 559 height 29
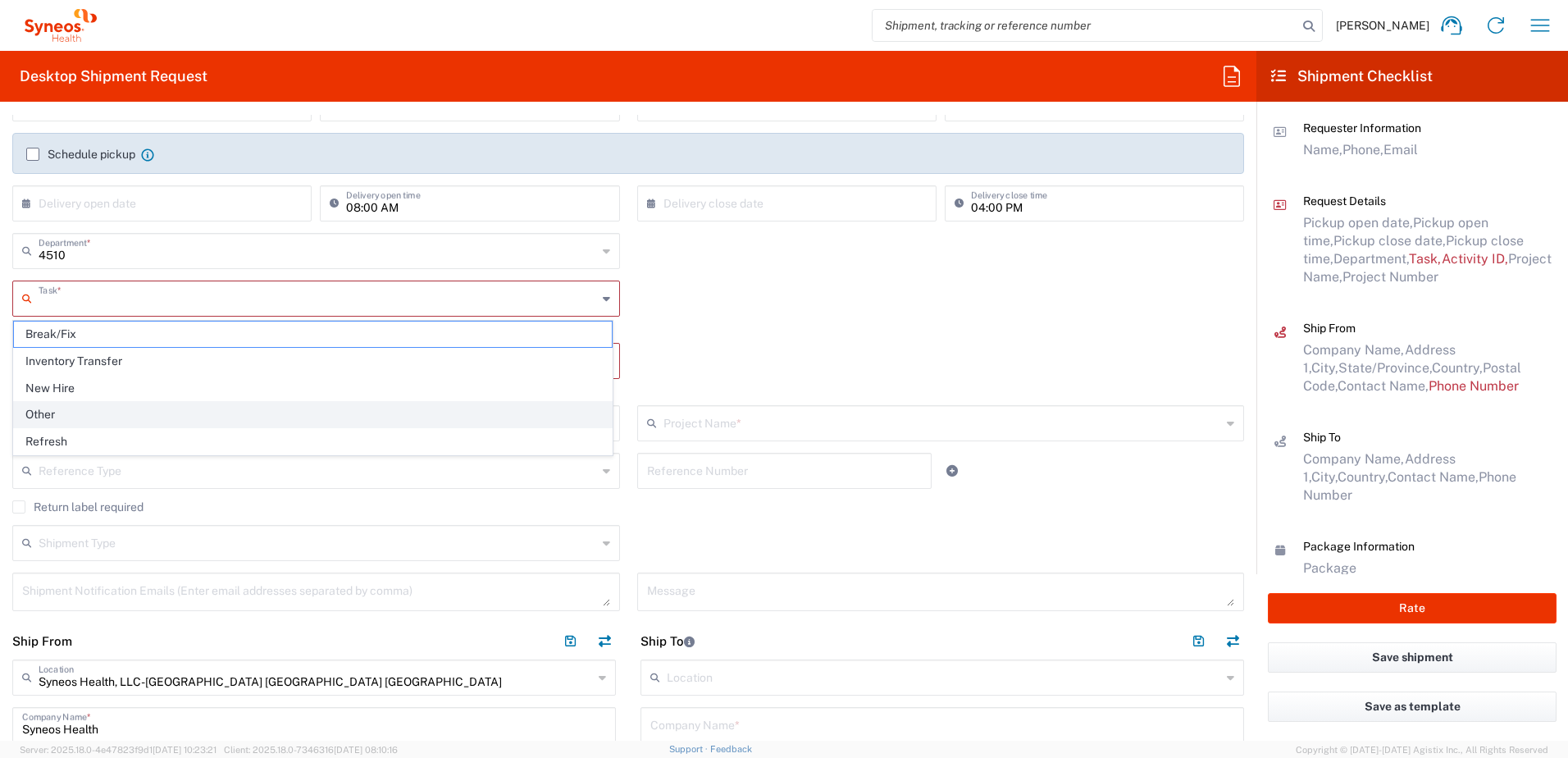
click at [73, 403] on span "Other" at bounding box center [313, 414] width 598 height 25
type input "Other"
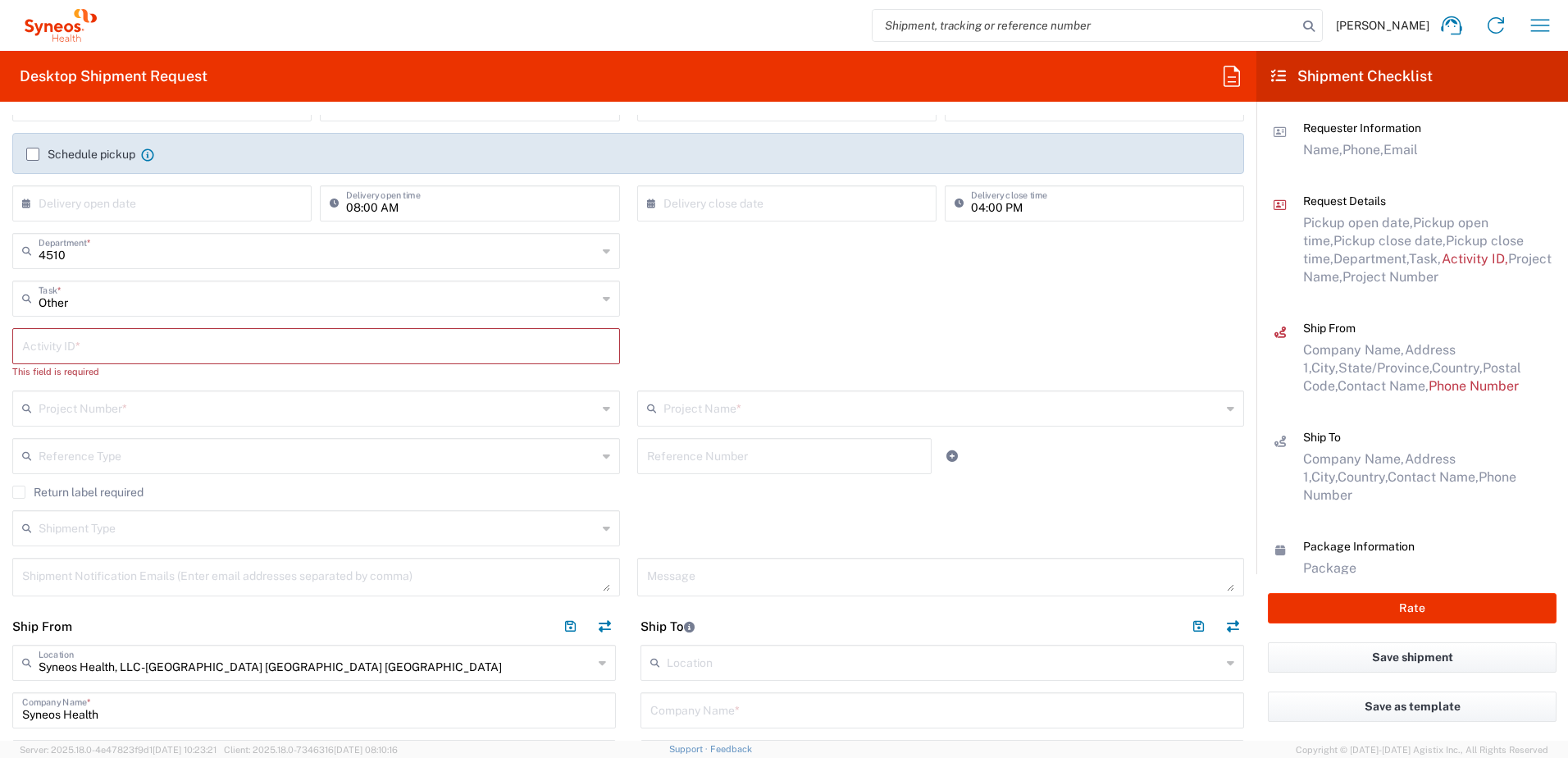
click at [105, 347] on input "text" at bounding box center [316, 344] width 588 height 29
paste input "SCTASK2684439"
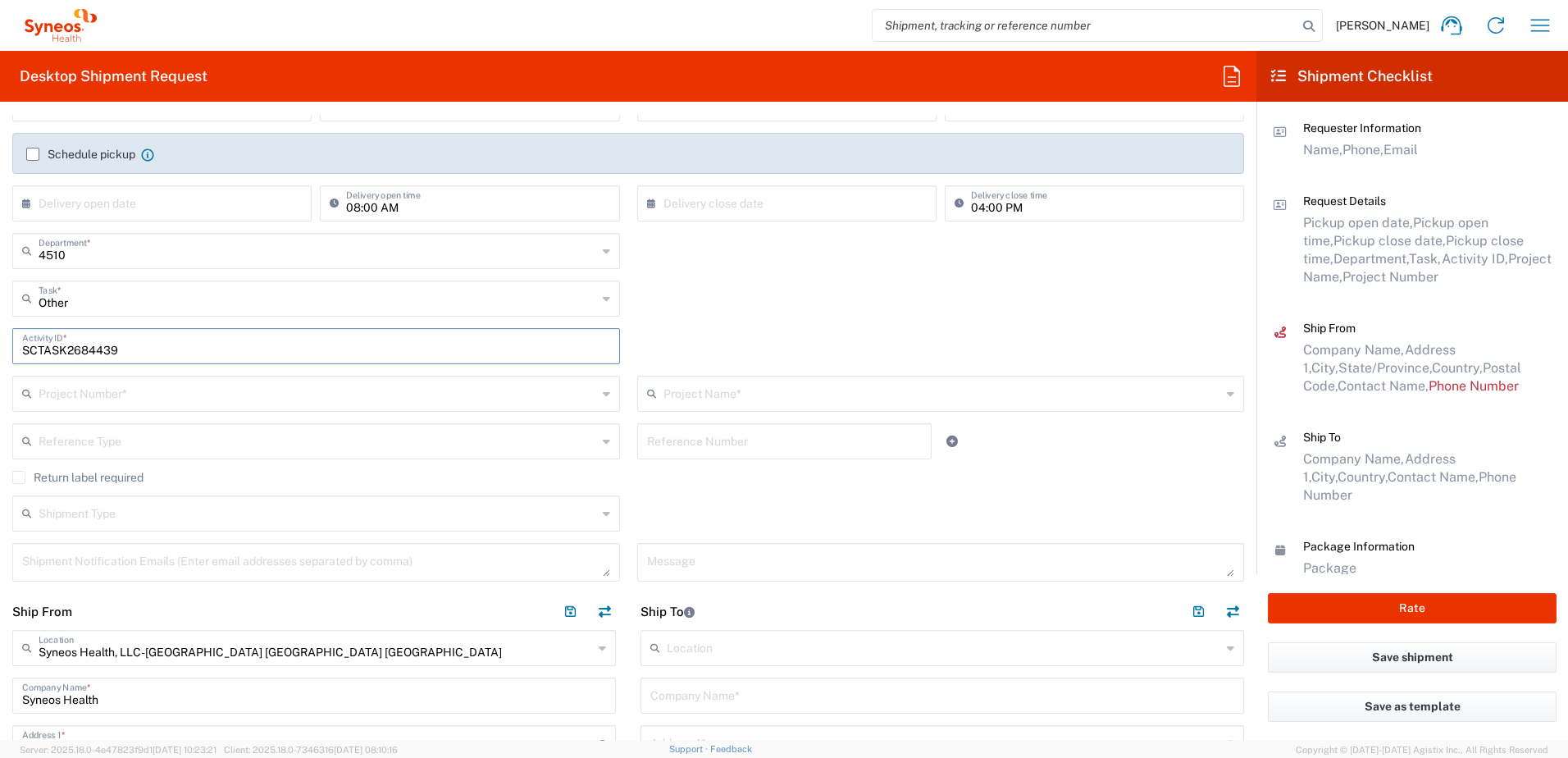
type input "SCTASK2684439"
click at [143, 398] on input "text" at bounding box center [318, 392] width 559 height 29
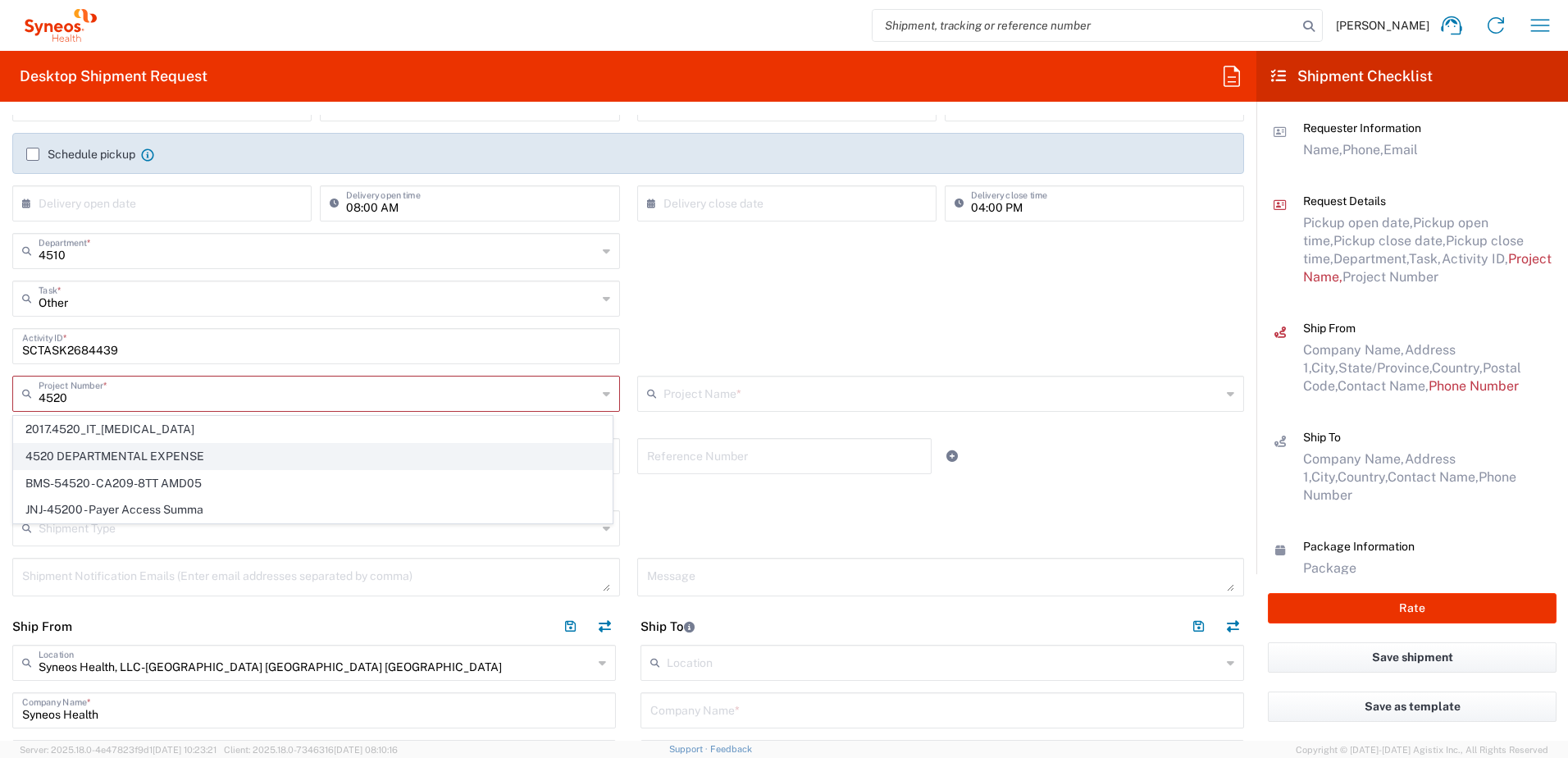
click at [124, 449] on span "4520 DEPARTMENTAL EXPENSE" at bounding box center [313, 456] width 598 height 25
type input "4520 DEPARTMENTAL EXPENSE"
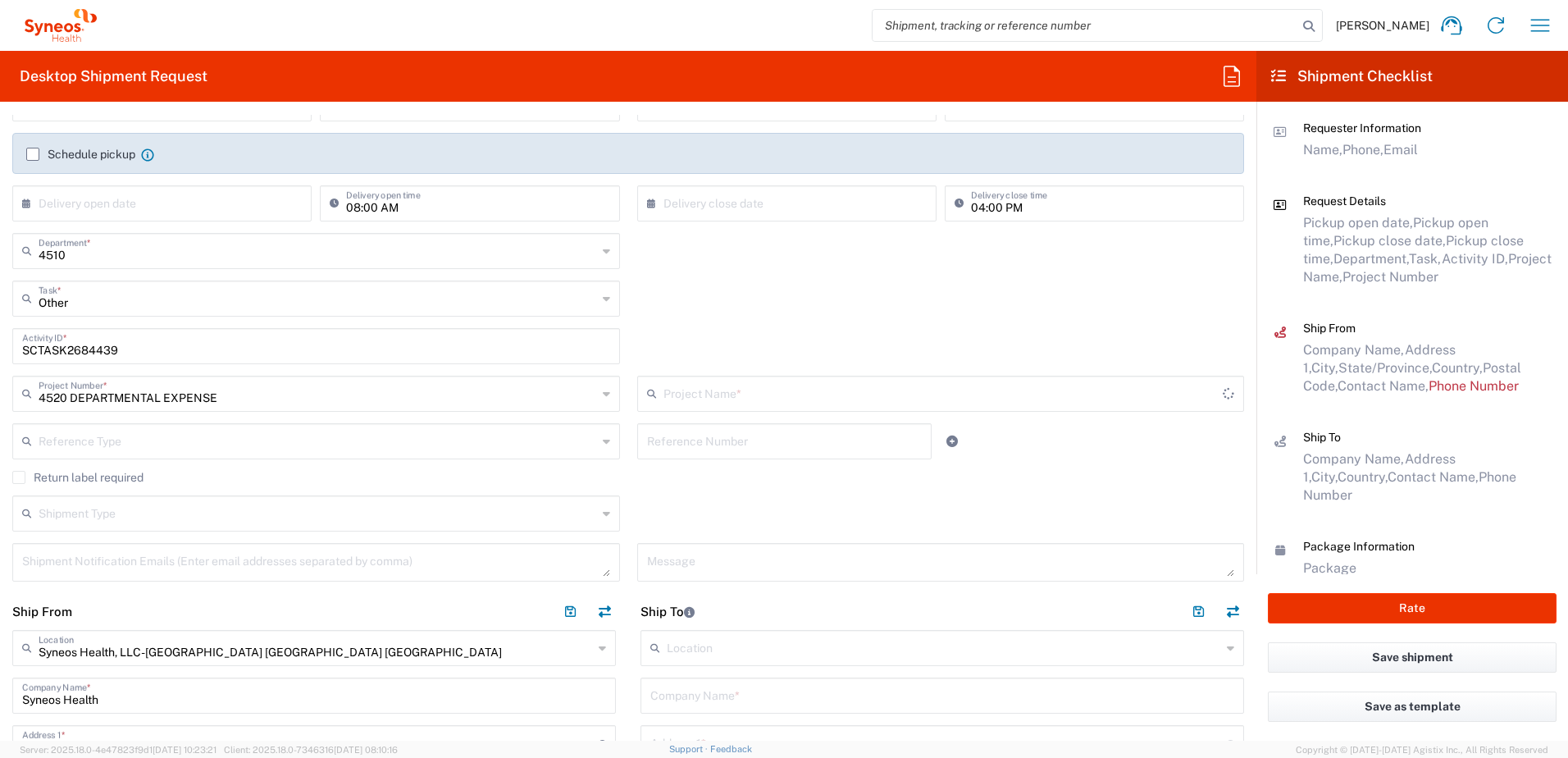
type input "4520 DEPARTMENTAL EXPENSE"
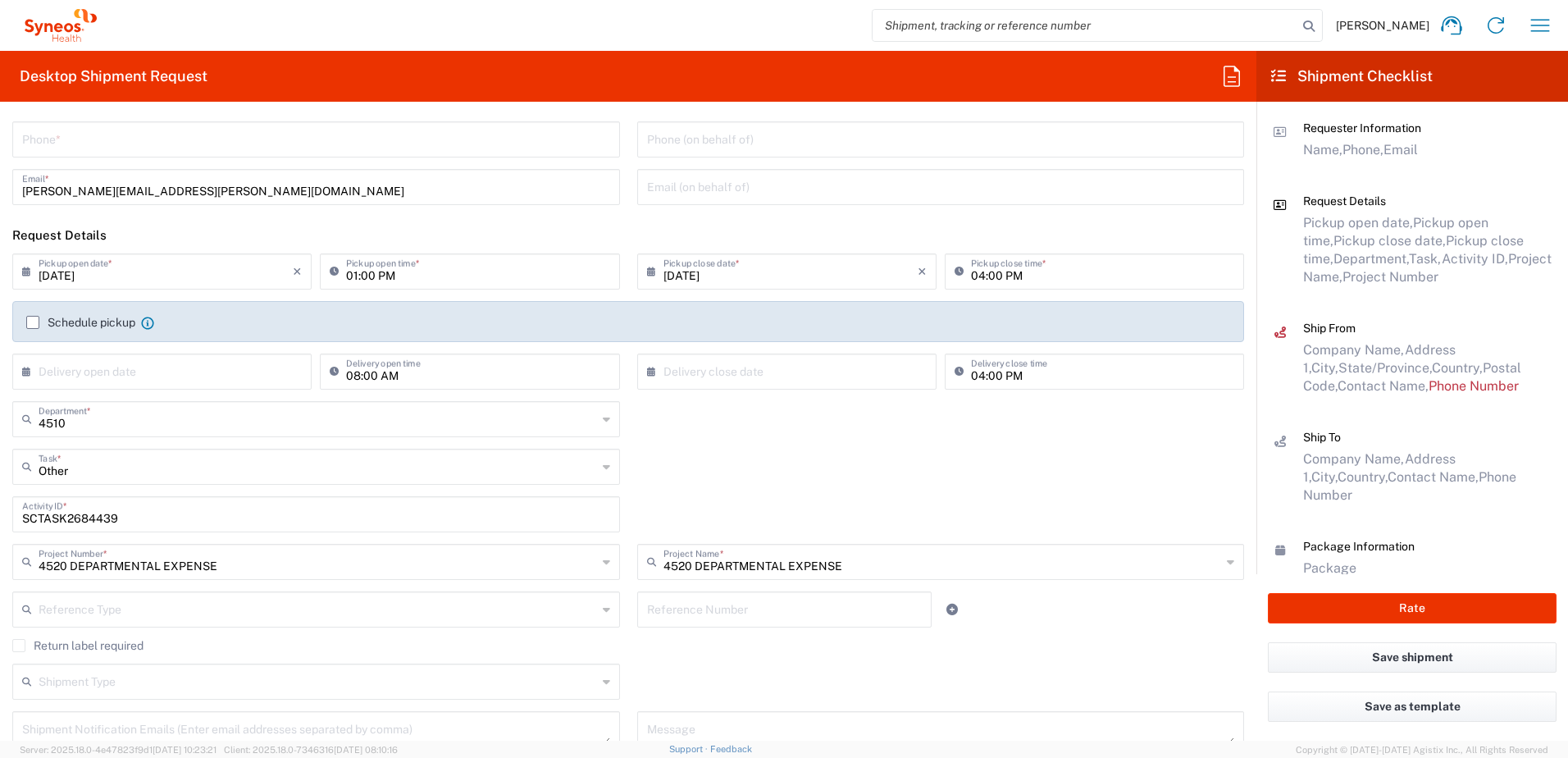
scroll to position [0, 0]
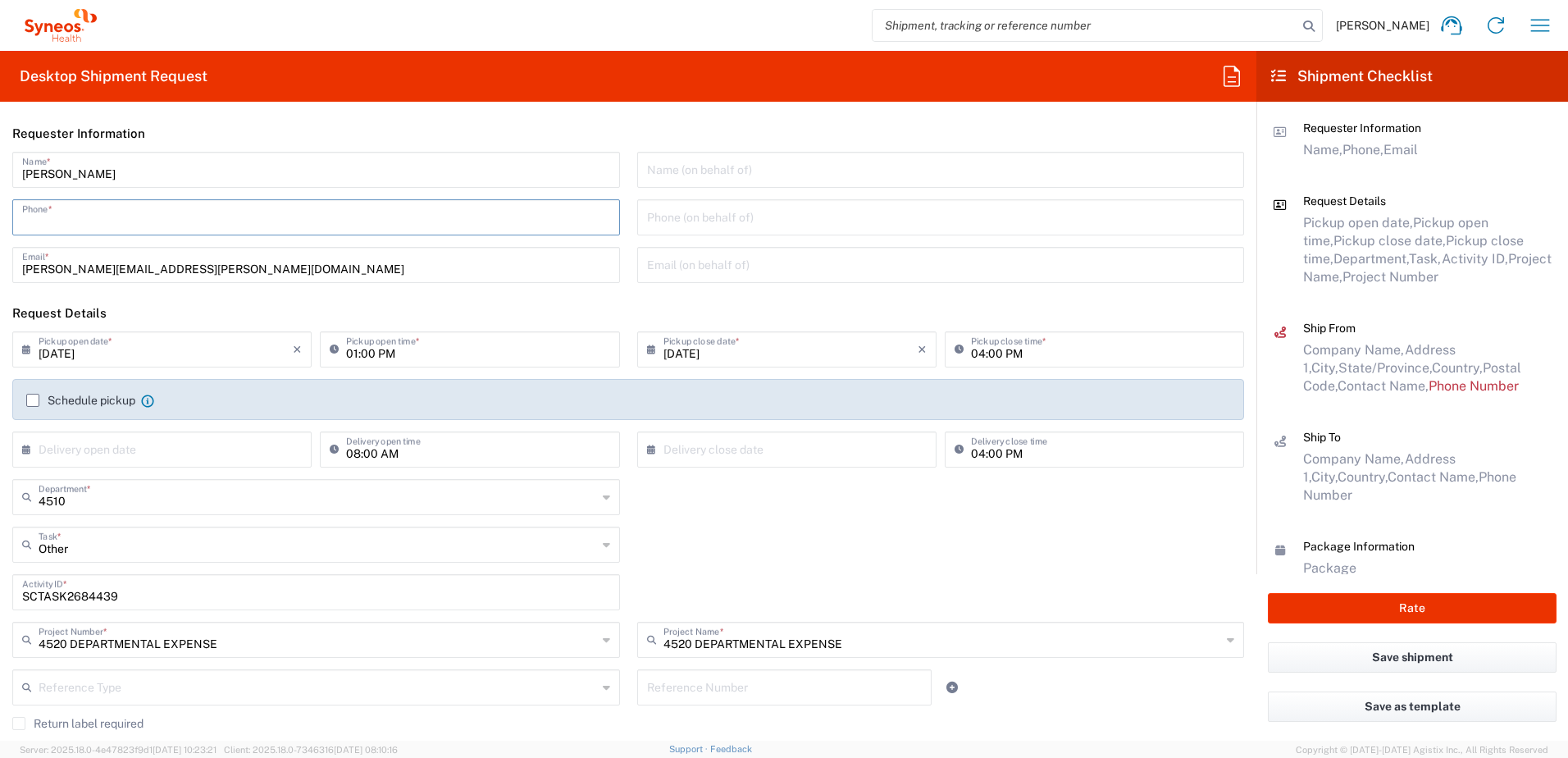
click at [126, 217] on input "tel" at bounding box center [316, 216] width 588 height 29
type input "9199867424"
click at [382, 286] on div "[PERSON_NAME] Name * [PHONE_NUMBER] Phone * [PERSON_NAME][EMAIL_ADDRESS][PERSON…" at bounding box center [317, 222] width 625 height 142
click at [78, 218] on input "9199867424" at bounding box center [316, 216] width 588 height 29
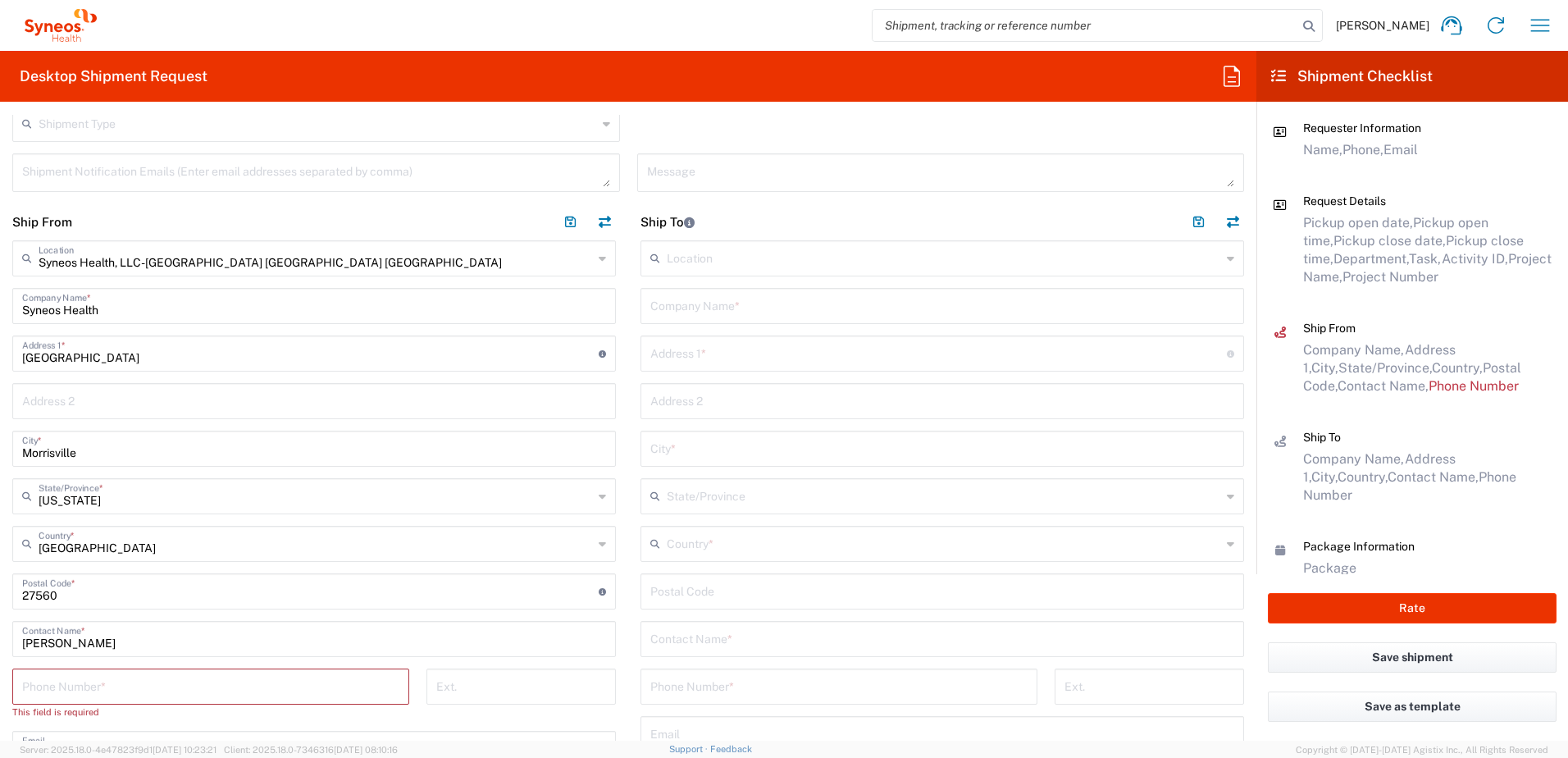
scroll to position [738, 0]
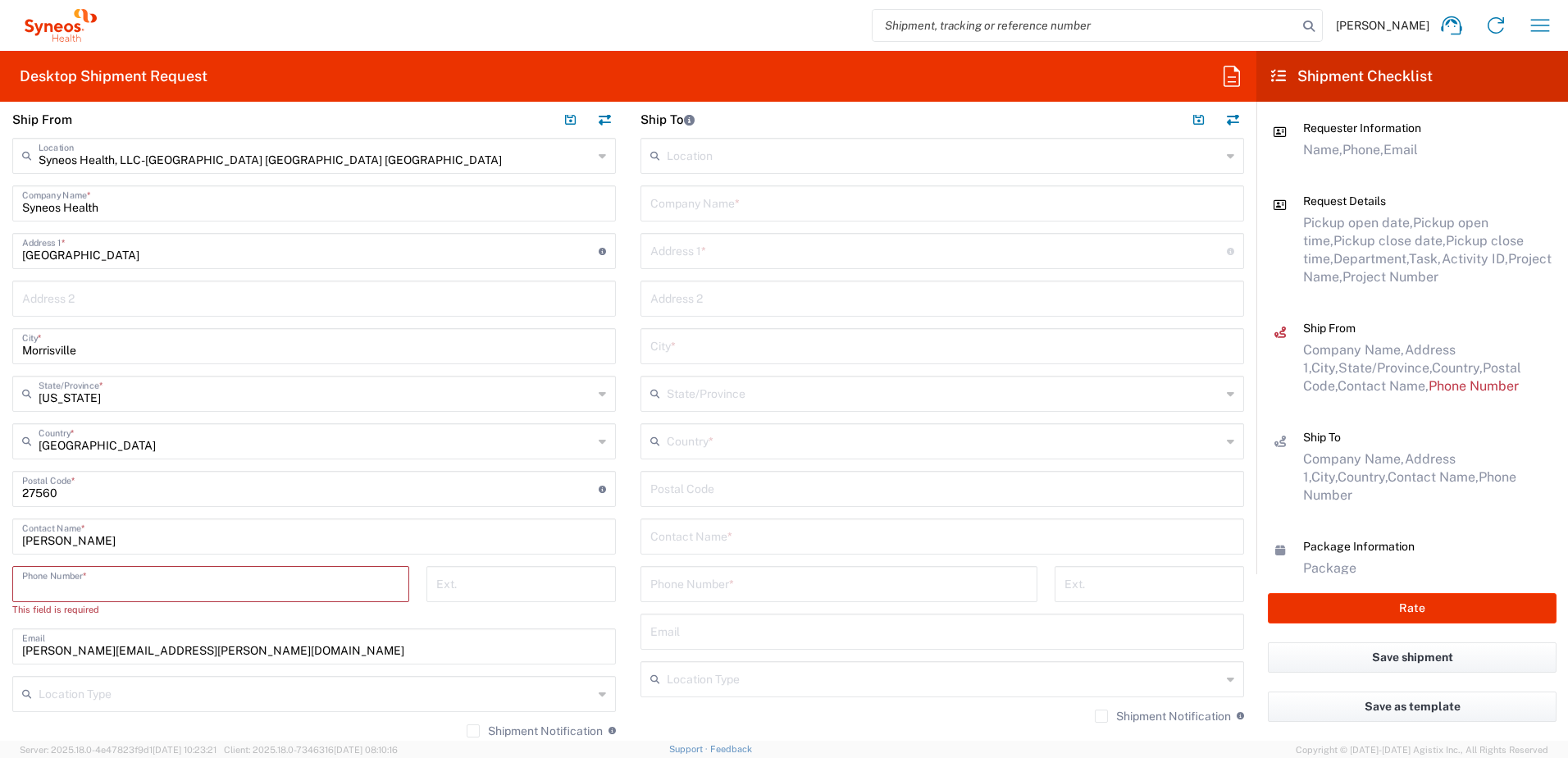
click at [99, 589] on input "tel" at bounding box center [211, 583] width 377 height 29
paste input "9199867424"
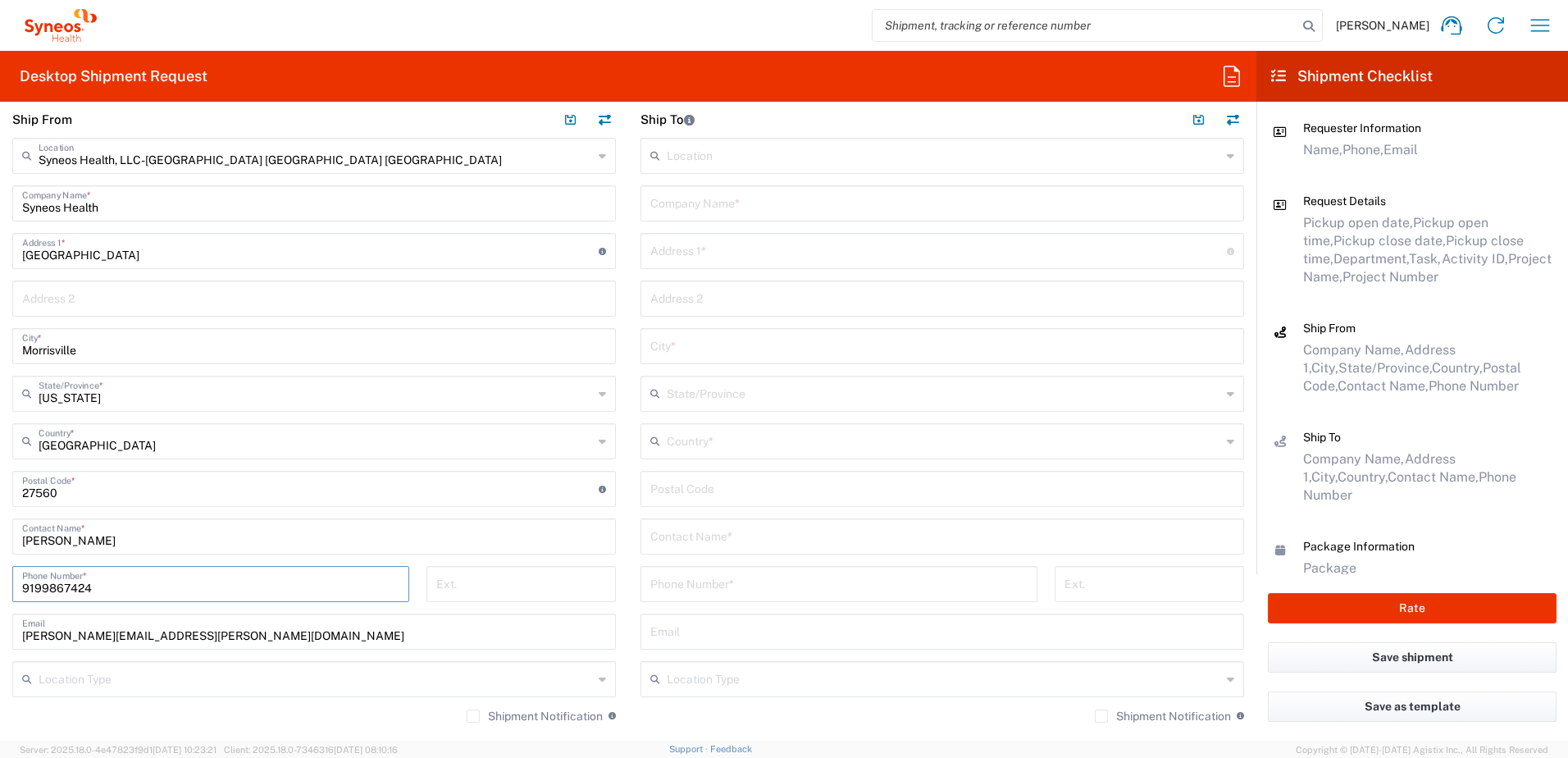
type input "9199867424"
click at [704, 200] on input "text" at bounding box center [942, 202] width 584 height 29
click at [692, 206] on input "text" at bounding box center [942, 202] width 584 height 29
paste input "[PERSON_NAME]"
type input "[PERSON_NAME]"
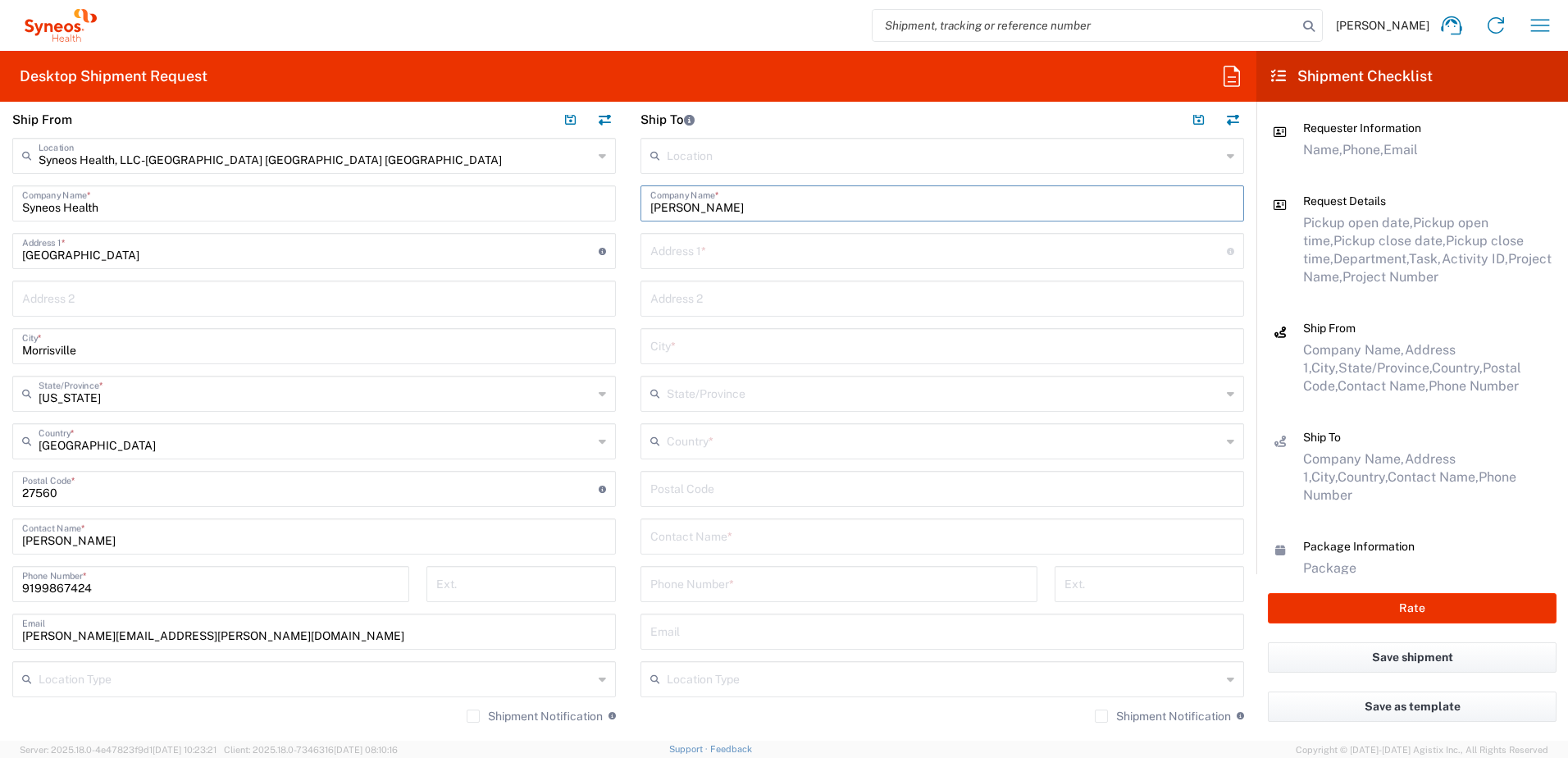
click at [682, 529] on input "text" at bounding box center [942, 535] width 584 height 29
paste input "[PERSON_NAME]"
type input "[PERSON_NAME]"
click at [709, 446] on input "text" at bounding box center [944, 440] width 554 height 29
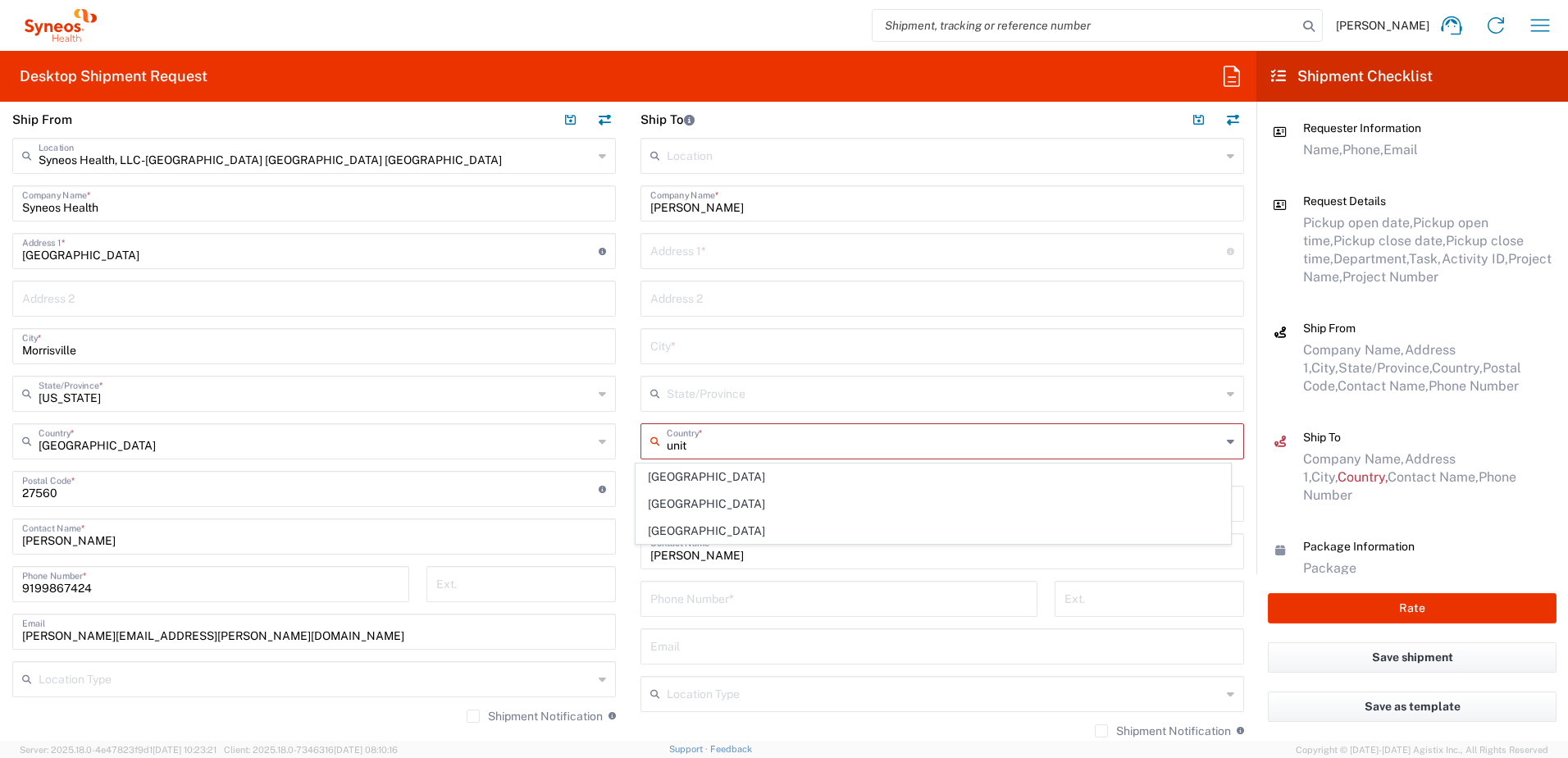
click at [681, 531] on span "[GEOGRAPHIC_DATA]" at bounding box center [934, 531] width 595 height 25
type input "[GEOGRAPHIC_DATA]"
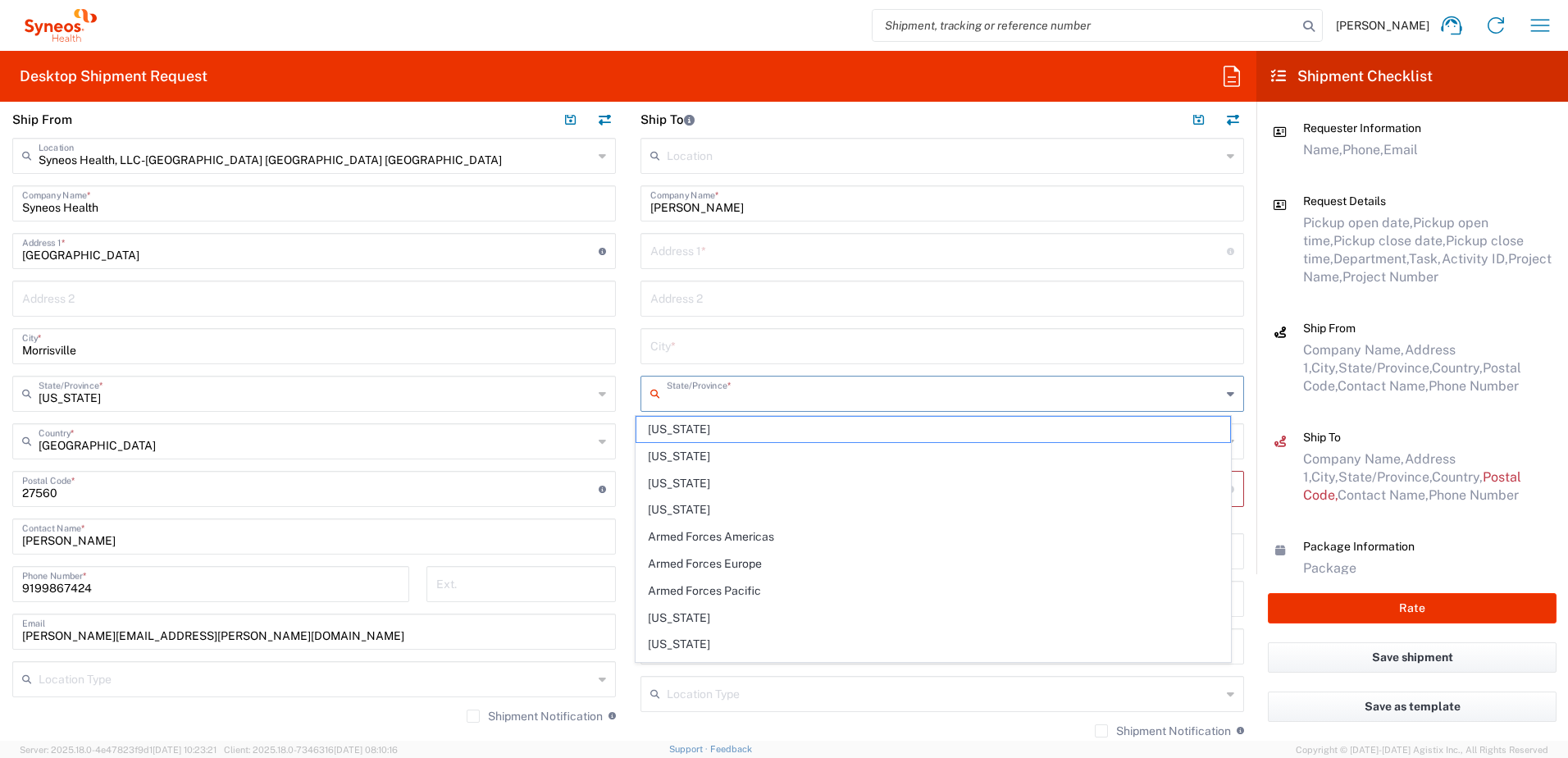
click at [693, 398] on input "text" at bounding box center [944, 392] width 554 height 29
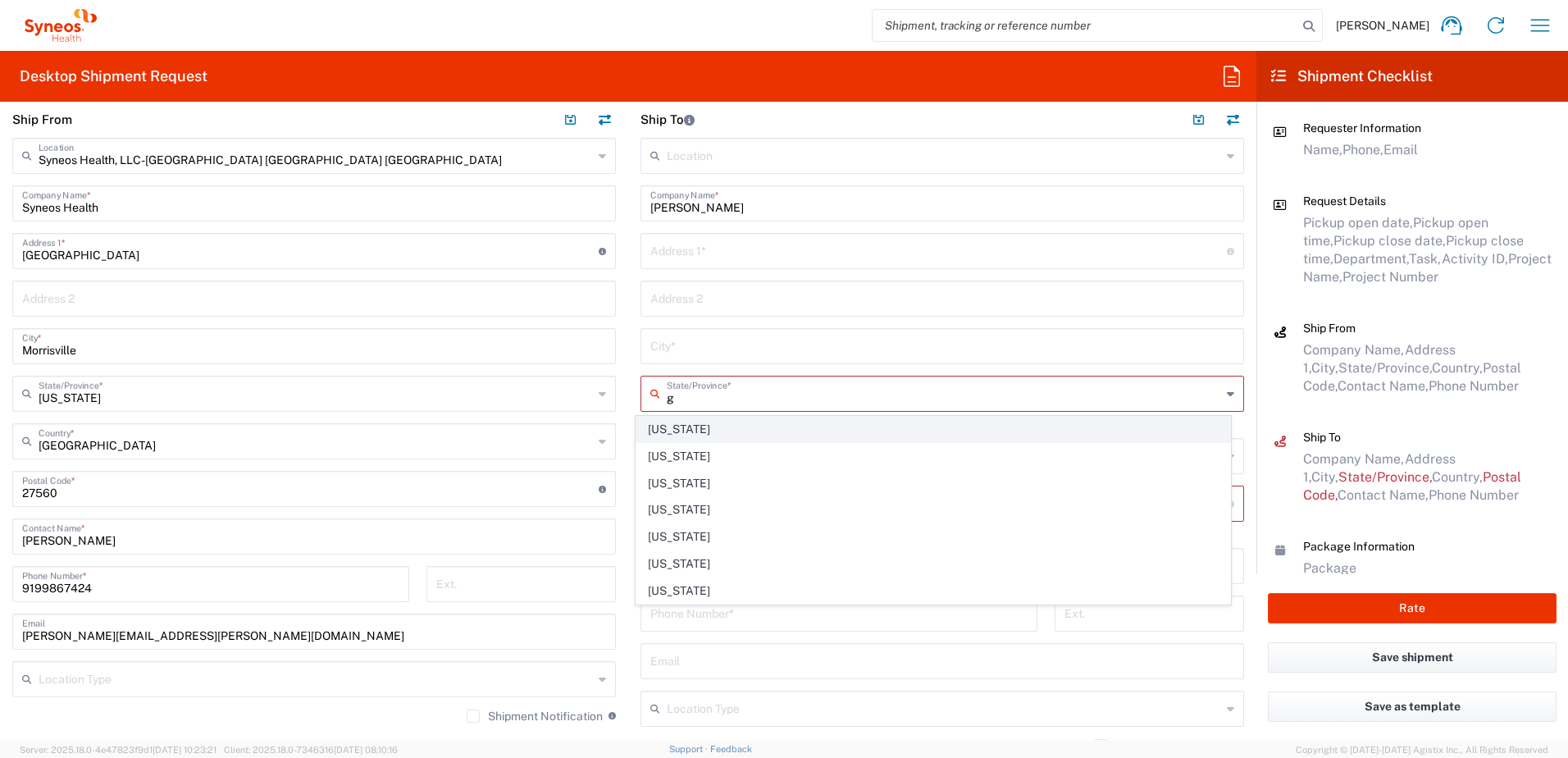
click at [674, 434] on span "[US_STATE]" at bounding box center [934, 430] width 595 height 25
type input "[US_STATE]"
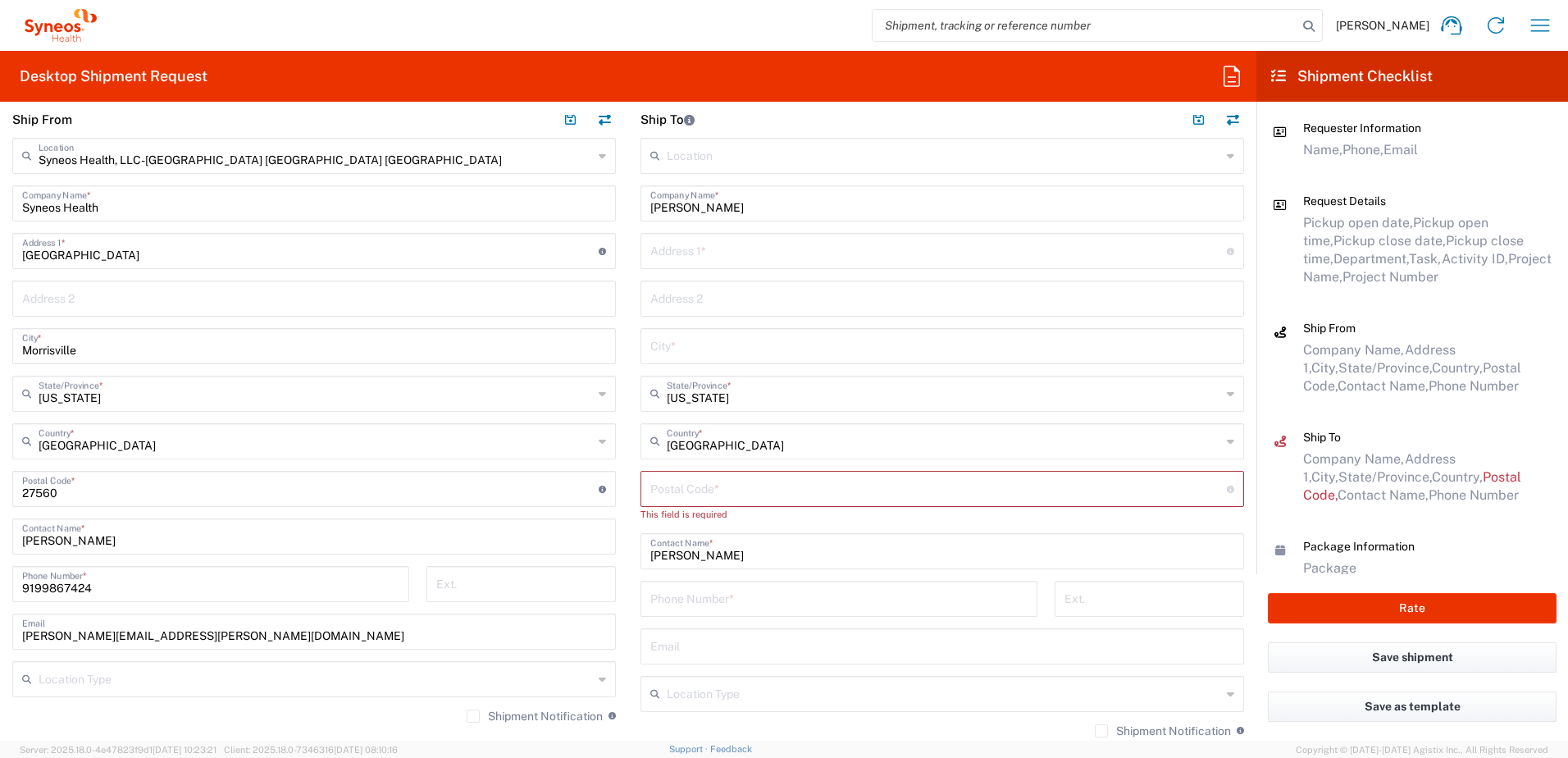
click at [685, 363] on div "City *" at bounding box center [942, 345] width 604 height 36
click at [697, 352] on input "text" at bounding box center [942, 344] width 584 height 29
paste input "[GEOGRAPHIC_DATA]"
type input "[GEOGRAPHIC_DATA]"
click at [708, 248] on input "text" at bounding box center [939, 249] width 576 height 29
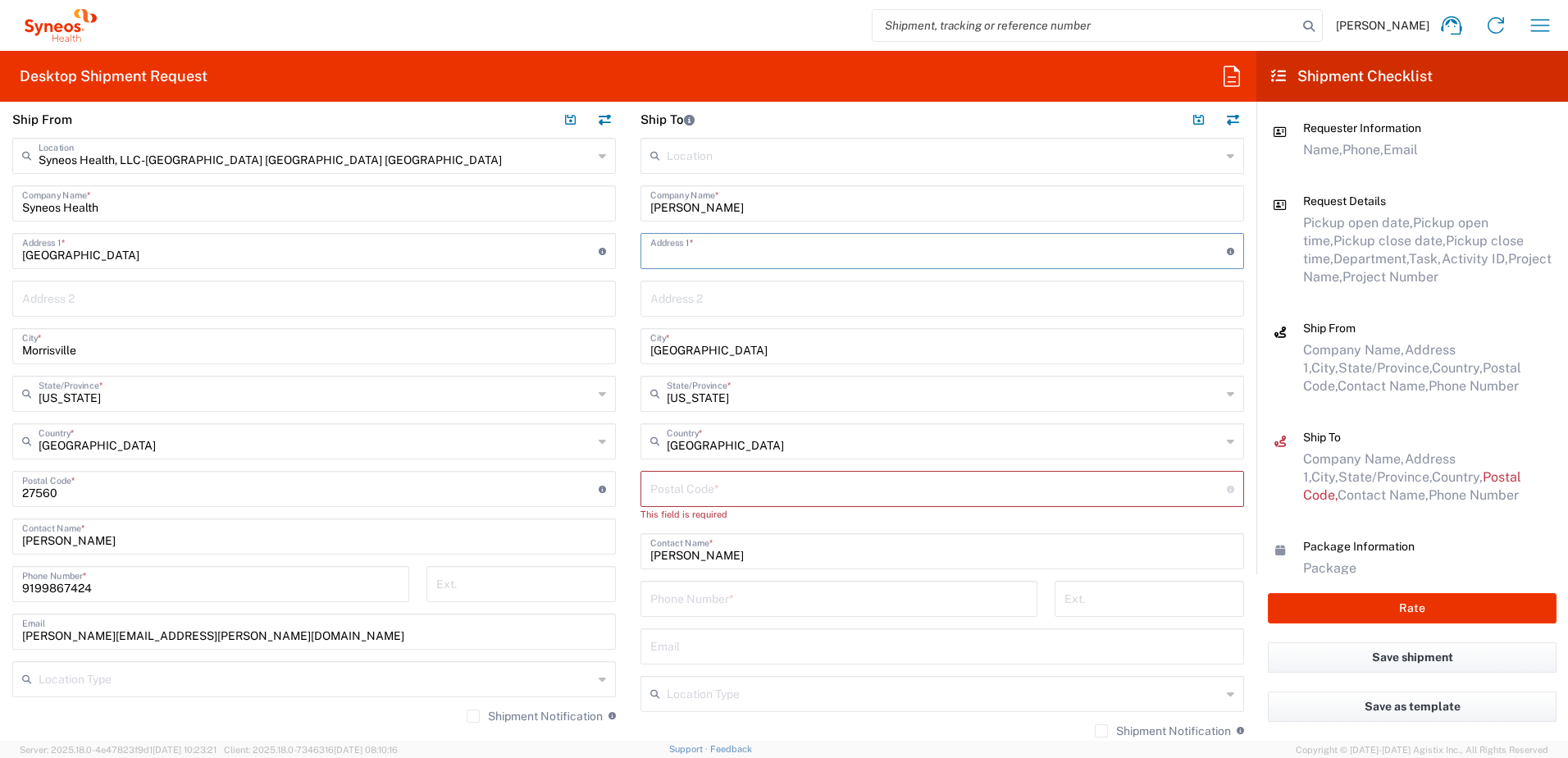
paste input "[STREET_ADDRESS][PERSON_NAME]"
type input "[STREET_ADDRESS][PERSON_NAME]"
click at [725, 478] on input "undefined" at bounding box center [939, 488] width 576 height 29
paste input "30605"
type input "30605"
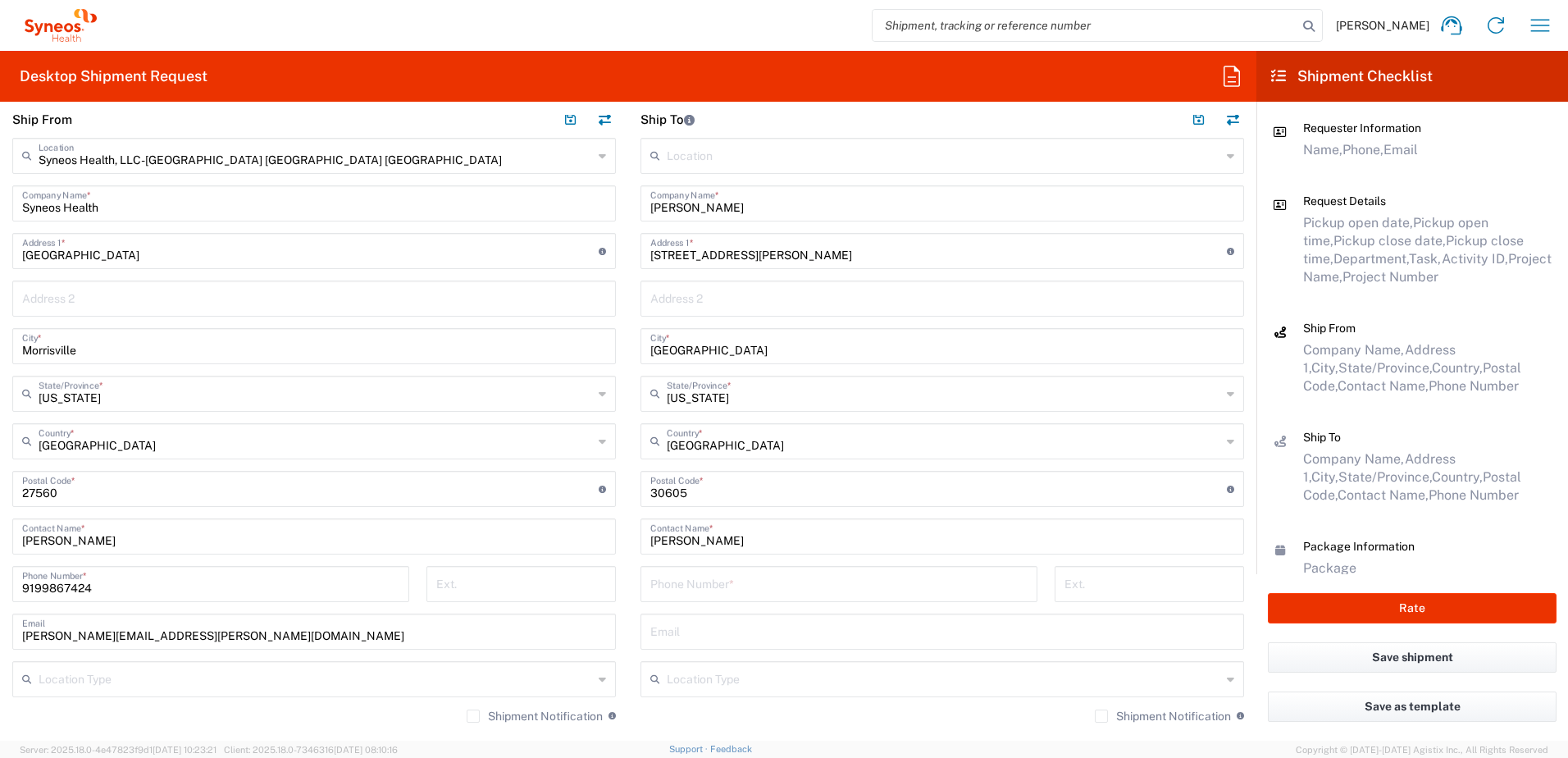
click at [742, 584] on input "tel" at bounding box center [839, 583] width 377 height 29
paste input "[PHONE_NUMBER]"
type input "6784774135"
click at [663, 627] on input "text" at bounding box center [942, 630] width 584 height 29
paste input "[PERSON_NAME] <[EMAIL_ADDRESS][DOMAIN_NAME]>"
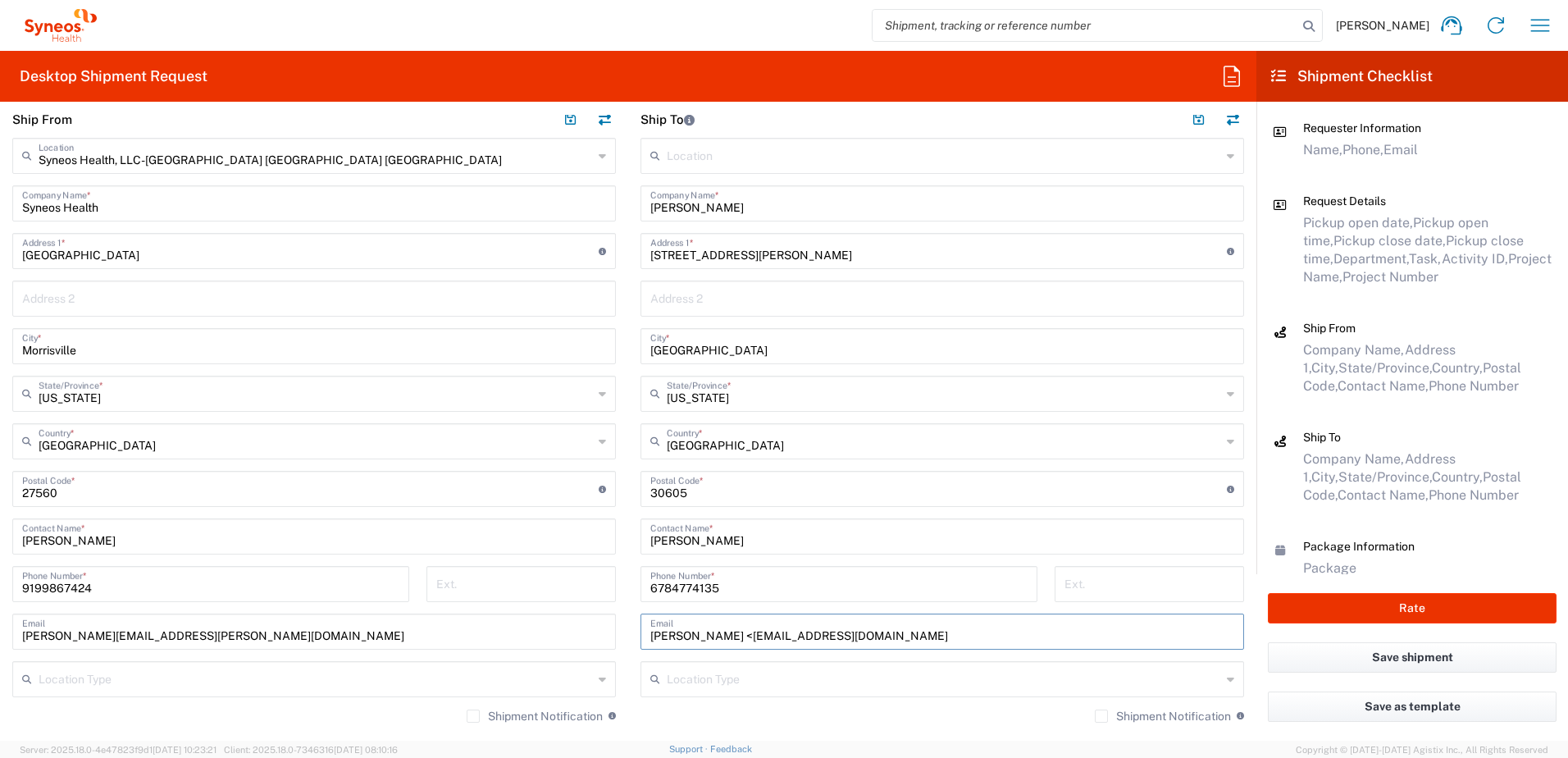
click at [720, 636] on input "[PERSON_NAME] <[EMAIL_ADDRESS][DOMAIN_NAME]" at bounding box center [942, 630] width 584 height 29
type input "[EMAIL_ADDRESS][DOMAIN_NAME]"
click at [736, 679] on input "text" at bounding box center [944, 678] width 554 height 29
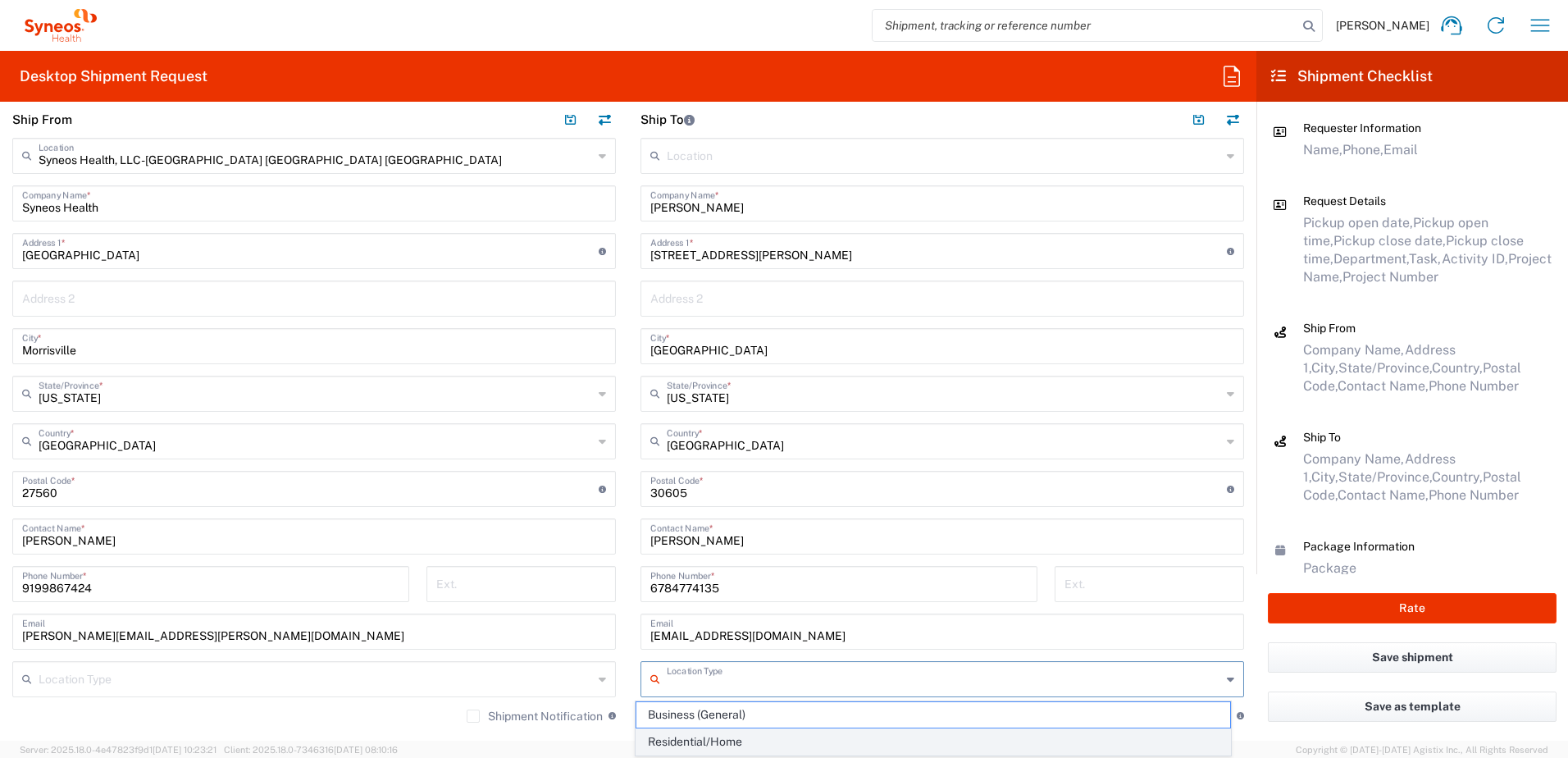
click at [732, 735] on span "Residential/Home" at bounding box center [934, 741] width 595 height 25
type input "Residential/Home"
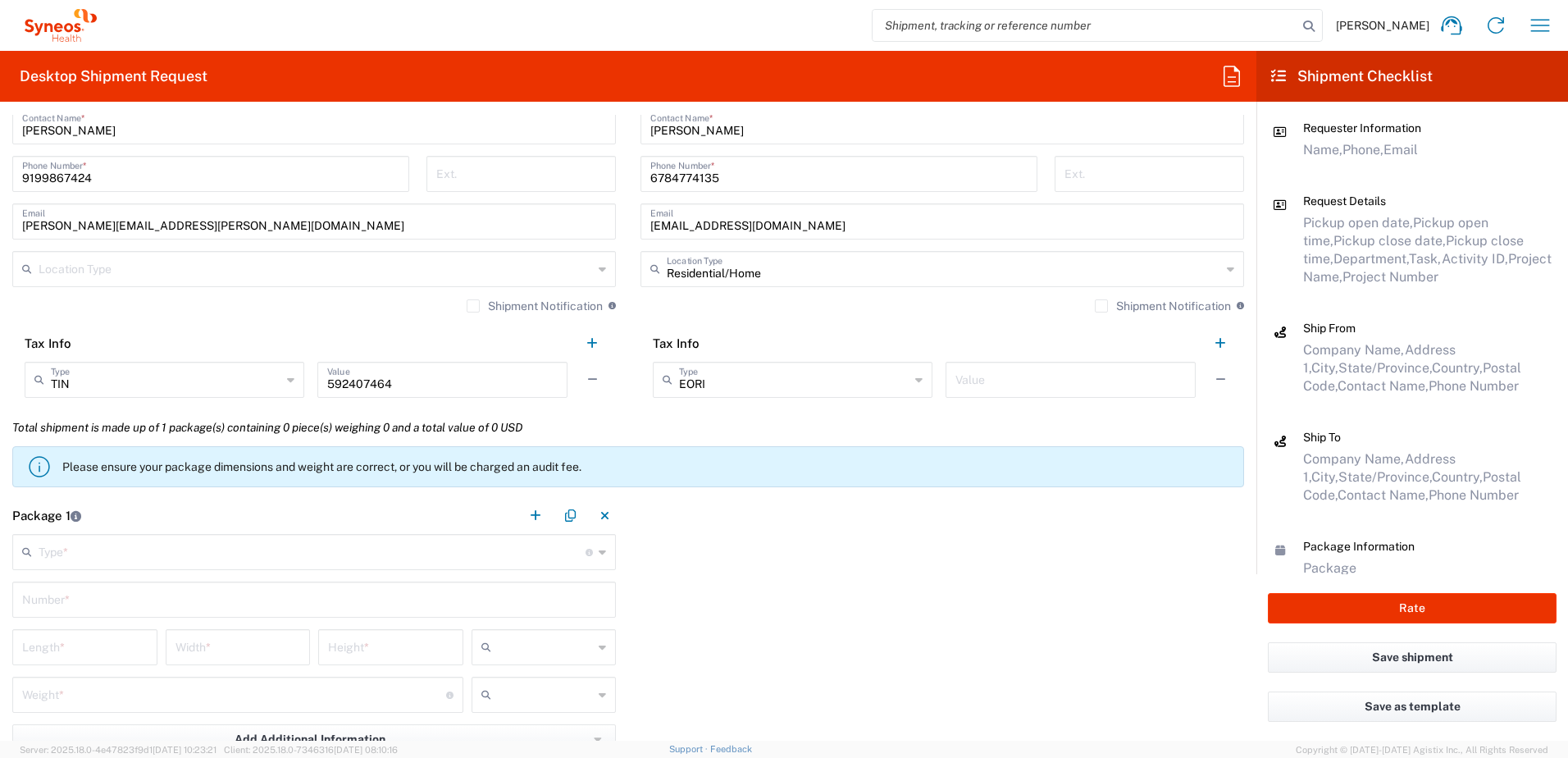
scroll to position [1394, 0]
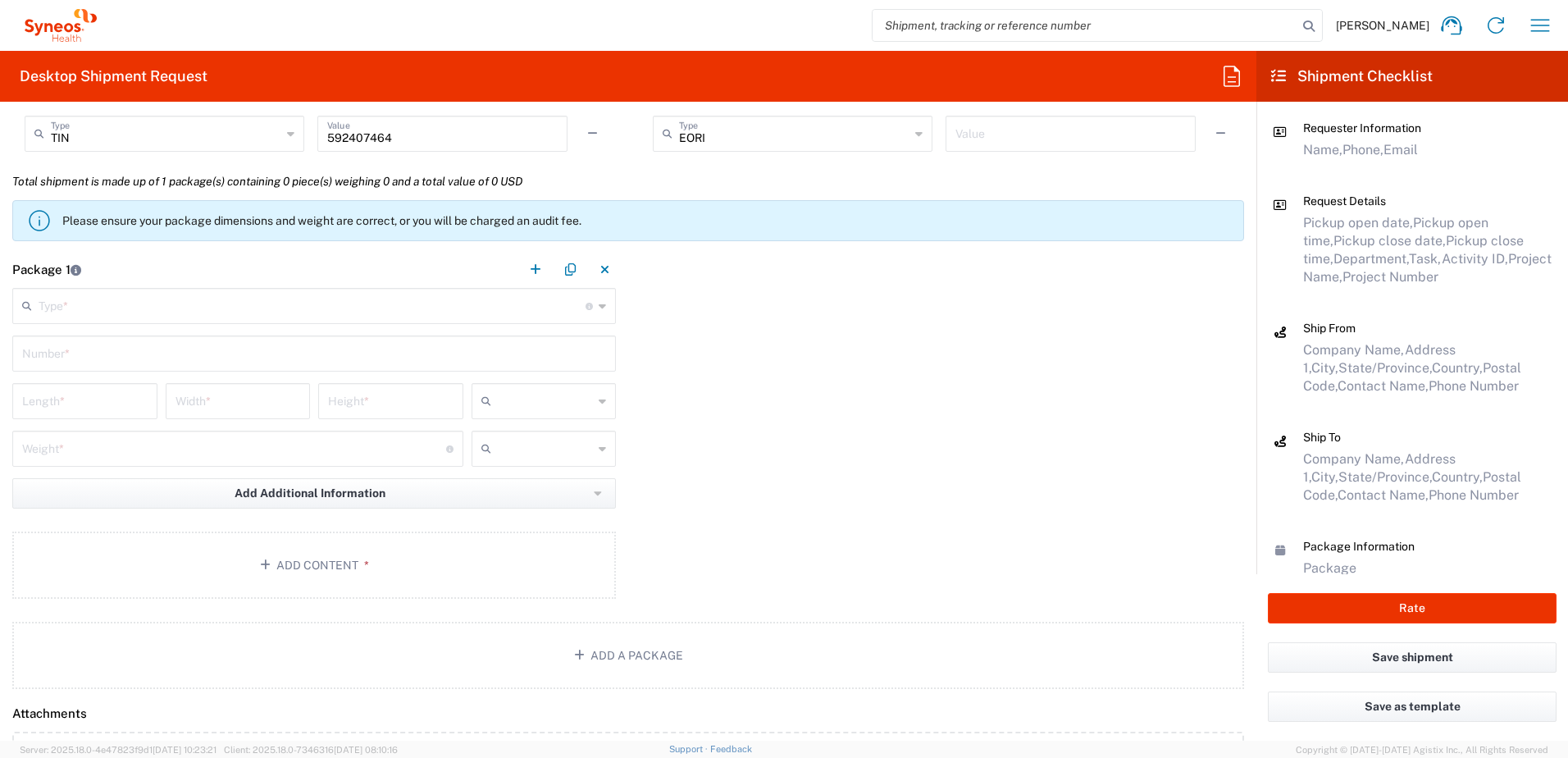
click at [134, 305] on input "text" at bounding box center [312, 305] width 547 height 29
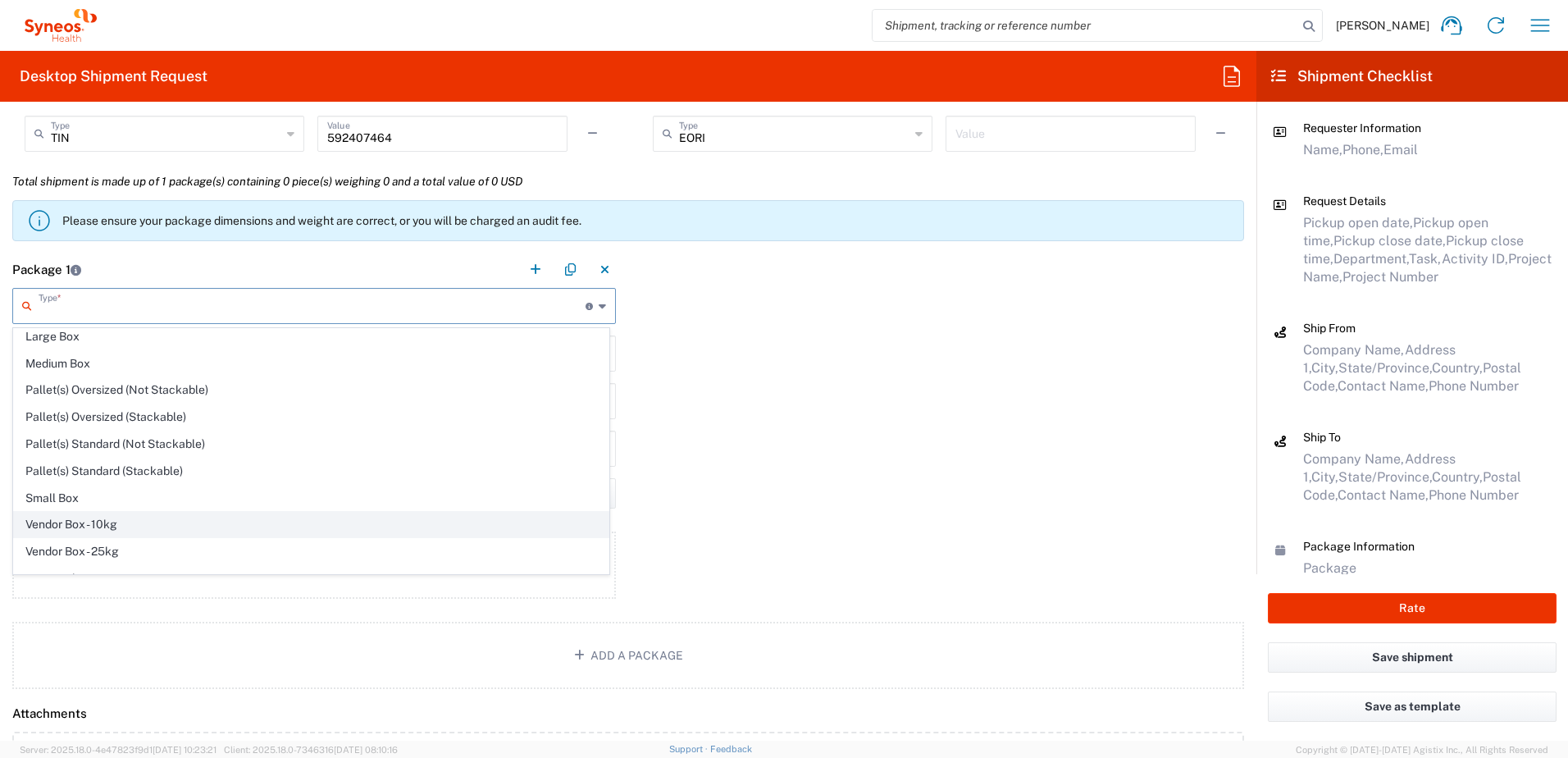
scroll to position [50, 0]
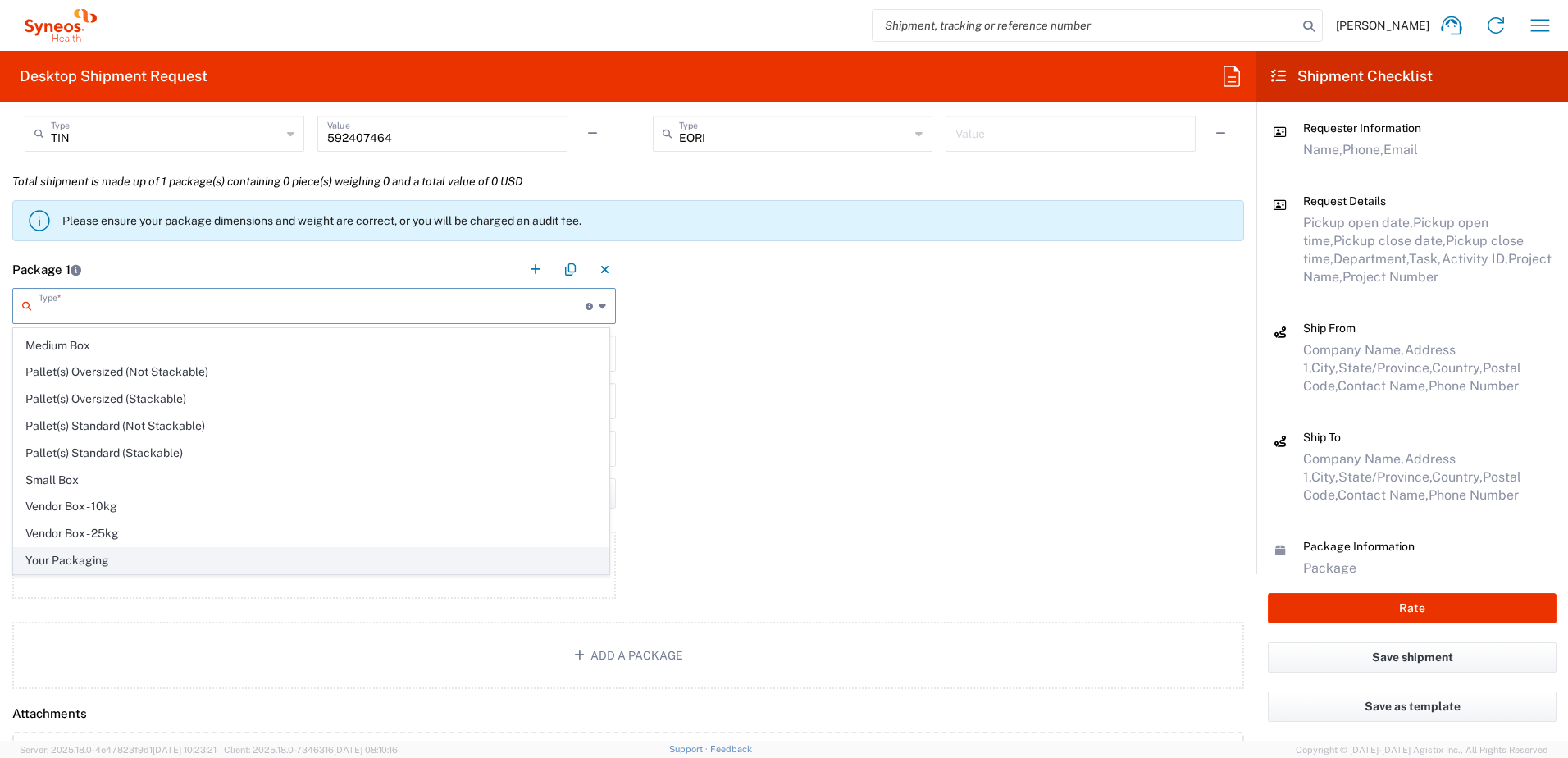
click at [264, 552] on span "Your Packaging" at bounding box center [312, 560] width 595 height 25
type input "Your Packaging"
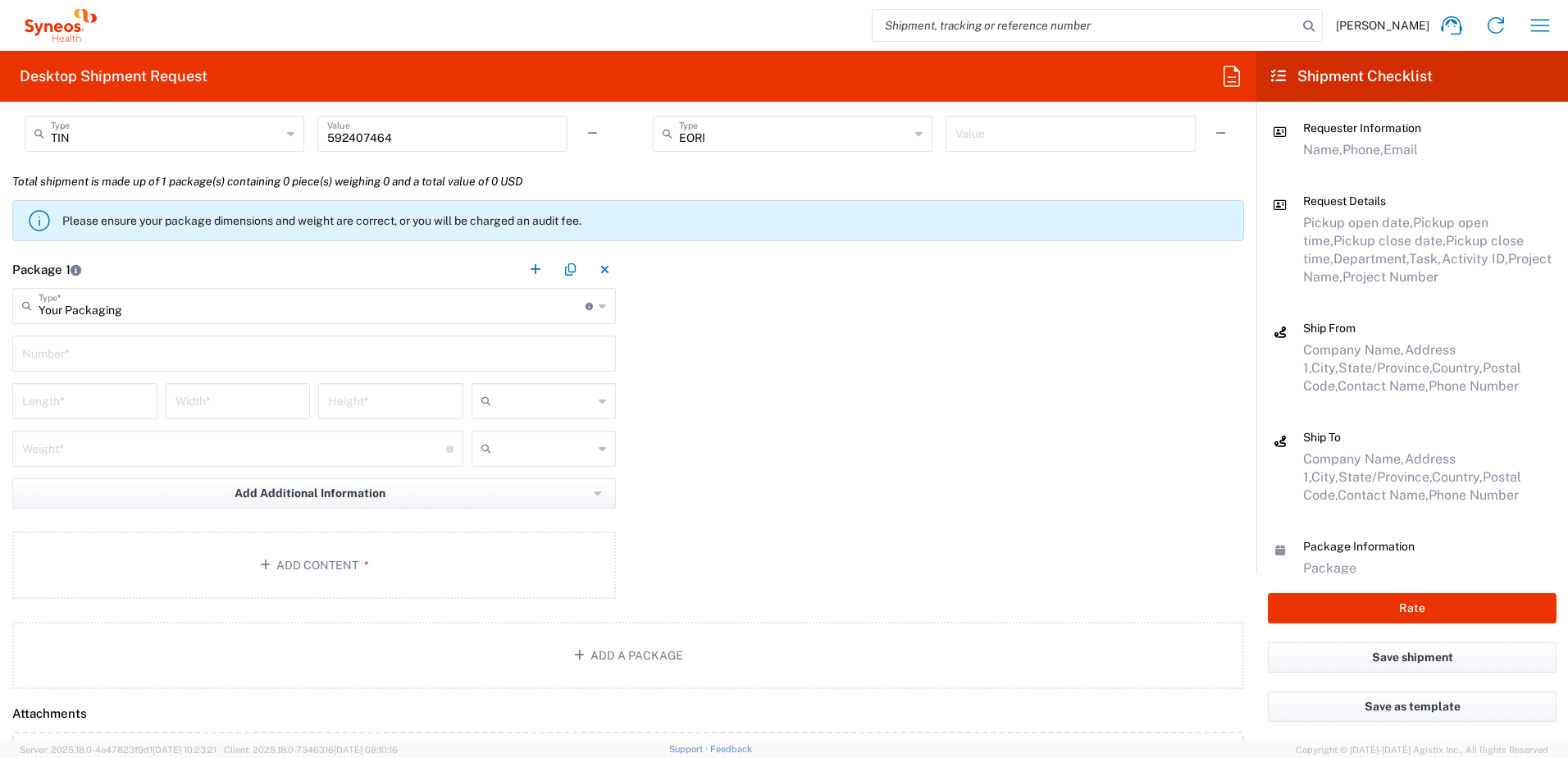
click at [86, 353] on input "text" at bounding box center [313, 352] width 584 height 29
type input "1"
click at [78, 403] on input "number" at bounding box center [84, 400] width 126 height 29
type input "15"
click at [191, 408] on input "number" at bounding box center [238, 400] width 126 height 29
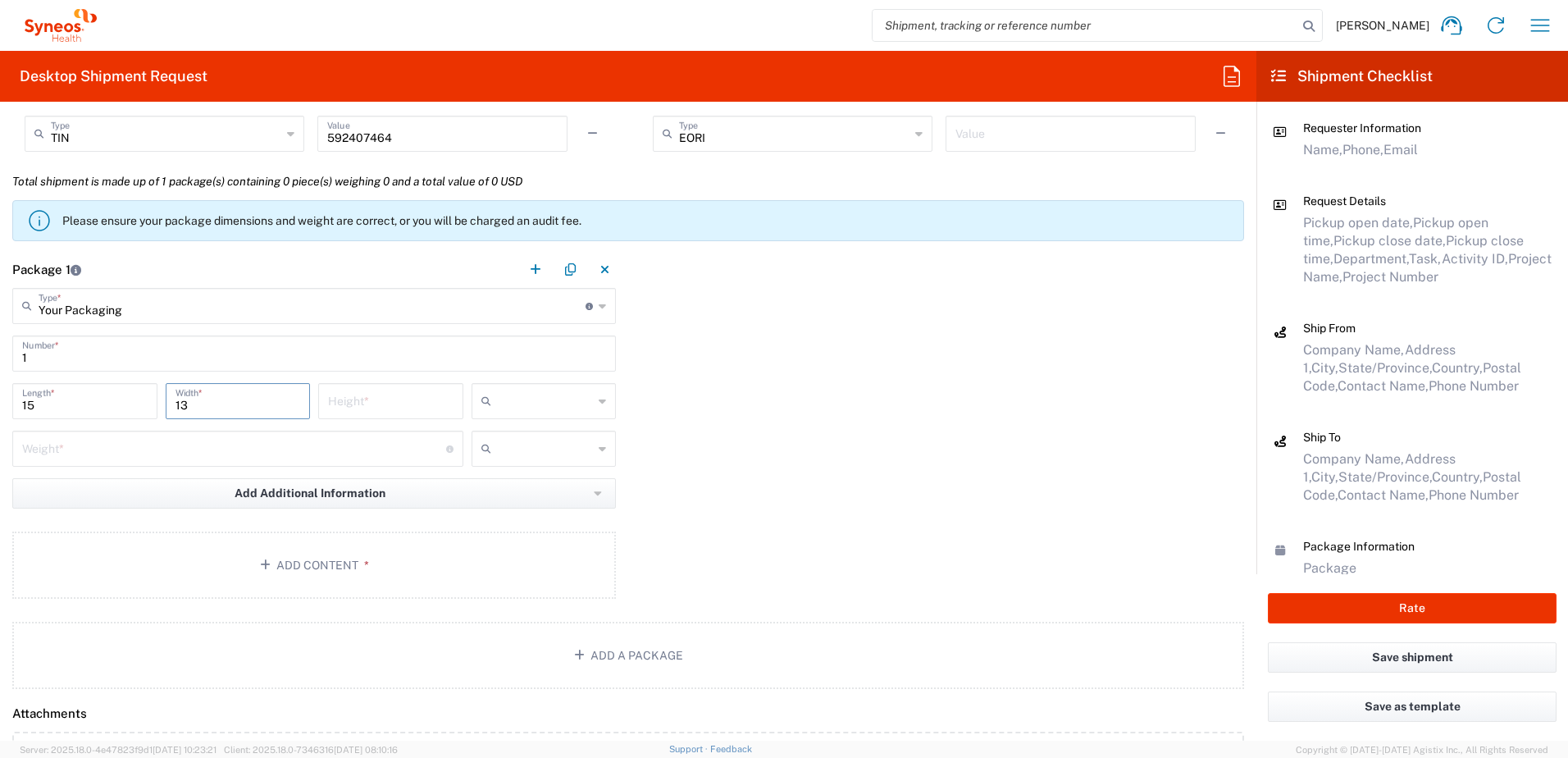
type input "13"
click at [342, 398] on input "number" at bounding box center [390, 400] width 126 height 29
type input "4"
click at [190, 440] on input "number" at bounding box center [233, 447] width 424 height 29
type input "5"
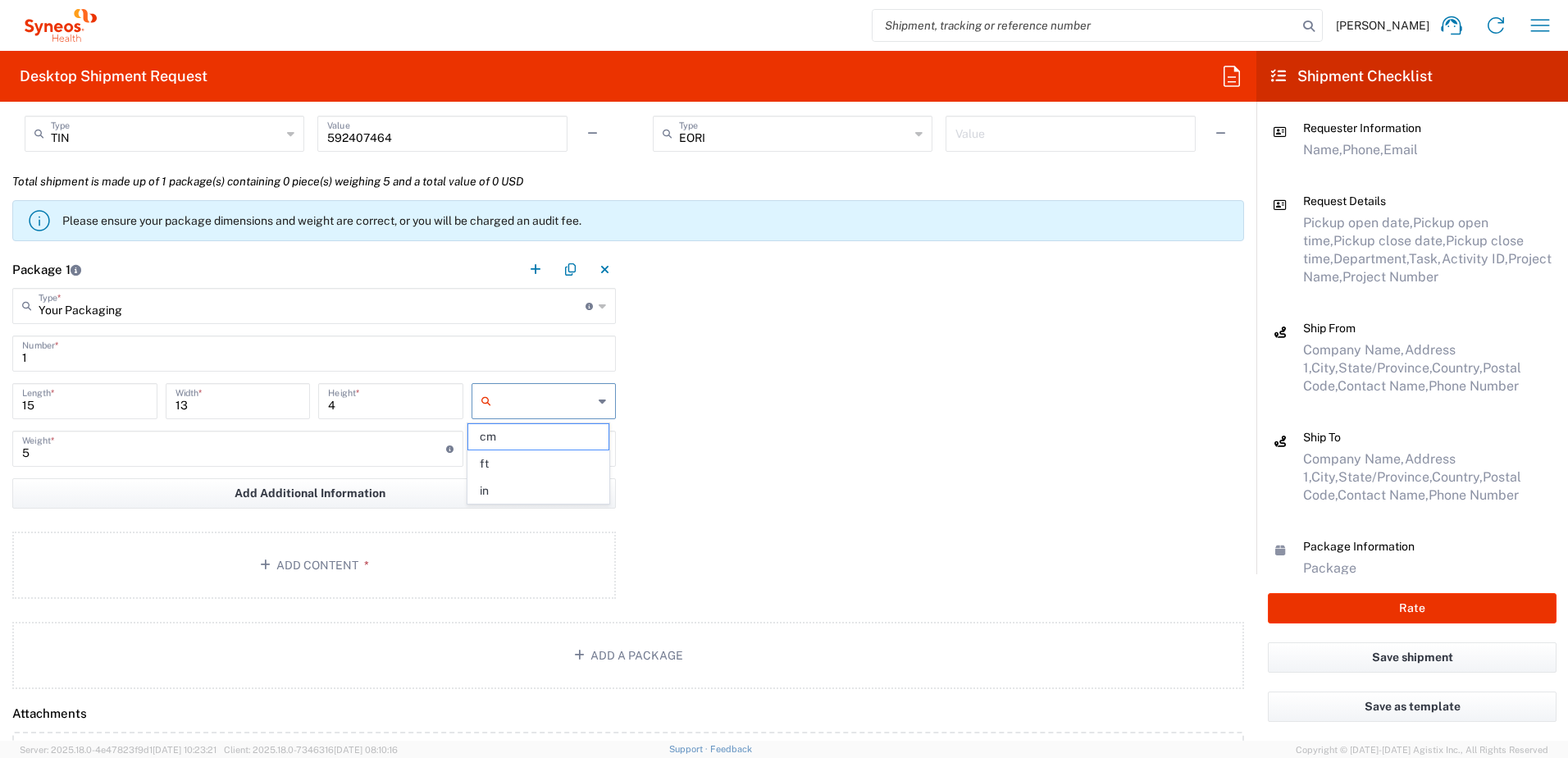
click at [527, 389] on input "text" at bounding box center [546, 400] width 96 height 26
click at [500, 480] on span "in" at bounding box center [538, 491] width 140 height 25
type input "in"
click at [524, 428] on div "in cm ft in" at bounding box center [544, 407] width 153 height 47
click at [522, 438] on input "text" at bounding box center [546, 448] width 96 height 26
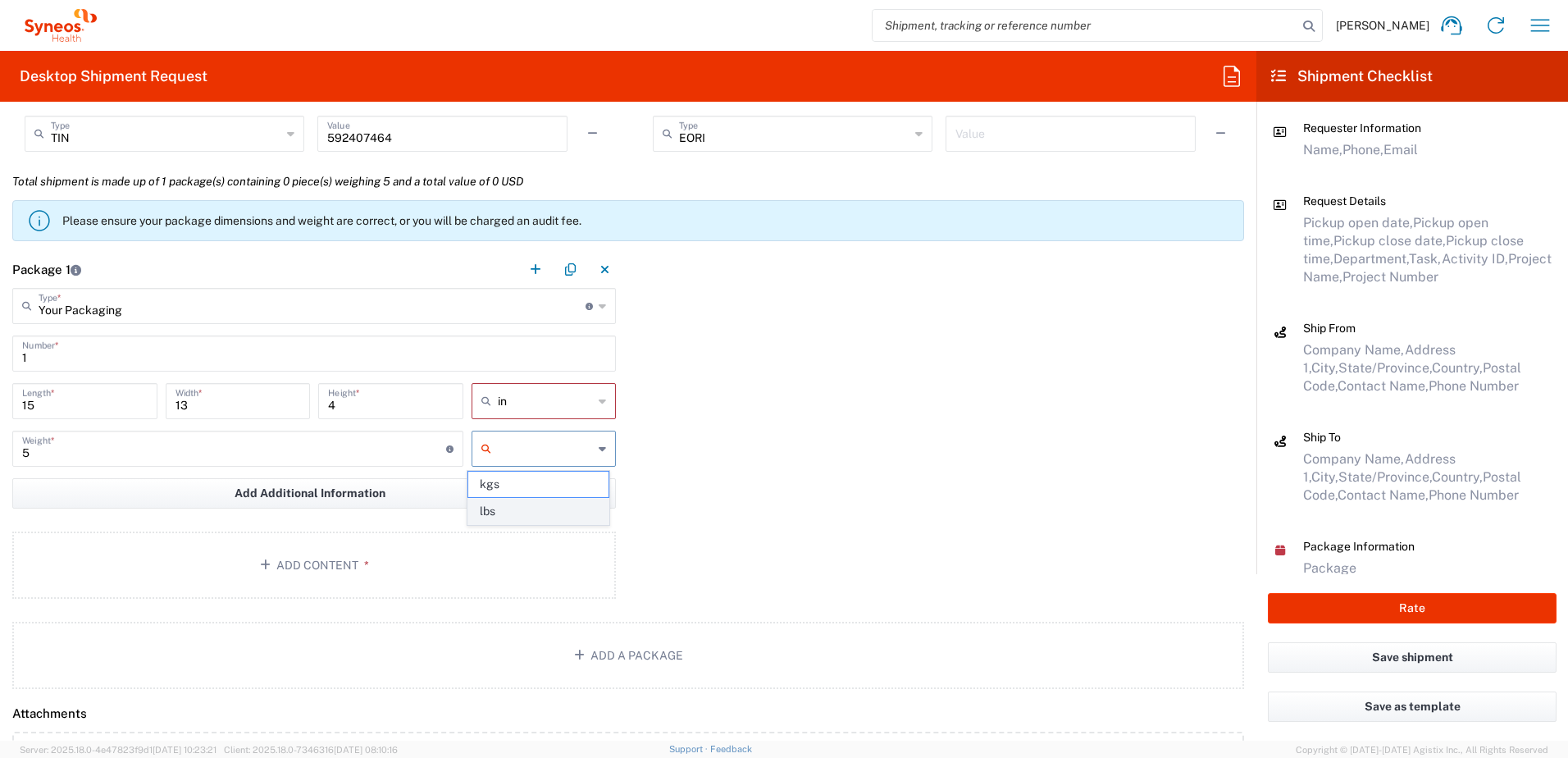
click at [510, 507] on span "lbs" at bounding box center [538, 511] width 140 height 25
type input "lbs"
click at [306, 538] on button "Add Content *" at bounding box center [314, 565] width 604 height 67
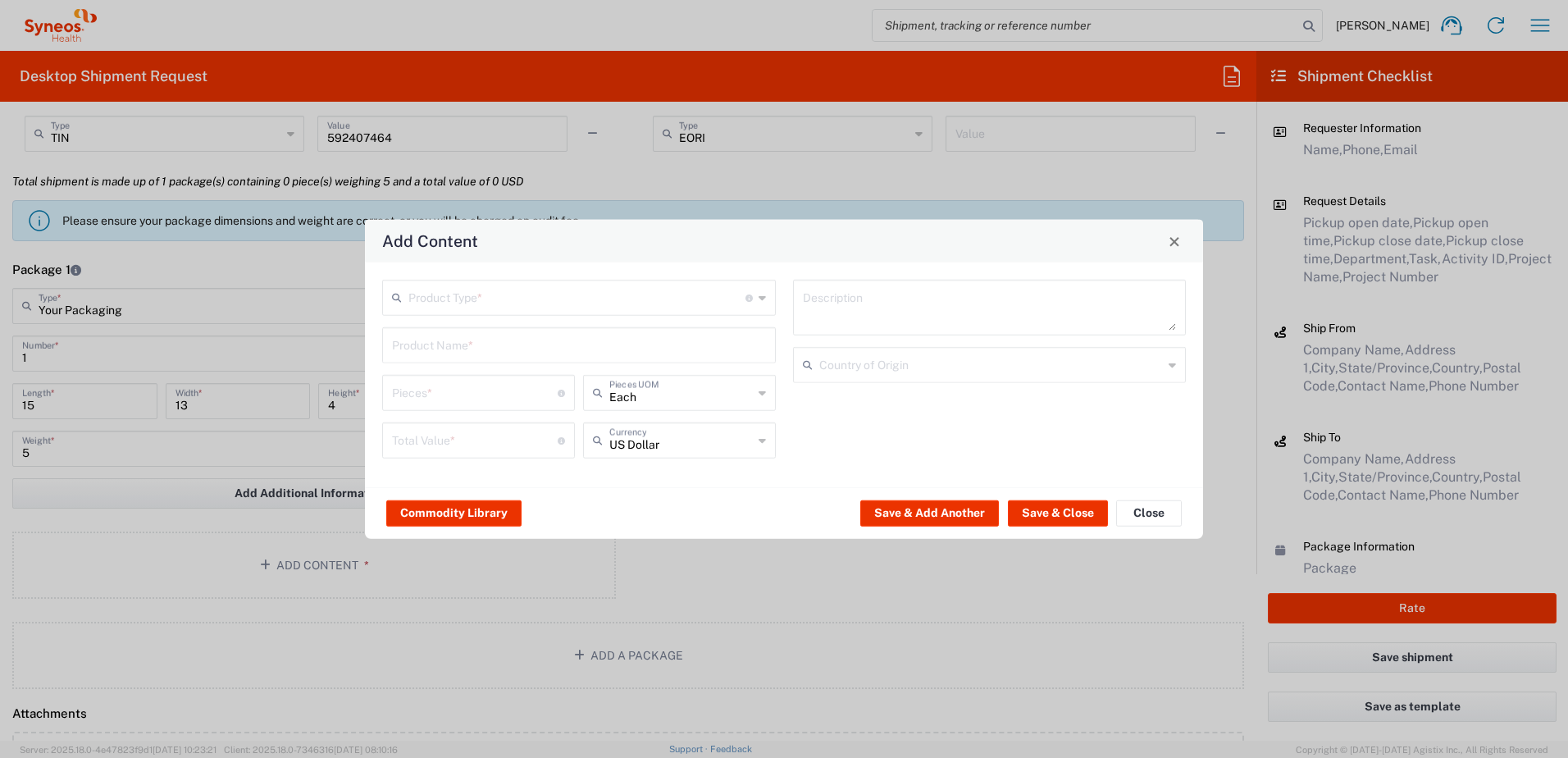
click at [442, 307] on input "text" at bounding box center [577, 296] width 337 height 29
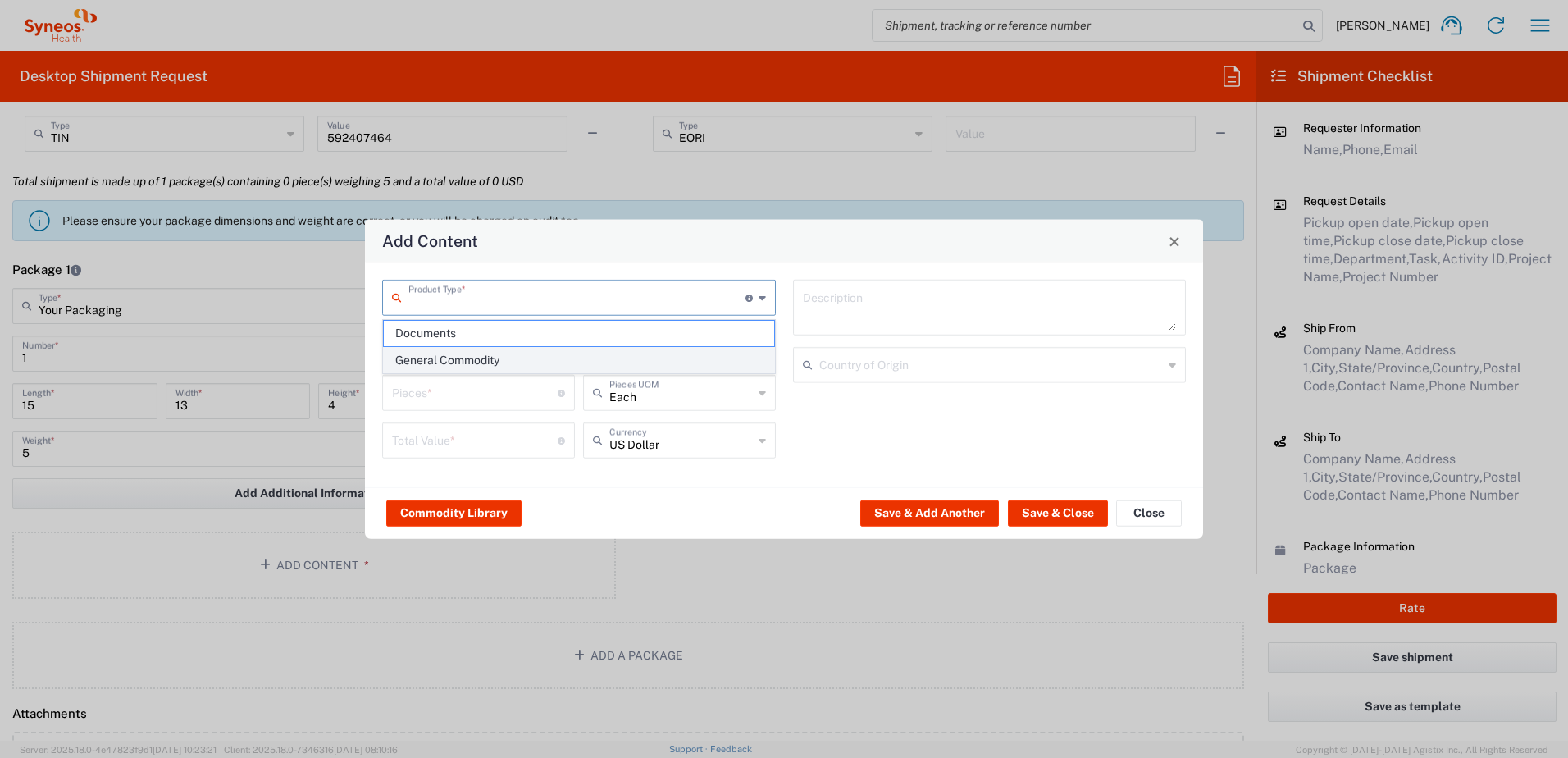
click at [447, 354] on span "General Commodity" at bounding box center [579, 360] width 390 height 25
type input "General Commodity"
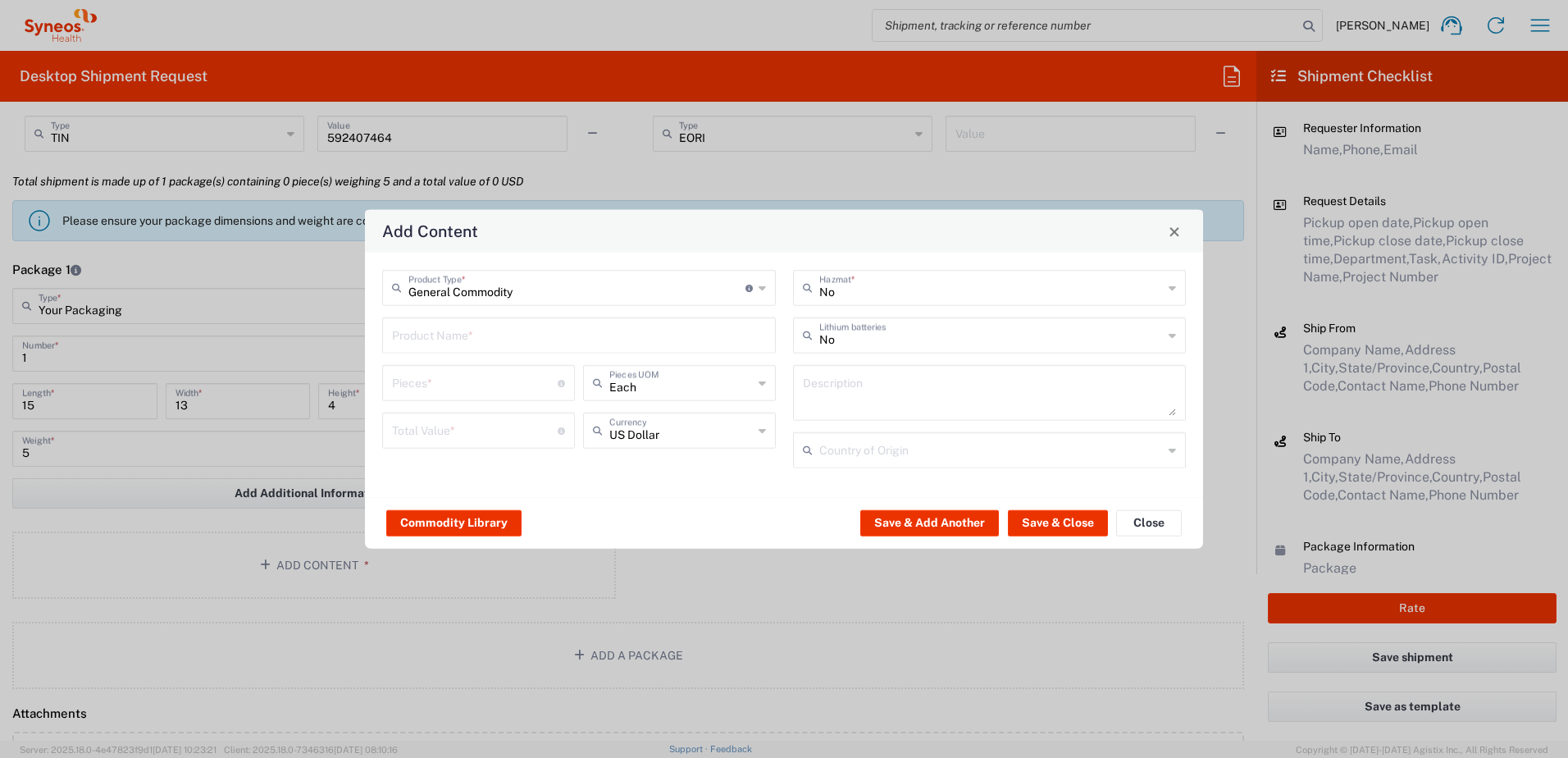
click at [452, 328] on input "text" at bounding box center [579, 334] width 374 height 29
type input "Surface Pro 4 laptop"
click at [877, 396] on textarea at bounding box center [990, 392] width 374 height 46
paste textarea "Surface Pro 4 laptop"
type textarea "Surface Pro 4 laptop"
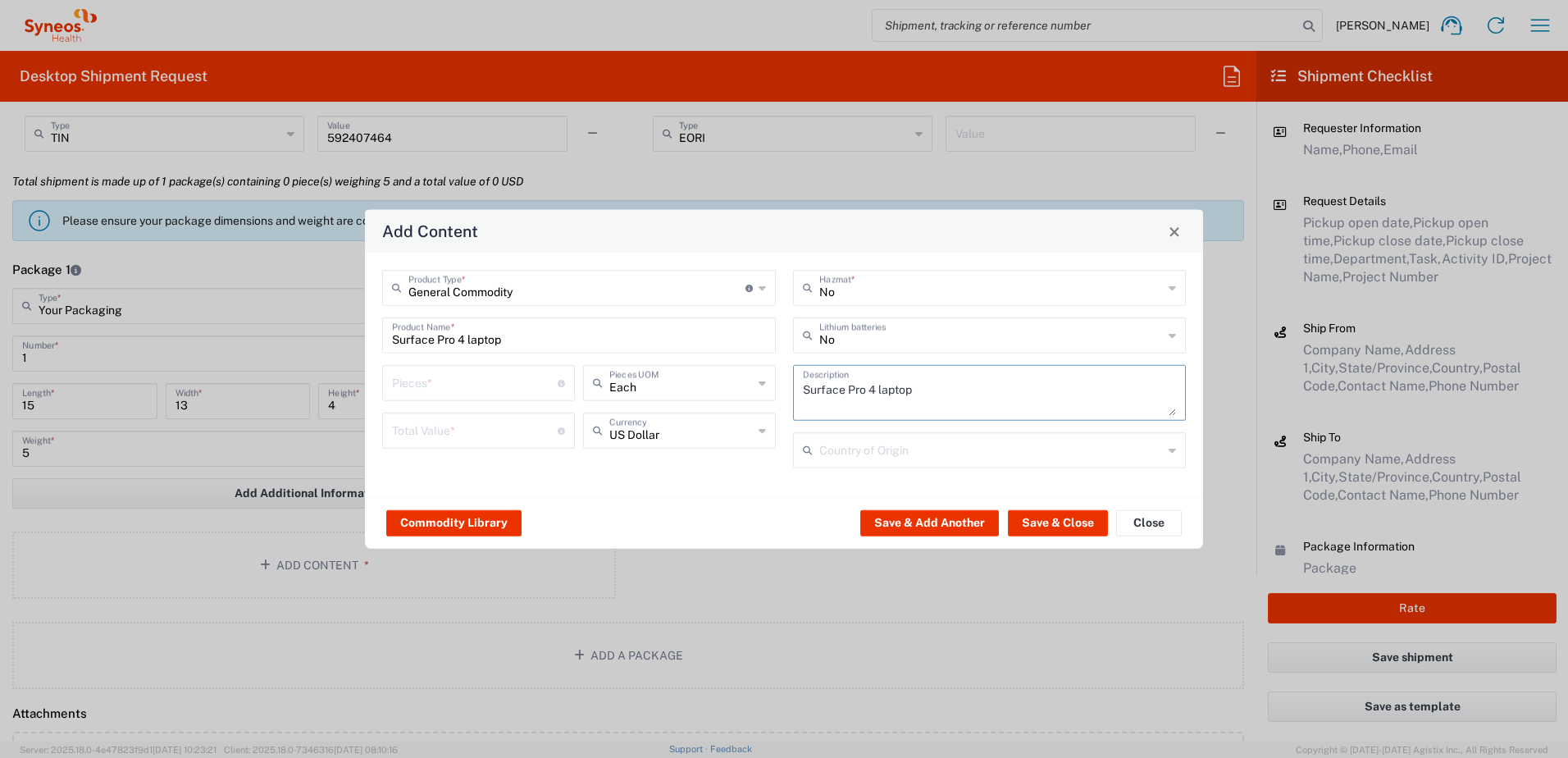
click at [491, 397] on div "Pieces * Number of pieces inside all the packages" at bounding box center [479, 382] width 193 height 36
type input "1"
click at [442, 430] on input "number" at bounding box center [474, 430] width 166 height 29
type input "1000"
click at [1041, 515] on button "Save & Close" at bounding box center [1057, 522] width 100 height 26
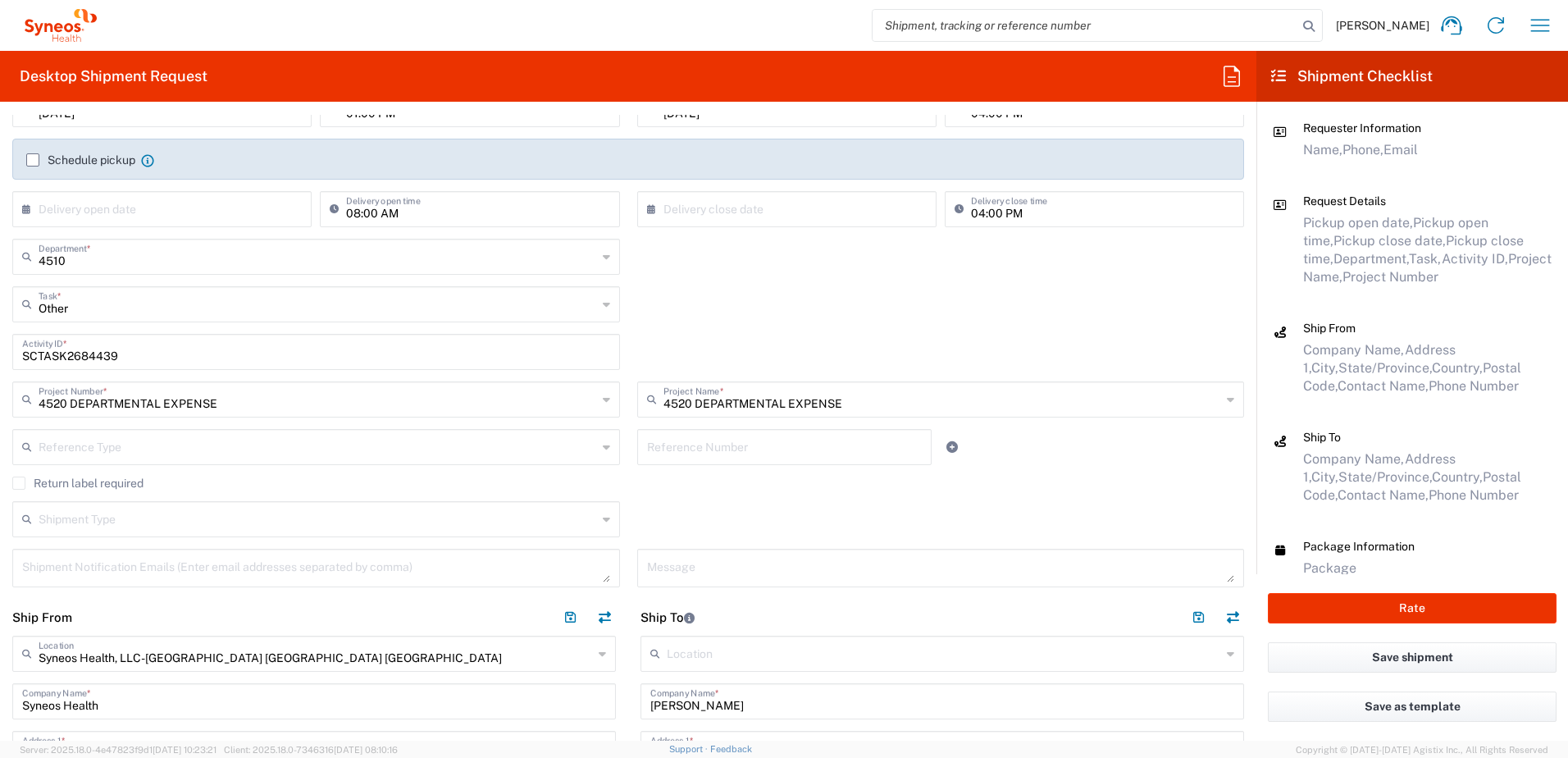
scroll to position [328, 0]
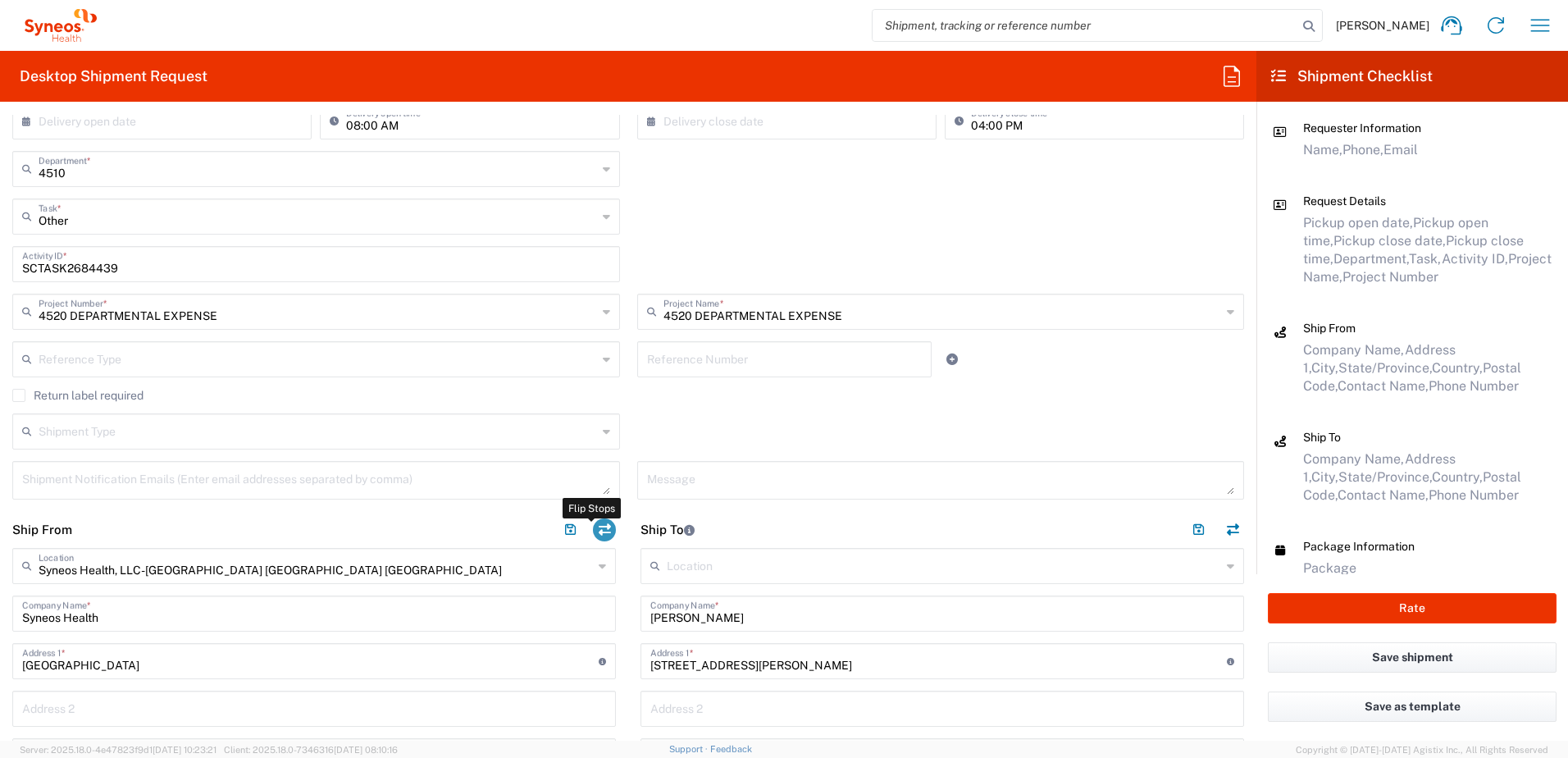
click at [605, 523] on button "button" at bounding box center [604, 529] width 23 height 23
type input "[PERSON_NAME]"
type input "[STREET_ADDRESS][PERSON_NAME]"
type input "[GEOGRAPHIC_DATA]"
type input "[US_STATE]"
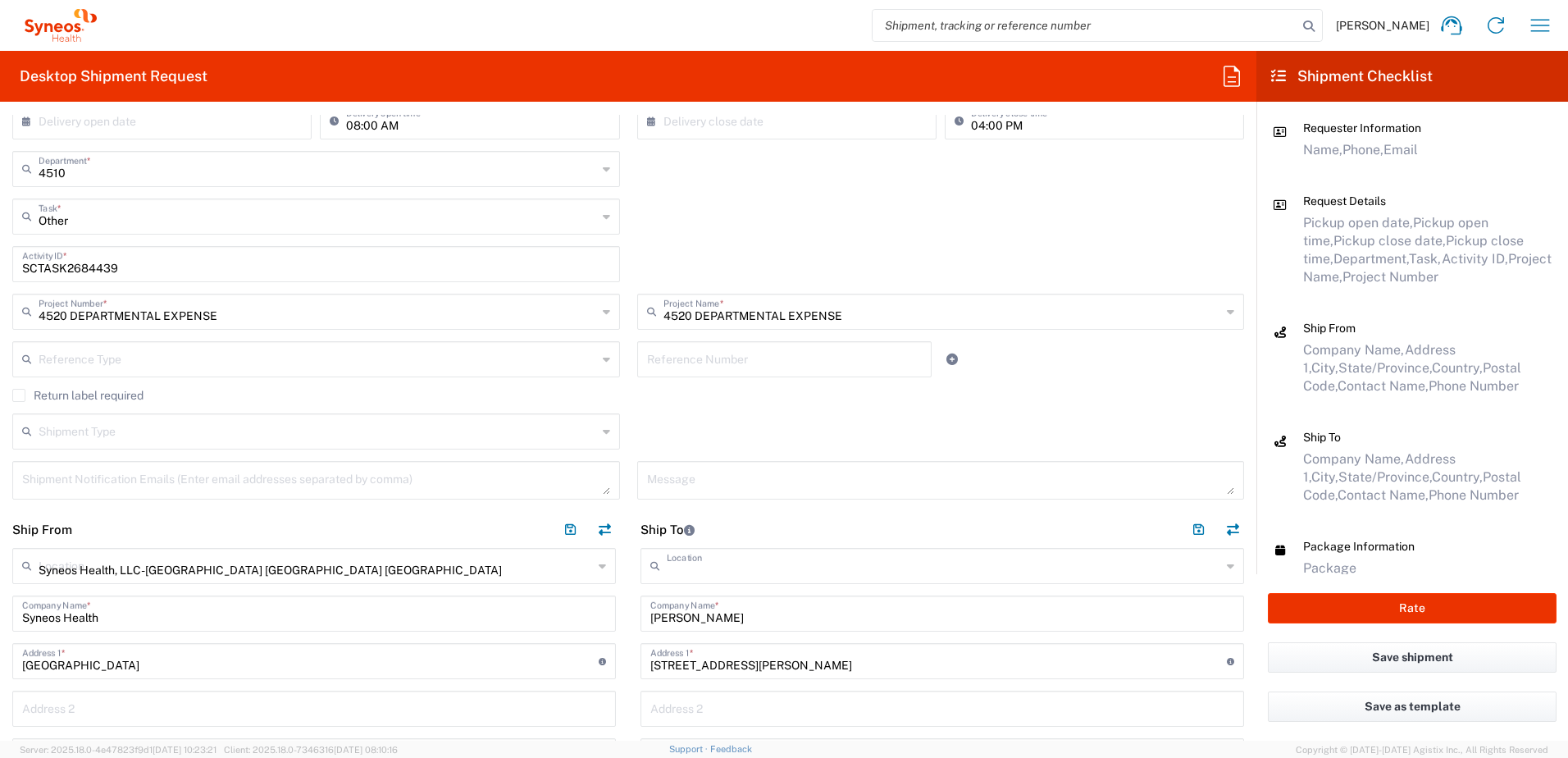
type input "30605"
type input "[PERSON_NAME]"
type input "6784774135"
type input "[EMAIL_ADDRESS][DOMAIN_NAME]"
type input "Residential/Home"
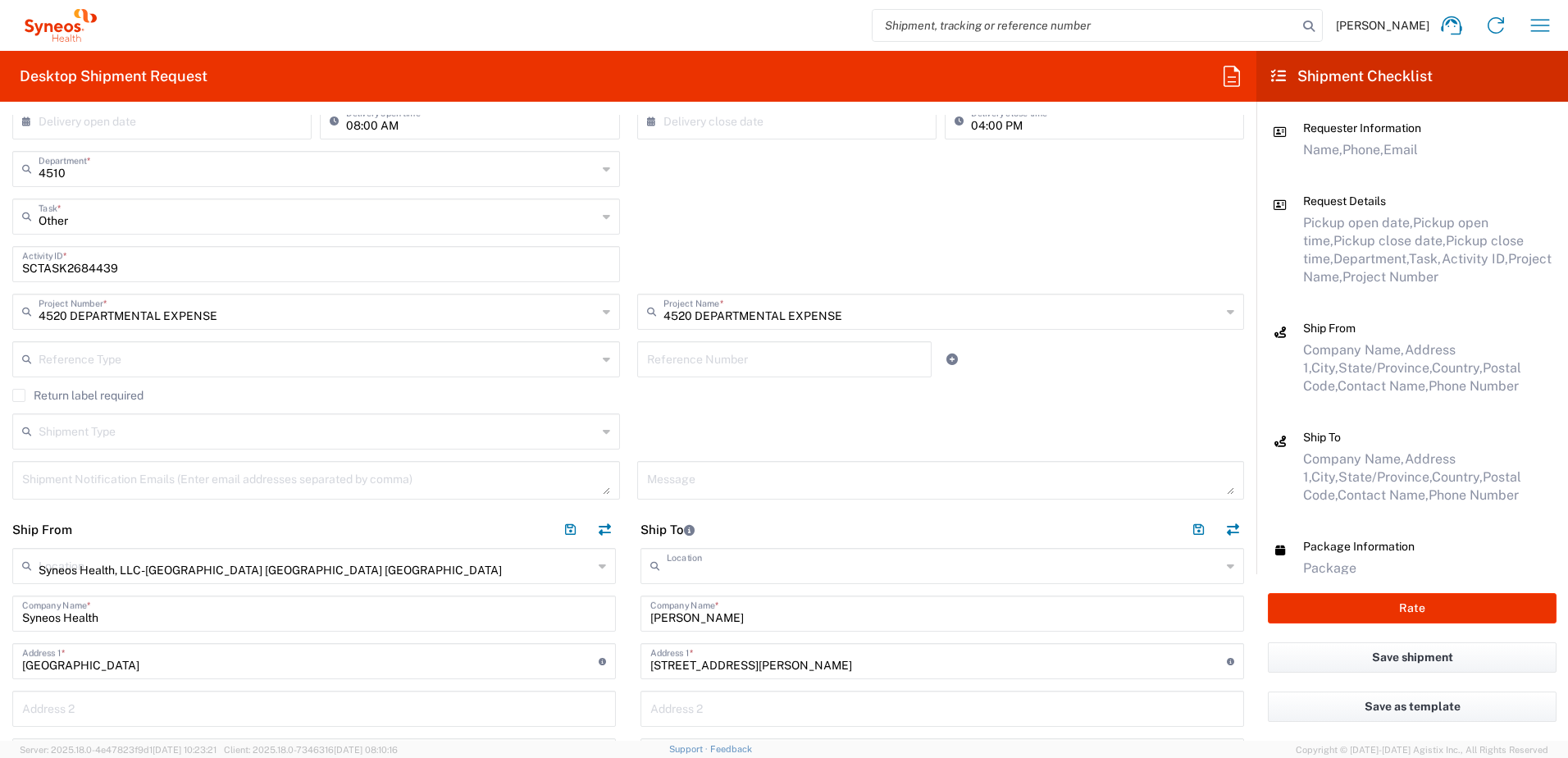
type input "EORI"
type input "Syneos Health, LLC-[GEOGRAPHIC_DATA] [GEOGRAPHIC_DATA] [GEOGRAPHIC_DATA]"
type input "Syneos Health"
type input "[GEOGRAPHIC_DATA]"
type input "Morrisville"
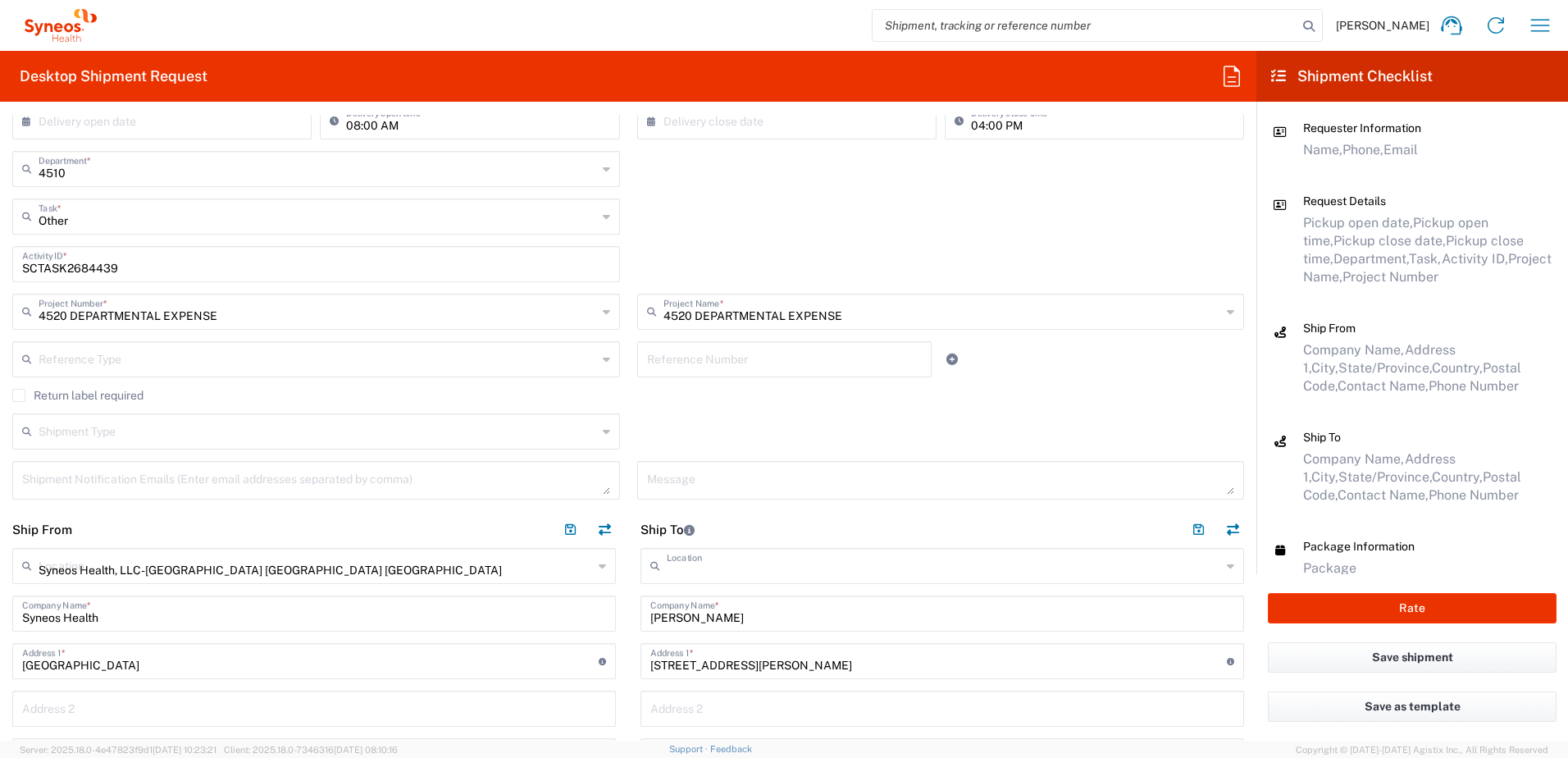
type input "[US_STATE]"
type input "[GEOGRAPHIC_DATA]"
type input "27560"
type input "[PERSON_NAME]"
type input "9199867424"
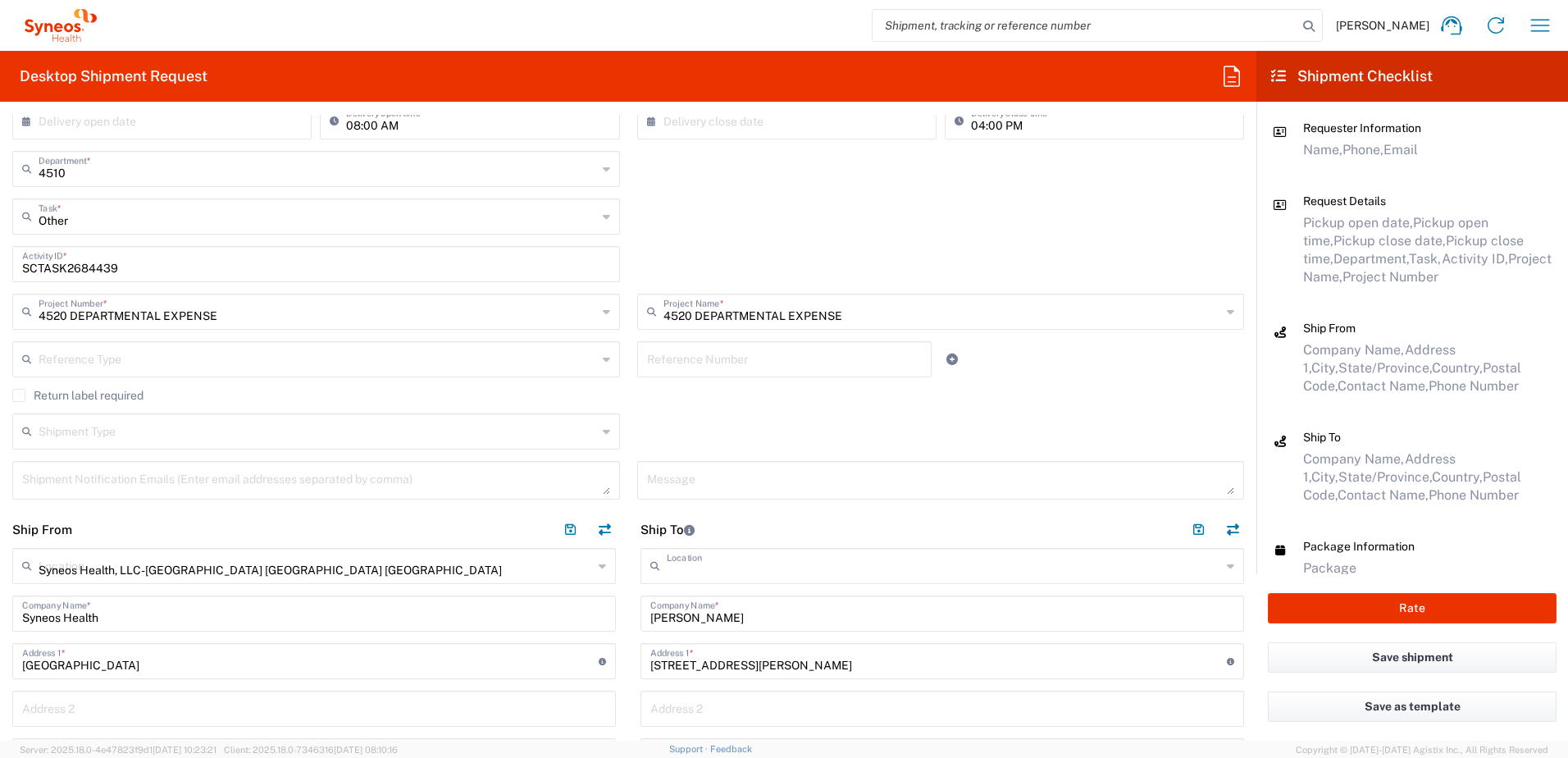
type input "[PERSON_NAME][EMAIL_ADDRESS][PERSON_NAME][DOMAIN_NAME]"
type input "TIN"
type input "592407464"
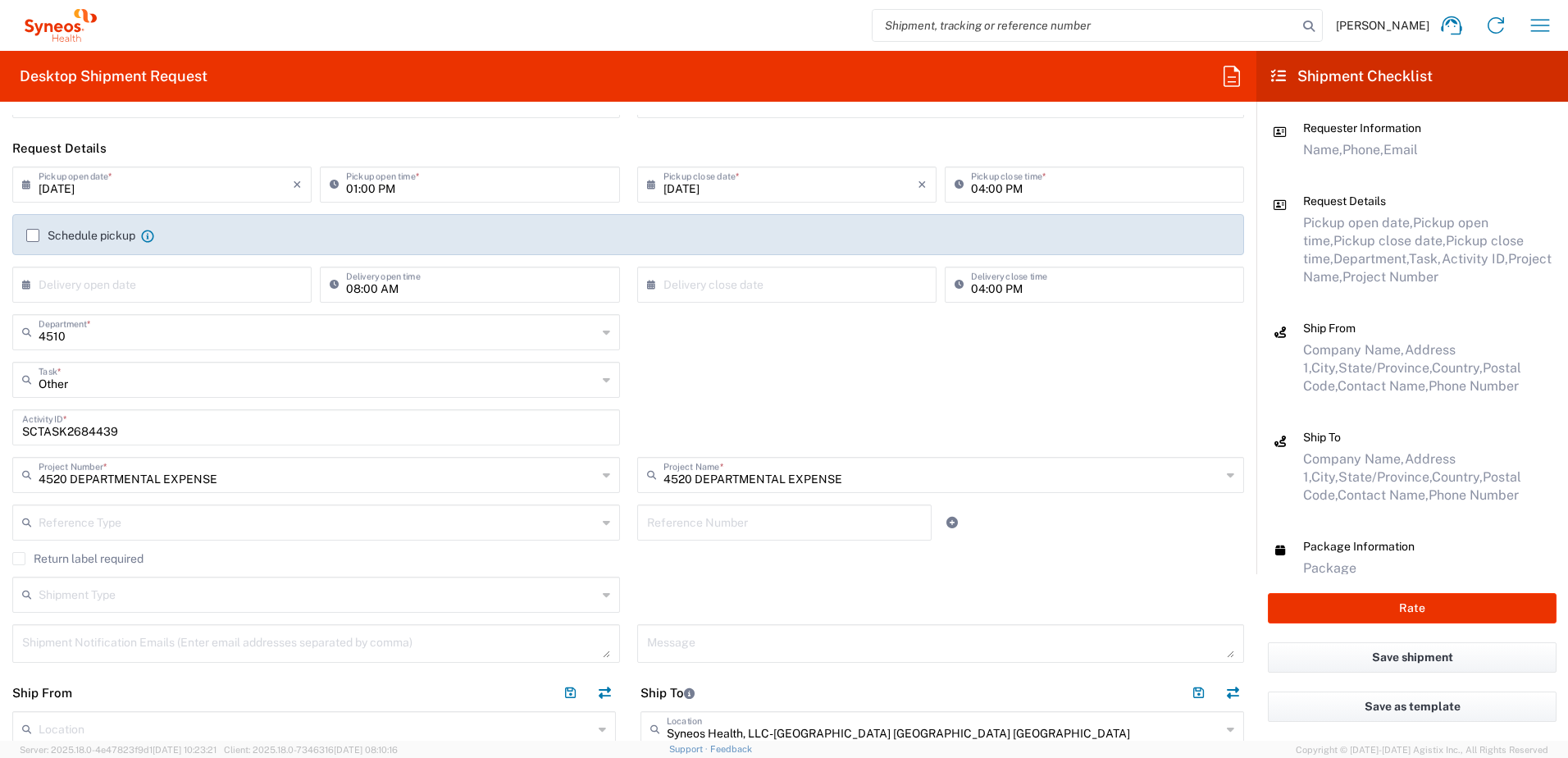
scroll to position [164, 0]
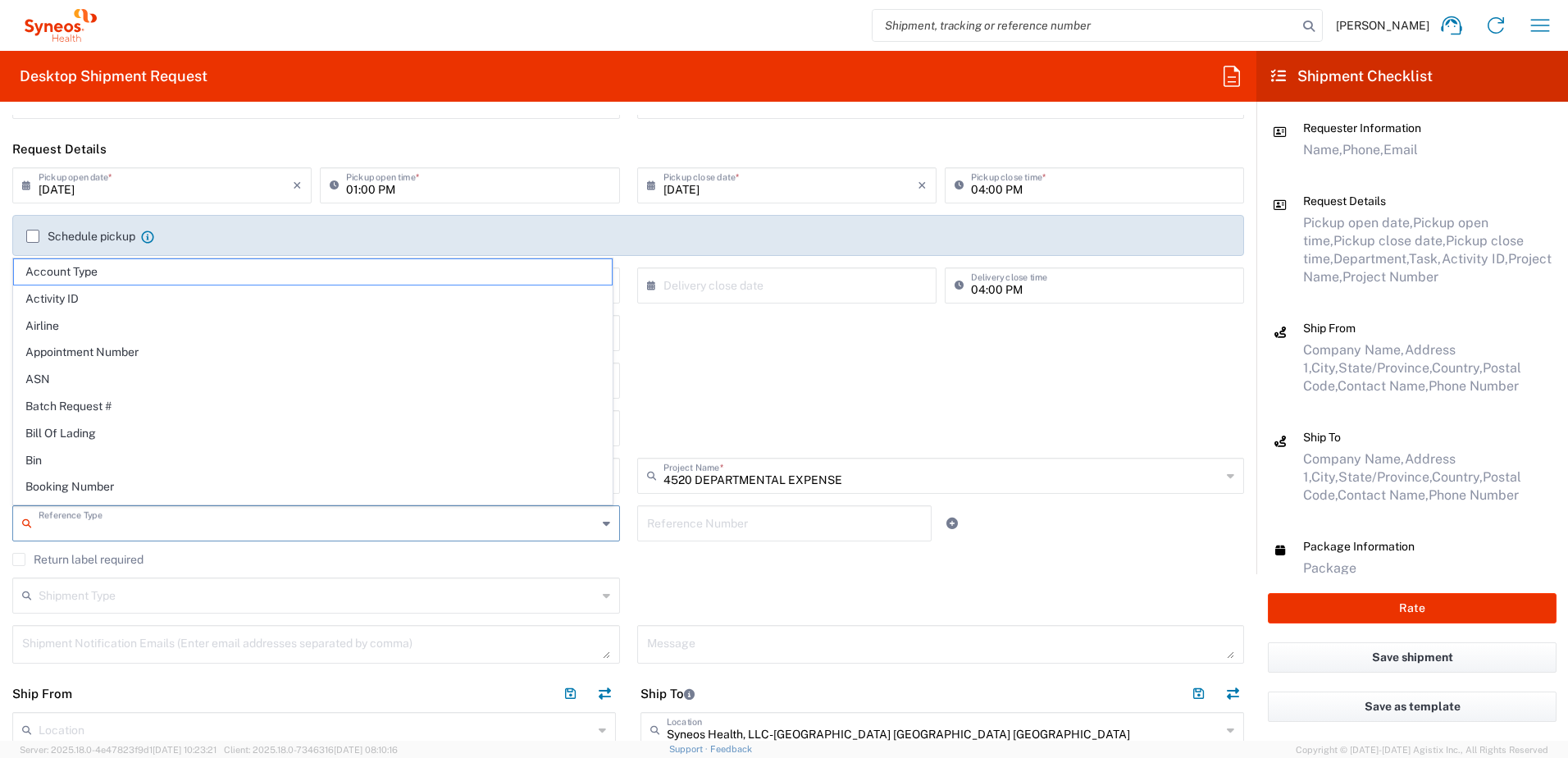
click at [94, 520] on input "text" at bounding box center [318, 522] width 559 height 29
click at [744, 559] on agx-checkbox-control "Return label required" at bounding box center [629, 559] width 1232 height 13
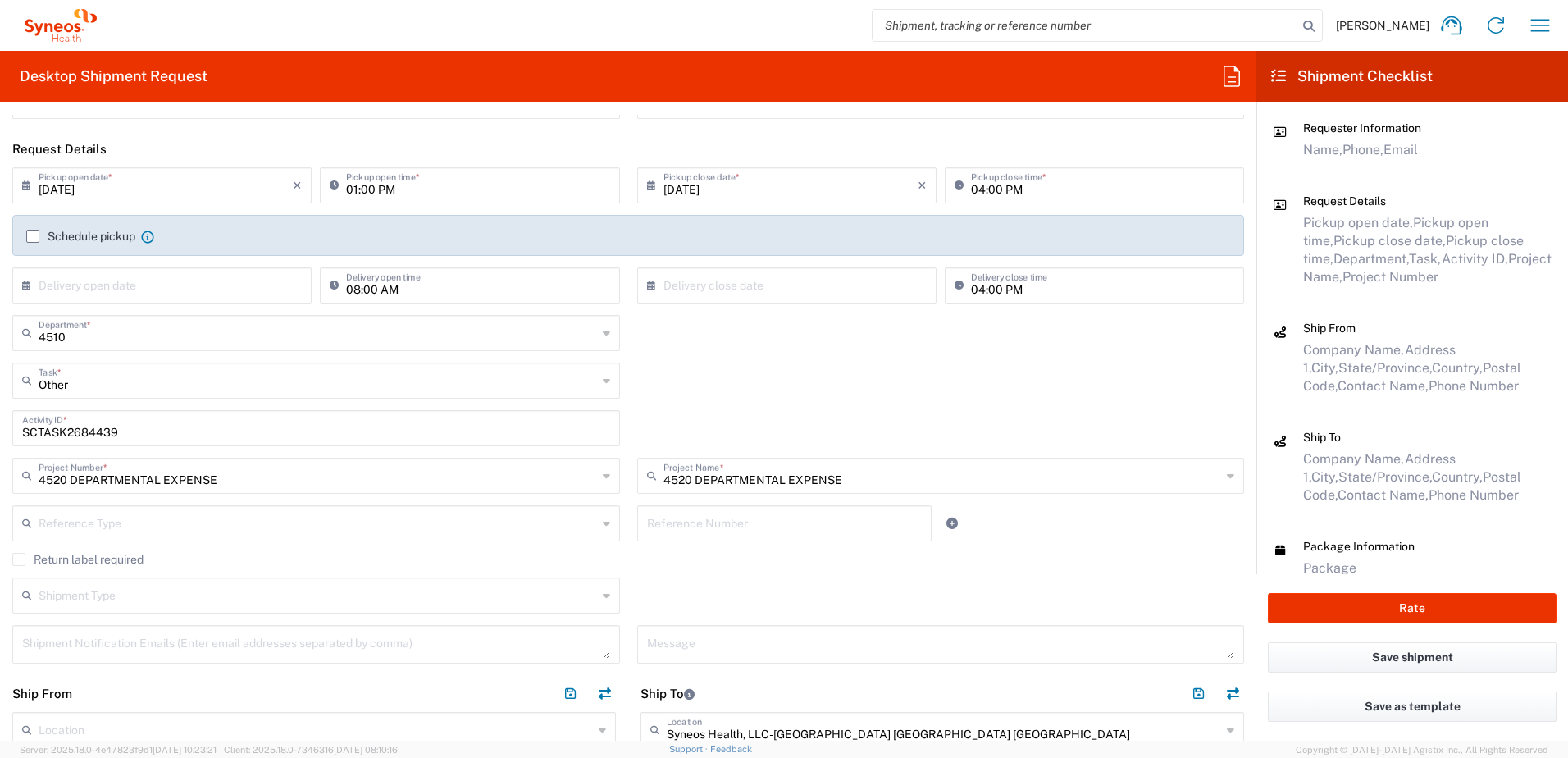
scroll to position [0, 0]
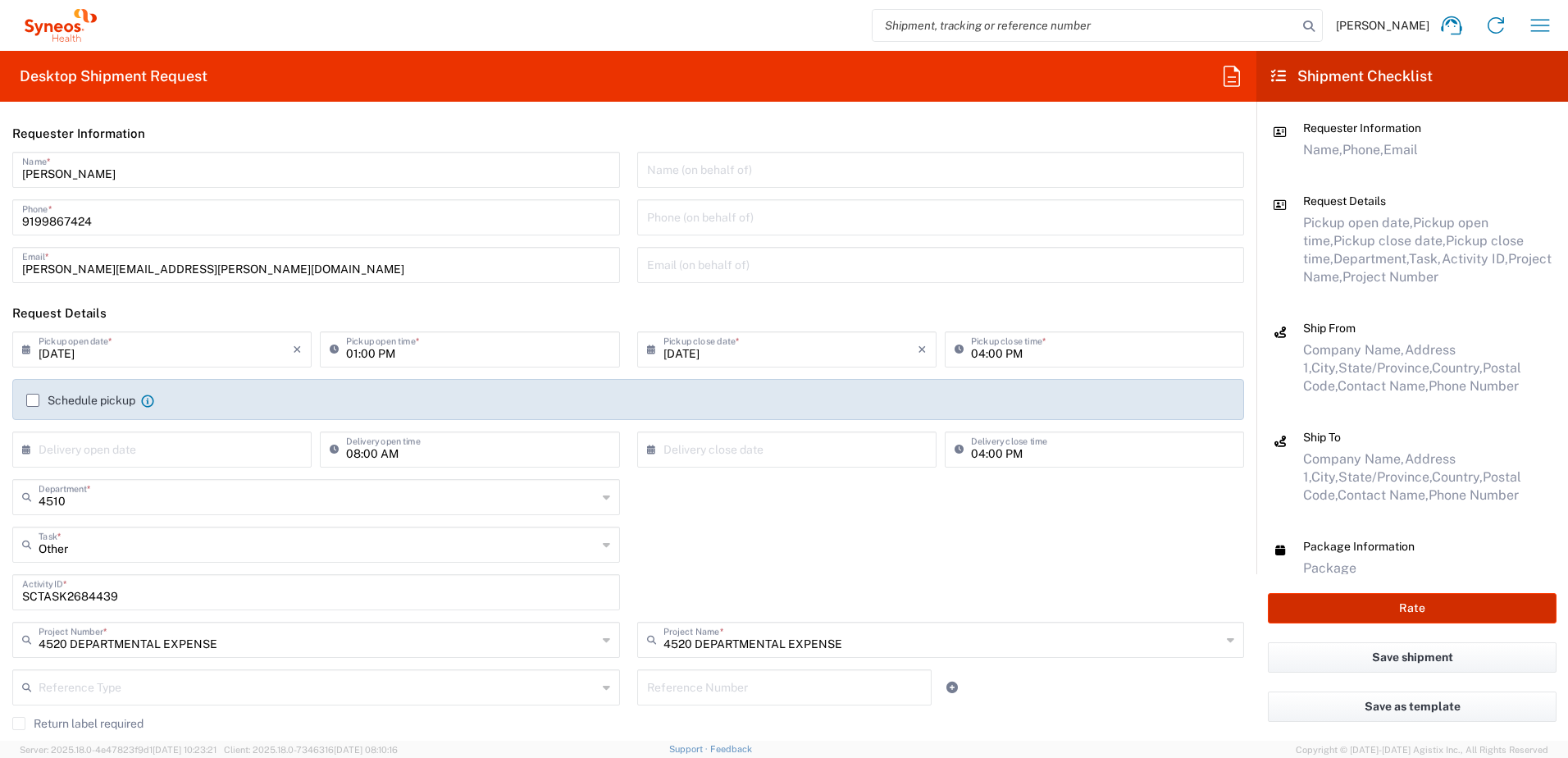
click at [1388, 598] on button "Rate" at bounding box center [1412, 608] width 289 height 30
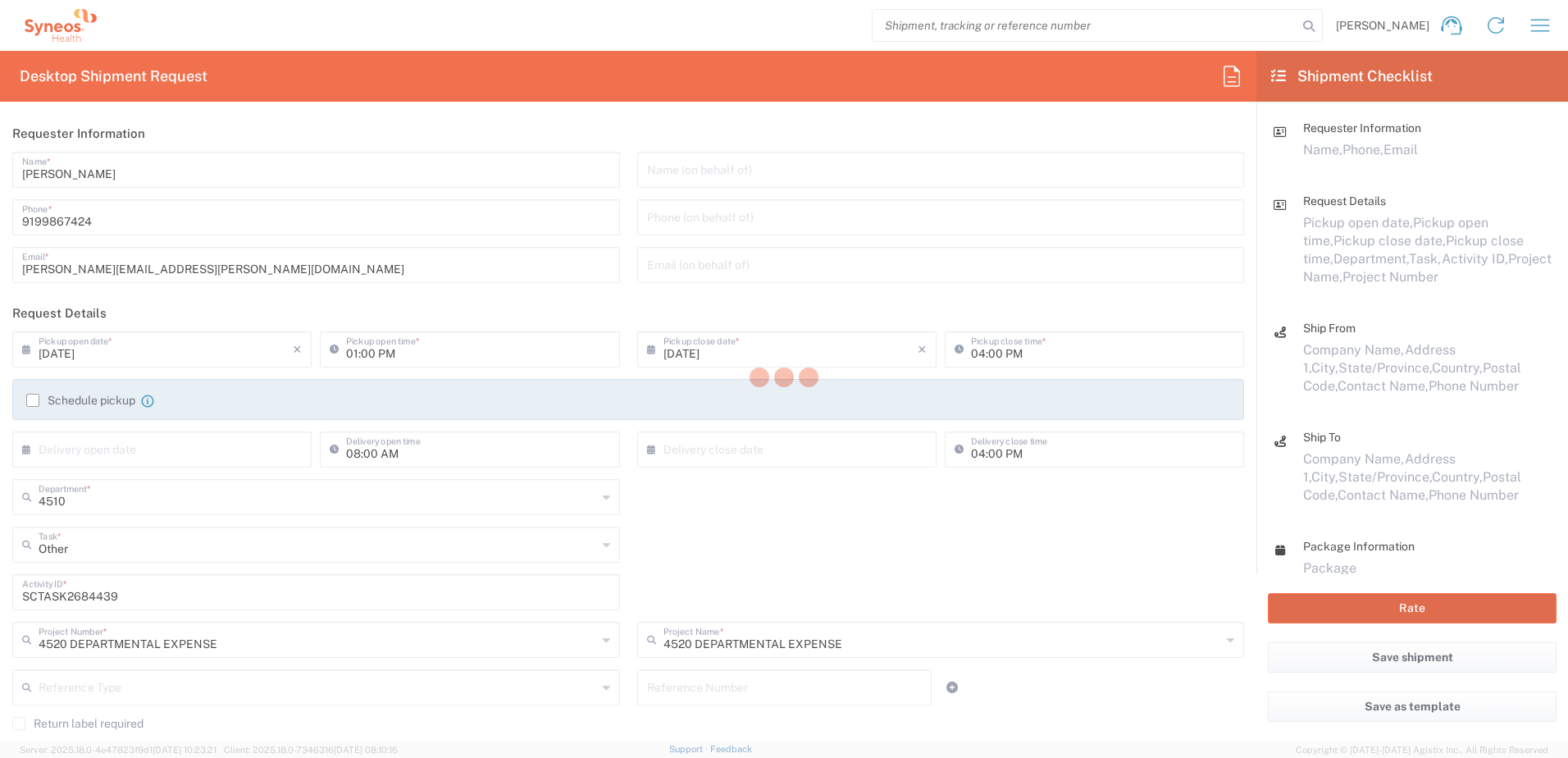
type input "4520 DEPARTMENTAL EXPENSE"
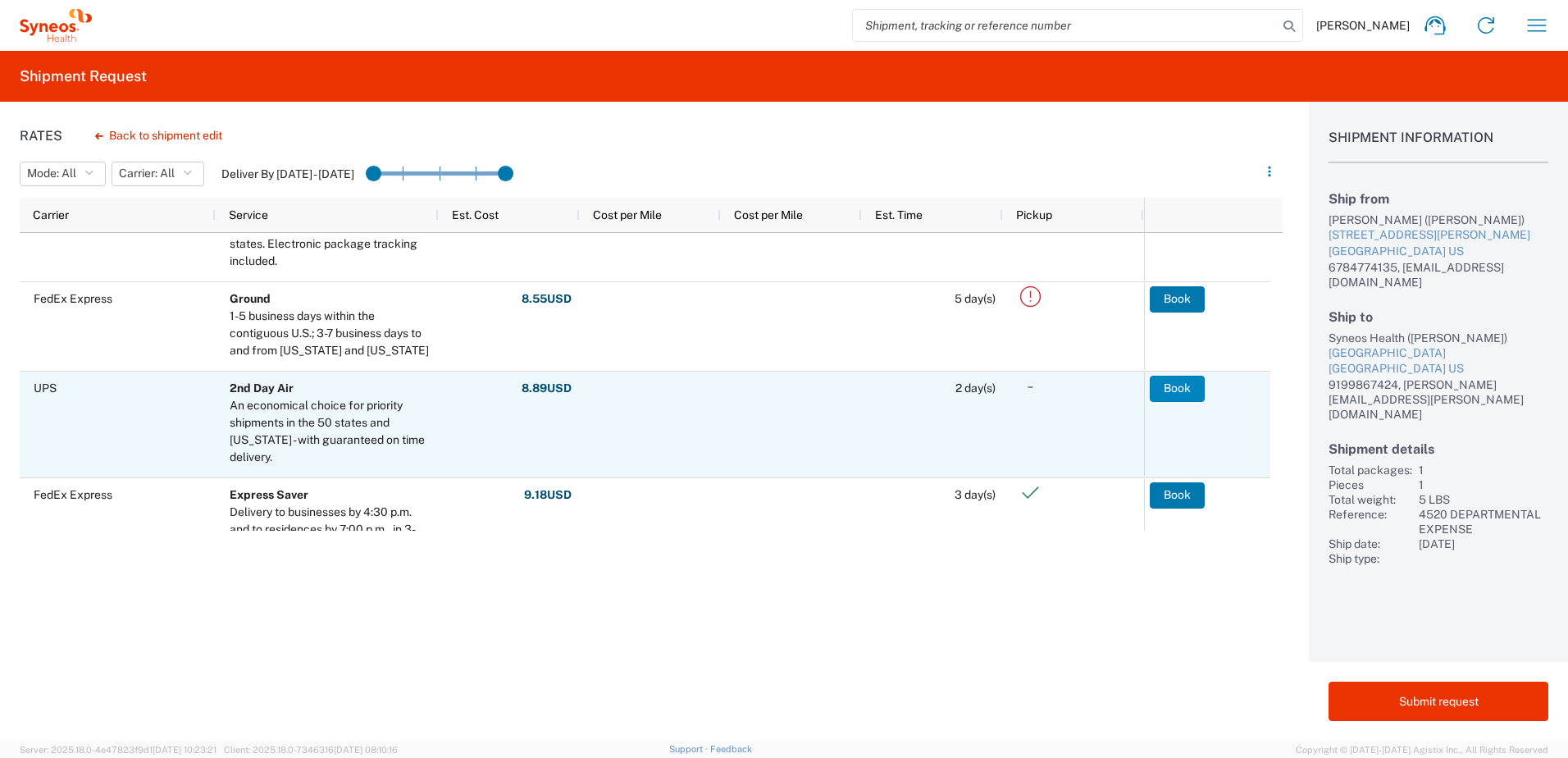
click at [1176, 386] on button "Book" at bounding box center [1177, 388] width 55 height 26
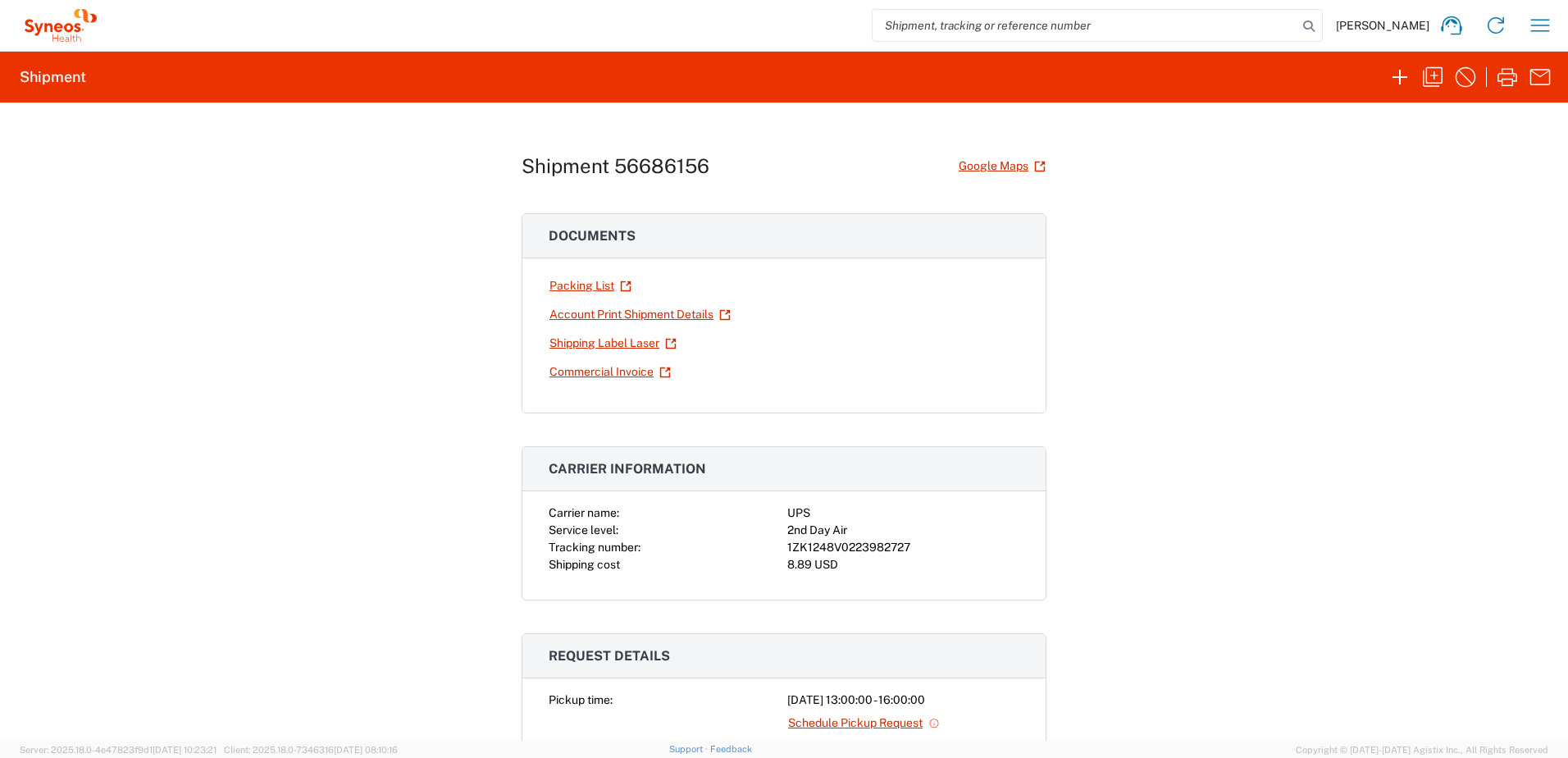
click at [858, 544] on div "1ZK1248V0223982727" at bounding box center [904, 547] width 233 height 17
copy div "1ZK1248V0223982727"
click at [1513, 69] on icon "button" at bounding box center [1507, 77] width 19 height 18
